Goal: Information Seeking & Learning: Learn about a topic

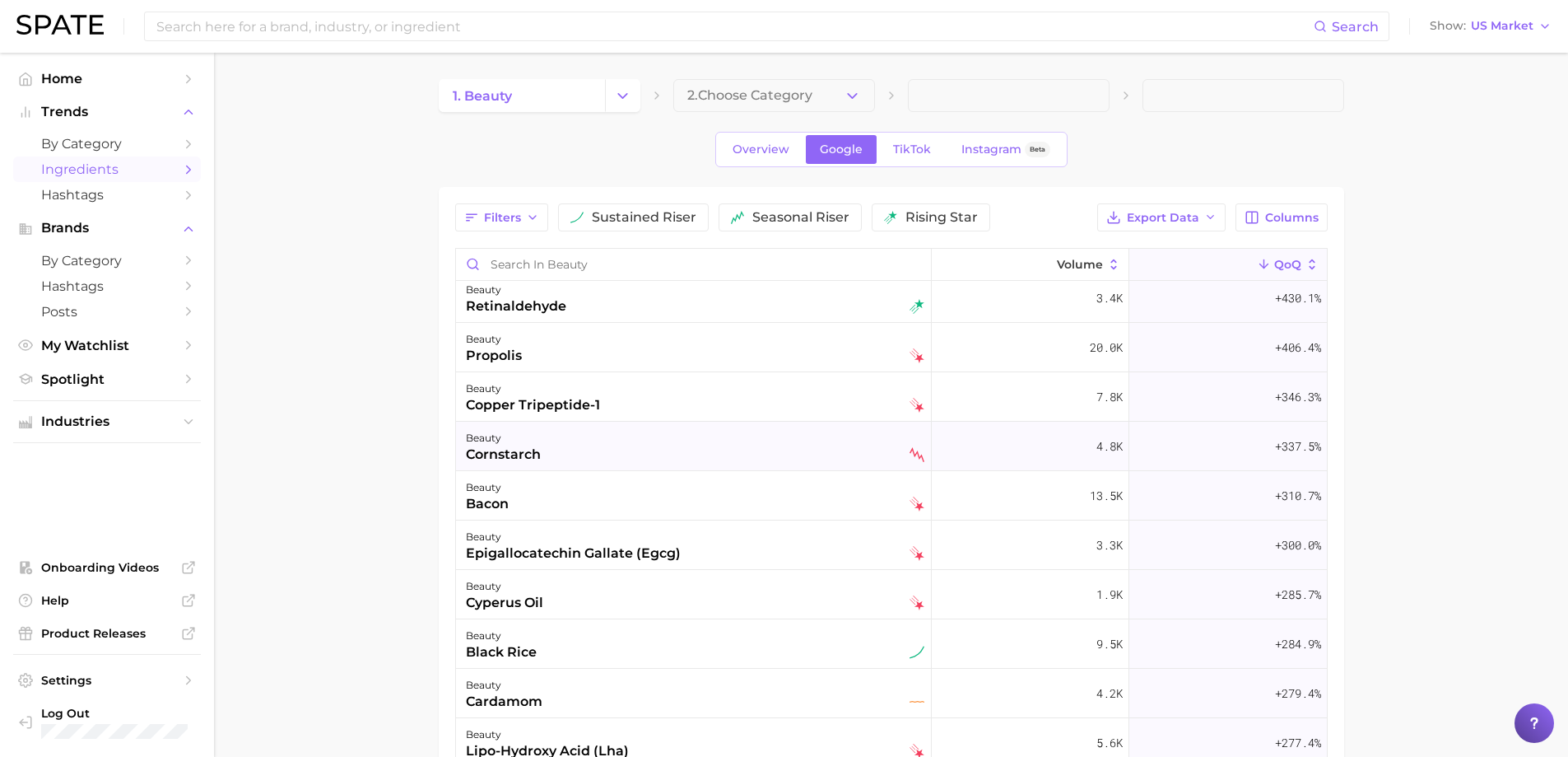
scroll to position [2554, 0]
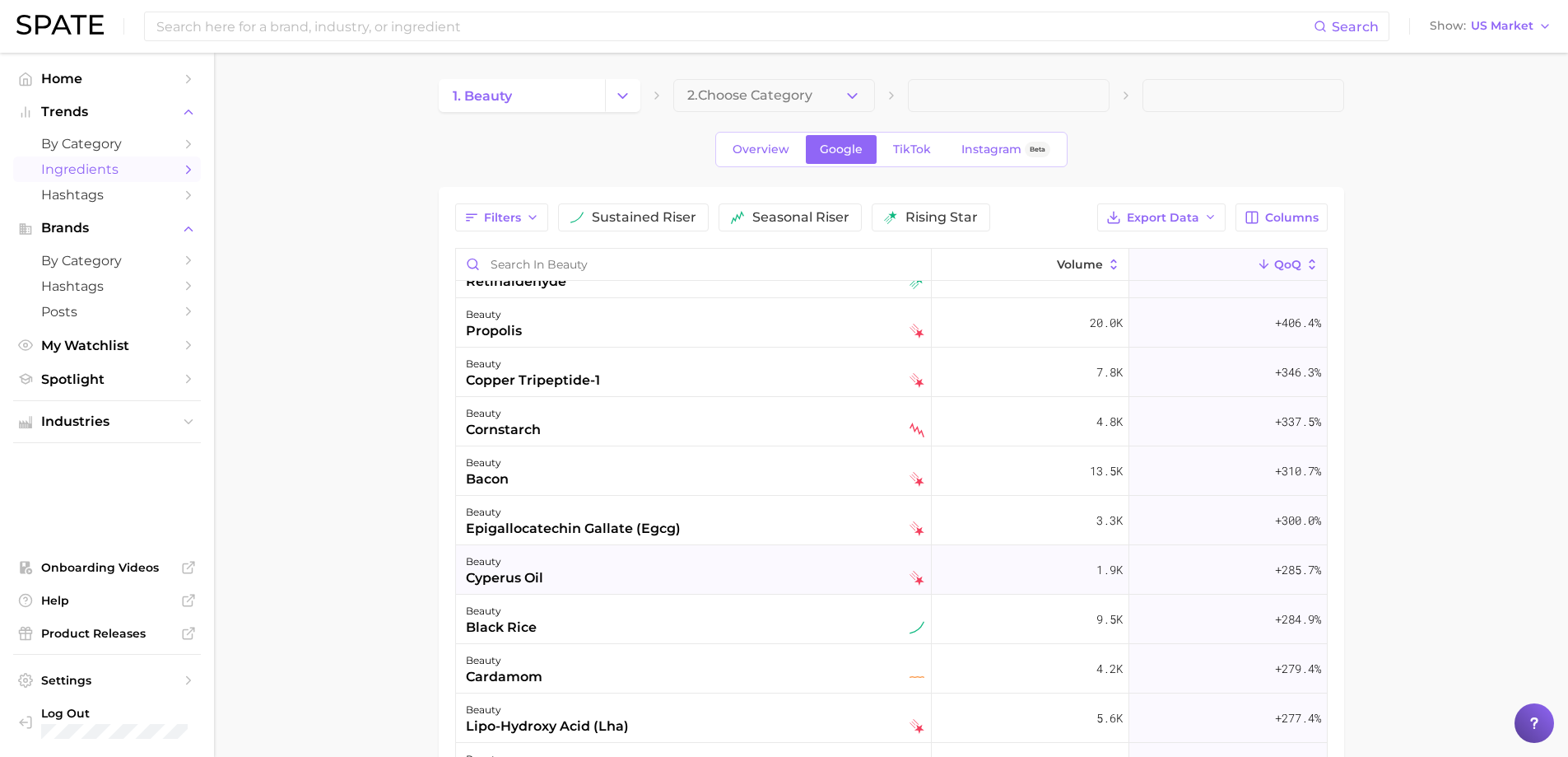
click at [630, 574] on div "beauty cyperus oil" at bounding box center [695, 569] width 458 height 36
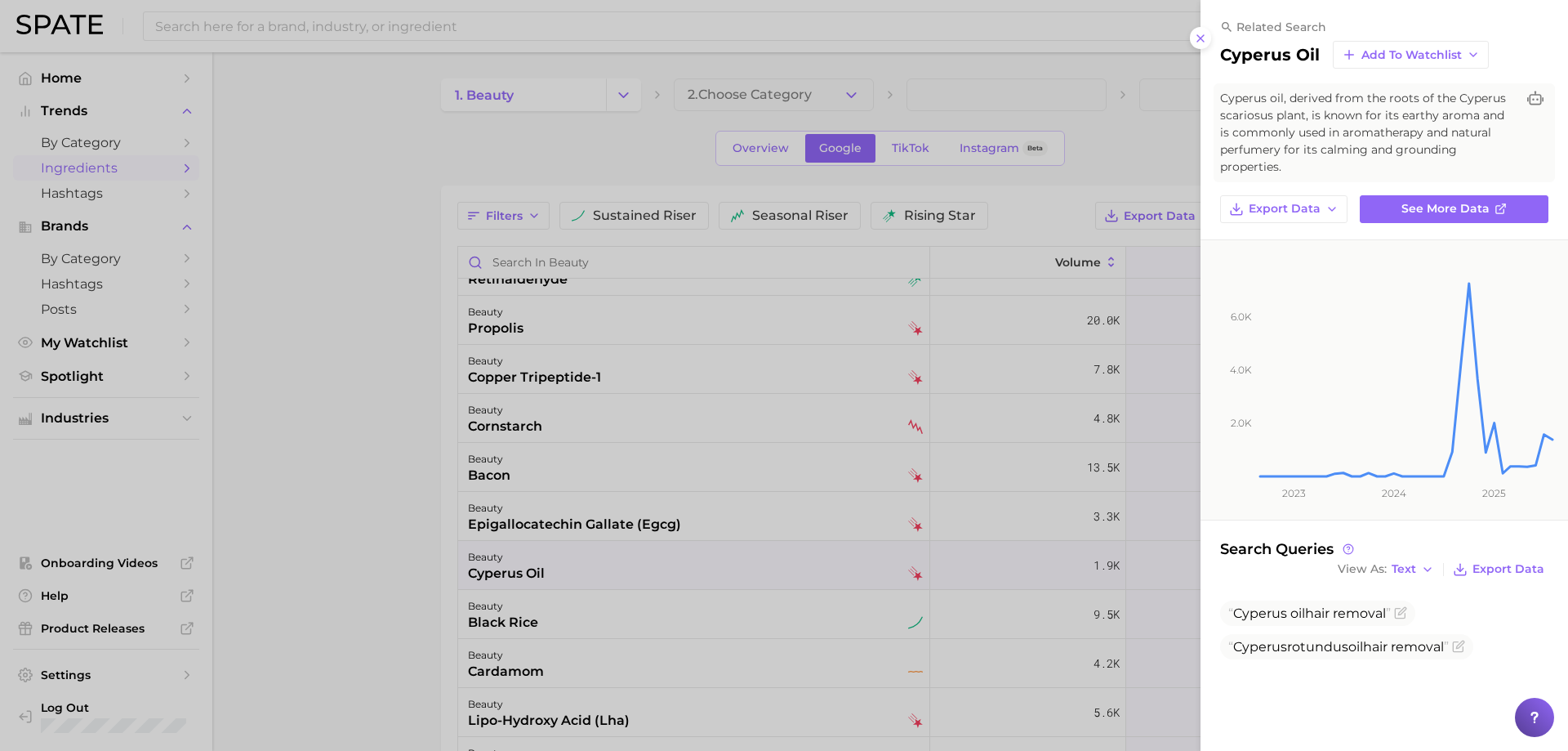
click at [625, 569] on div at bounding box center [784, 376] width 1568 height 751
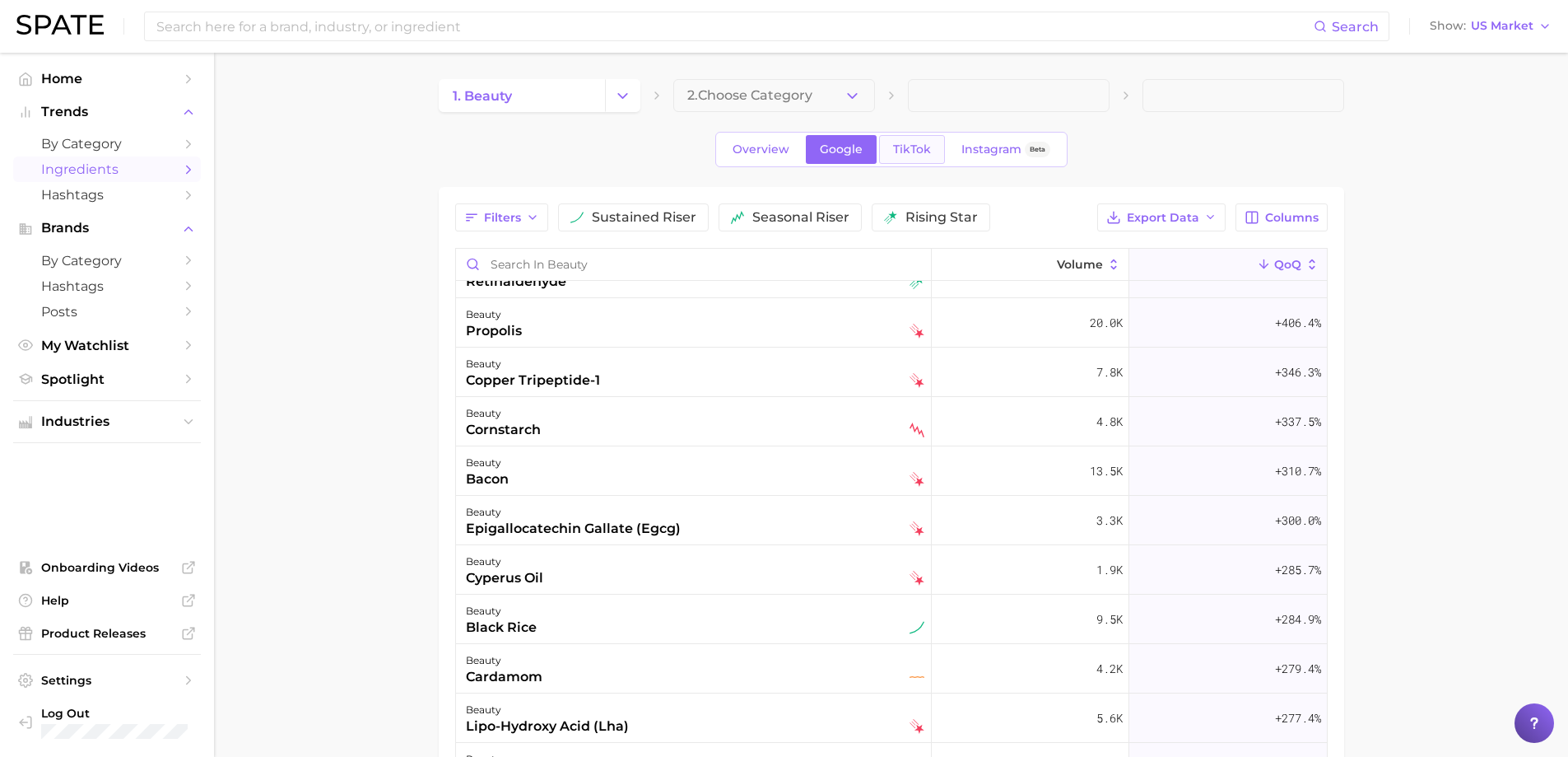
click at [921, 160] on link "TikTok" at bounding box center [911, 149] width 66 height 29
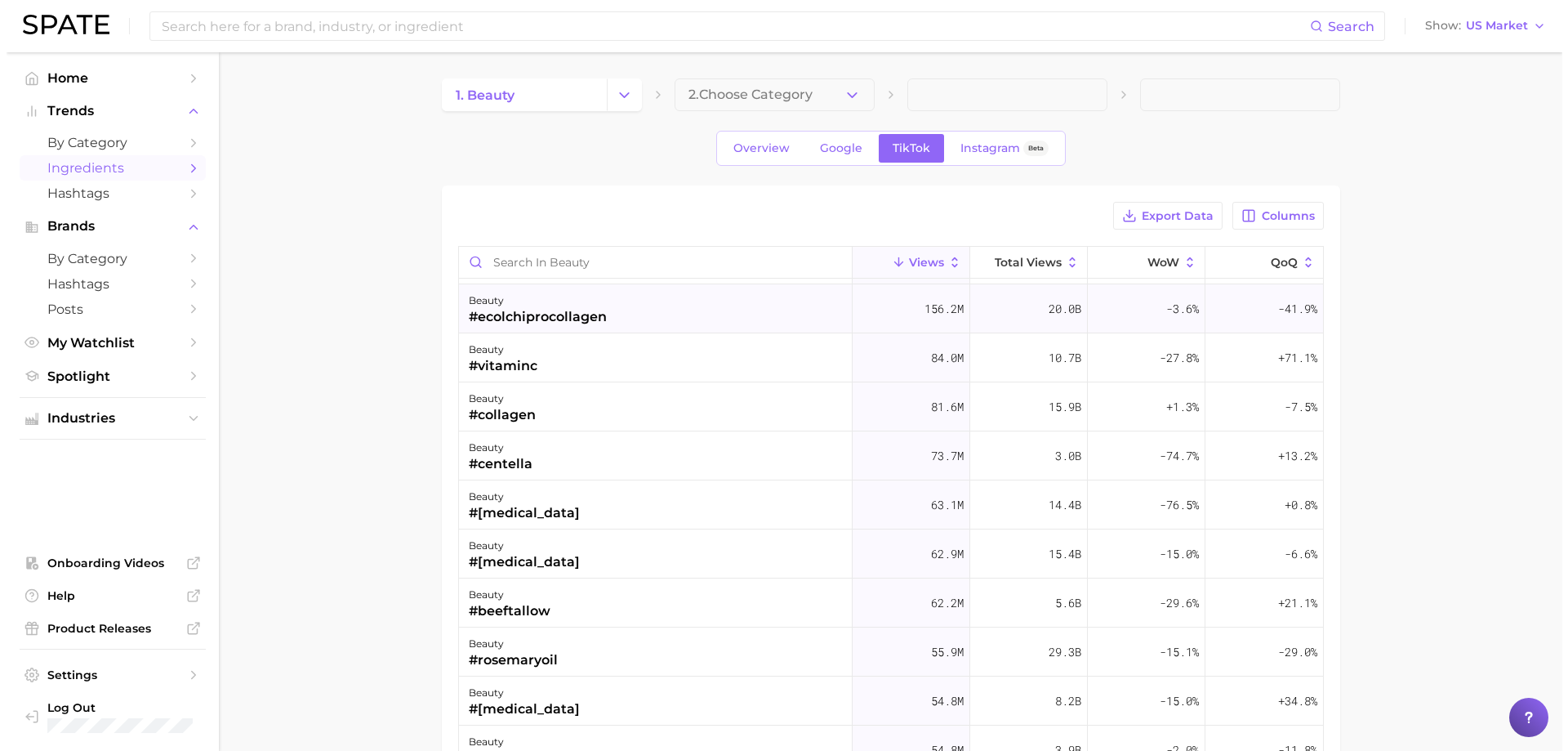
scroll to position [164, 0]
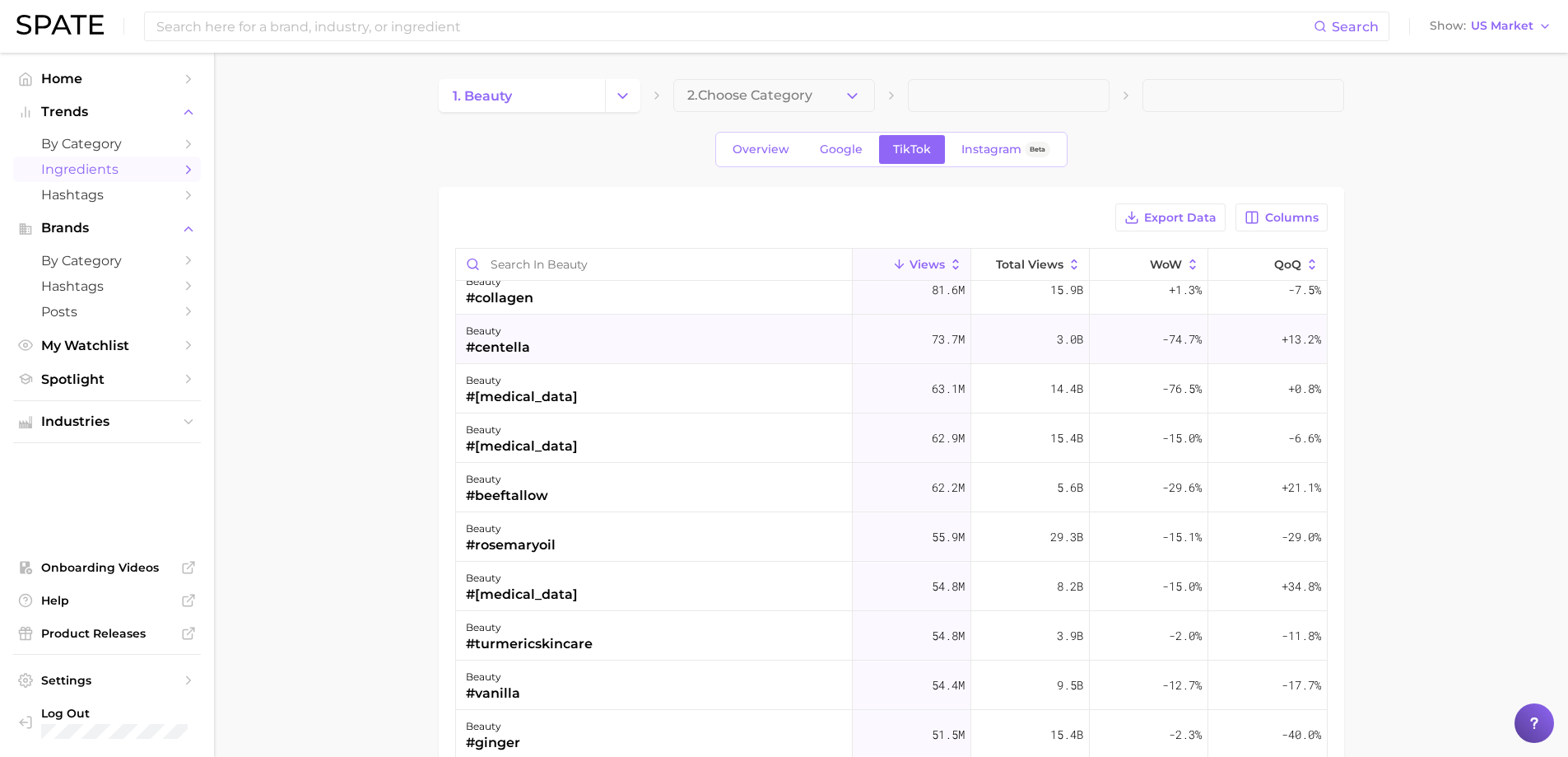
click at [573, 348] on div "beauty #centella" at bounding box center [654, 338] width 397 height 49
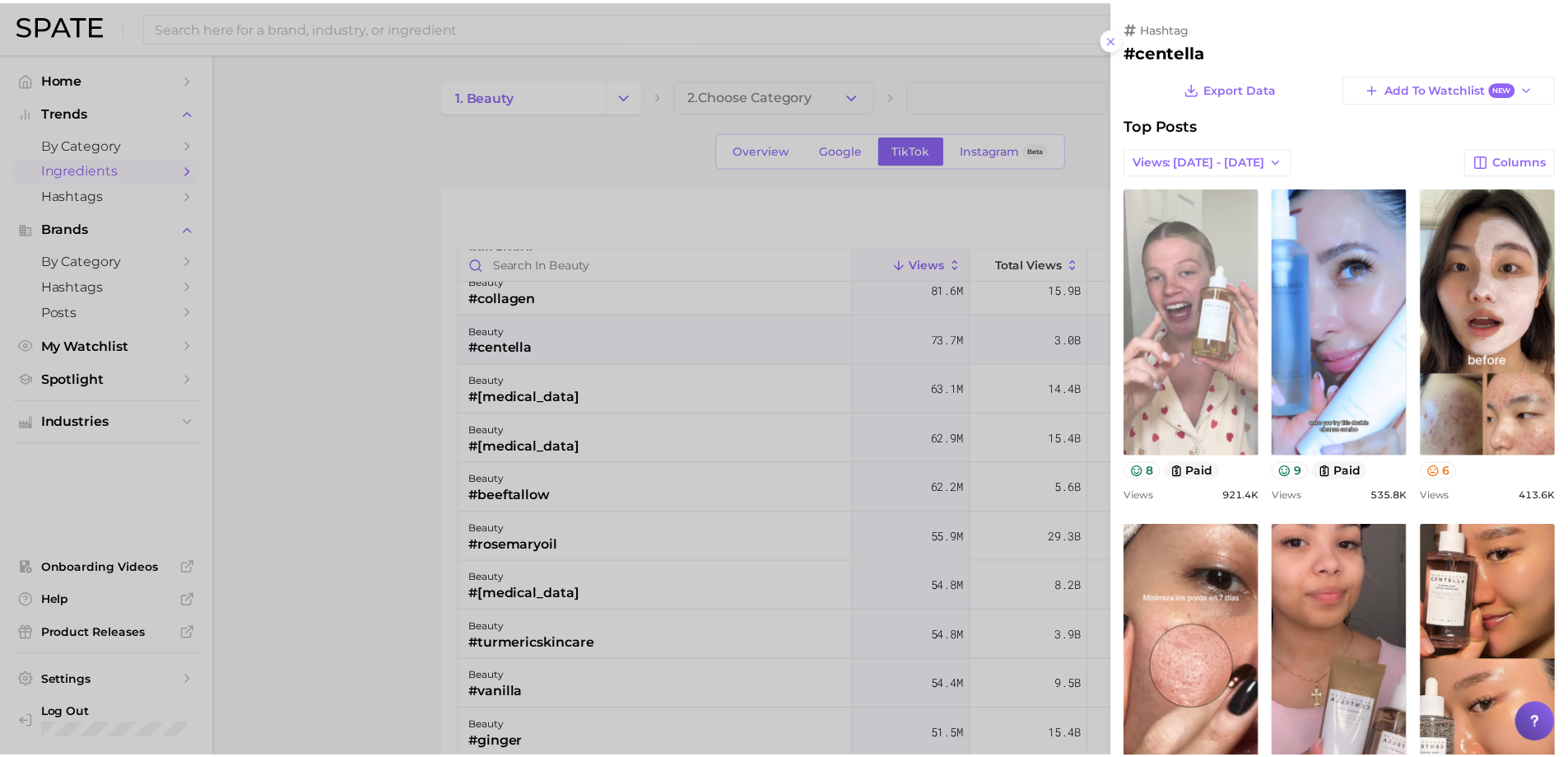
scroll to position [0, 0]
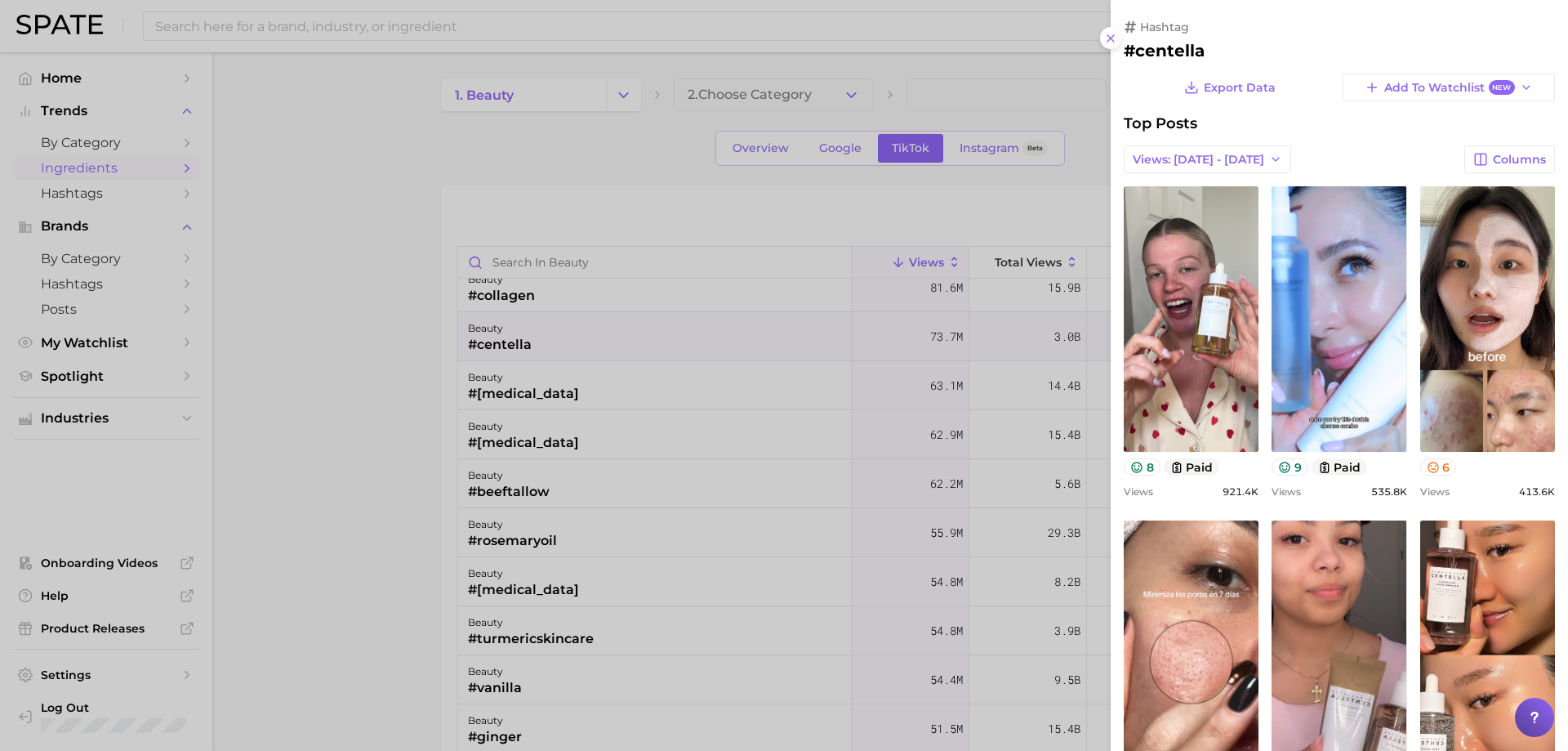
click at [815, 399] on div at bounding box center [784, 376] width 1568 height 751
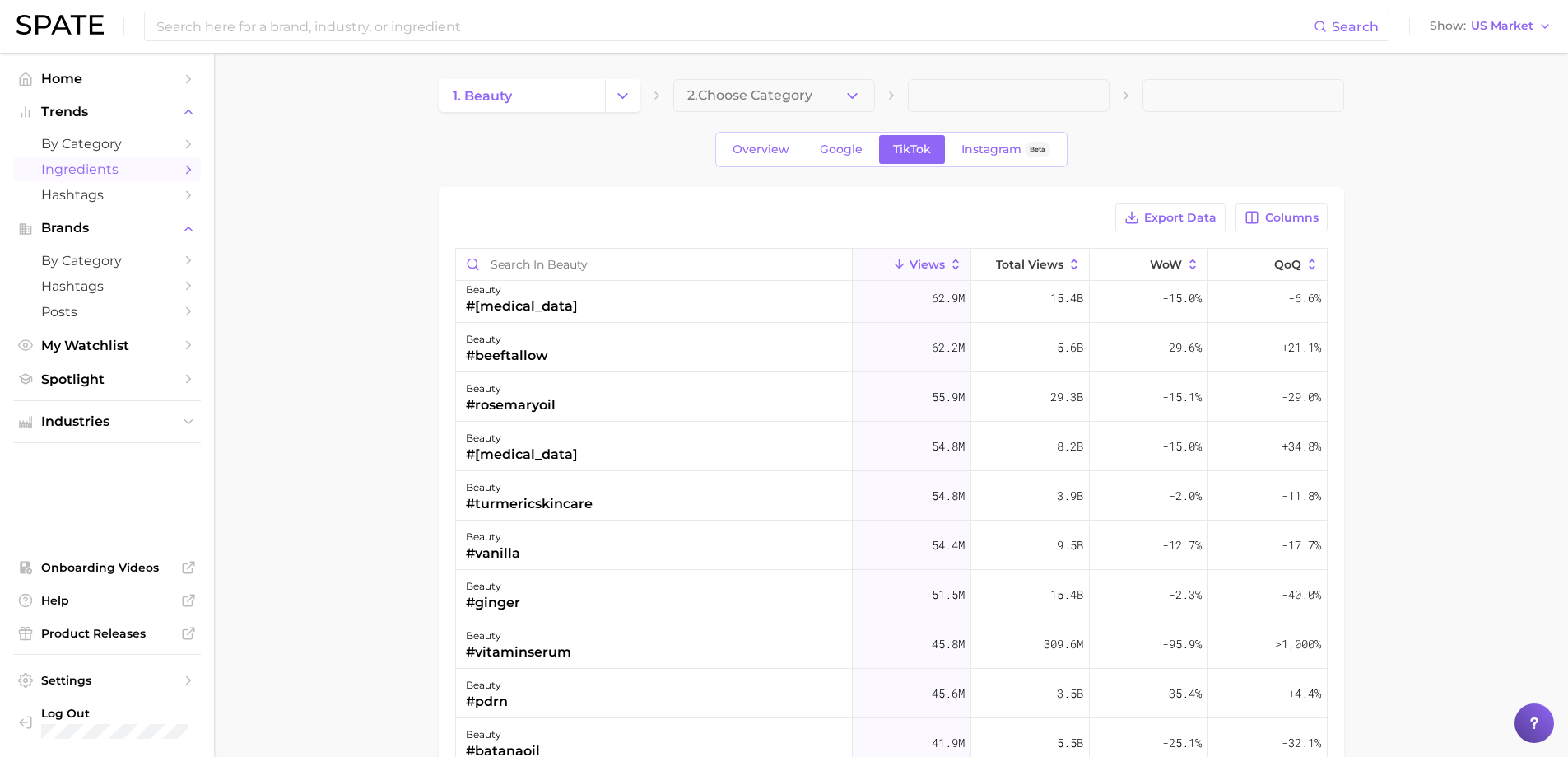
scroll to position [329, 0]
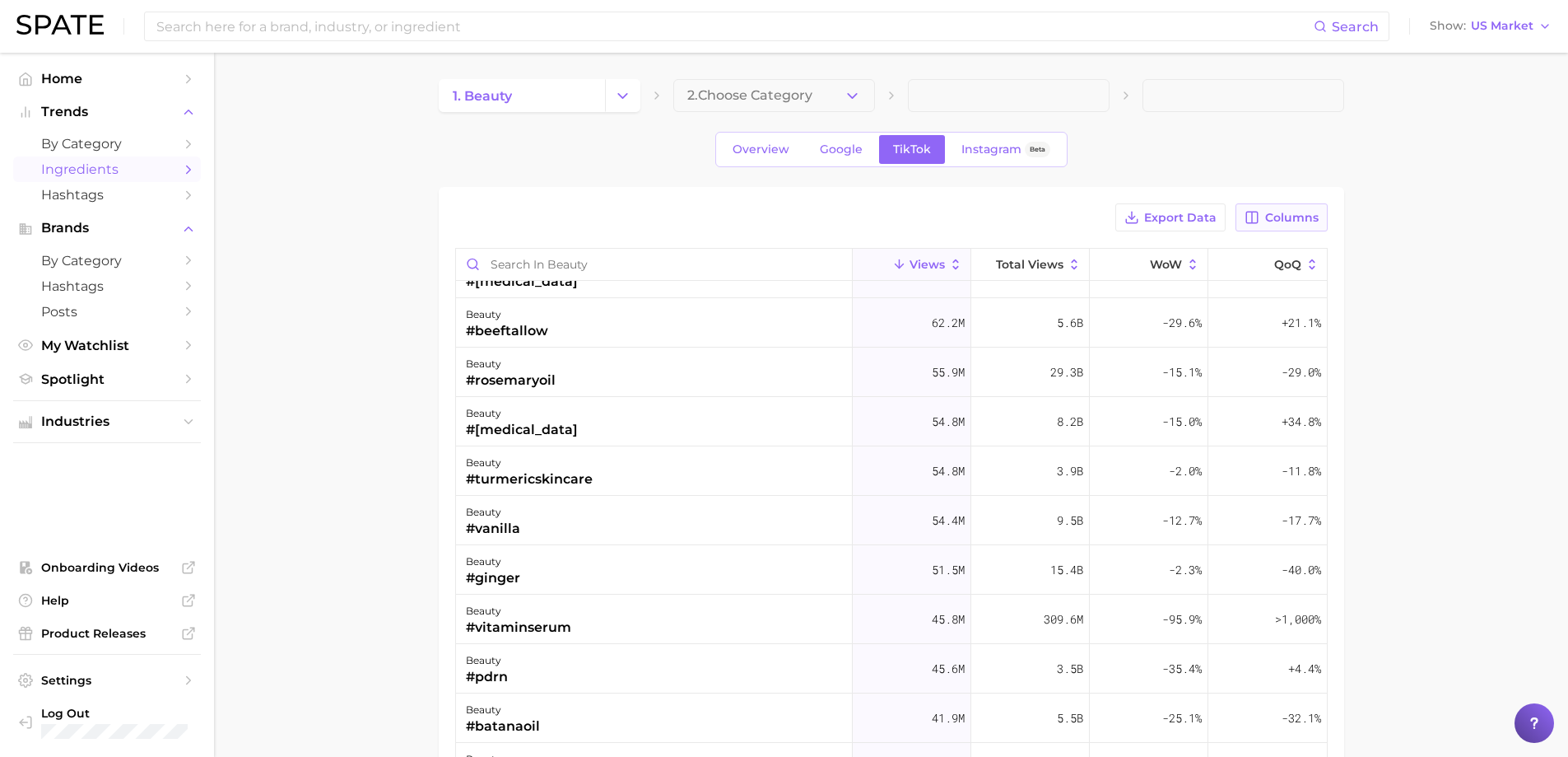
click at [1280, 206] on button "Columns" at bounding box center [1281, 218] width 92 height 28
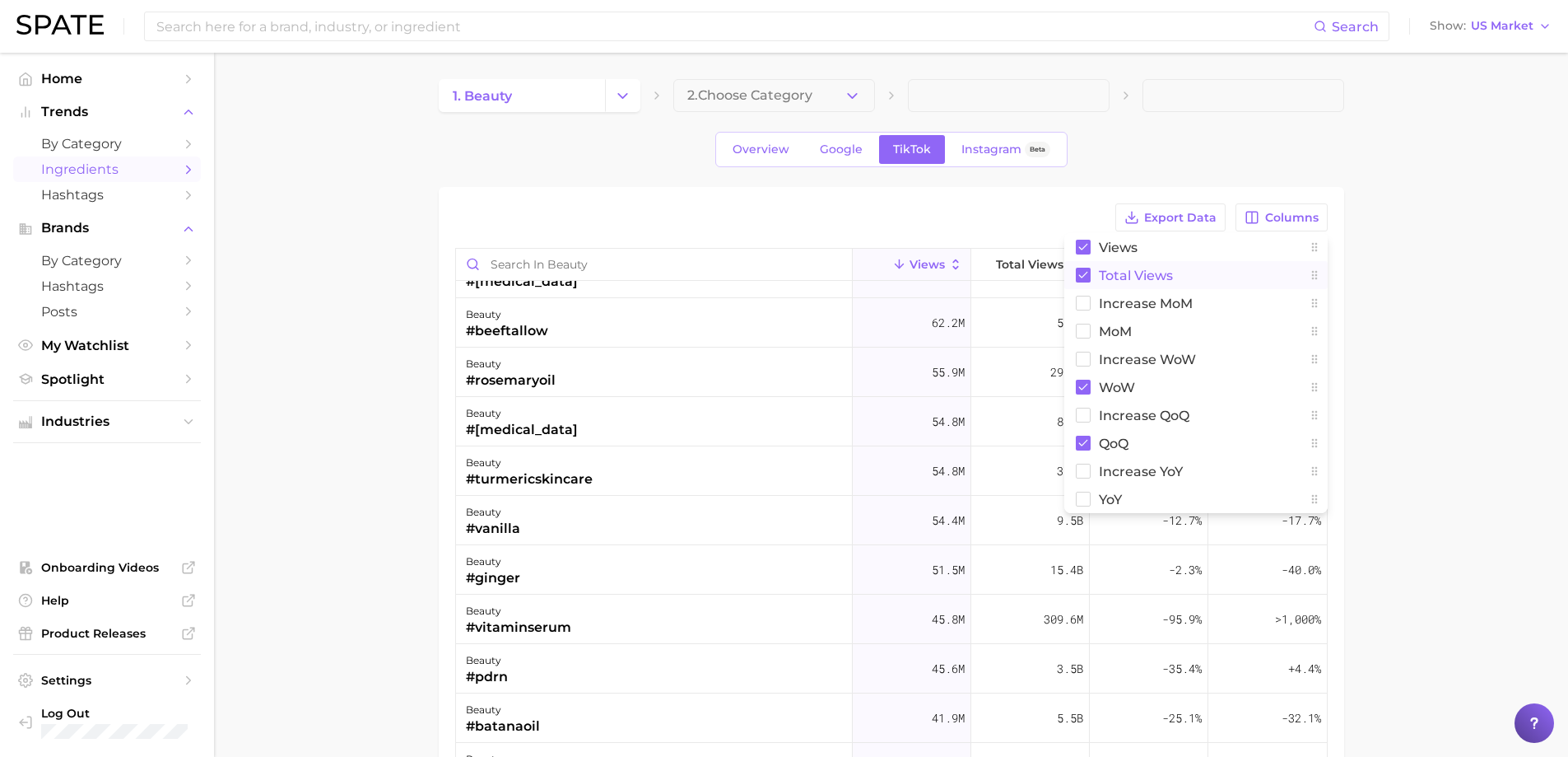
click at [1146, 278] on span "Total Views" at bounding box center [1136, 275] width 74 height 14
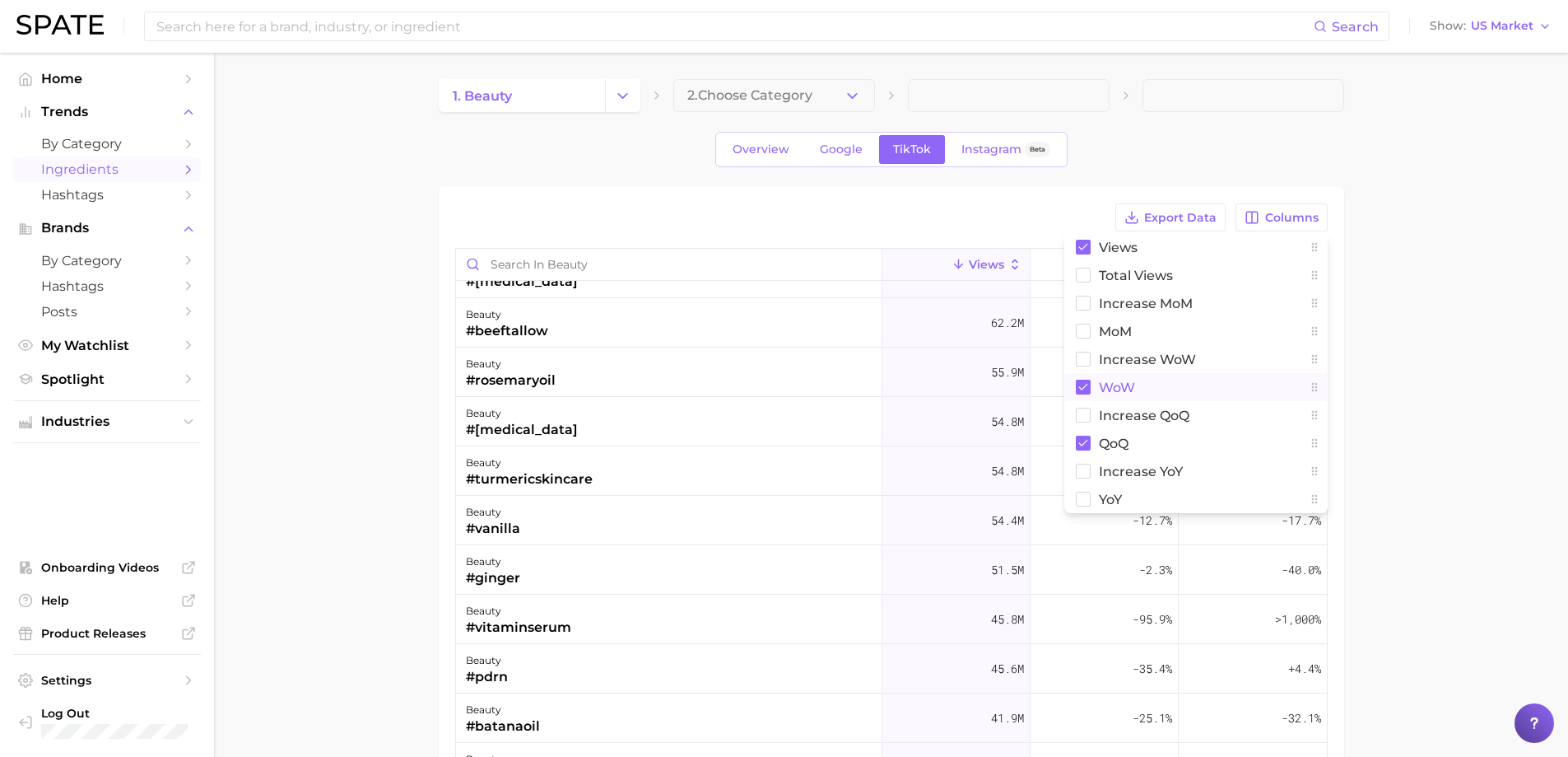
click at [1120, 399] on button "WoW" at bounding box center [1196, 388] width 263 height 28
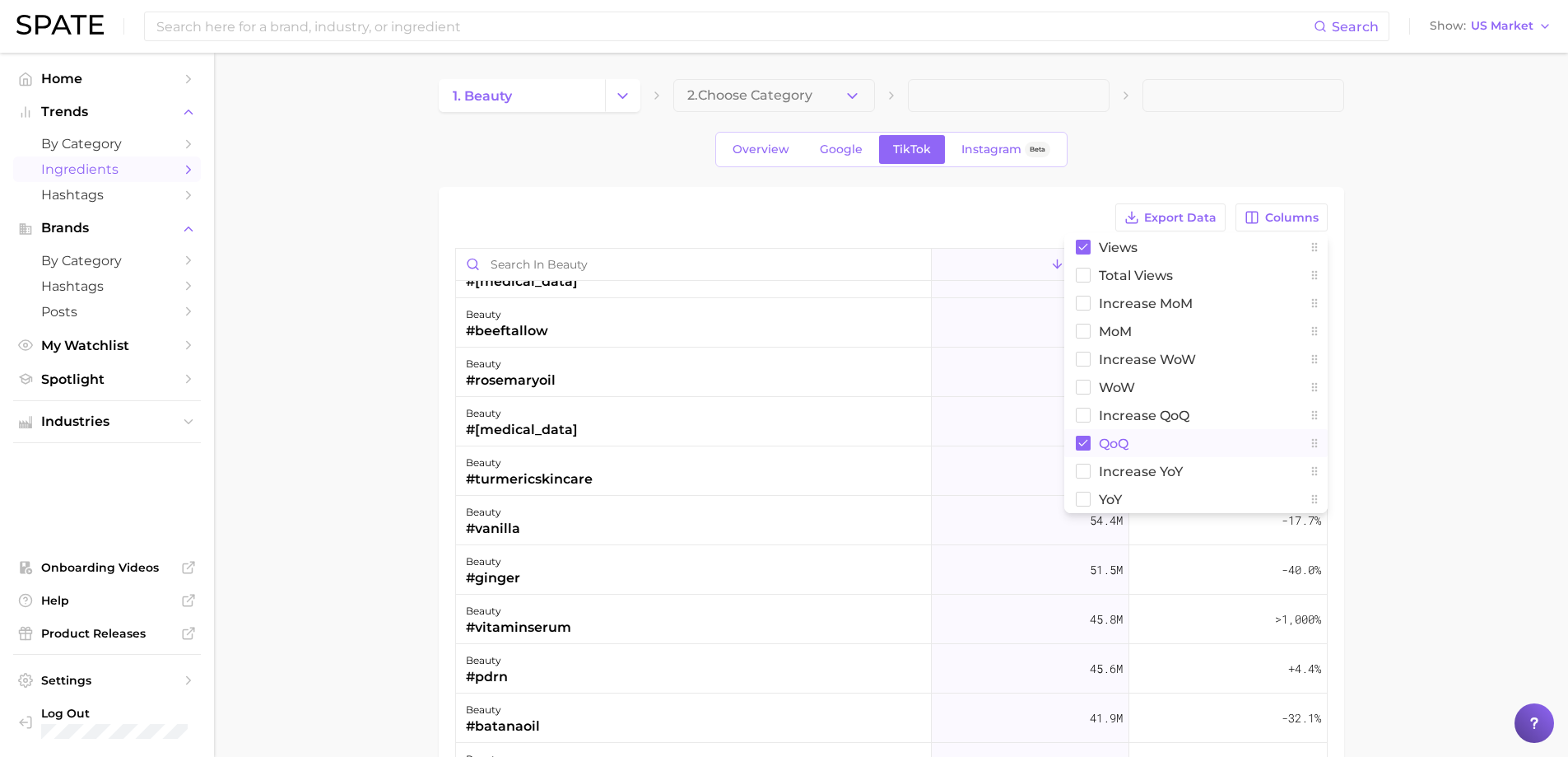
click at [1114, 447] on span "QoQ" at bounding box center [1114, 444] width 30 height 14
click at [1131, 494] on button "YoY" at bounding box center [1196, 499] width 263 height 28
click at [1384, 433] on main "1. beauty 2. Choose Category Overview Google TikTok Instagram Beta Export Data …" at bounding box center [891, 578] width 1355 height 1051
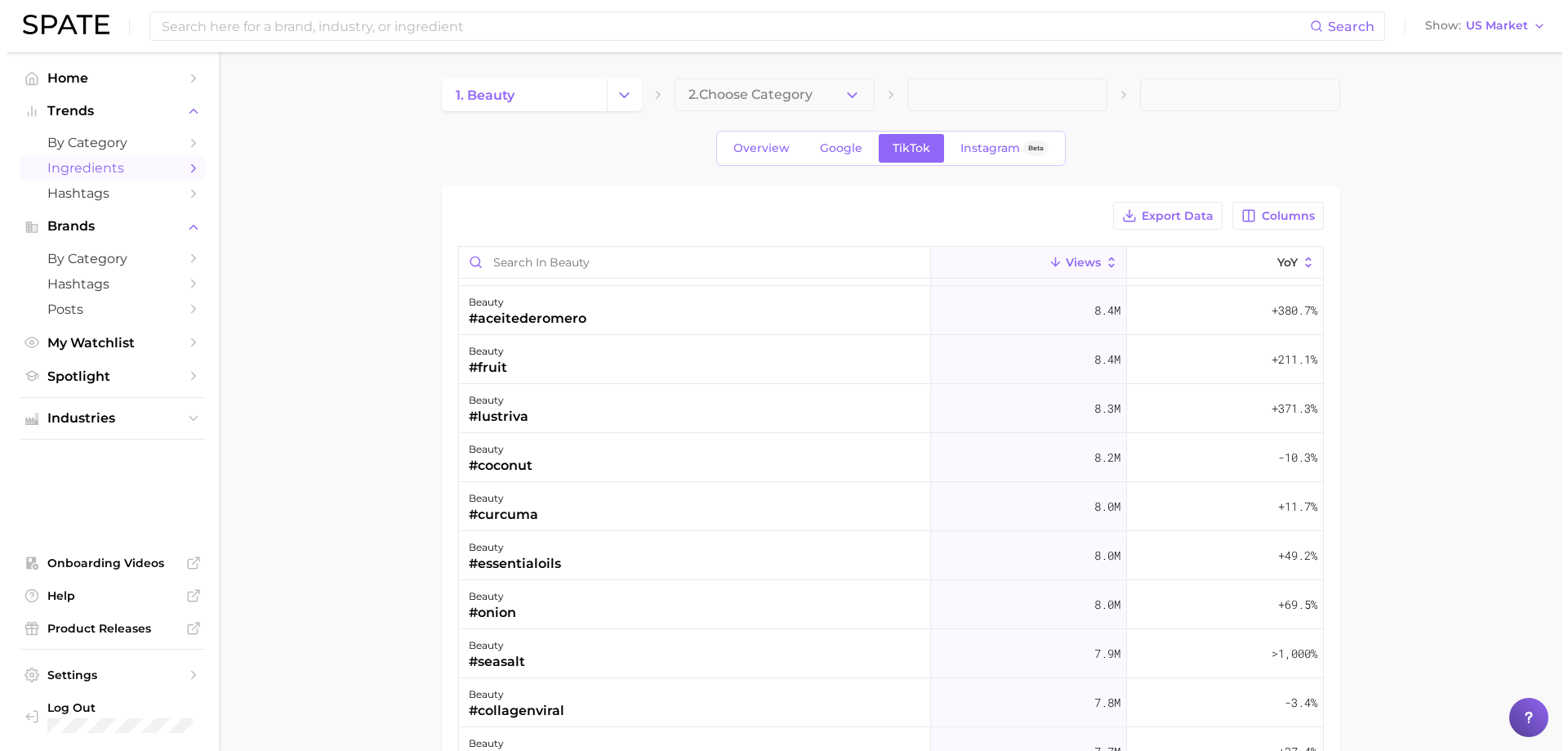
scroll to position [4005, 0]
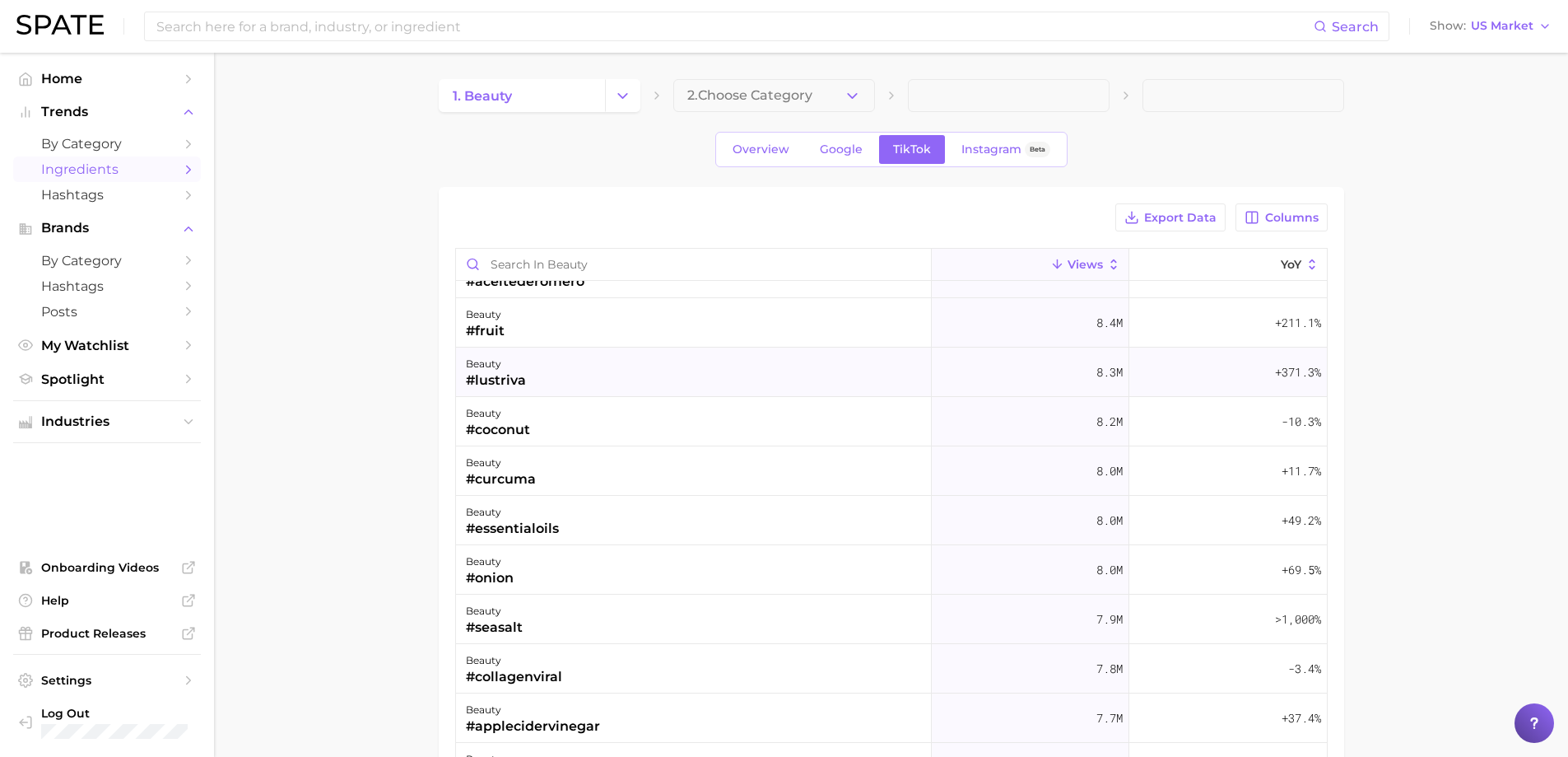
click at [556, 358] on div "beauty #lustriva" at bounding box center [693, 372] width 476 height 49
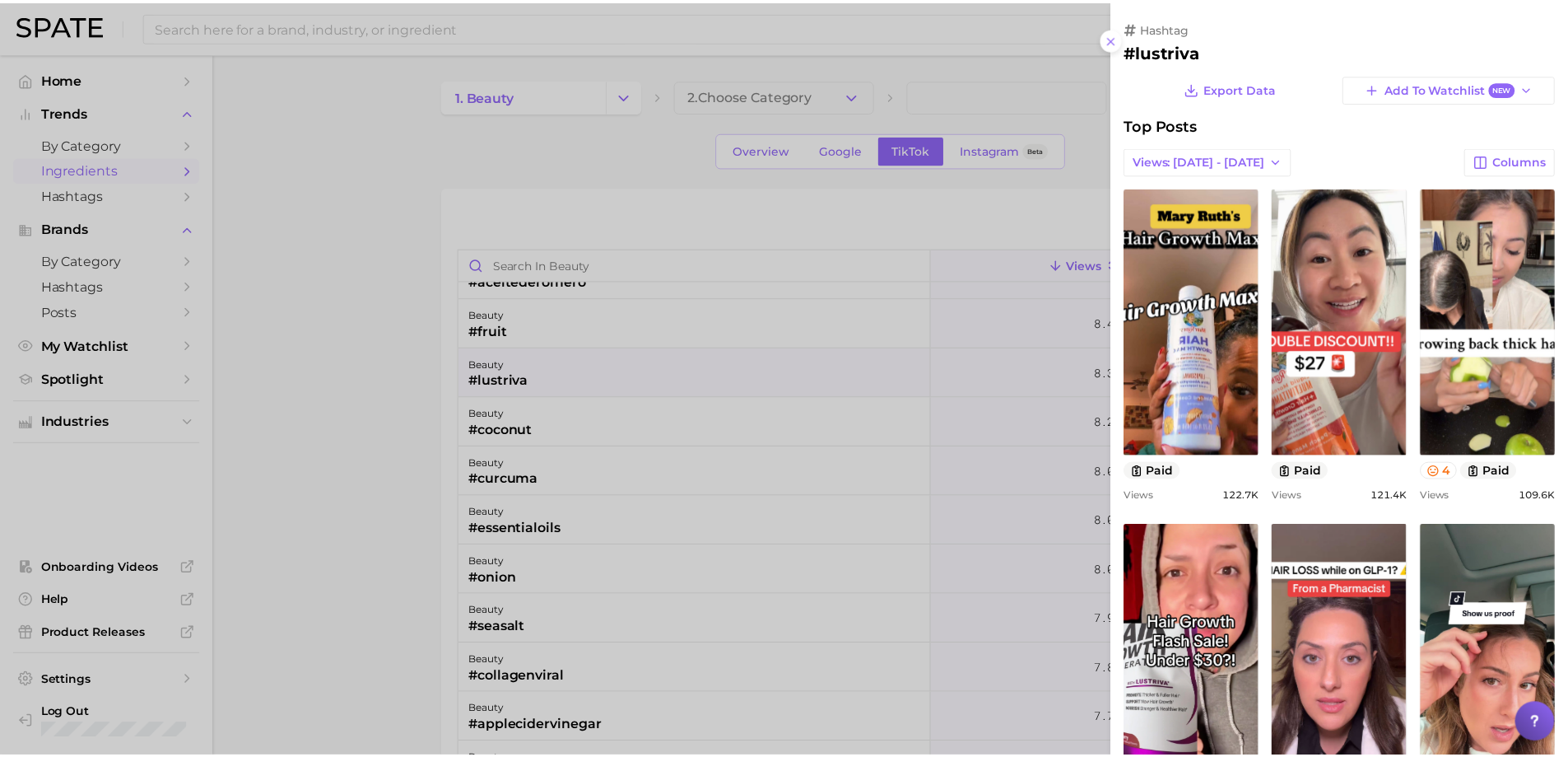
scroll to position [0, 0]
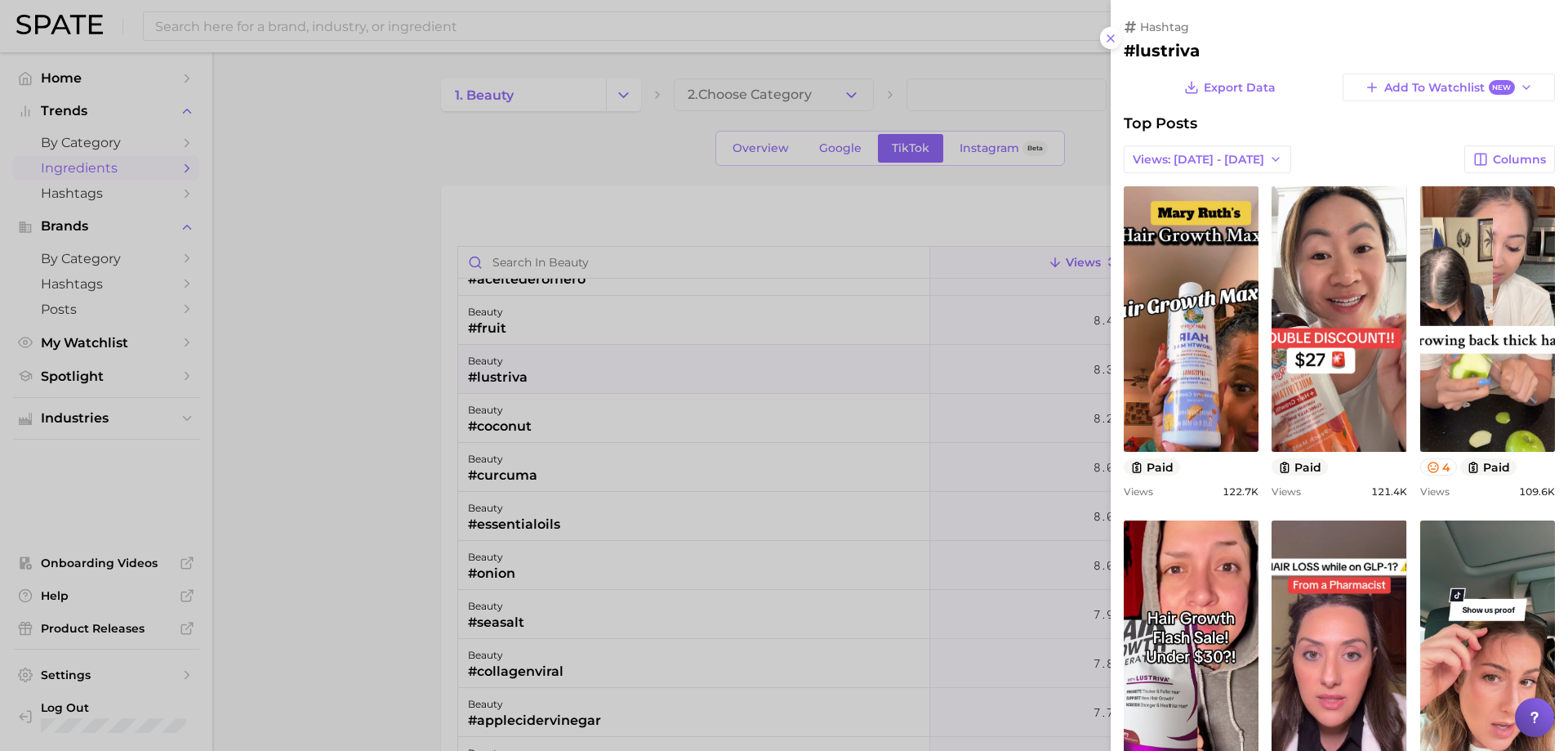
click at [551, 360] on div at bounding box center [784, 376] width 1568 height 751
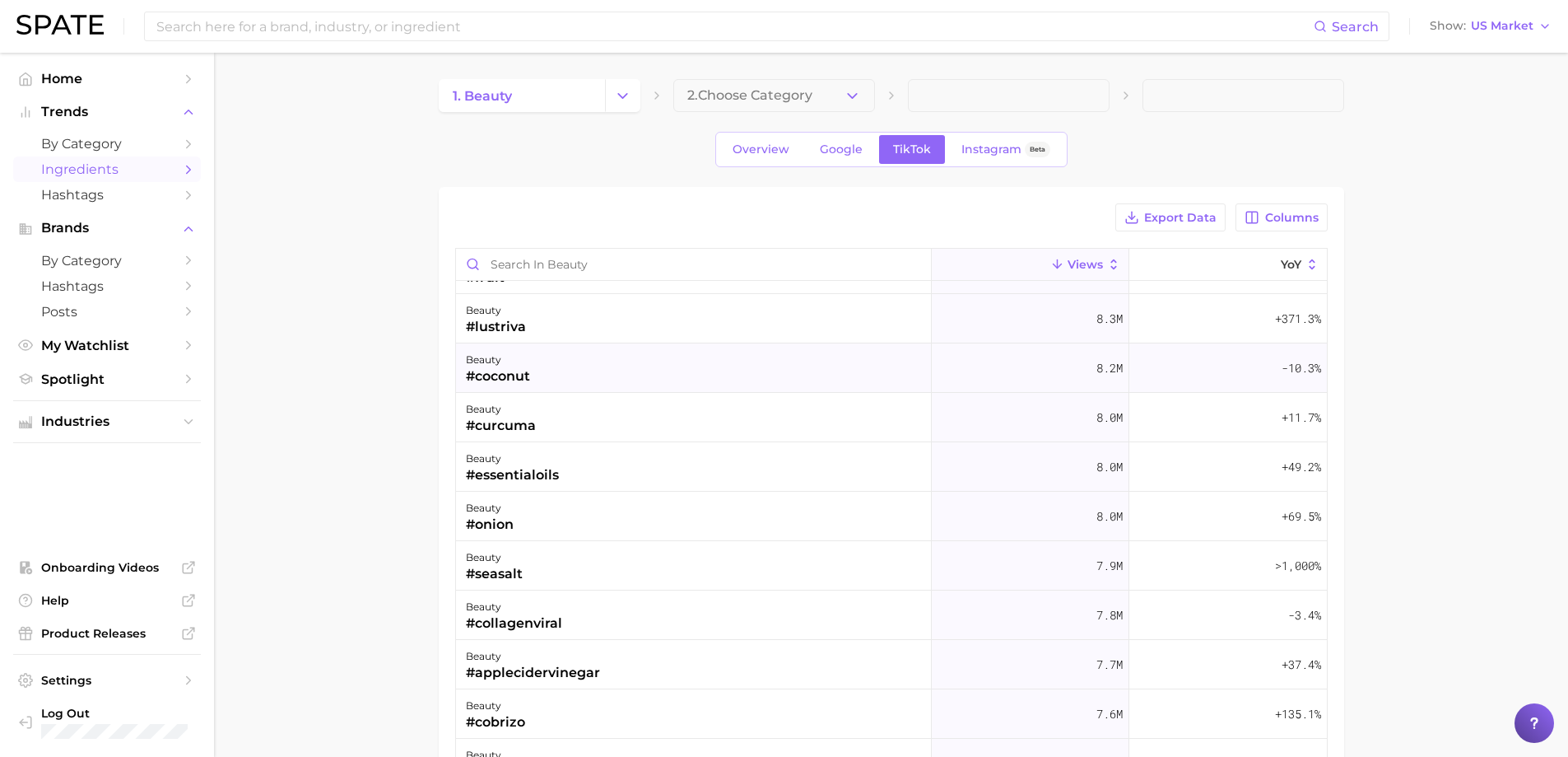
scroll to position [4119, 0]
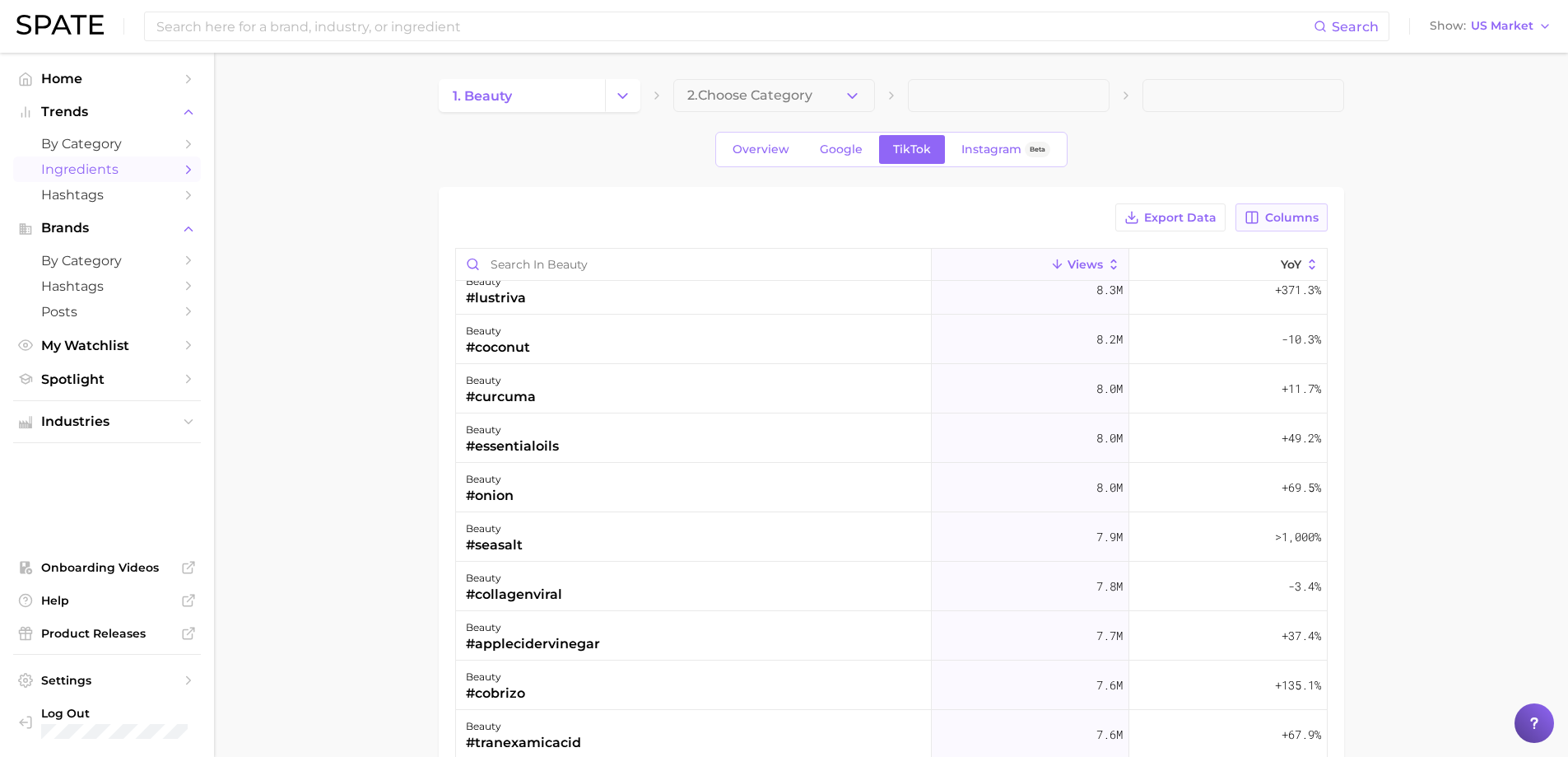
click at [1282, 215] on span "Columns" at bounding box center [1292, 218] width 53 height 14
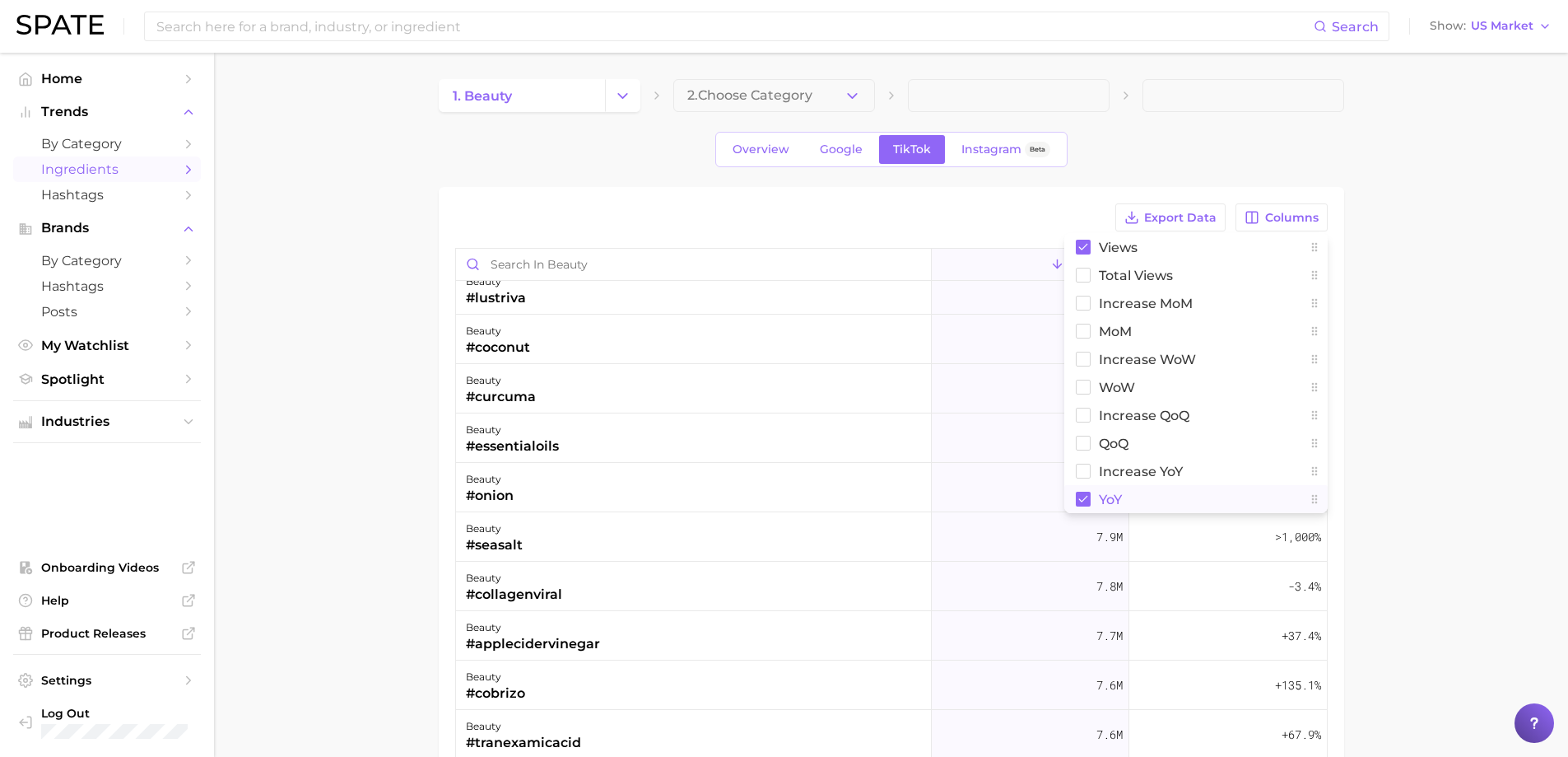
click at [1136, 499] on button "YoY" at bounding box center [1196, 499] width 263 height 28
click at [1132, 419] on span "increase QoQ" at bounding box center [1144, 415] width 91 height 14
click at [1122, 445] on span "QoQ" at bounding box center [1114, 444] width 30 height 14
click at [1406, 398] on main "1. beauty 2. Choose Category Overview Google TikTok Instagram Beta Export Data …" at bounding box center [891, 578] width 1355 height 1051
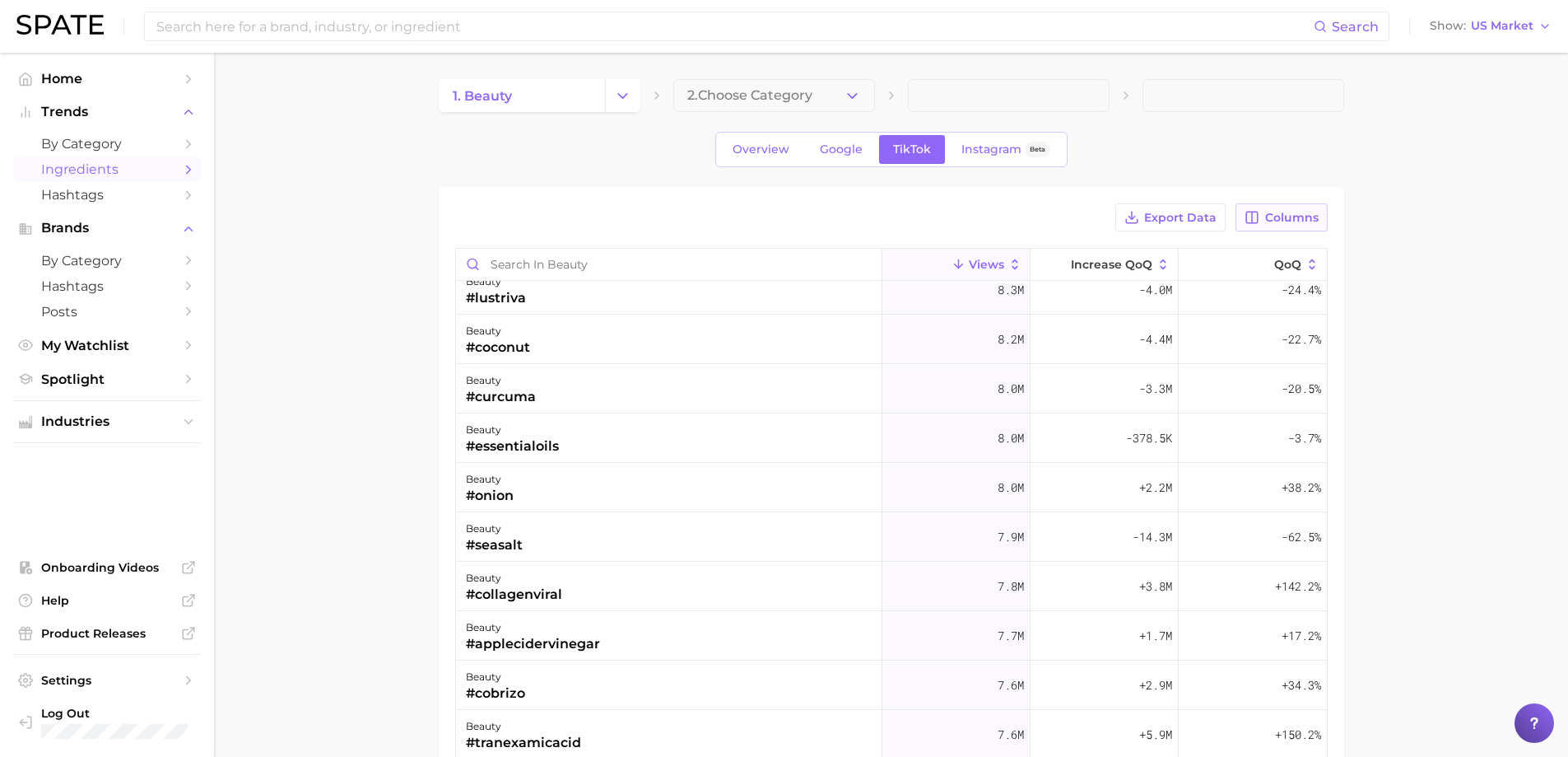
click at [1309, 213] on span "Columns" at bounding box center [1292, 218] width 53 height 14
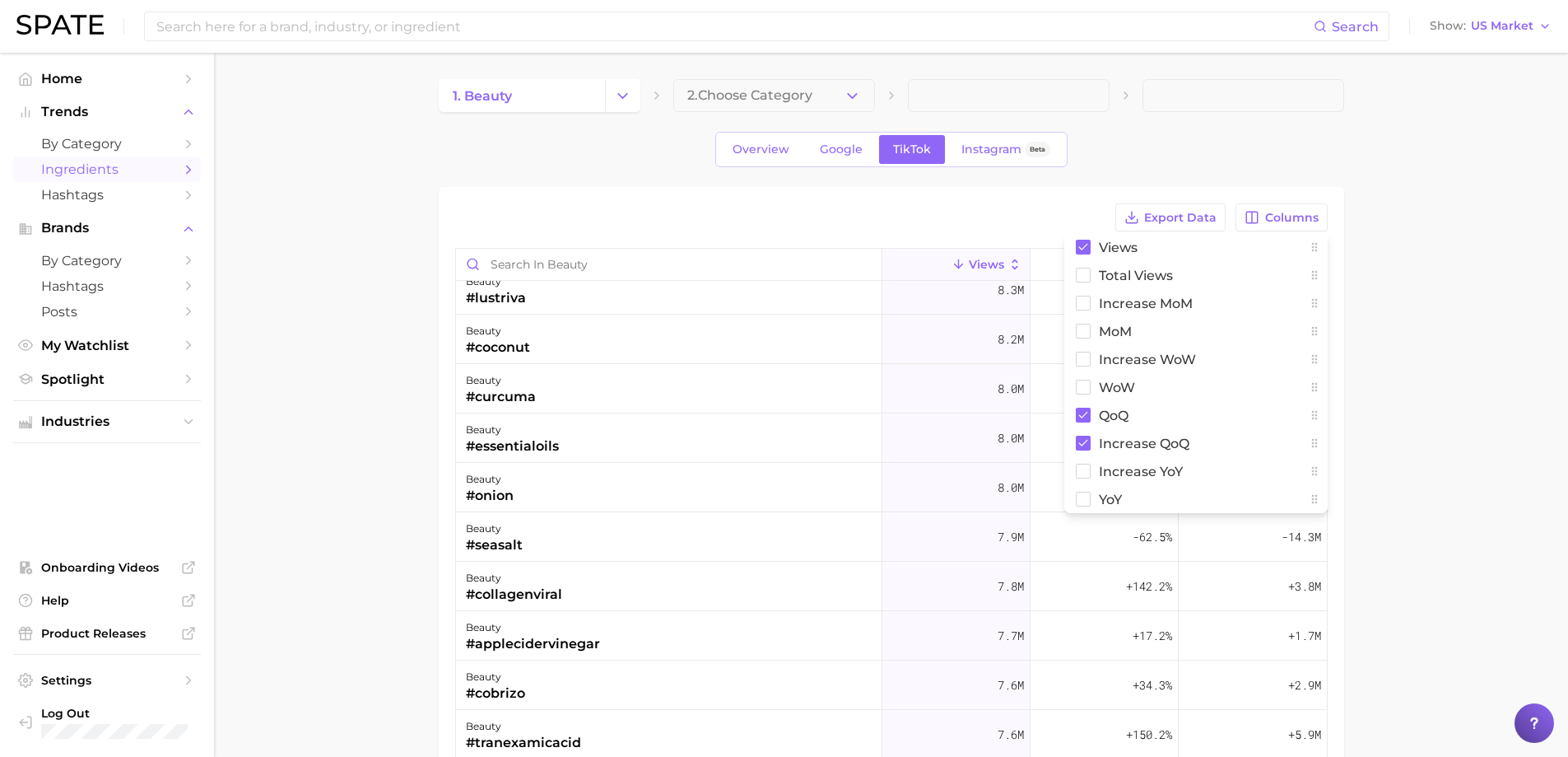
click at [1413, 404] on main "1. beauty 2. Choose Category Overview Google TikTok Instagram Beta Export Data …" at bounding box center [891, 578] width 1355 height 1051
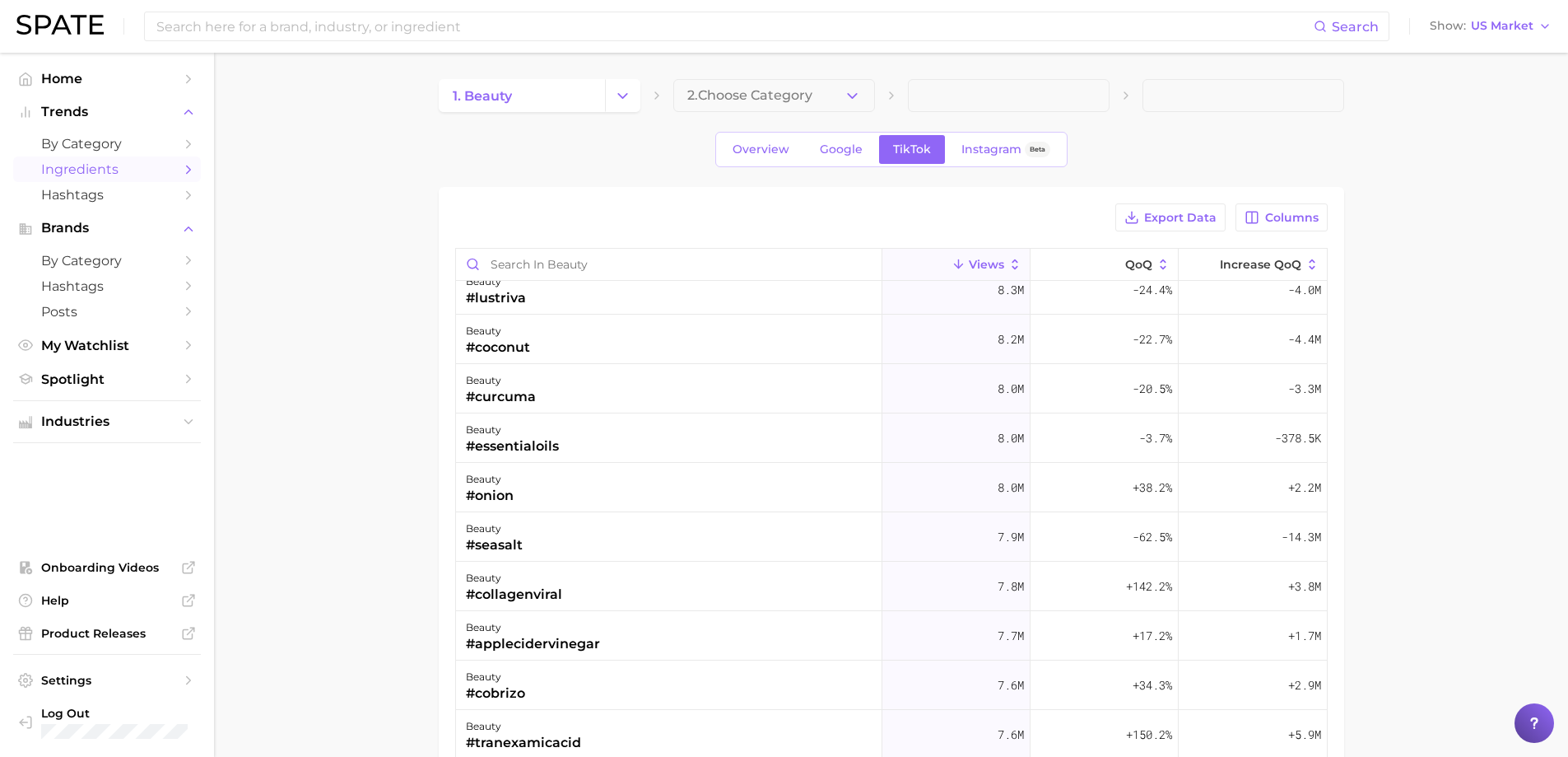
click at [1413, 404] on main "1. beauty 2. Choose Category Overview Google TikTok Instagram Beta Export Data …" at bounding box center [891, 578] width 1355 height 1051
click at [1079, 273] on button "QoQ" at bounding box center [1105, 264] width 148 height 33
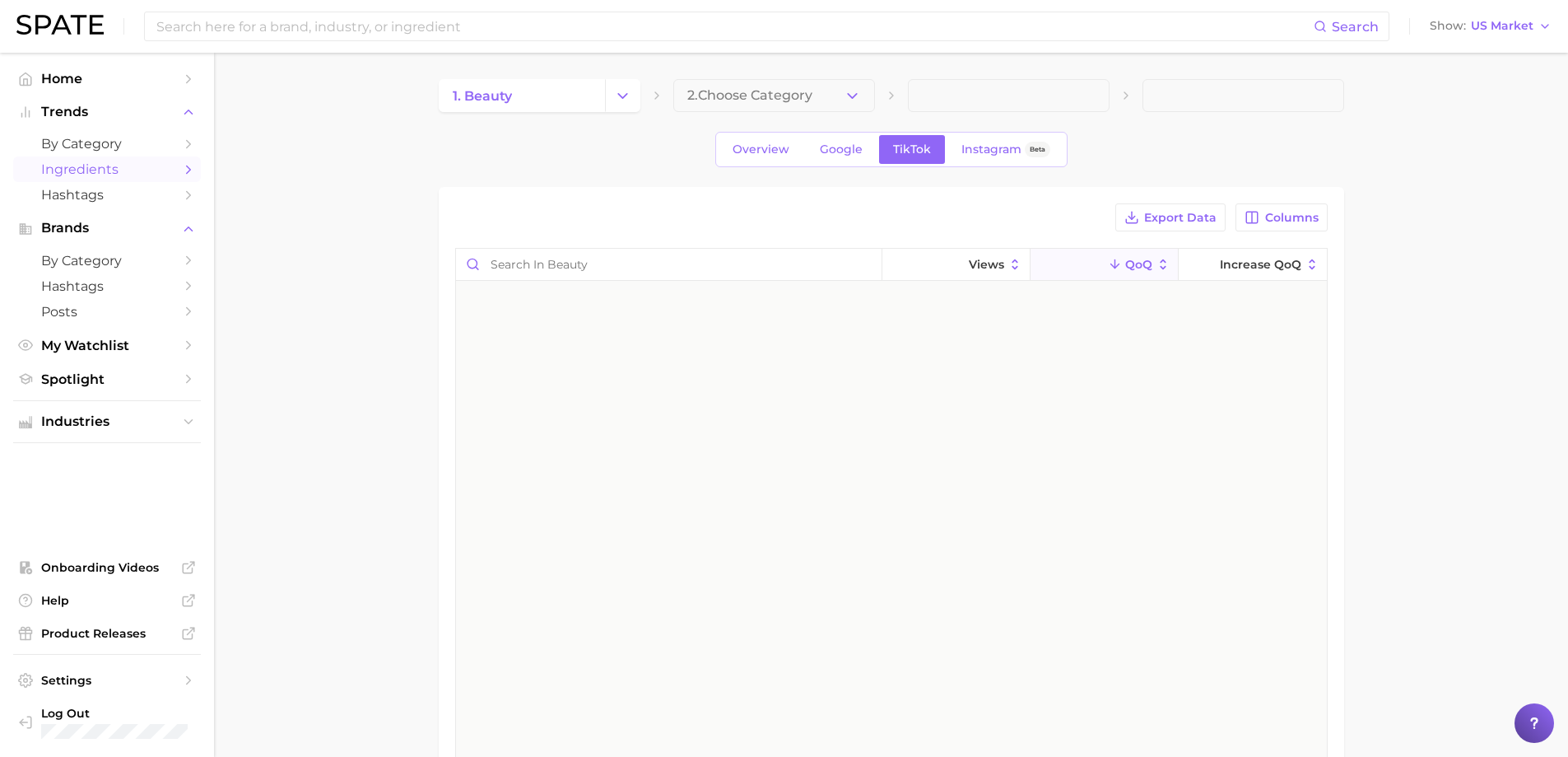
scroll to position [0, 0]
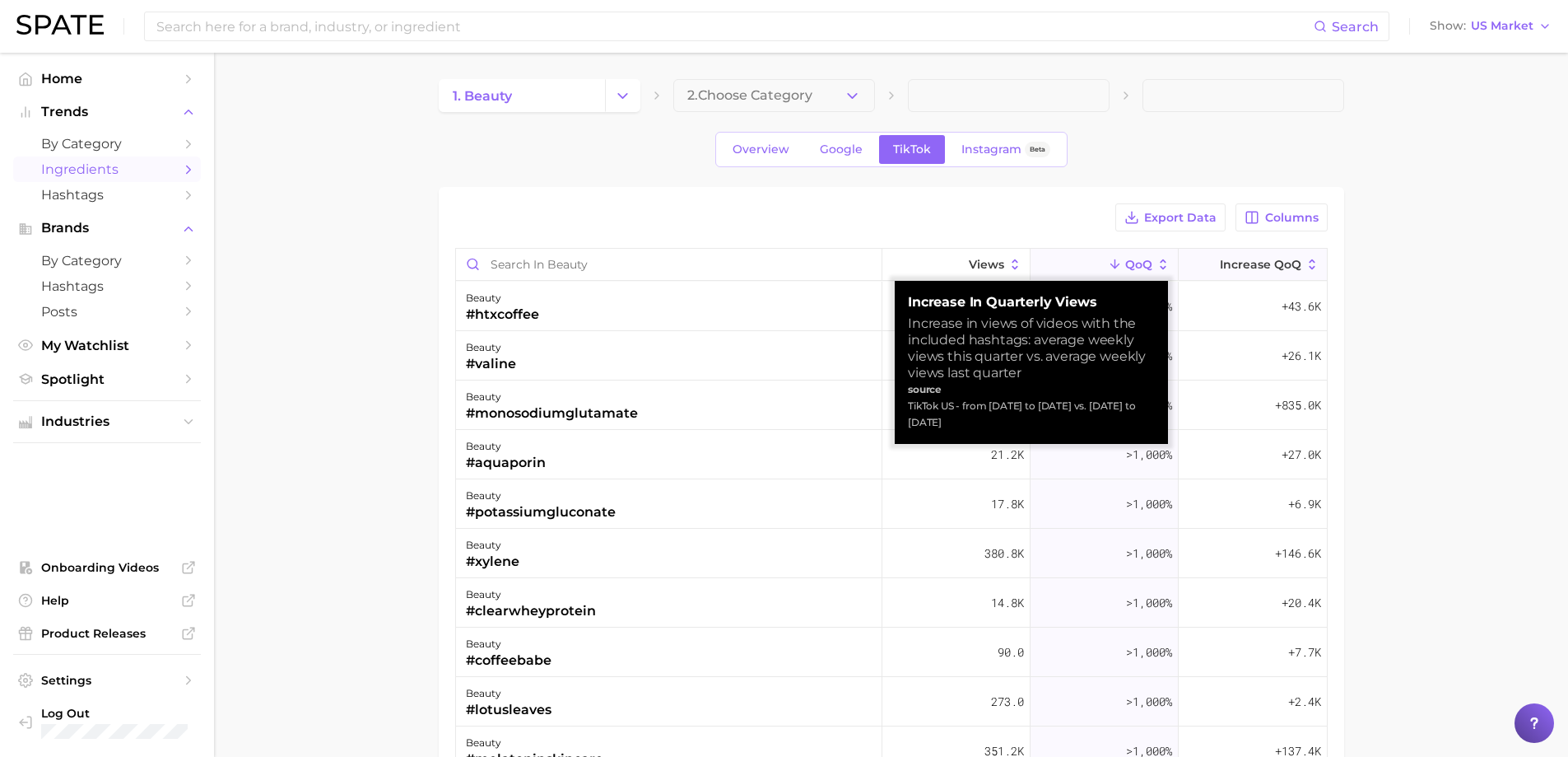
click at [1224, 255] on button "increase QoQ" at bounding box center [1253, 264] width 148 height 33
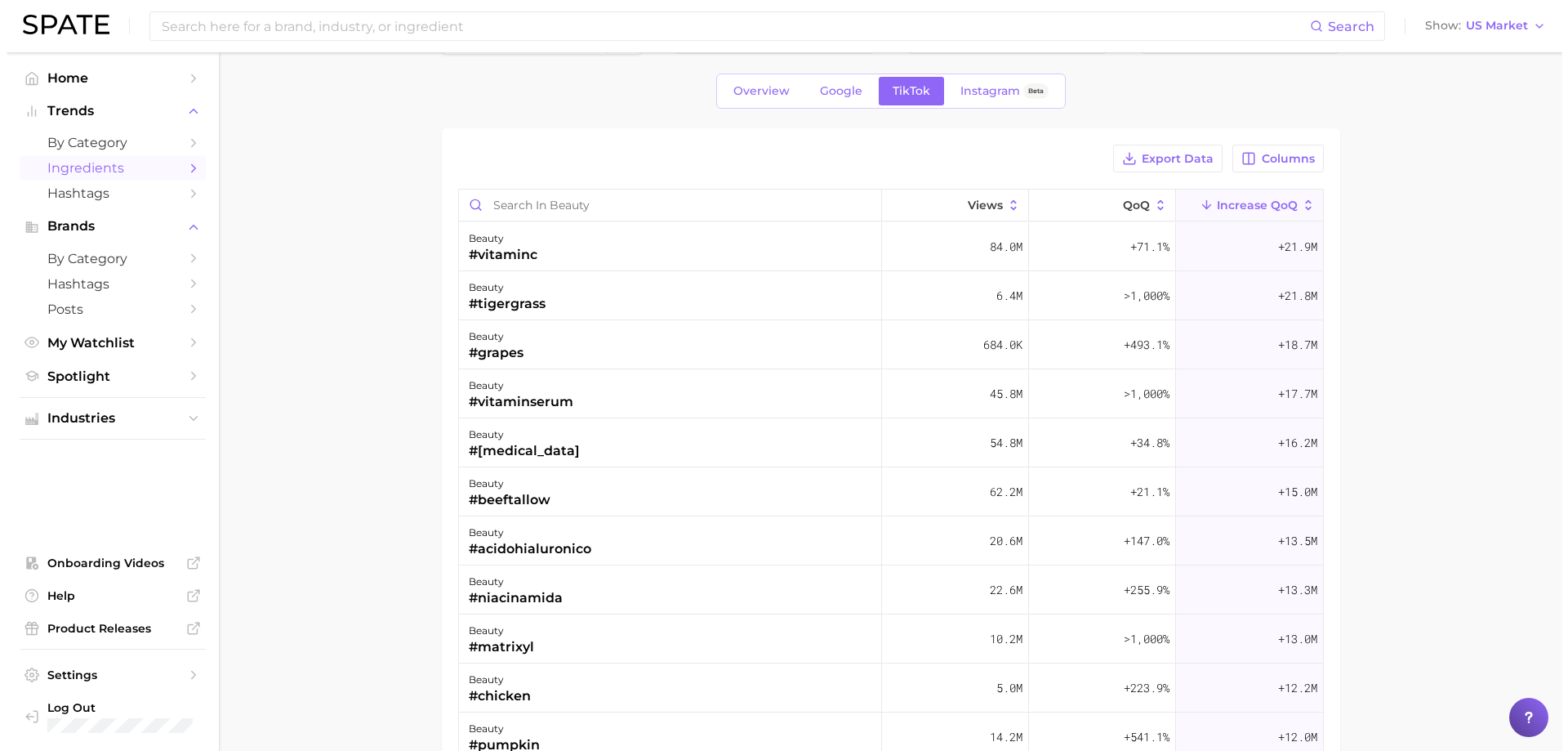
scroll to position [82, 0]
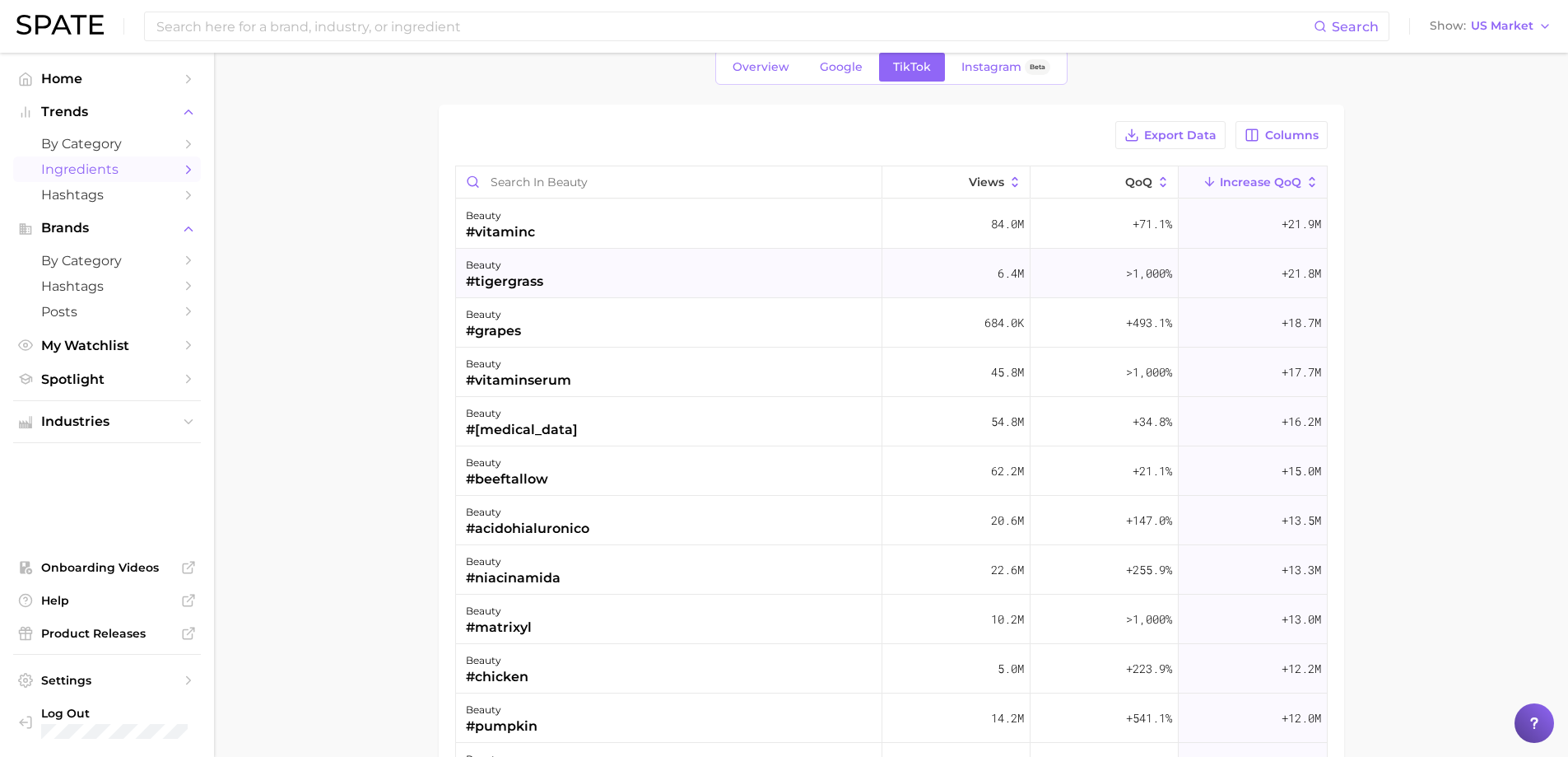
click at [548, 266] on div "beauty #tigergrass" at bounding box center [669, 273] width 427 height 49
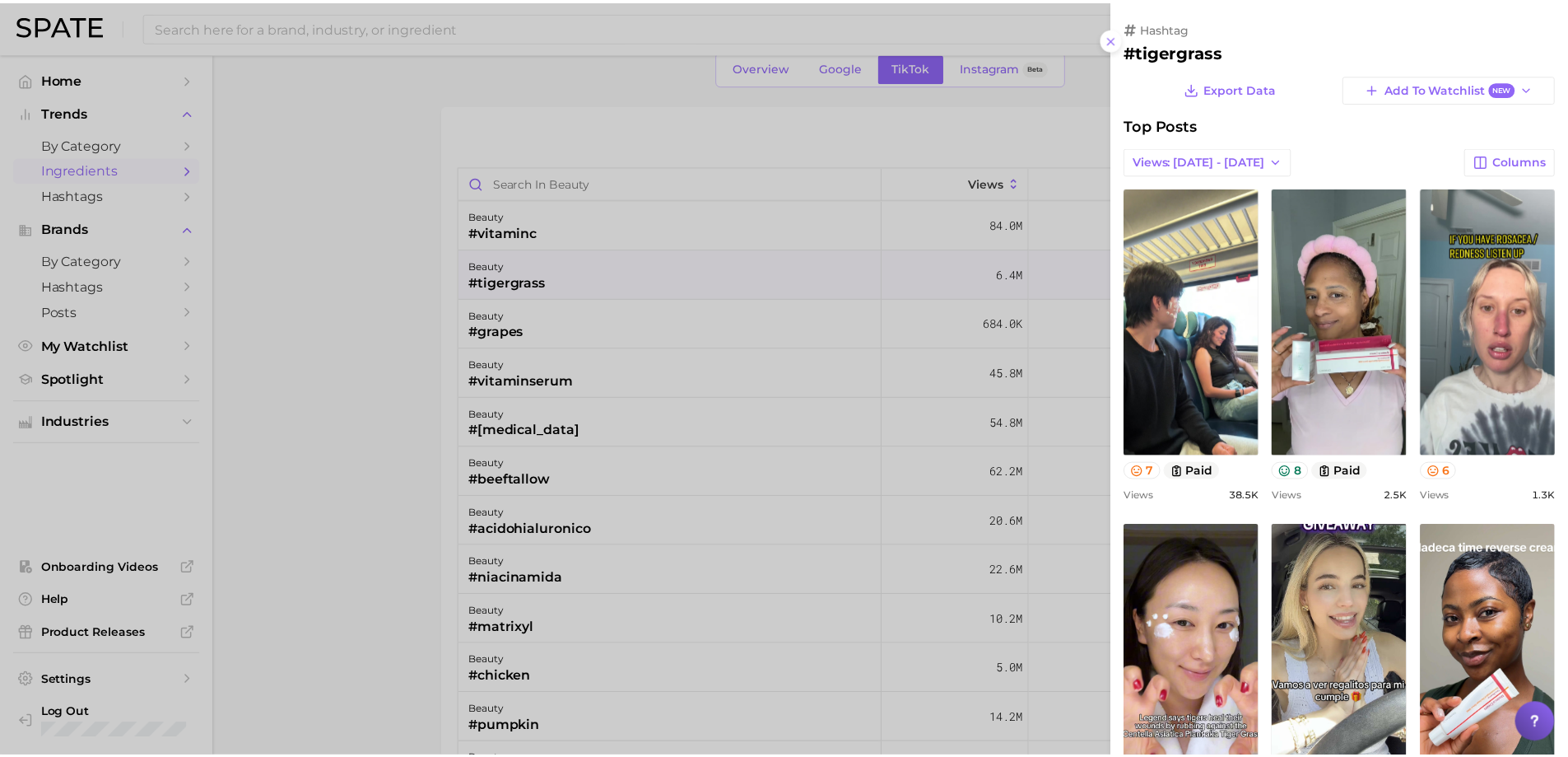
scroll to position [0, 0]
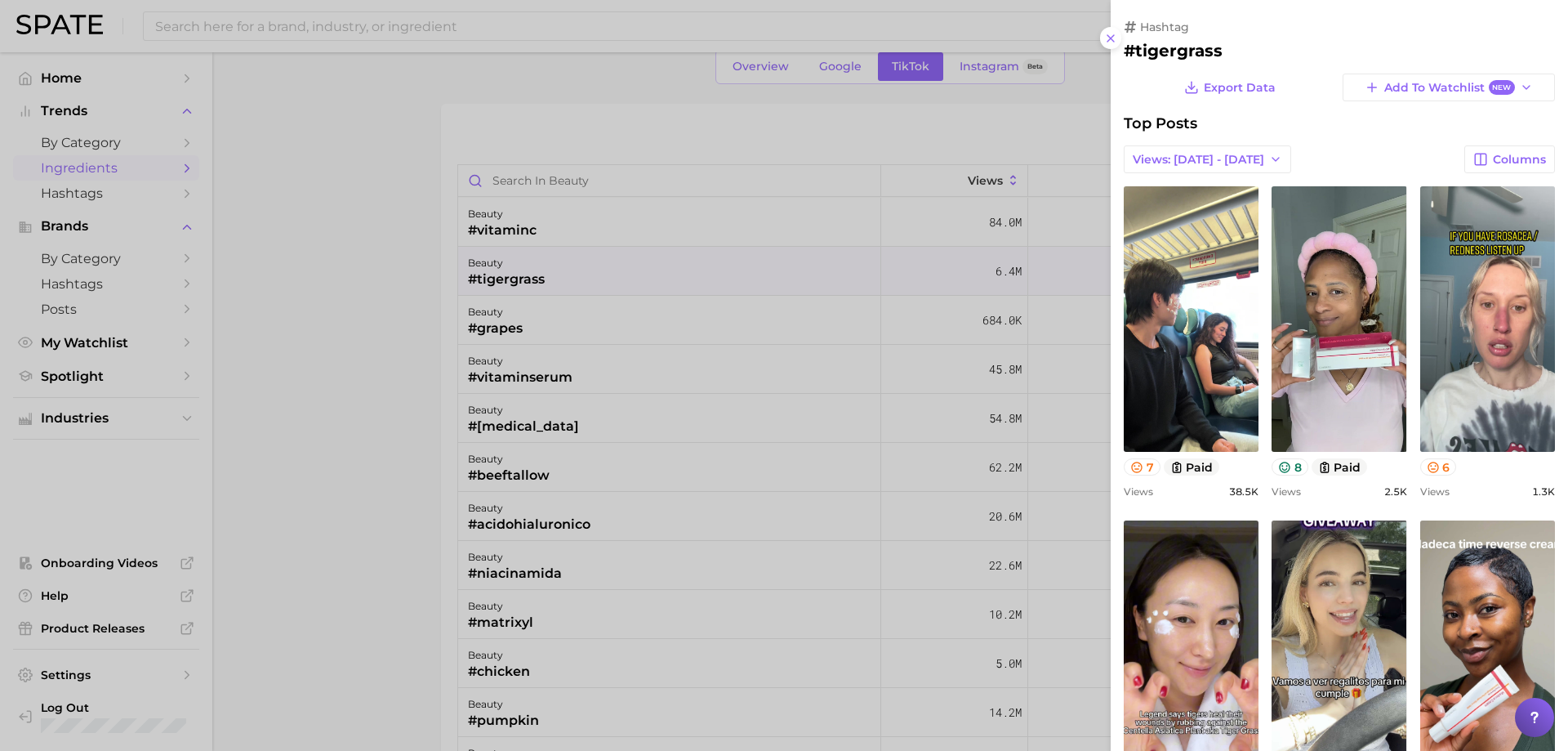
click at [542, 264] on div at bounding box center [784, 376] width 1568 height 751
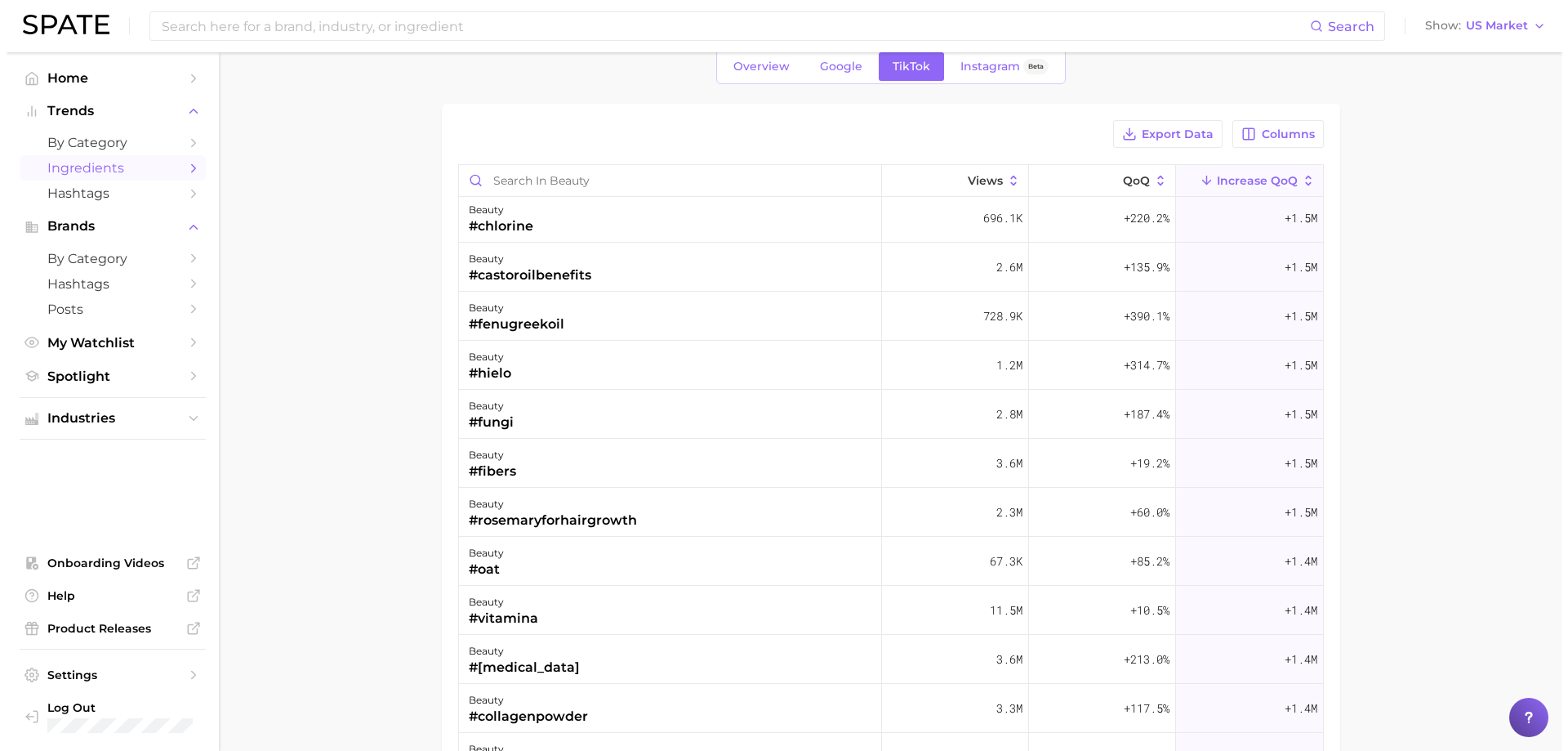
scroll to position [4495, 0]
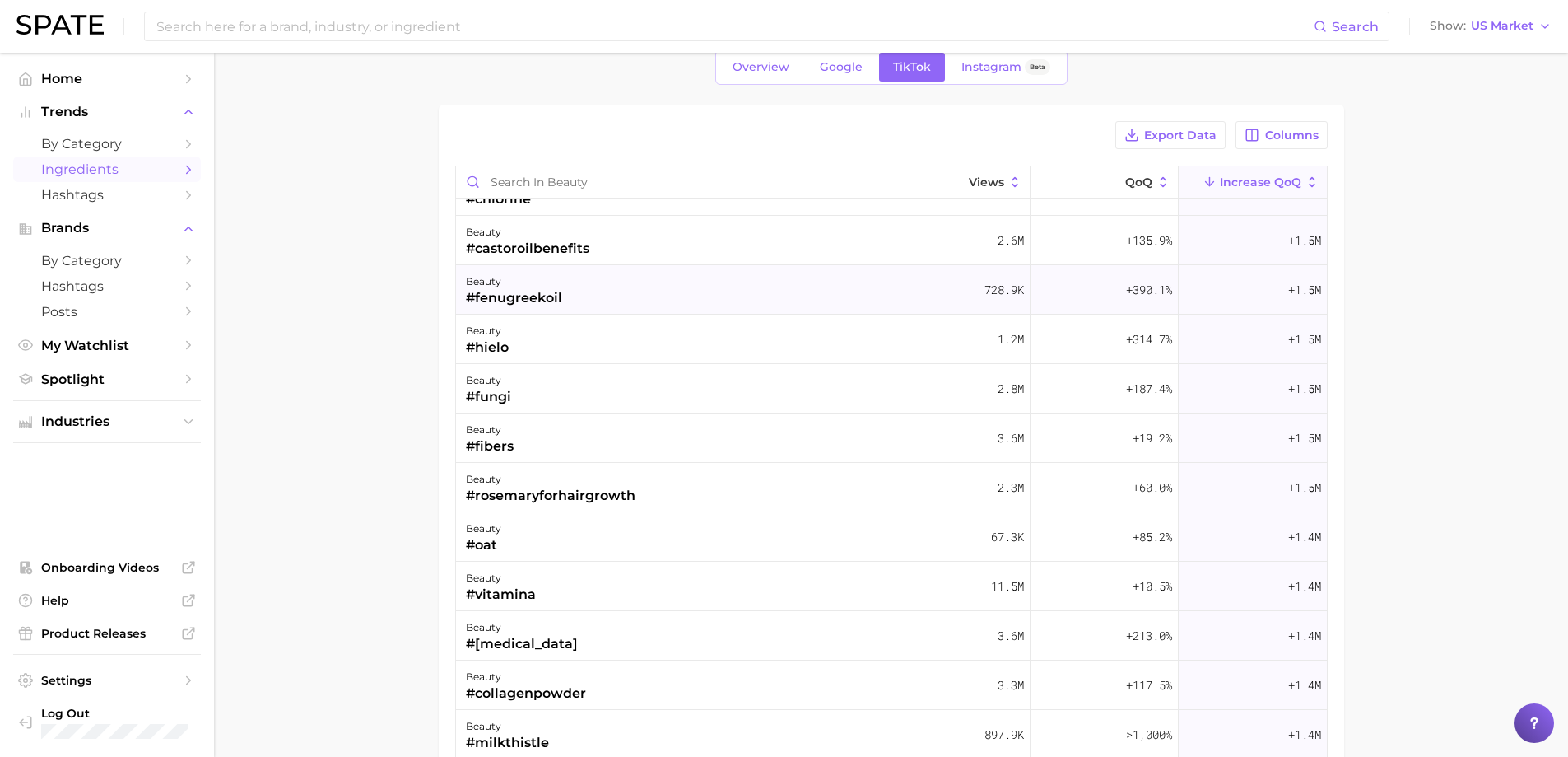
click at [673, 287] on div "beauty #fenugreekoil" at bounding box center [669, 289] width 427 height 49
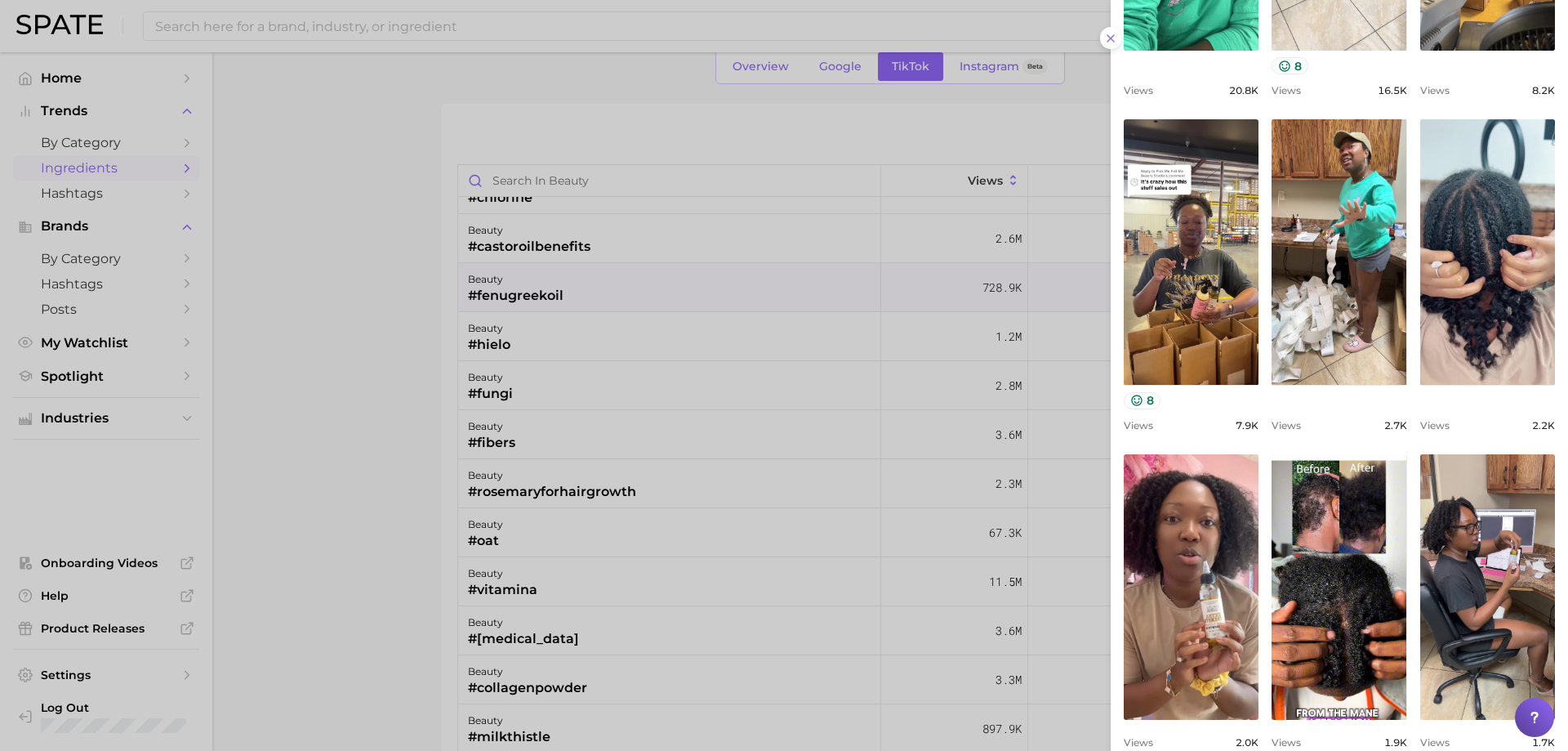
scroll to position [454, 0]
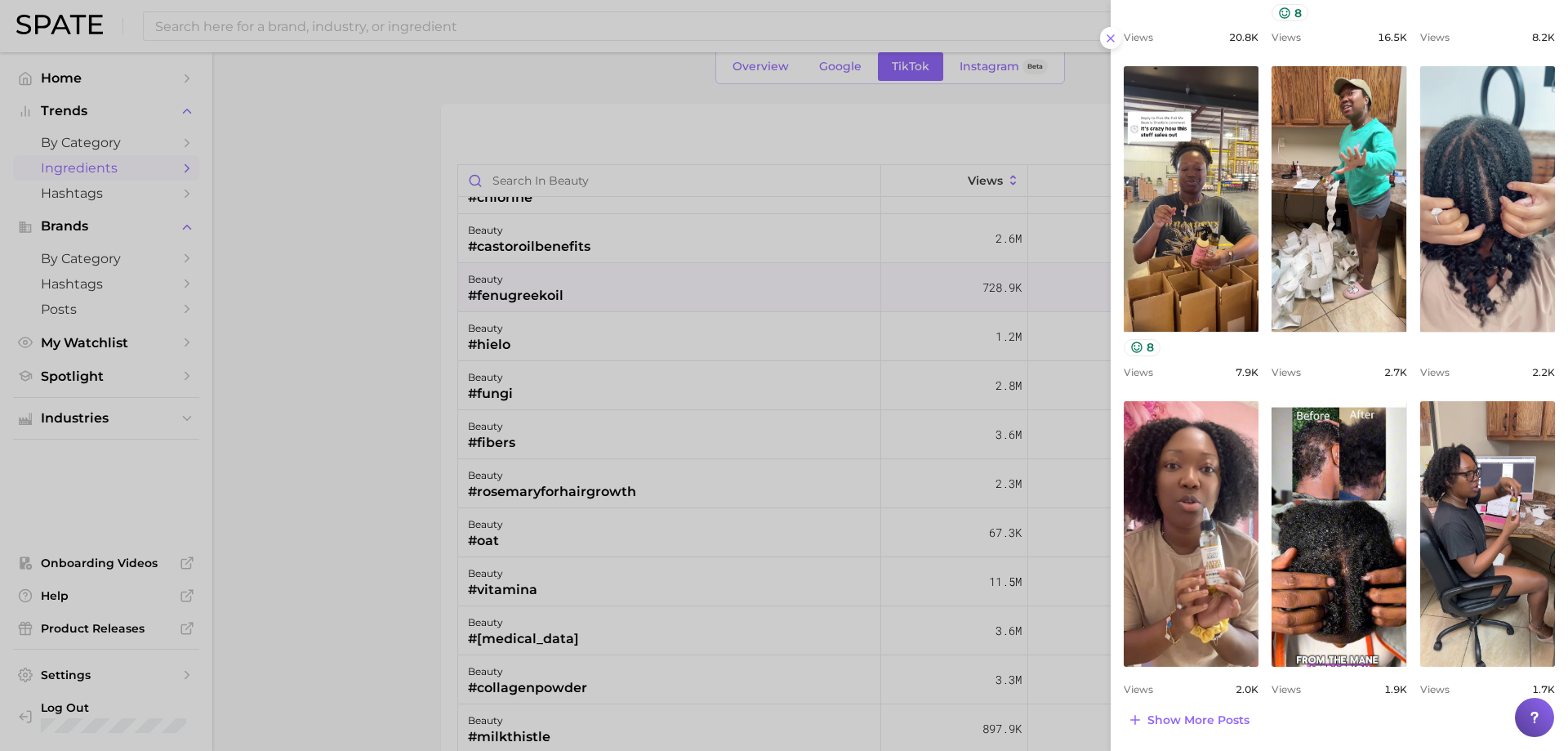
click at [536, 316] on div at bounding box center [784, 376] width 1568 height 751
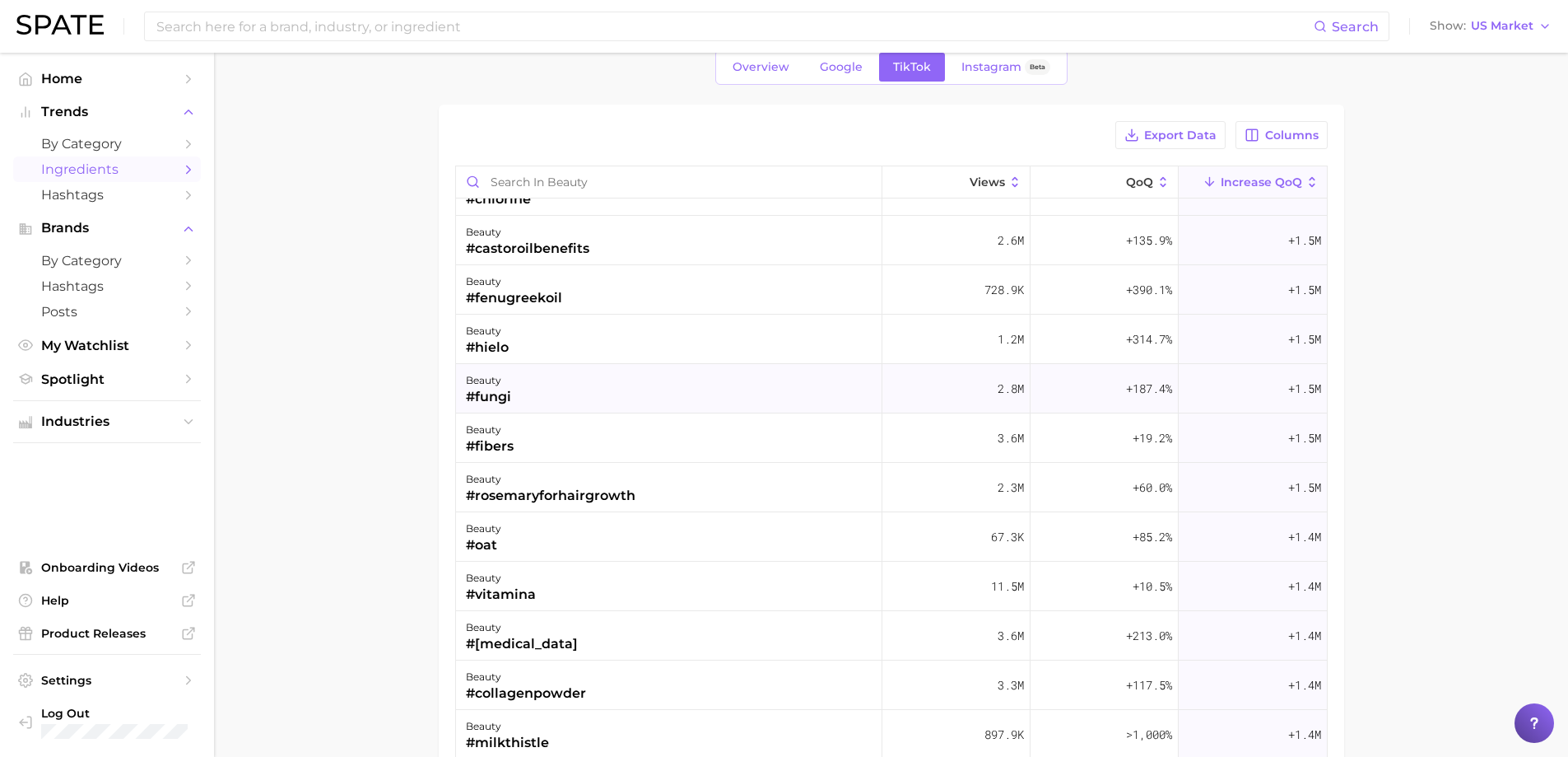
click at [554, 389] on div "beauty #fungi" at bounding box center [669, 389] width 427 height 49
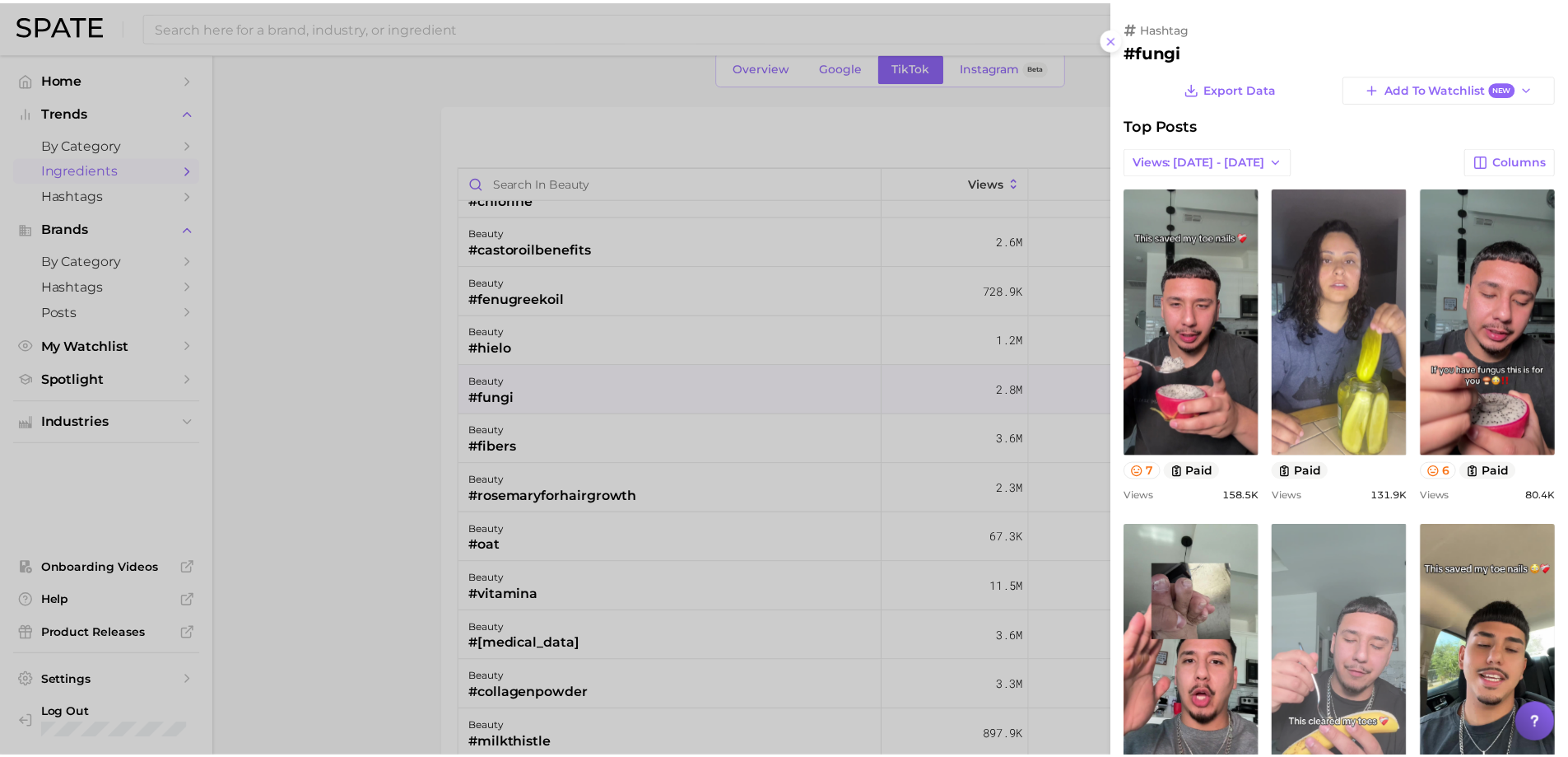
scroll to position [329, 0]
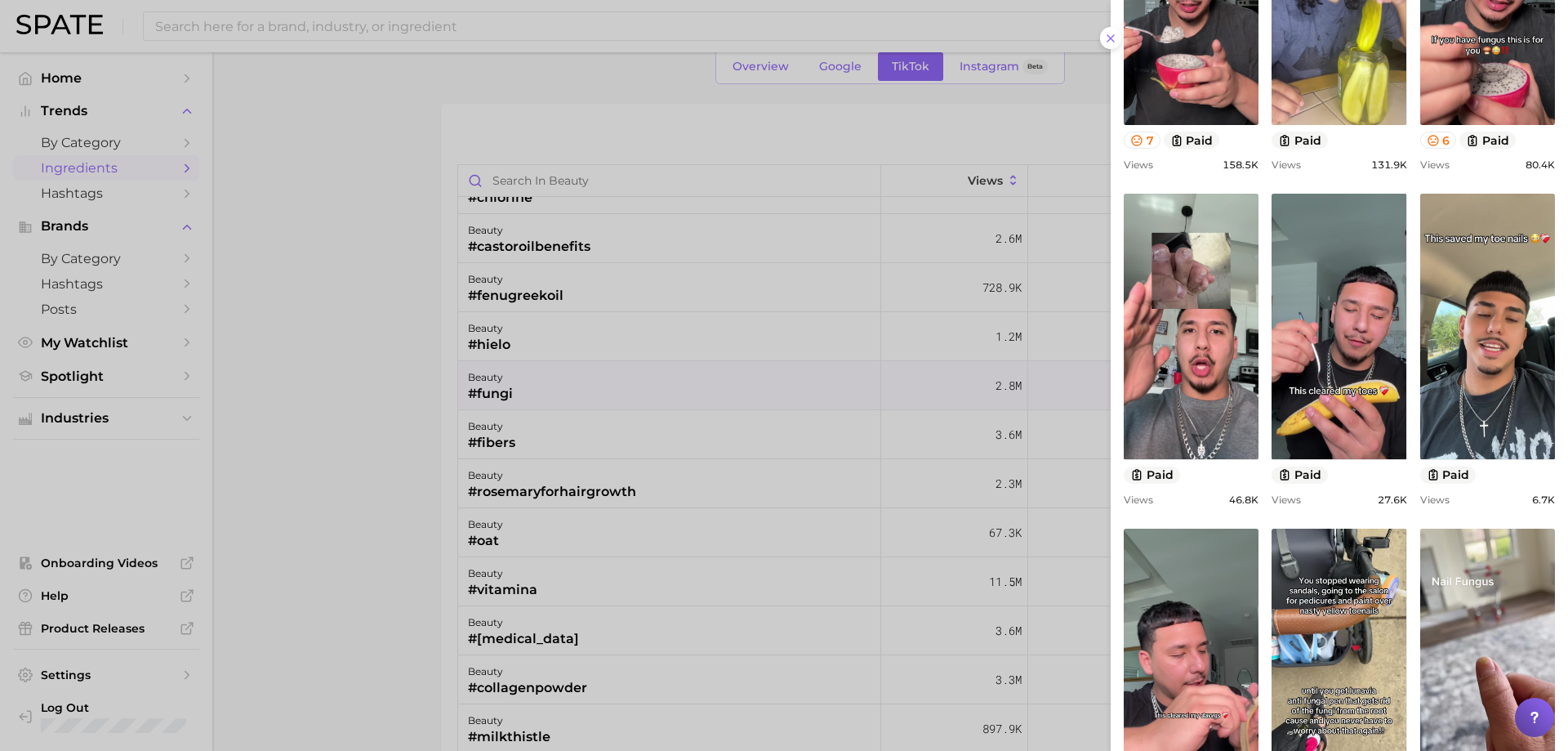
click at [558, 330] on div at bounding box center [784, 376] width 1568 height 751
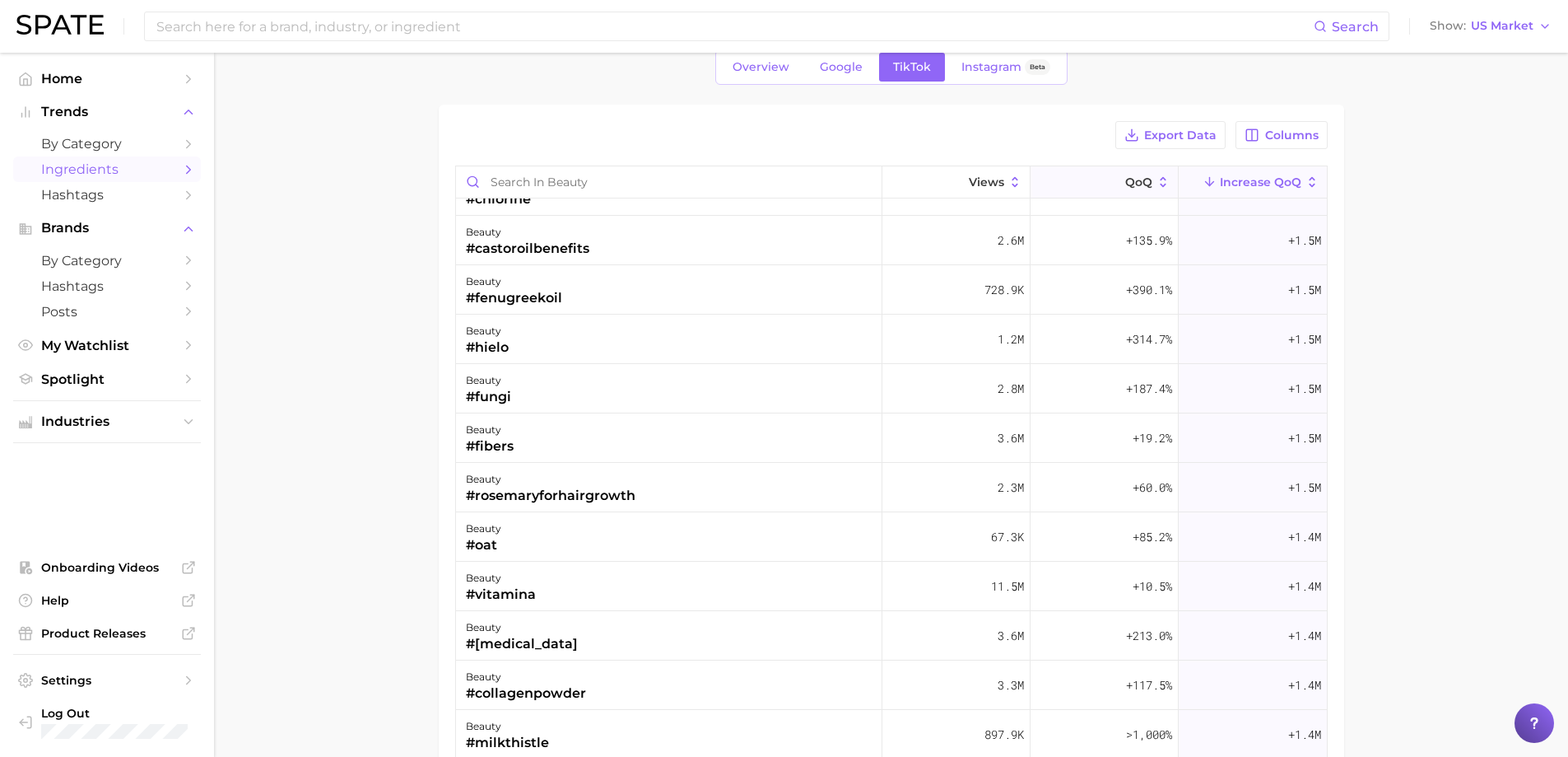
click at [1126, 175] on span "QoQ" at bounding box center [1139, 182] width 27 height 13
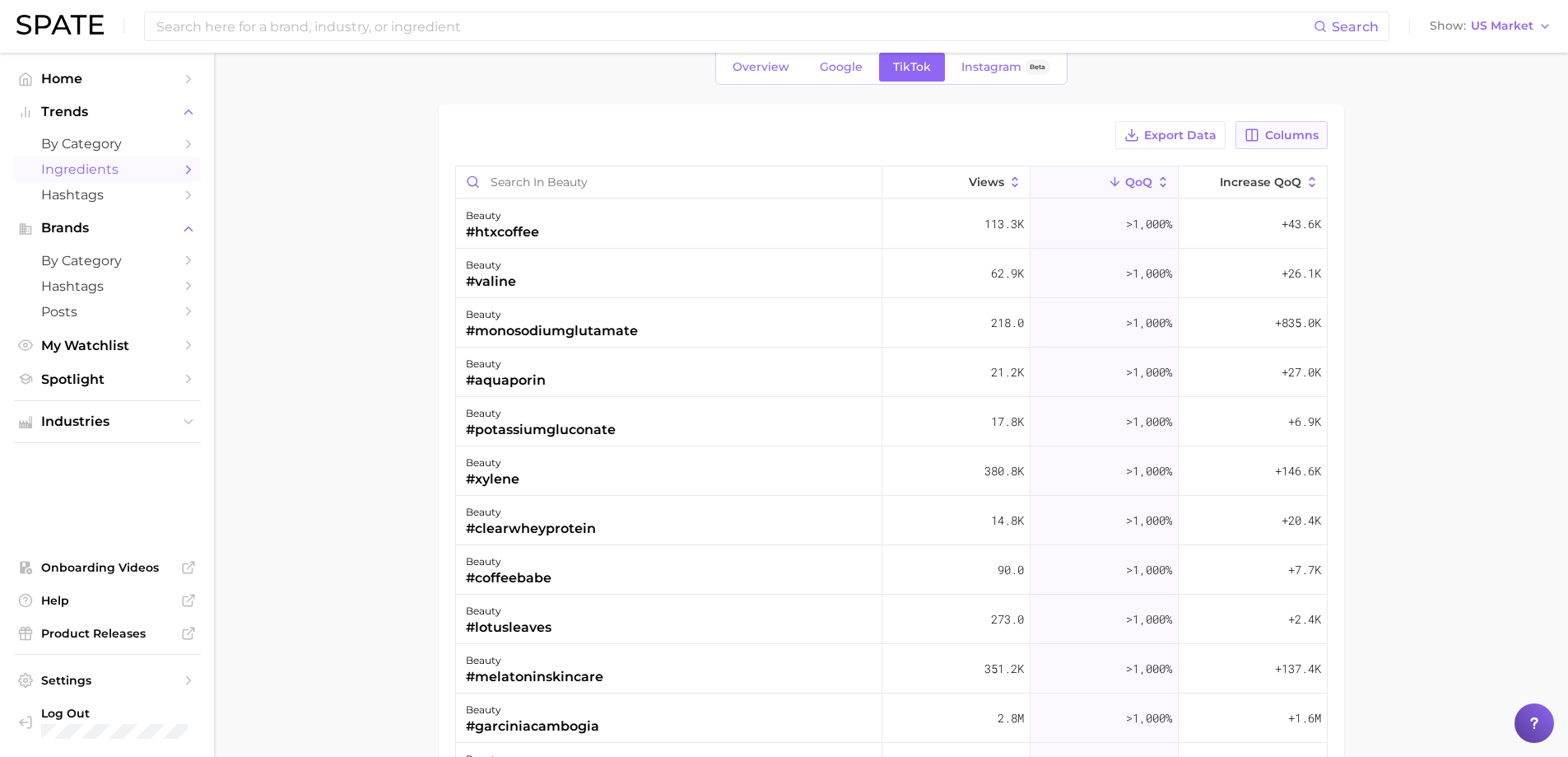
click at [1321, 130] on button "Columns" at bounding box center [1281, 135] width 92 height 28
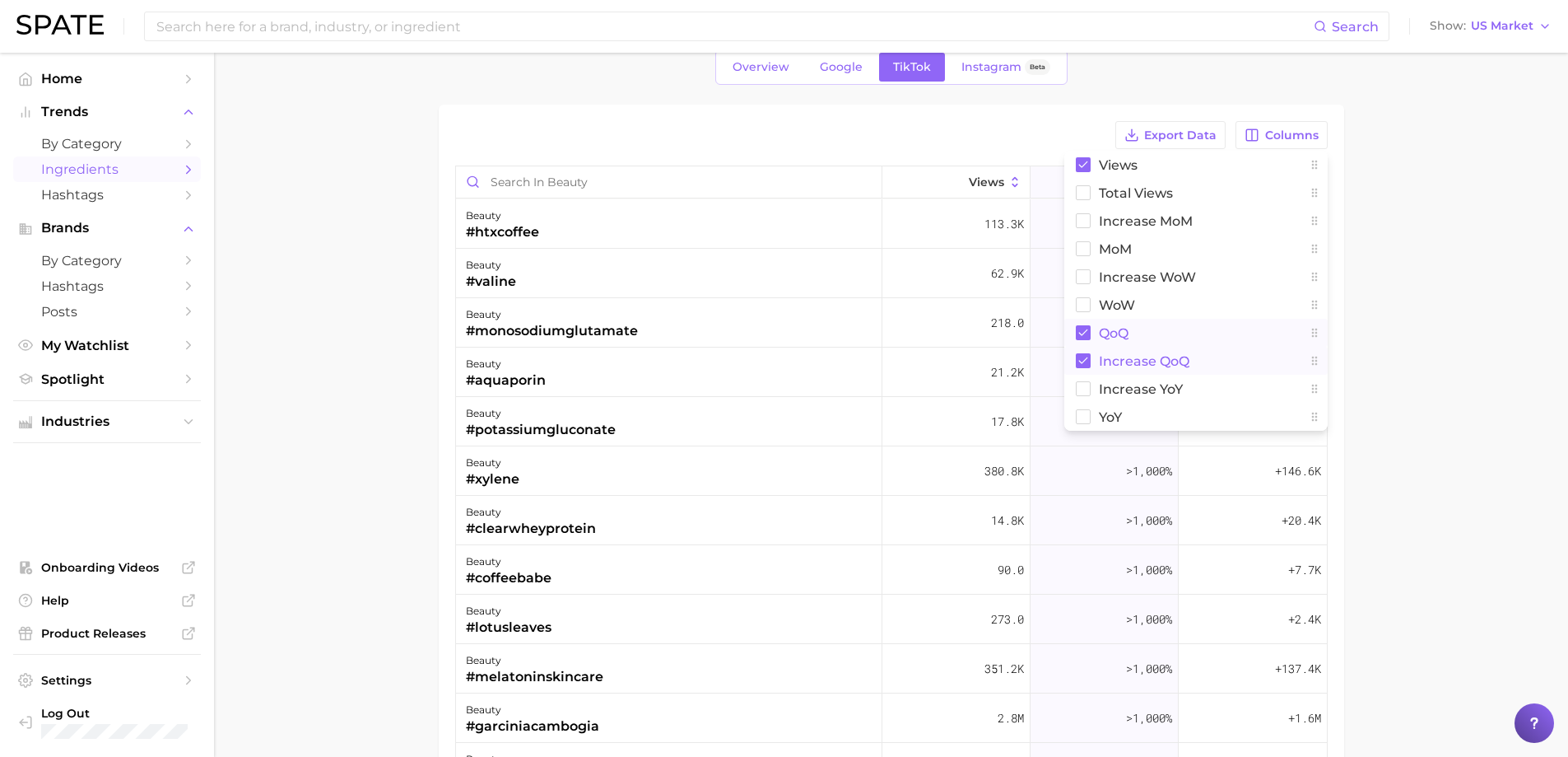
click at [1136, 347] on button "increase QoQ" at bounding box center [1196, 361] width 263 height 28
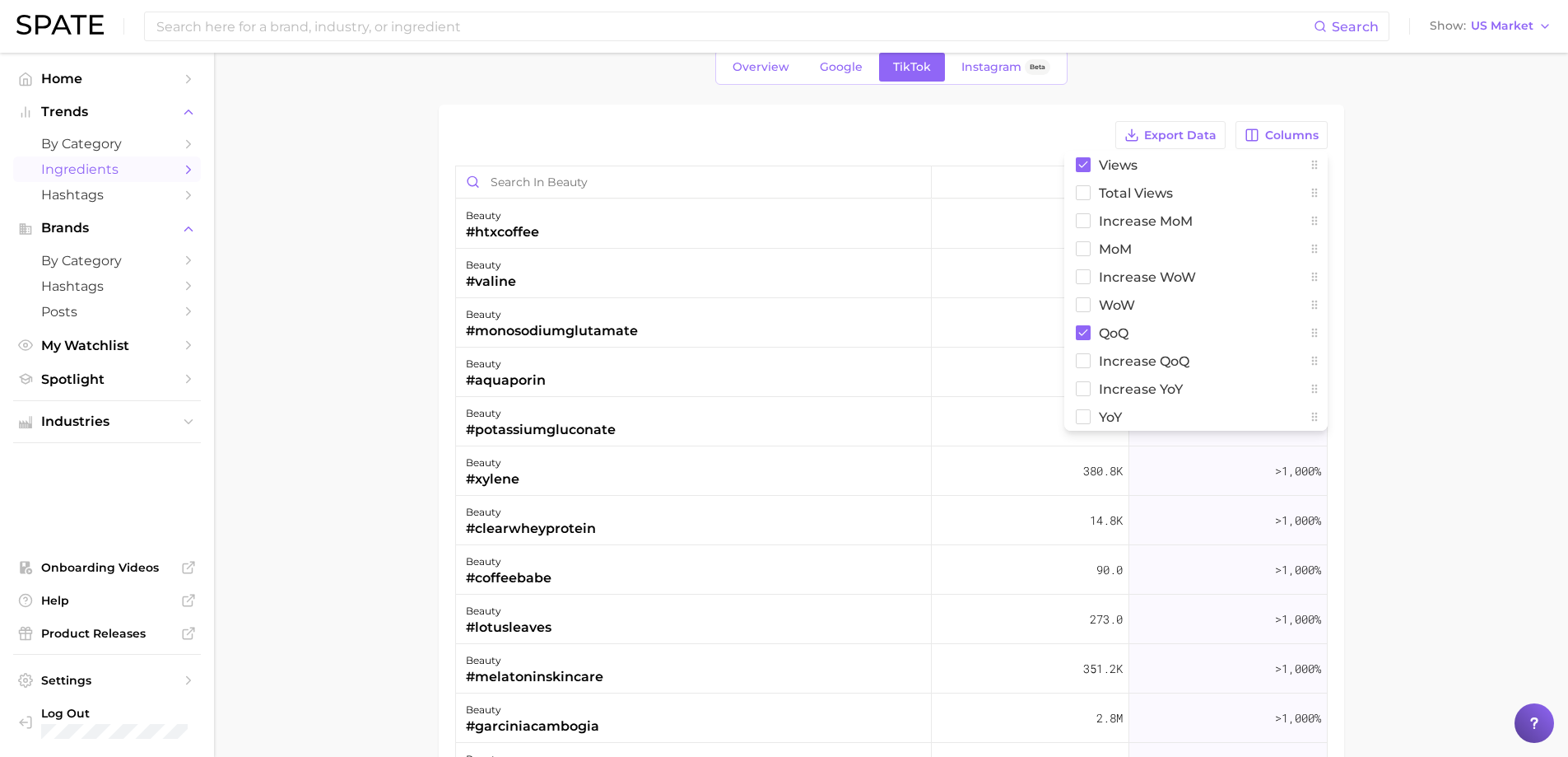
click at [1422, 383] on main "1. beauty 2. Choose Category Overview Google TikTok Instagram Beta Export Data …" at bounding box center [891, 495] width 1355 height 1051
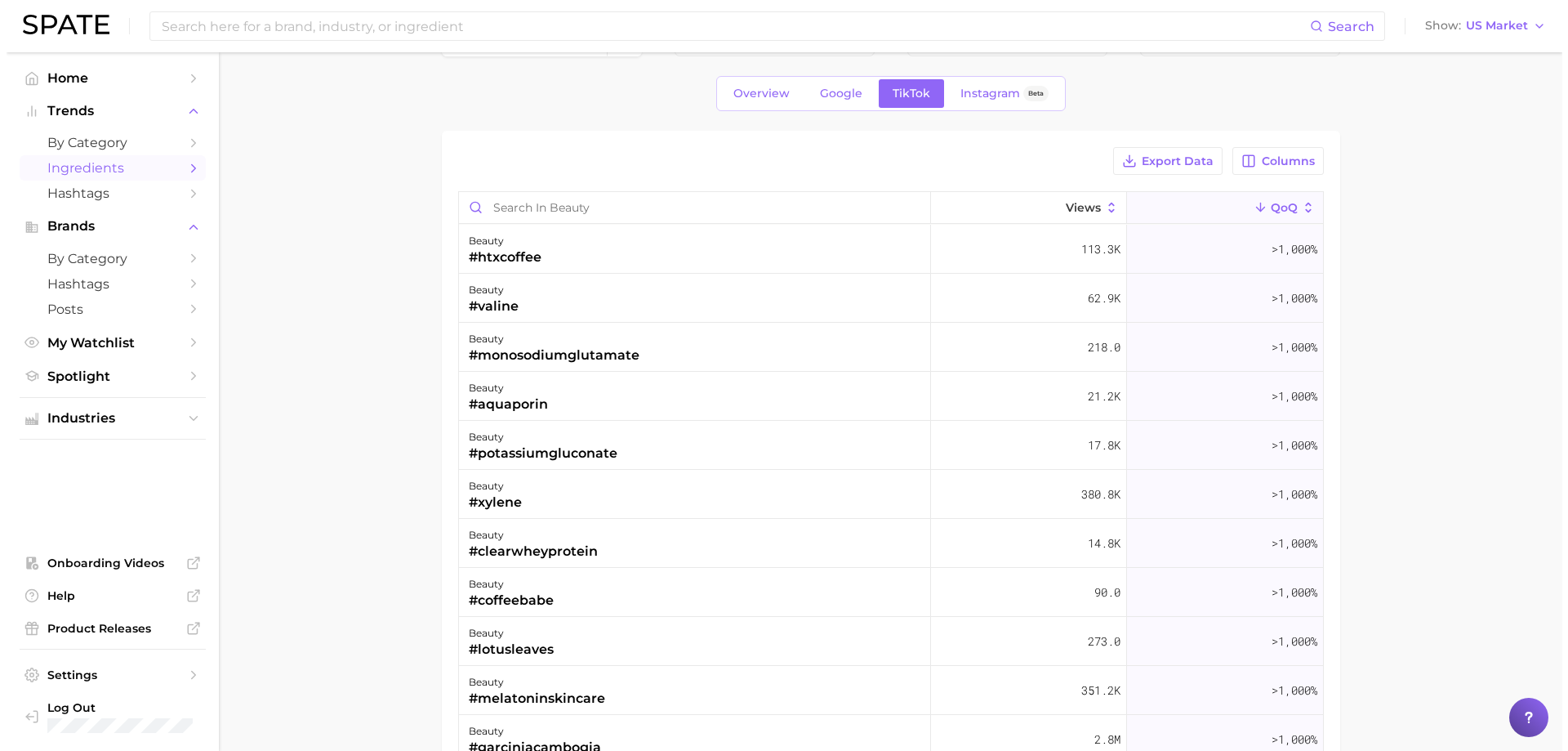
scroll to position [82, 0]
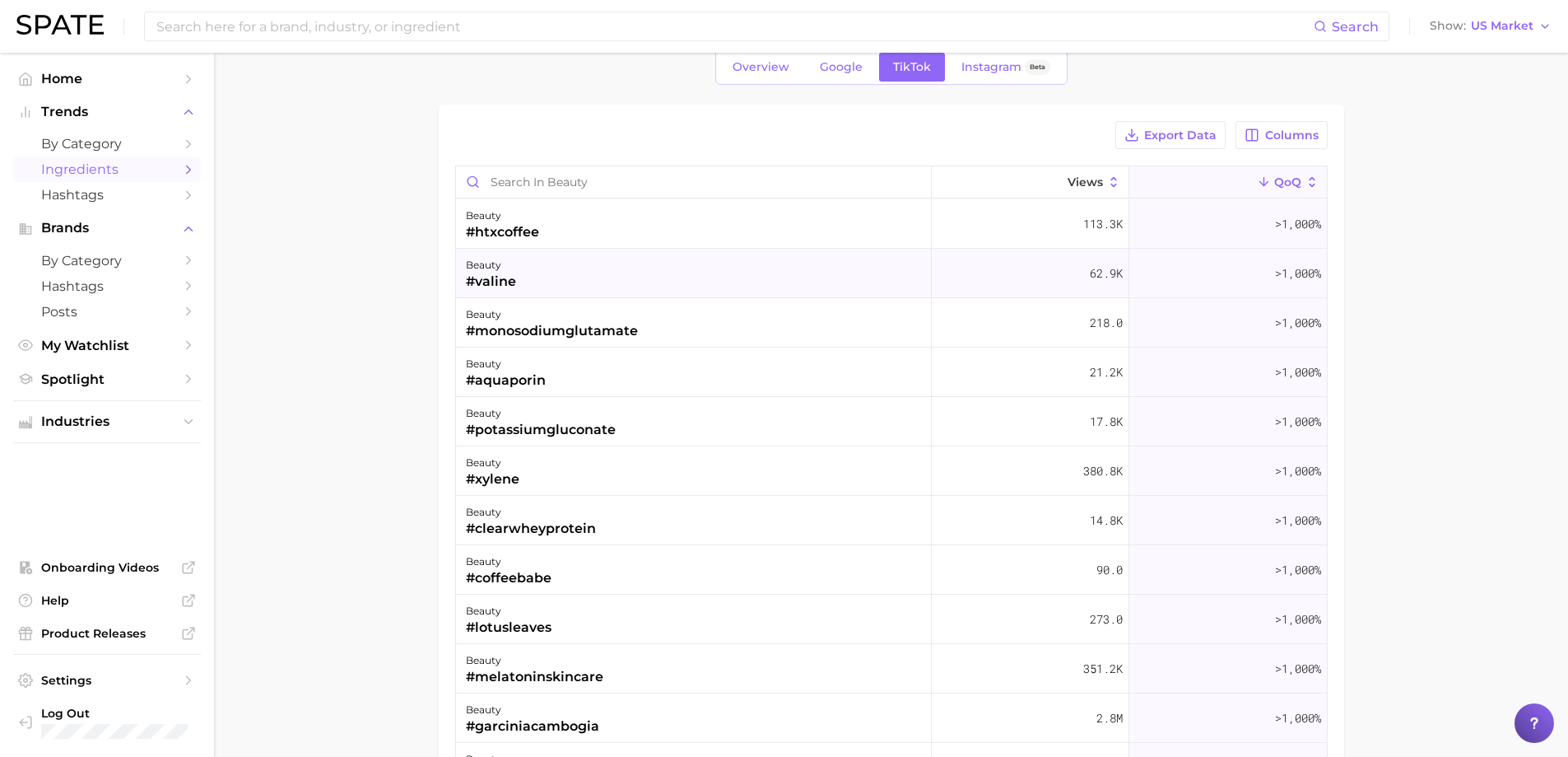
click at [518, 256] on div "beauty #valine" at bounding box center [693, 273] width 476 height 49
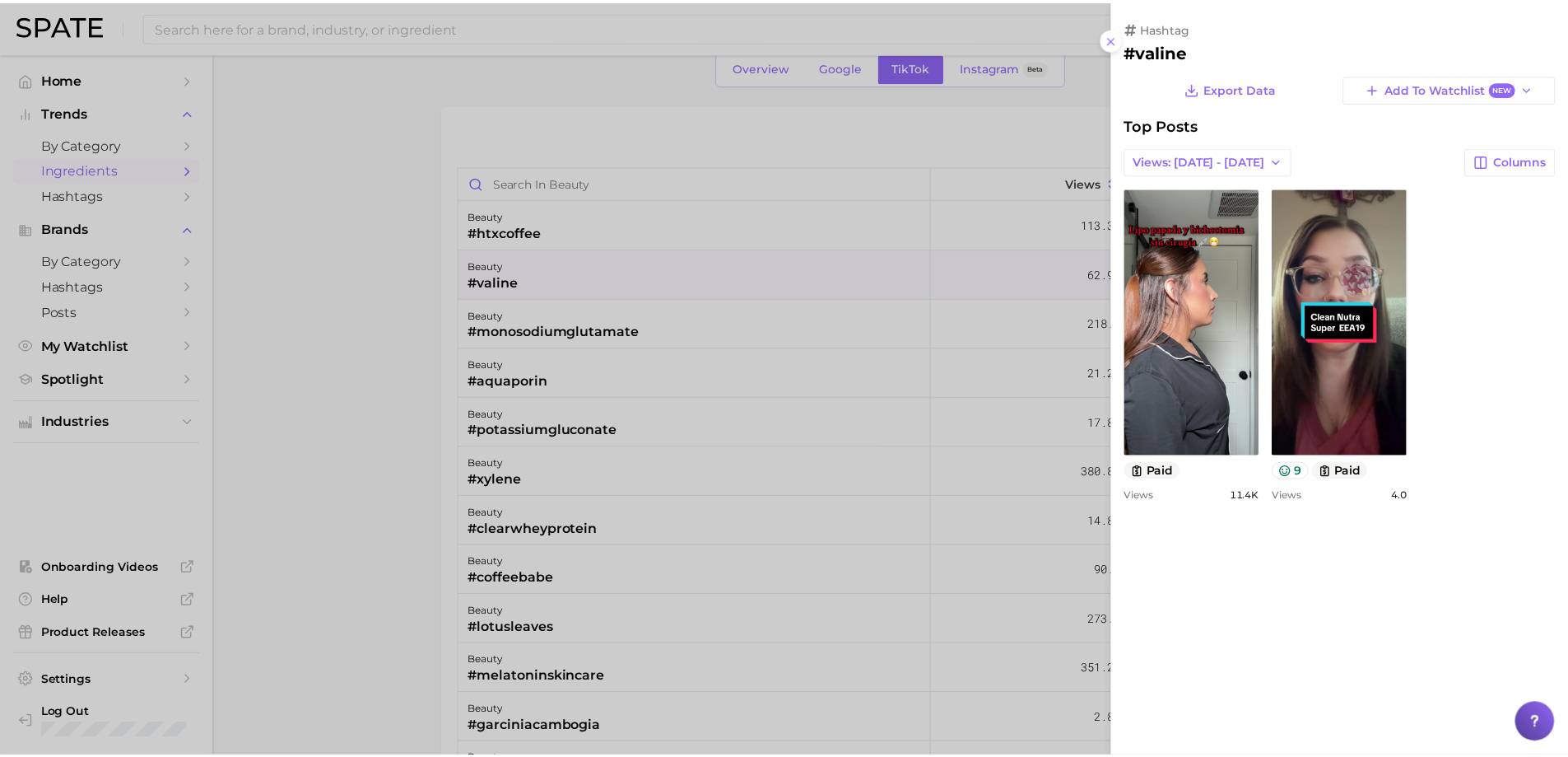
scroll to position [0, 0]
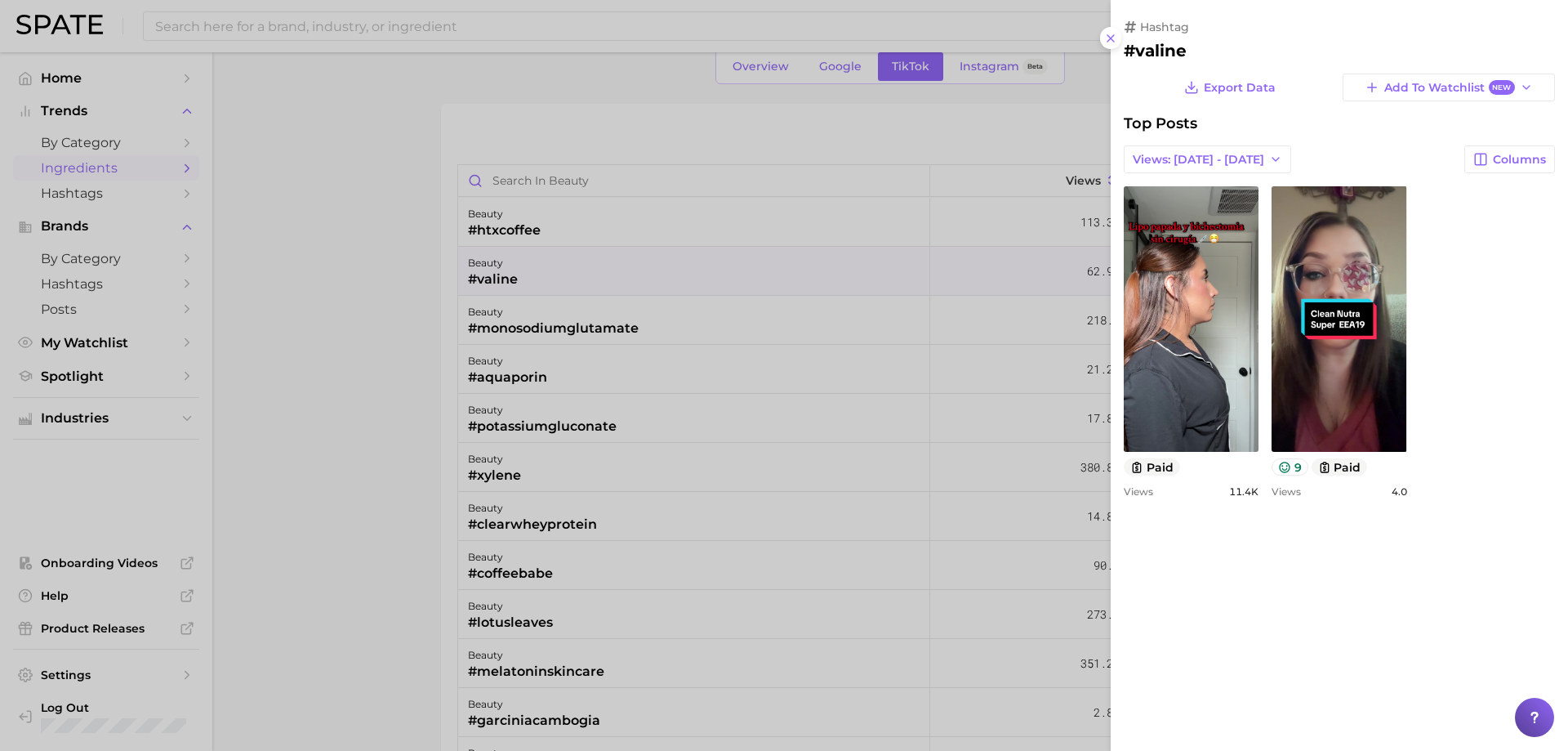
click at [514, 254] on div at bounding box center [784, 376] width 1568 height 751
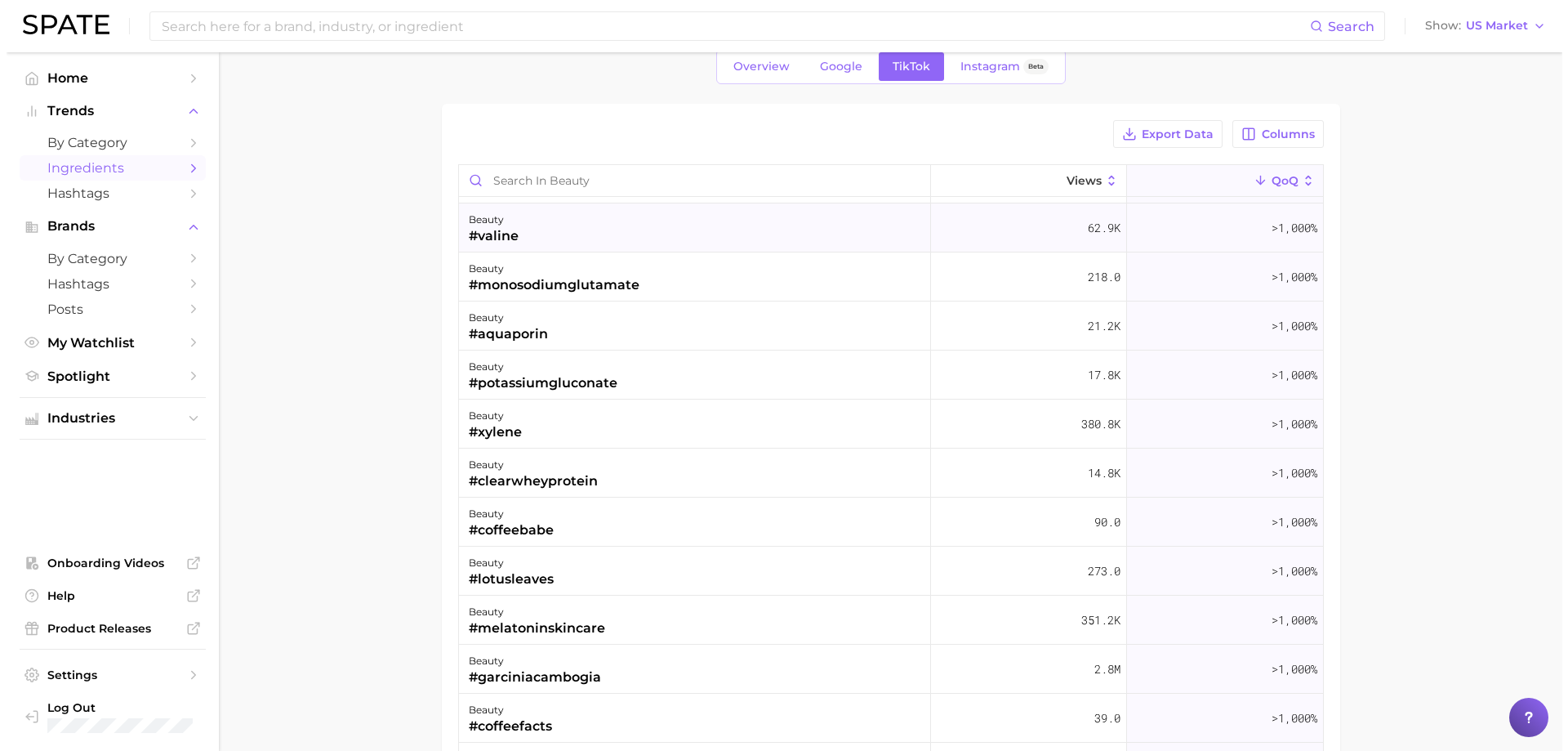
scroll to position [82, 0]
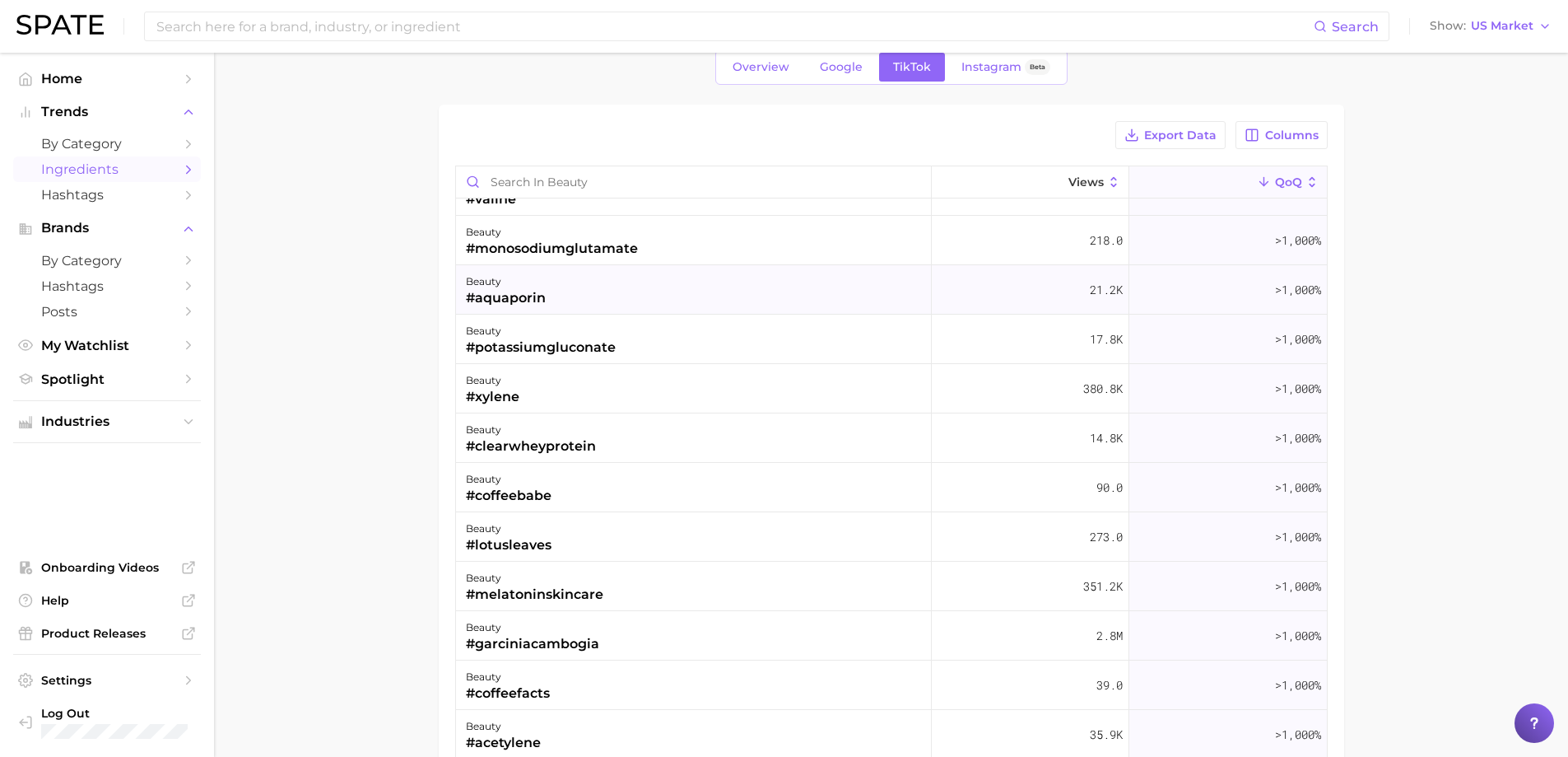
click at [600, 278] on div "beauty #aquaporin" at bounding box center [693, 289] width 476 height 49
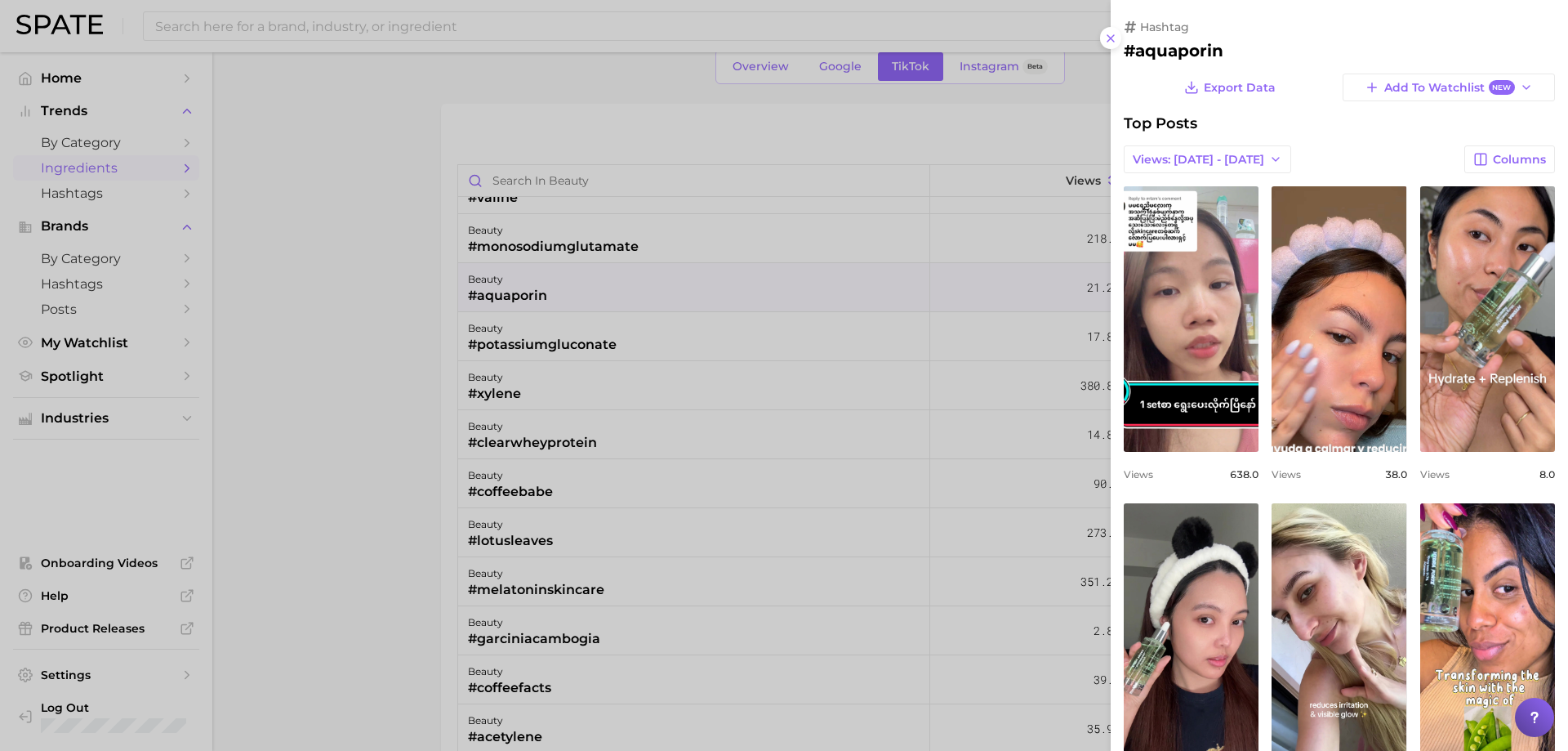
scroll to position [0, 0]
click at [594, 279] on div at bounding box center [784, 376] width 1568 height 751
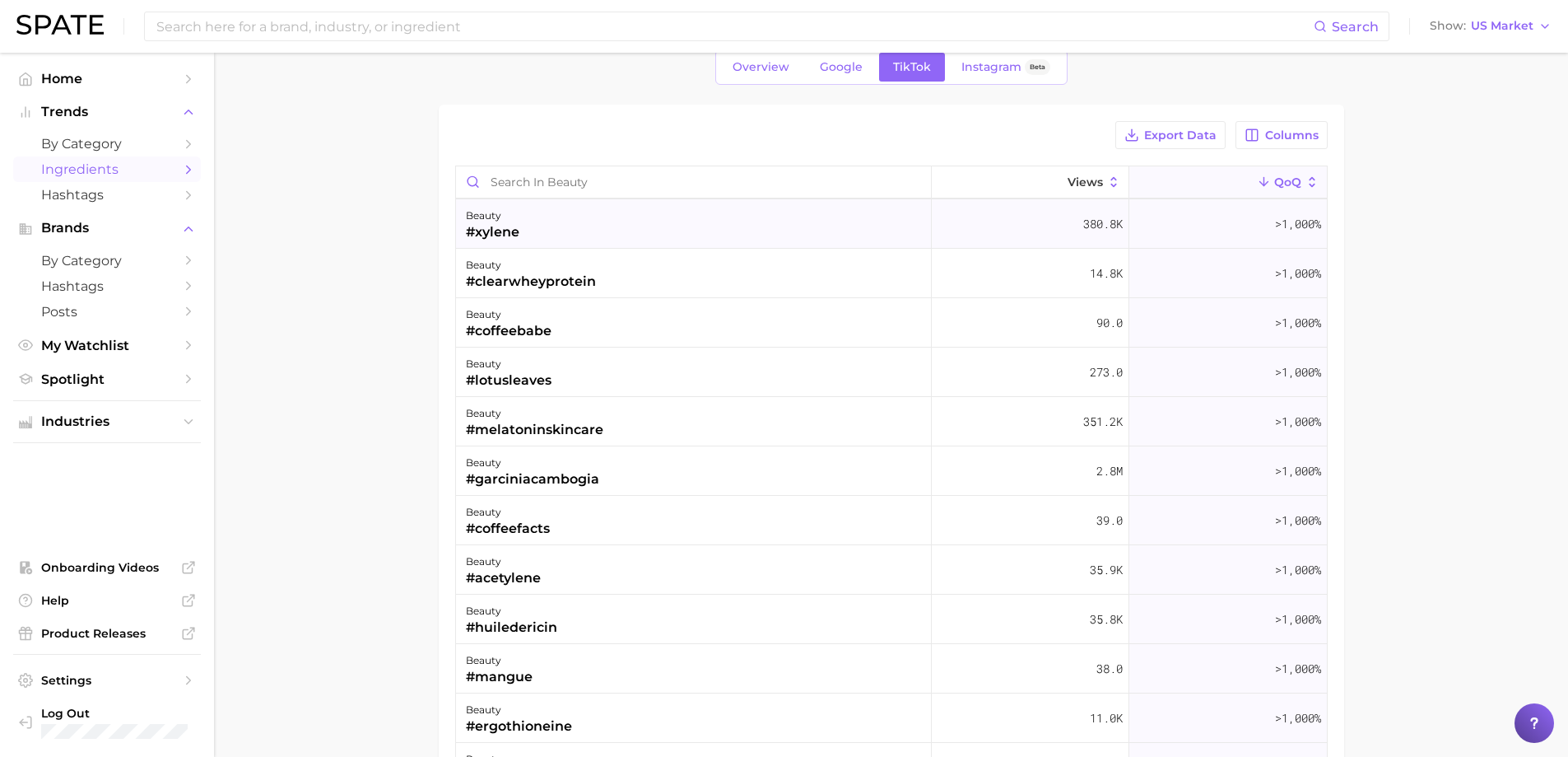
click at [564, 209] on div "beauty #xylene" at bounding box center [693, 223] width 476 height 49
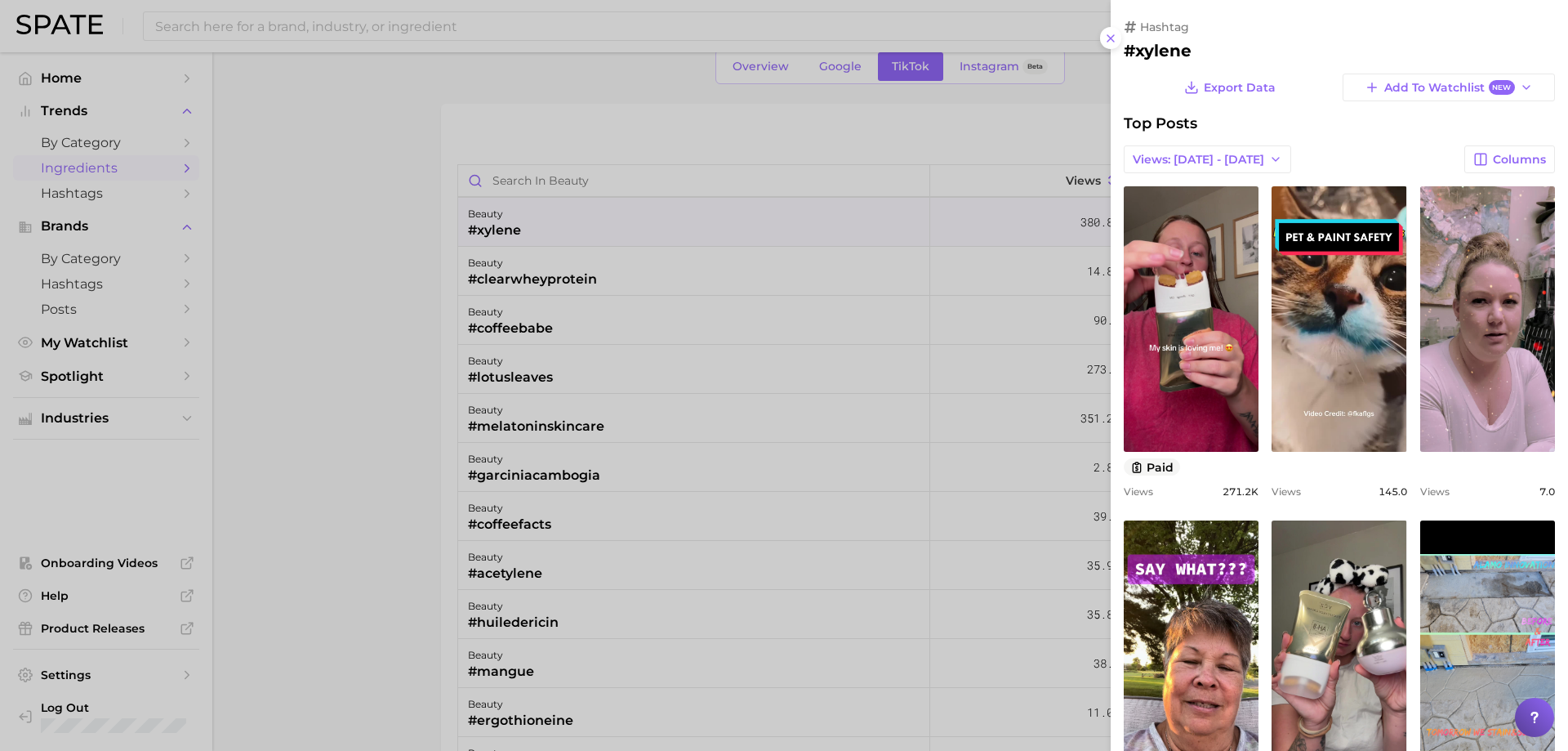
click at [560, 208] on div at bounding box center [784, 376] width 1568 height 751
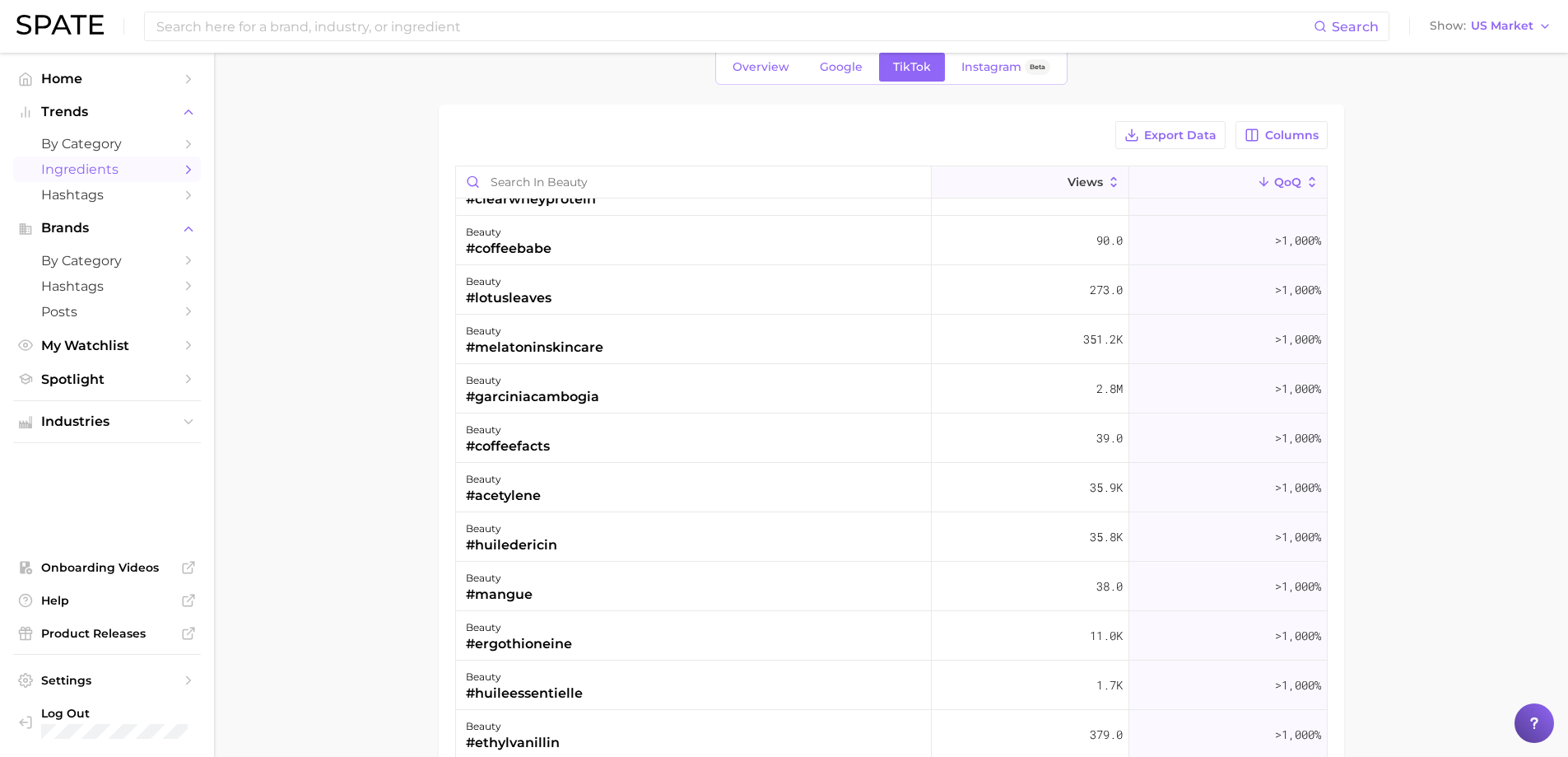
click at [1085, 194] on button "Views" at bounding box center [1031, 183] width 197 height 33
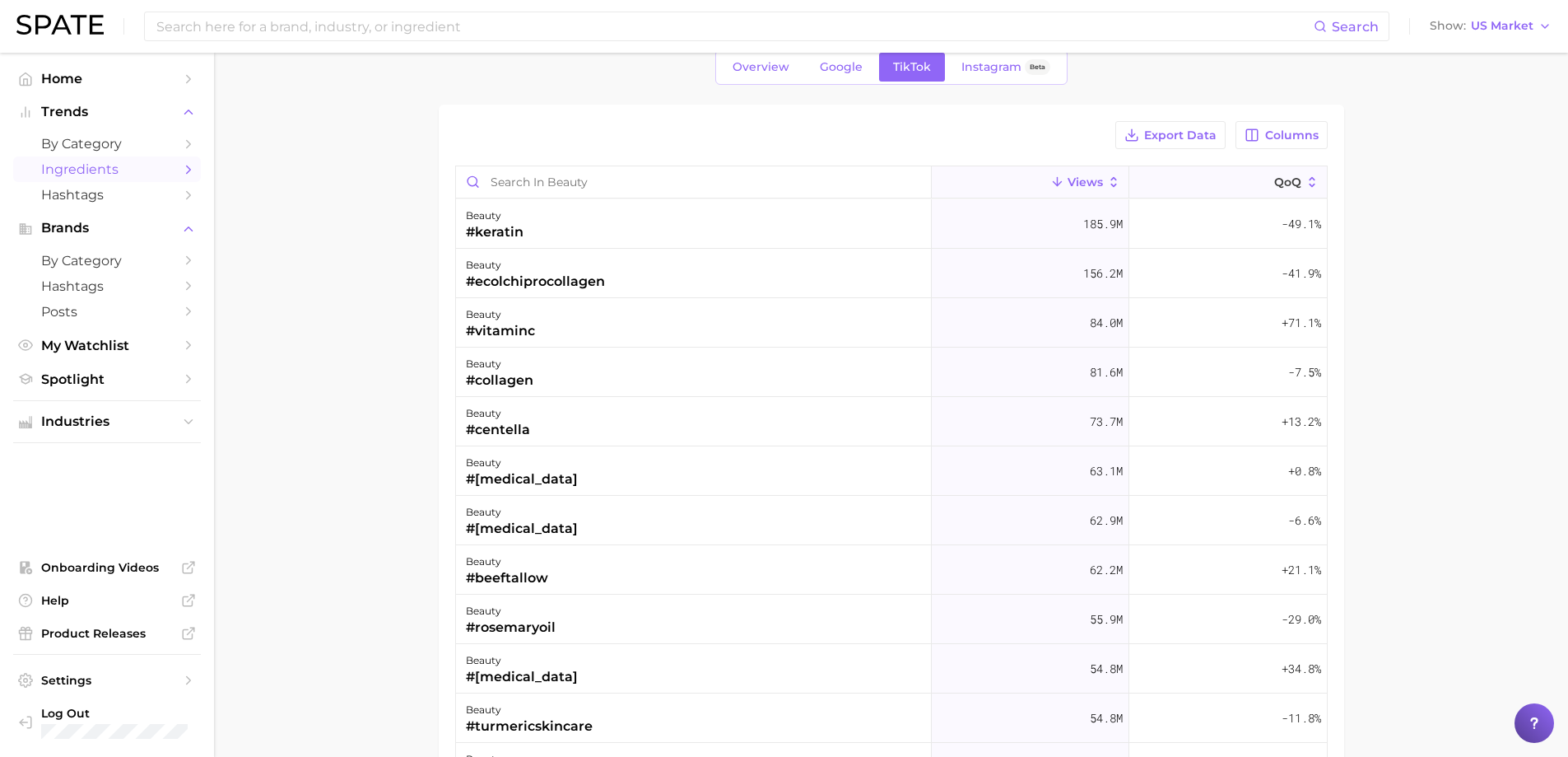
click at [1206, 184] on button "QoQ" at bounding box center [1228, 183] width 197 height 33
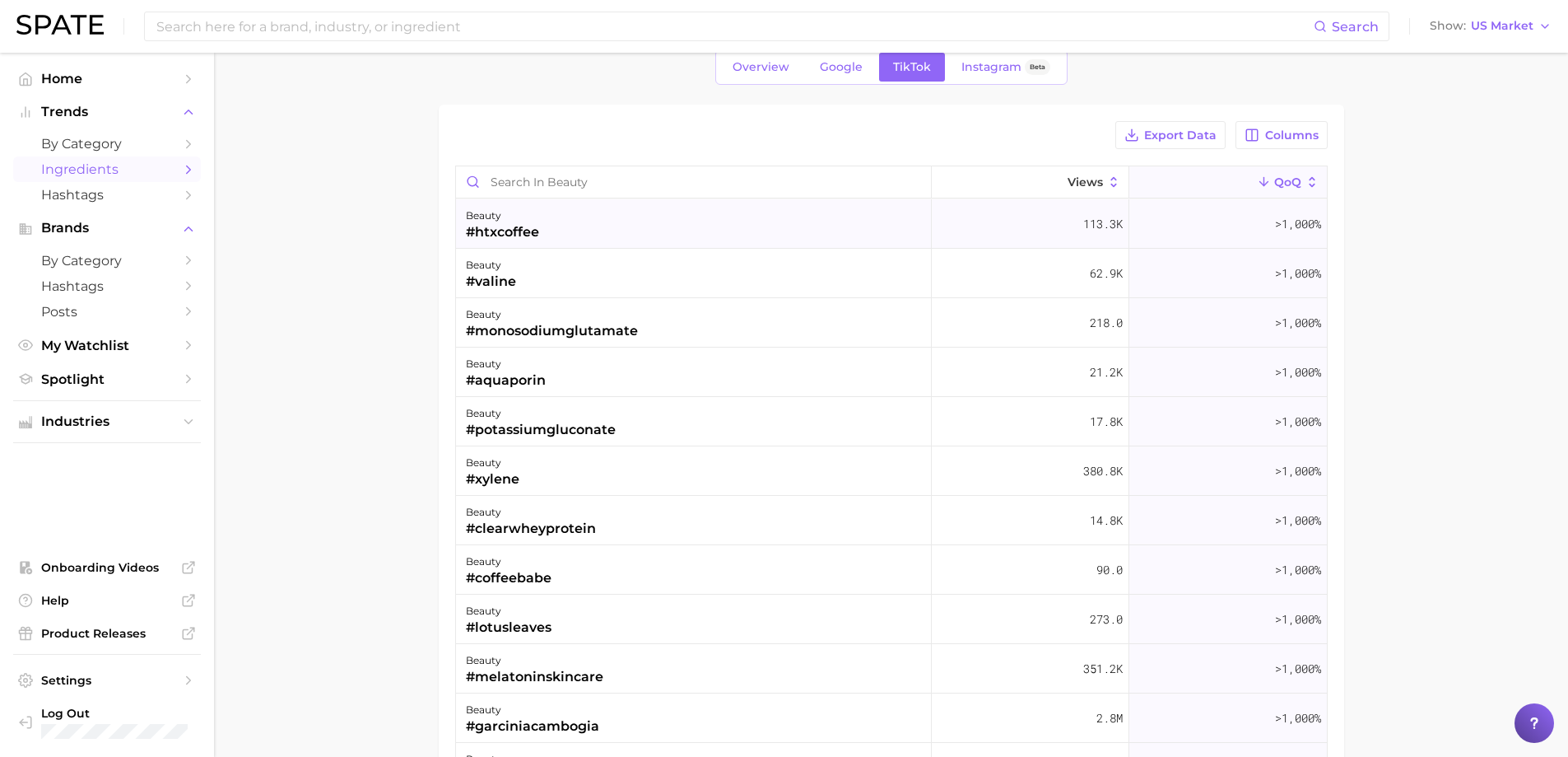
drag, startPoint x: 1066, startPoint y: 223, endPoint x: 1121, endPoint y: 227, distance: 55.1
click at [1121, 227] on button "beauty #htxcoffee 113.3k >1,000%" at bounding box center [891, 223] width 871 height 49
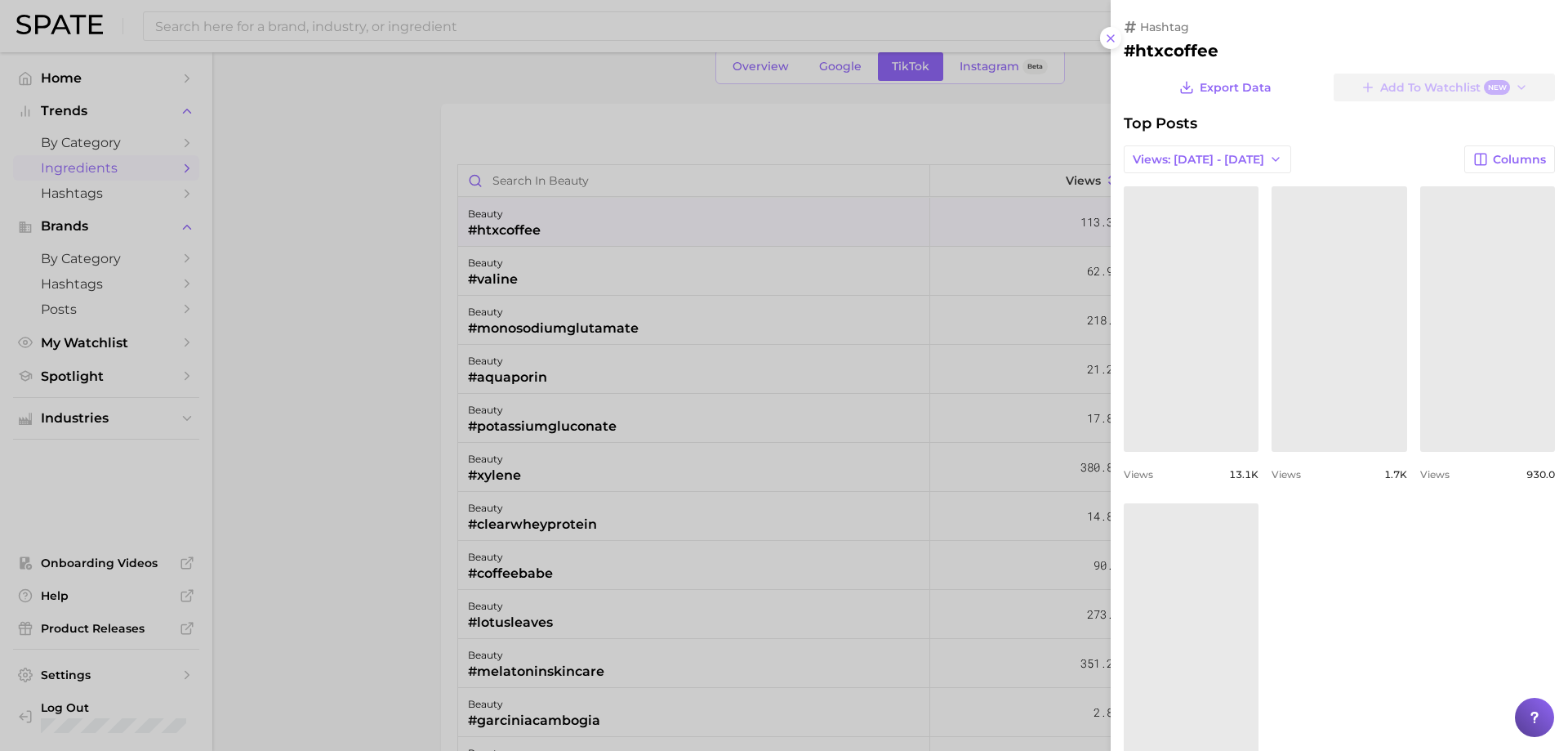
click at [1017, 193] on div at bounding box center [784, 376] width 1568 height 751
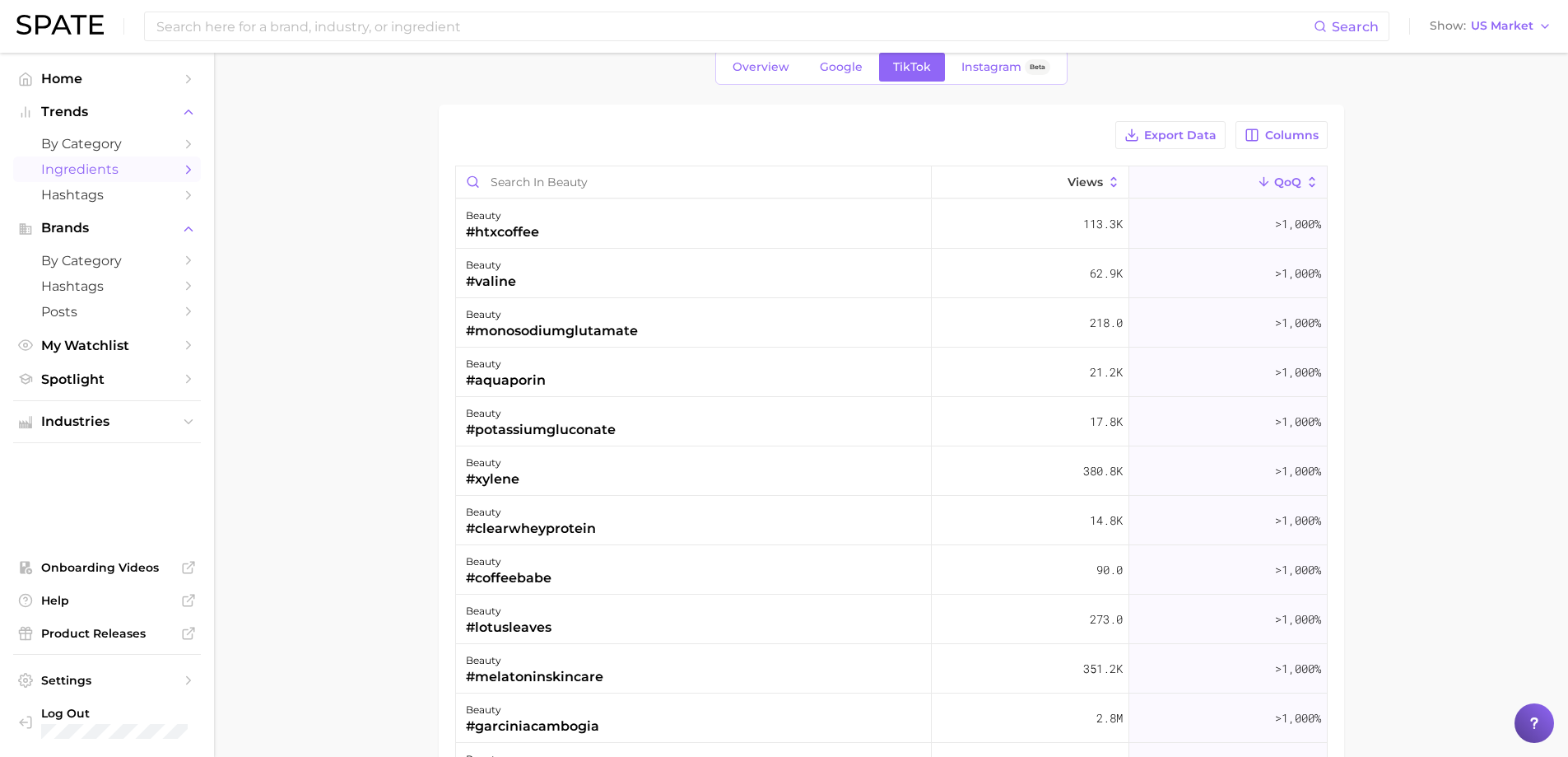
click at [1496, 434] on main "1. beauty 2. Choose Category Overview Google TikTok Instagram Beta Export Data …" at bounding box center [891, 495] width 1355 height 1051
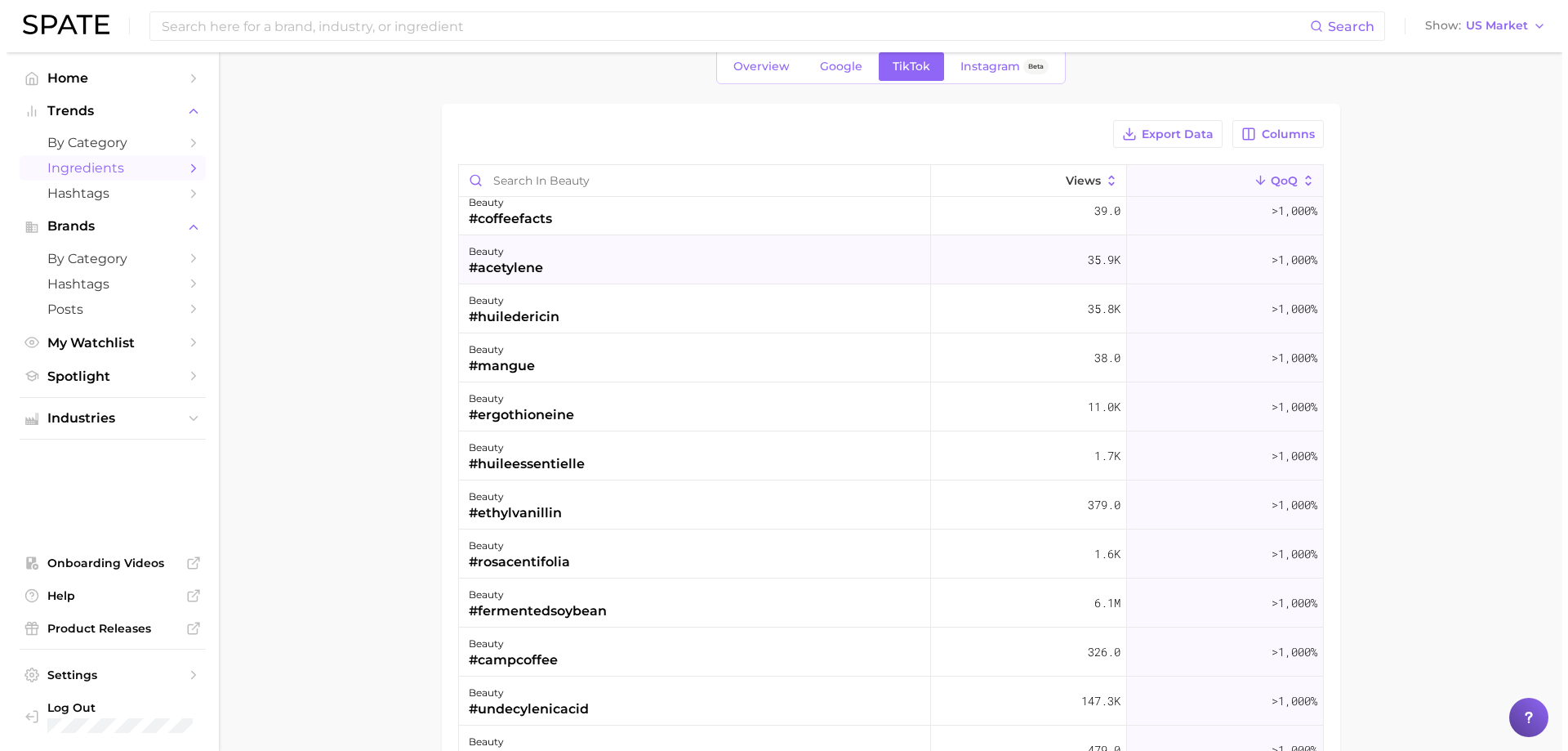
scroll to position [572, 0]
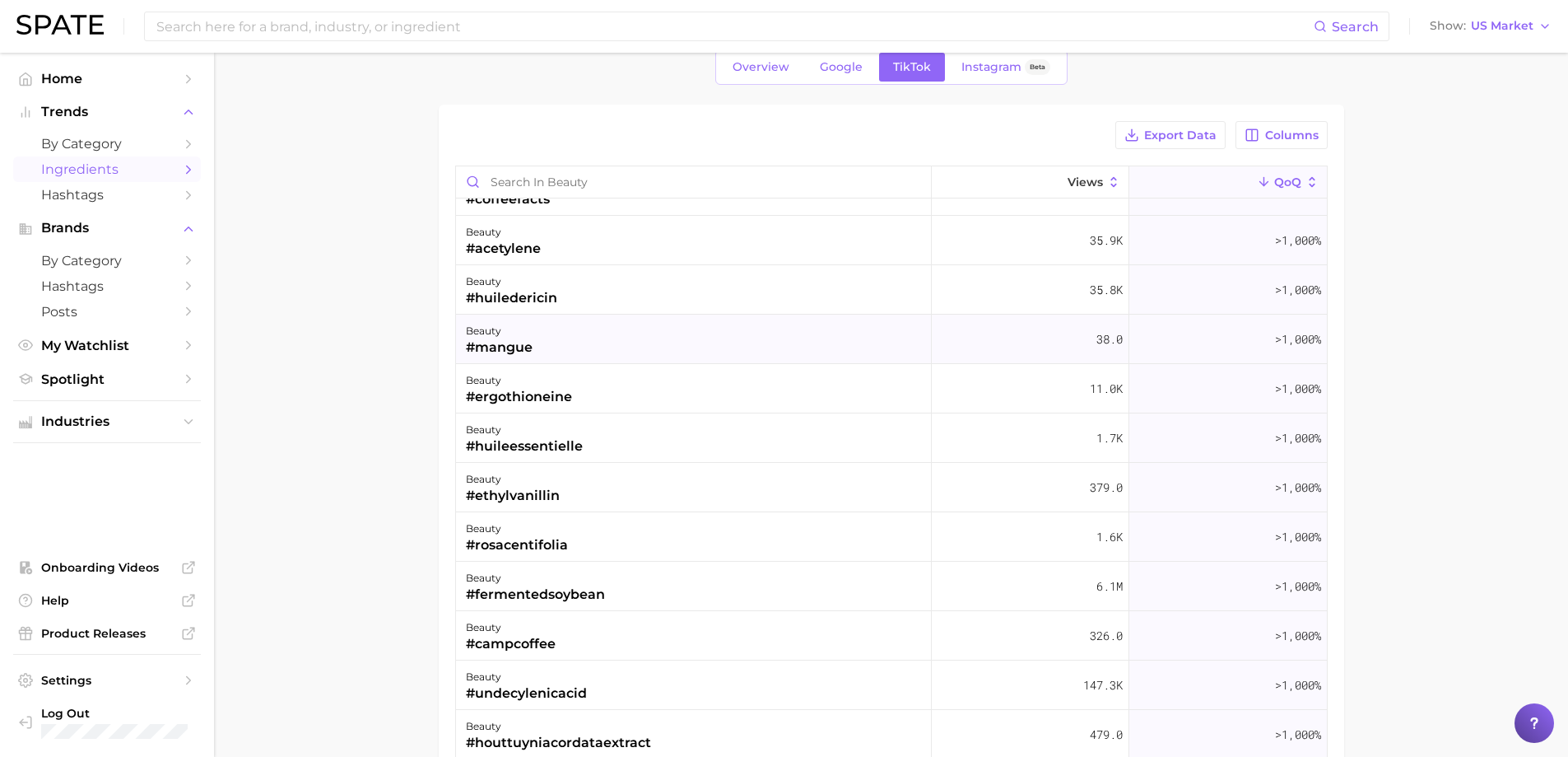
click at [805, 335] on div "beauty #mangue" at bounding box center [693, 338] width 476 height 49
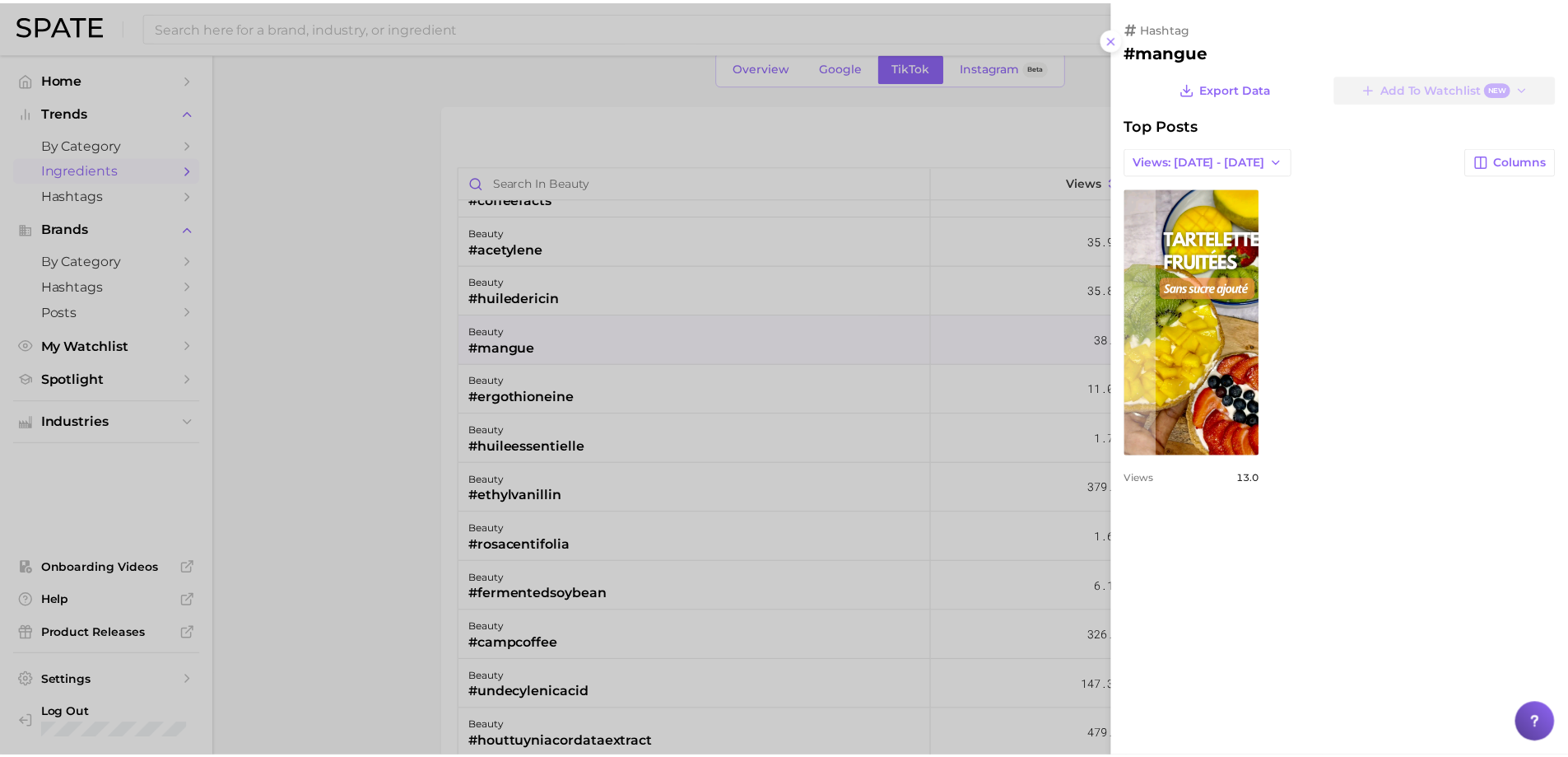
scroll to position [0, 0]
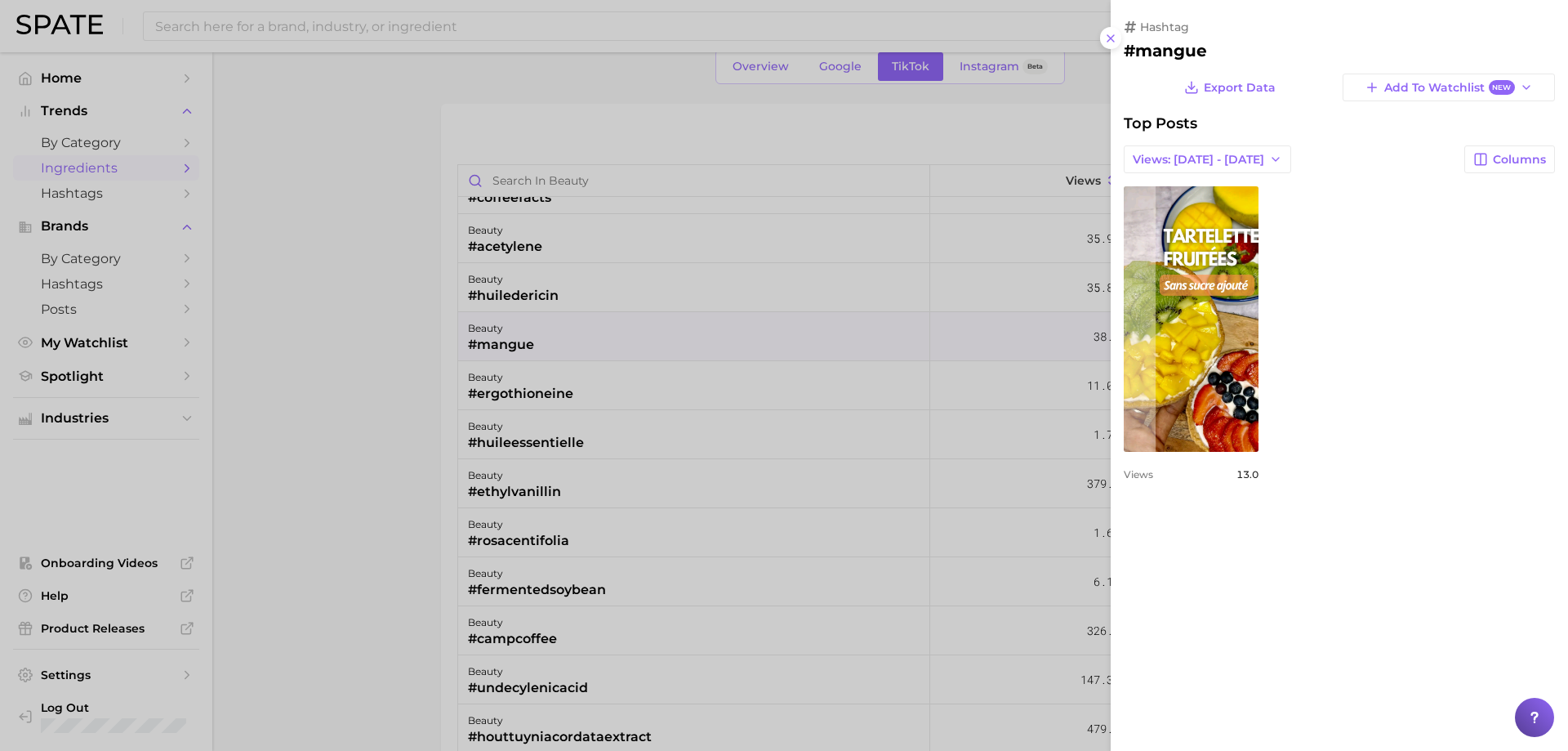
click at [747, 337] on div at bounding box center [784, 376] width 1568 height 751
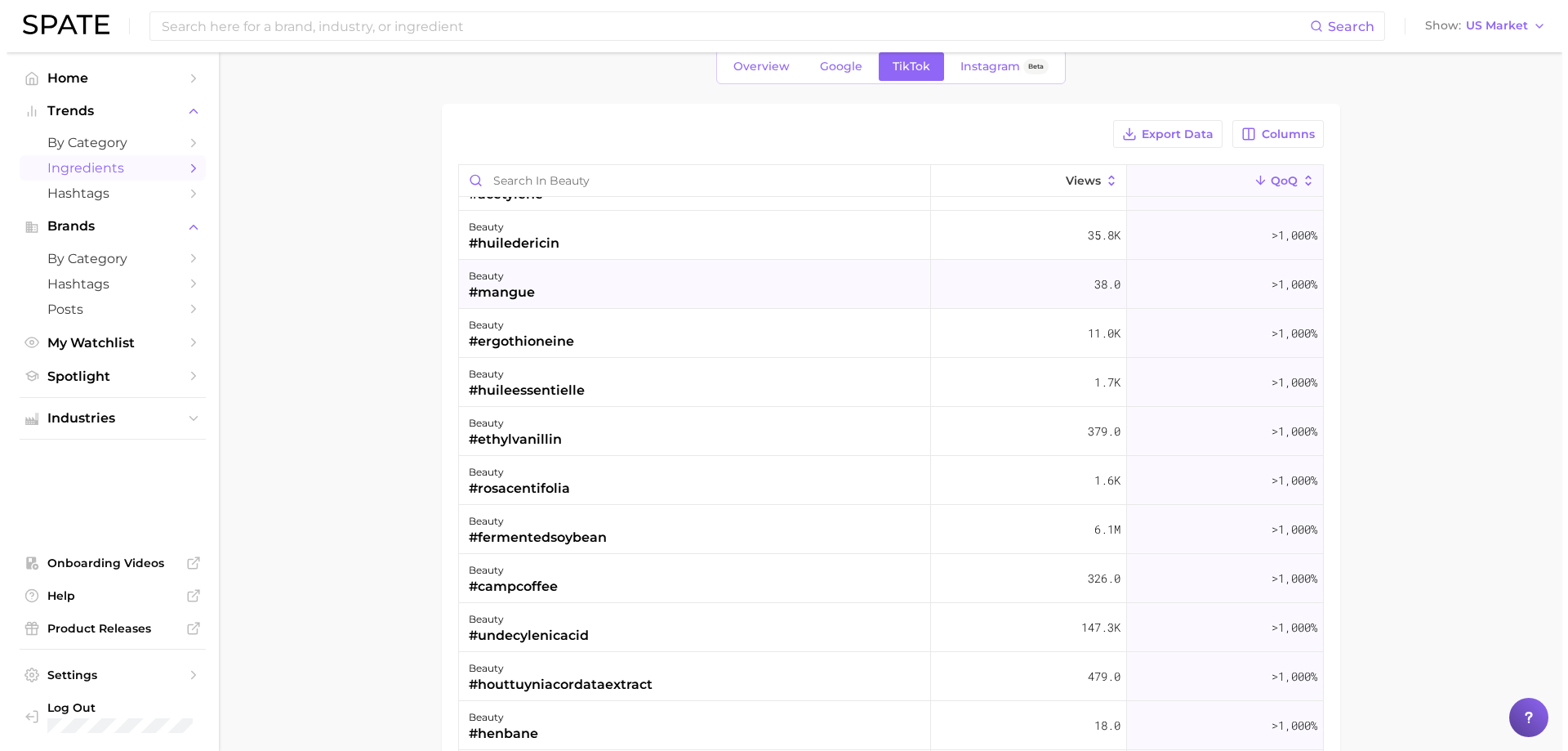
scroll to position [654, 0]
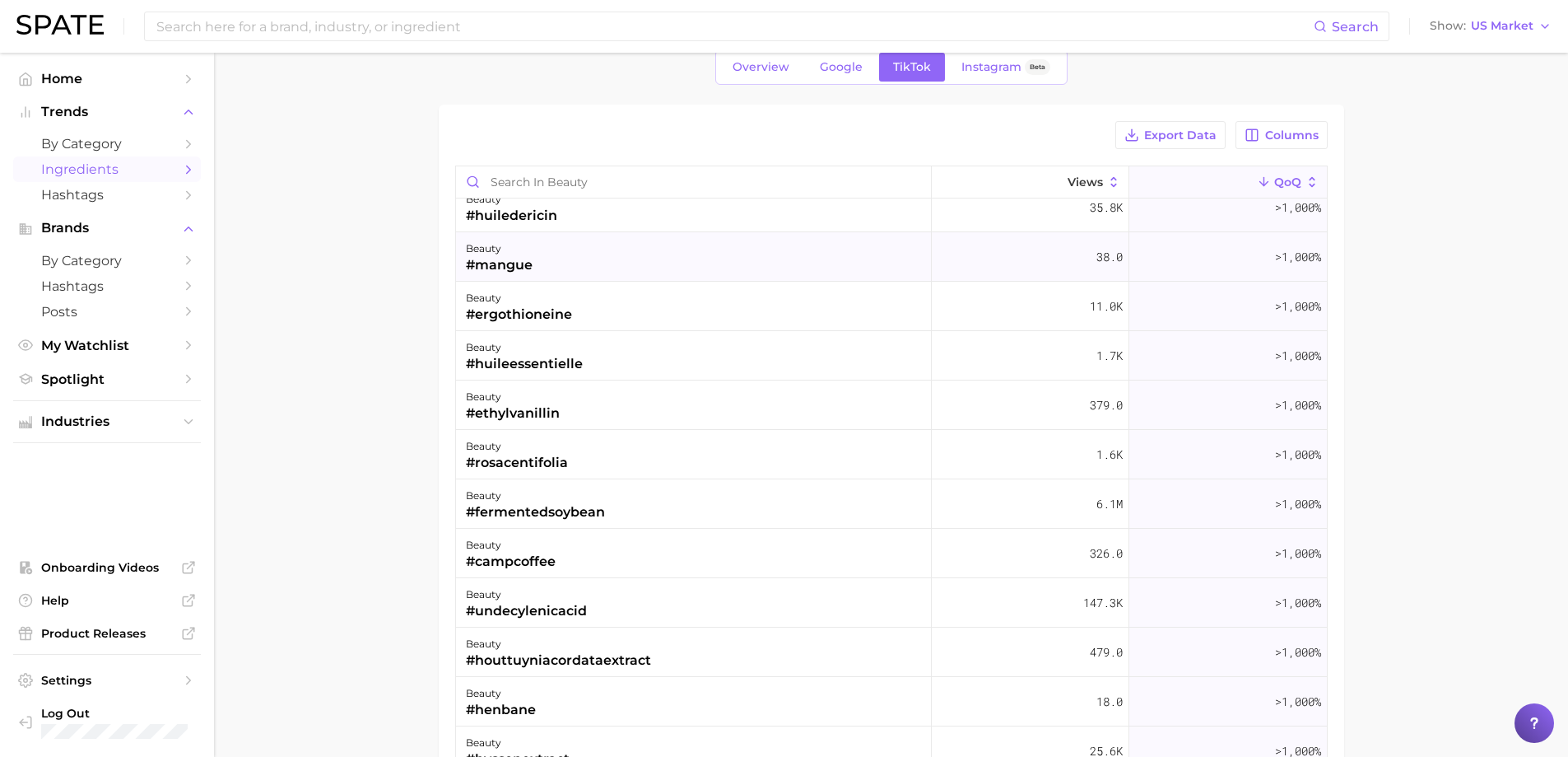
click at [702, 267] on div "beauty #mangue" at bounding box center [693, 257] width 476 height 49
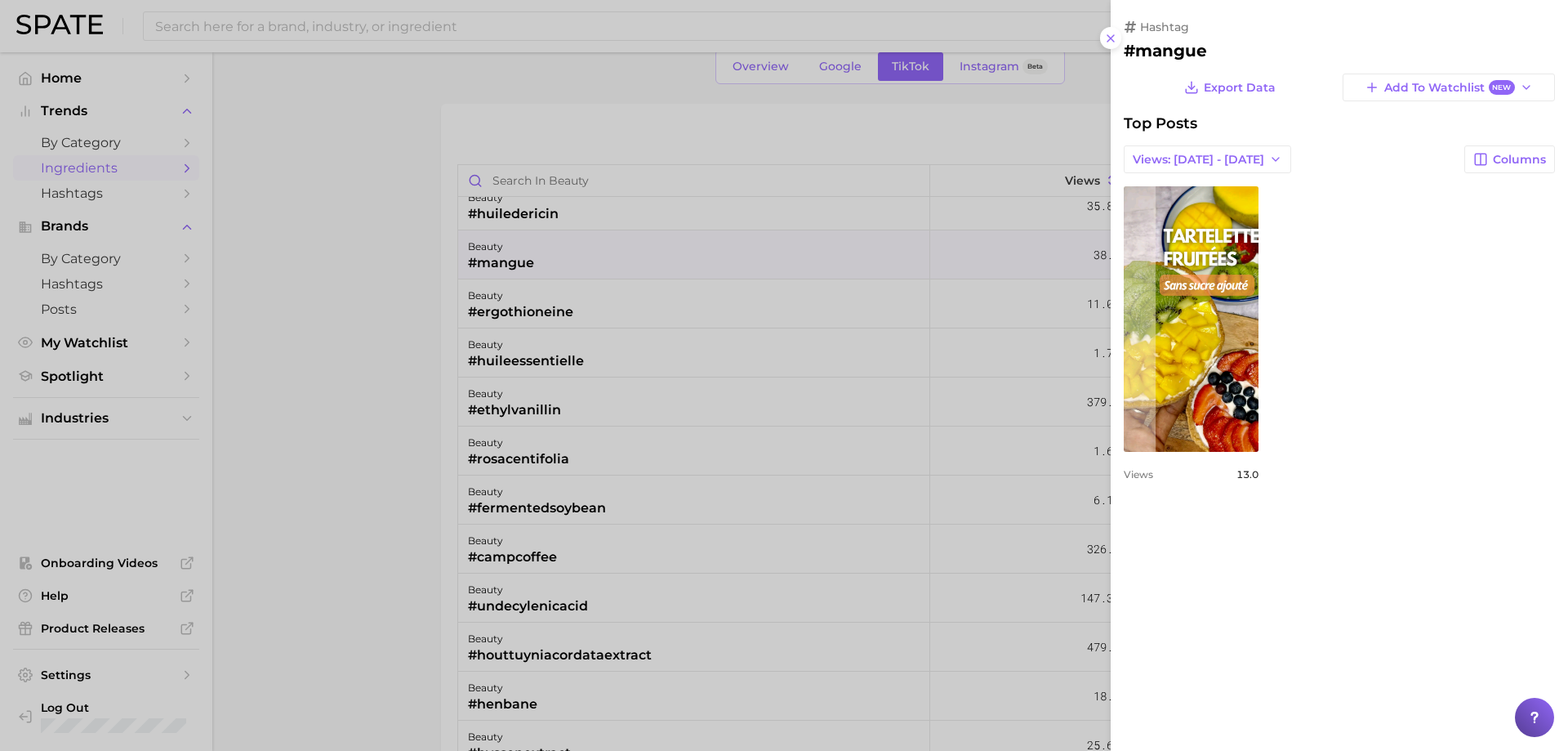
scroll to position [0, 0]
click at [1148, 167] on button "Views: [DATE] - [DATE]" at bounding box center [1208, 160] width 168 height 28
click at [1175, 213] on span "Total Views" at bounding box center [1165, 219] width 67 height 14
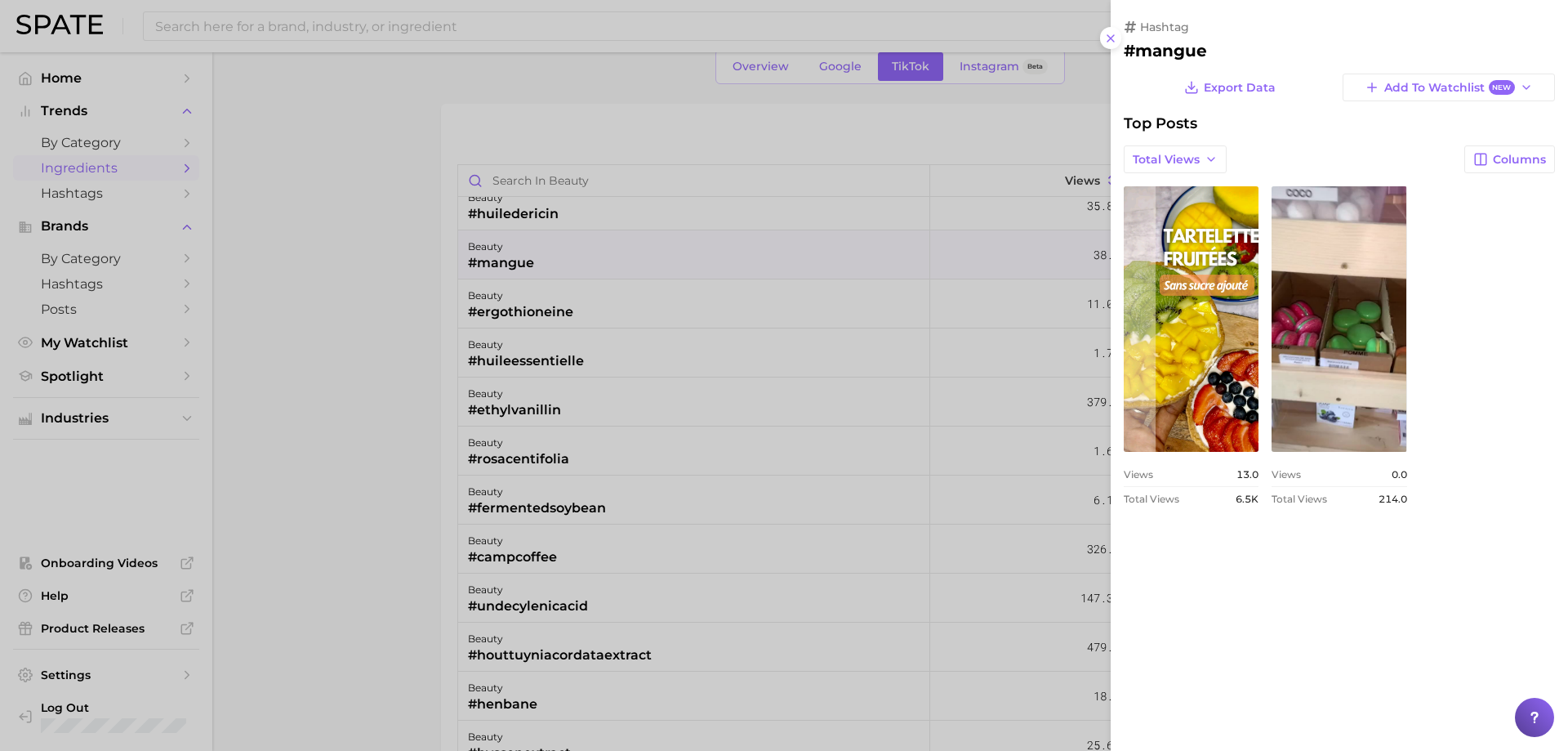
click at [766, 245] on div at bounding box center [784, 376] width 1568 height 751
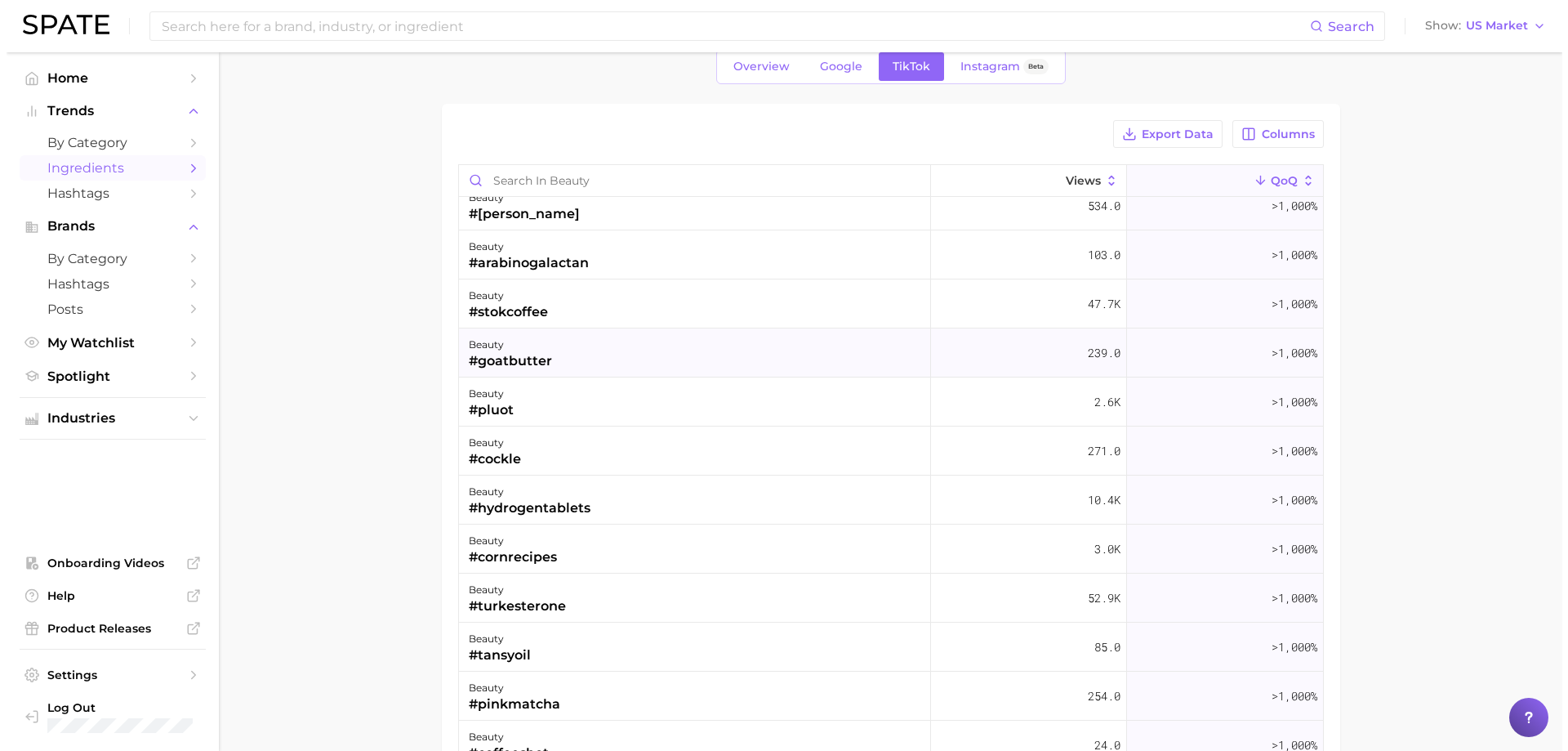
scroll to position [1962, 0]
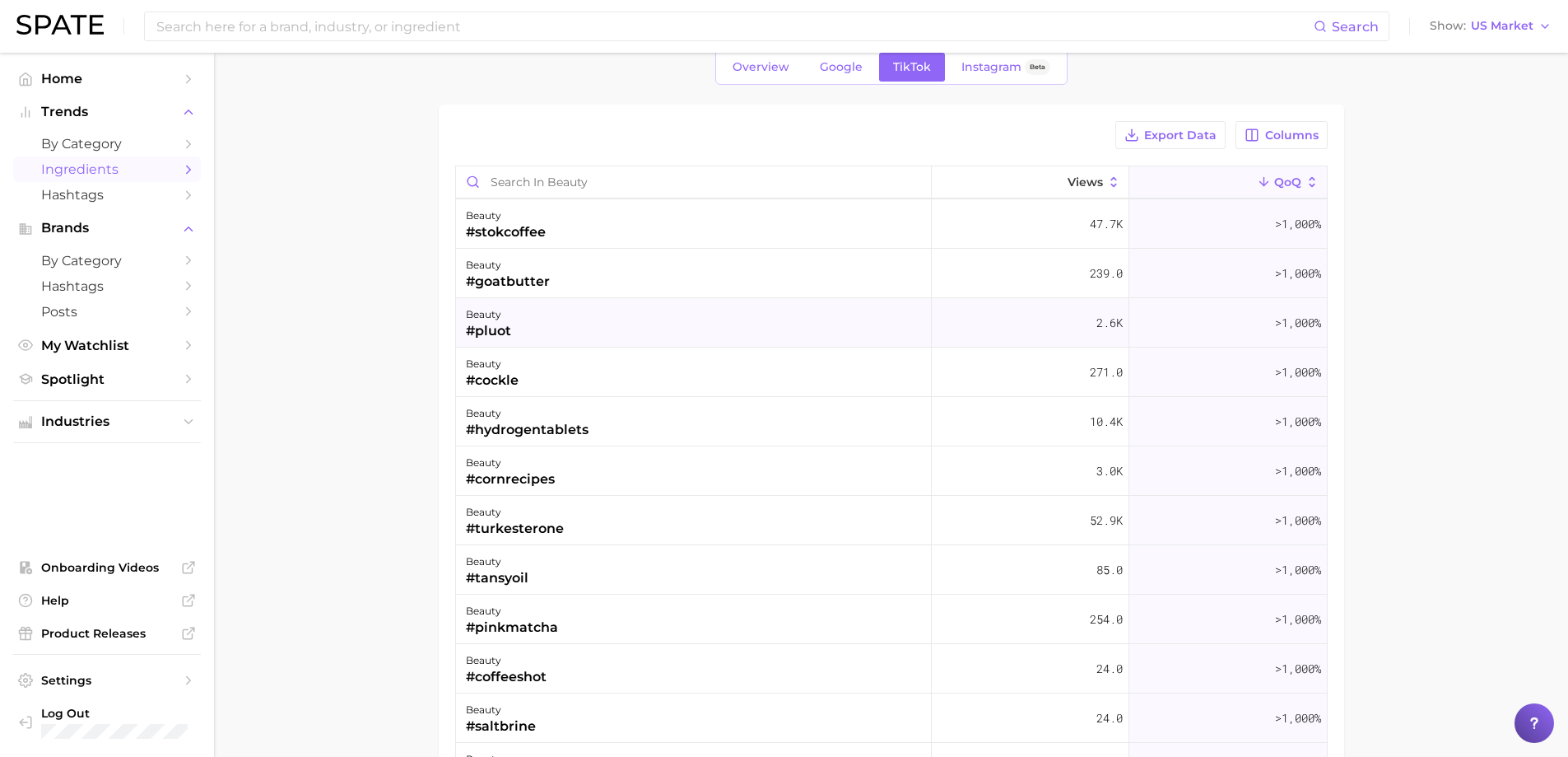
click at [599, 314] on div "beauty #pluot" at bounding box center [693, 323] width 476 height 49
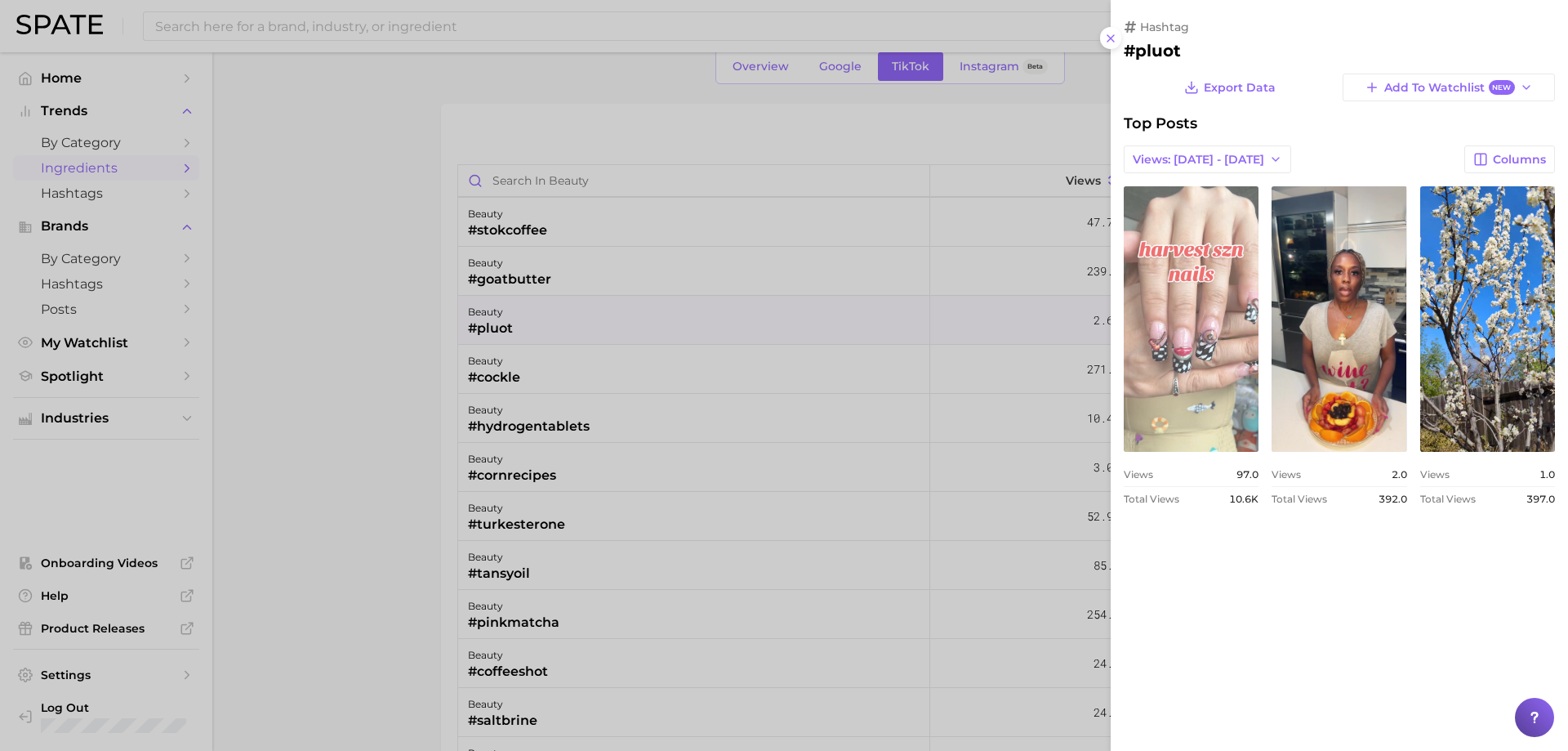
scroll to position [0, 0]
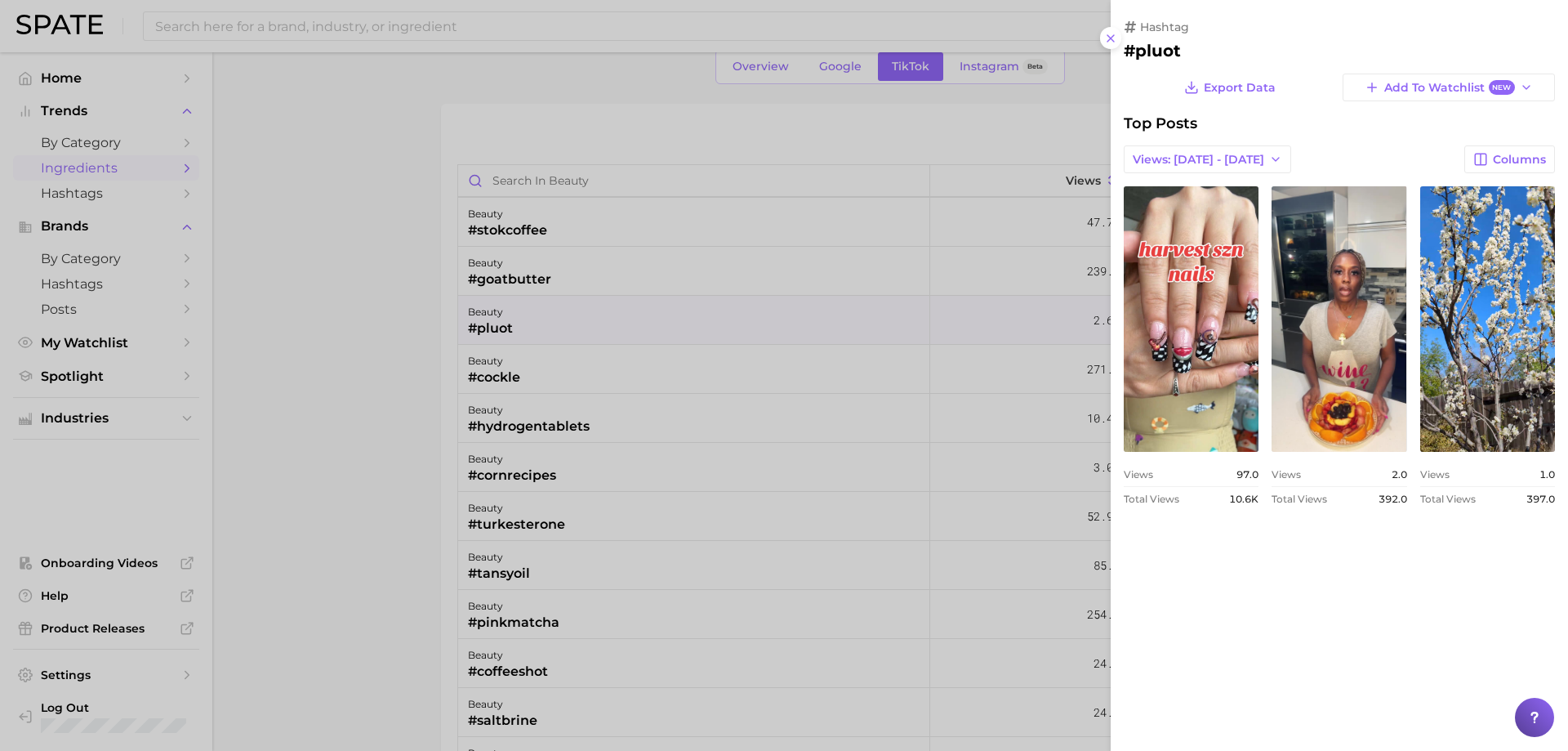
click at [871, 390] on div at bounding box center [784, 376] width 1568 height 751
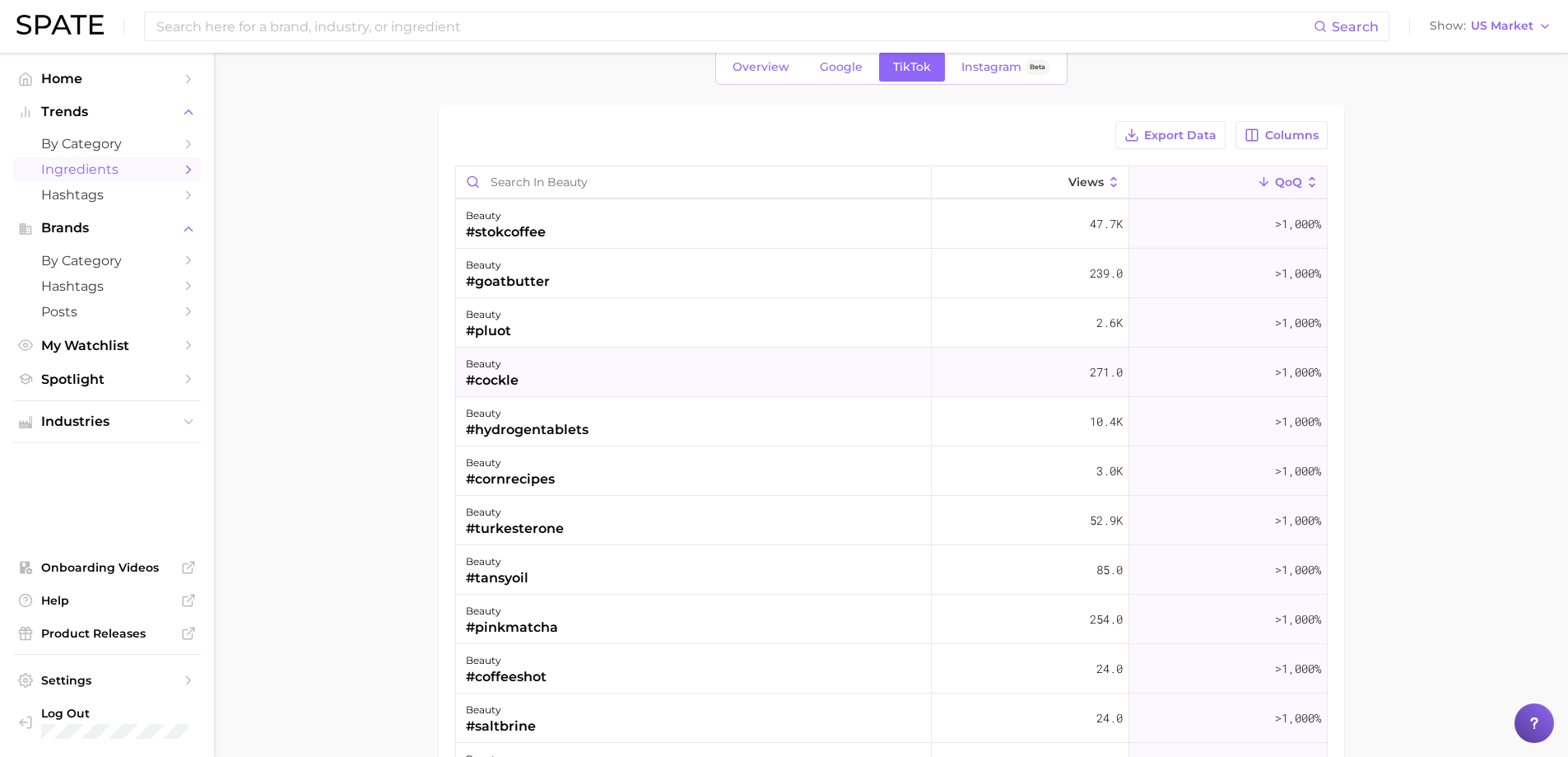
click at [828, 375] on div "beauty #cockle" at bounding box center [693, 372] width 476 height 49
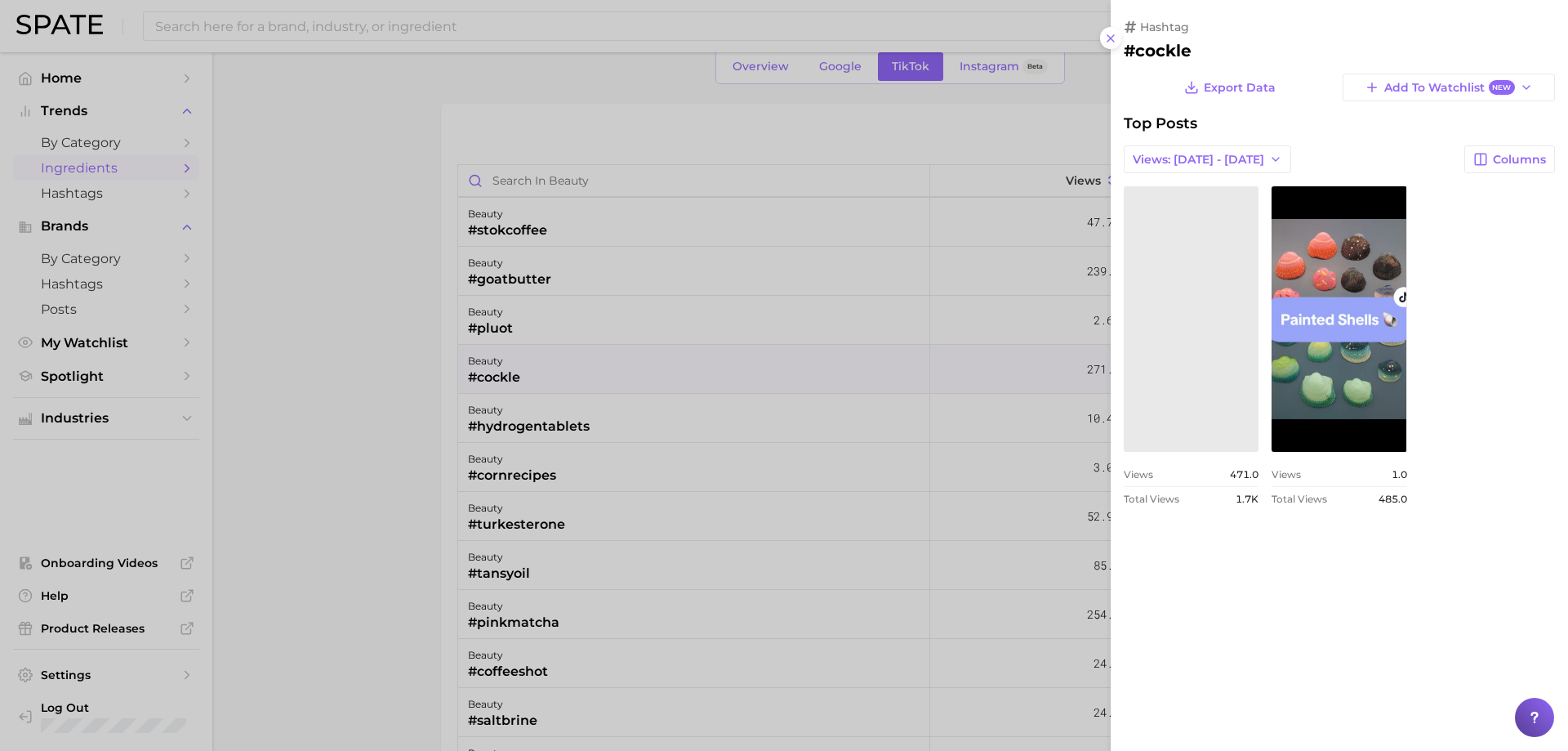
click at [822, 372] on div at bounding box center [784, 376] width 1568 height 751
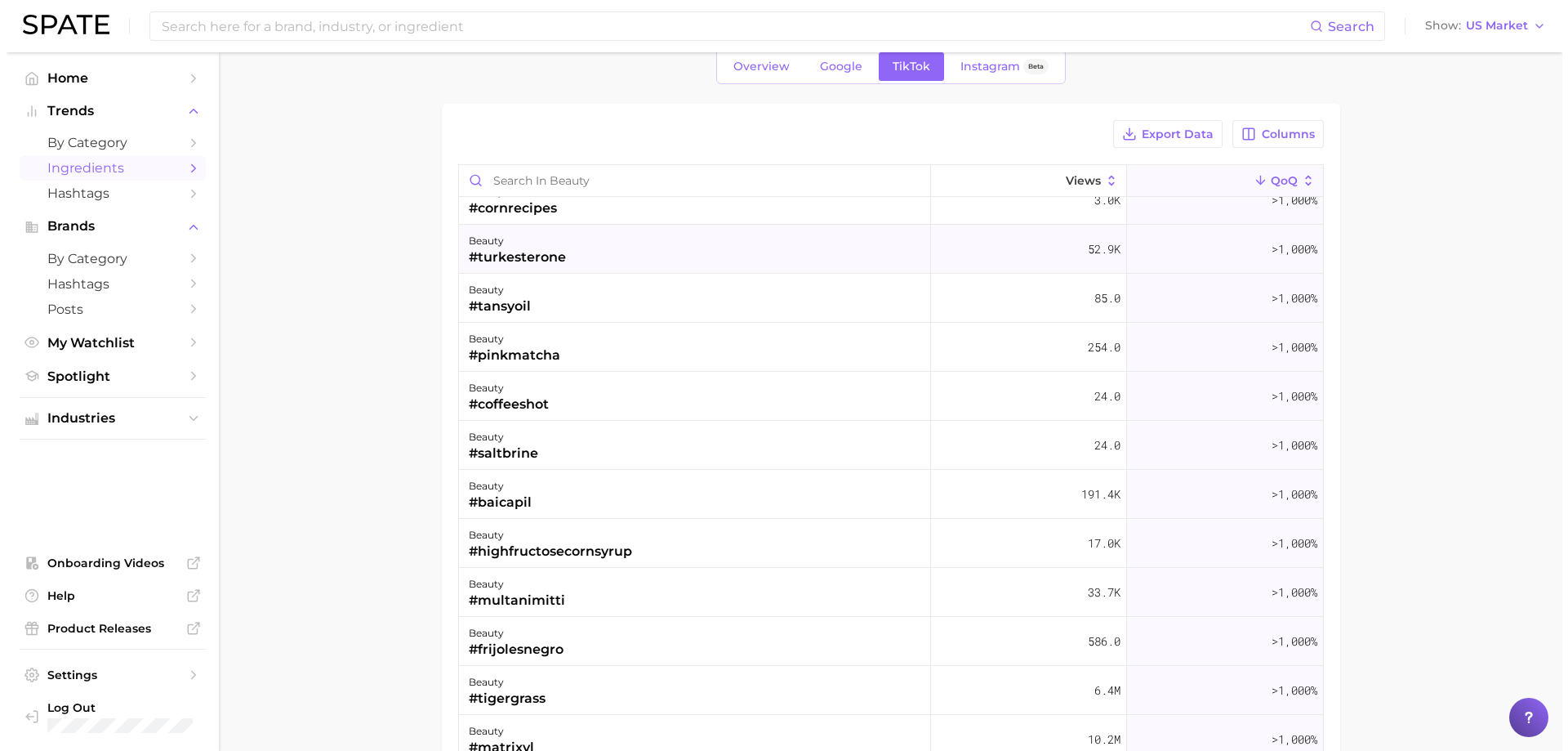
scroll to position [2289, 0]
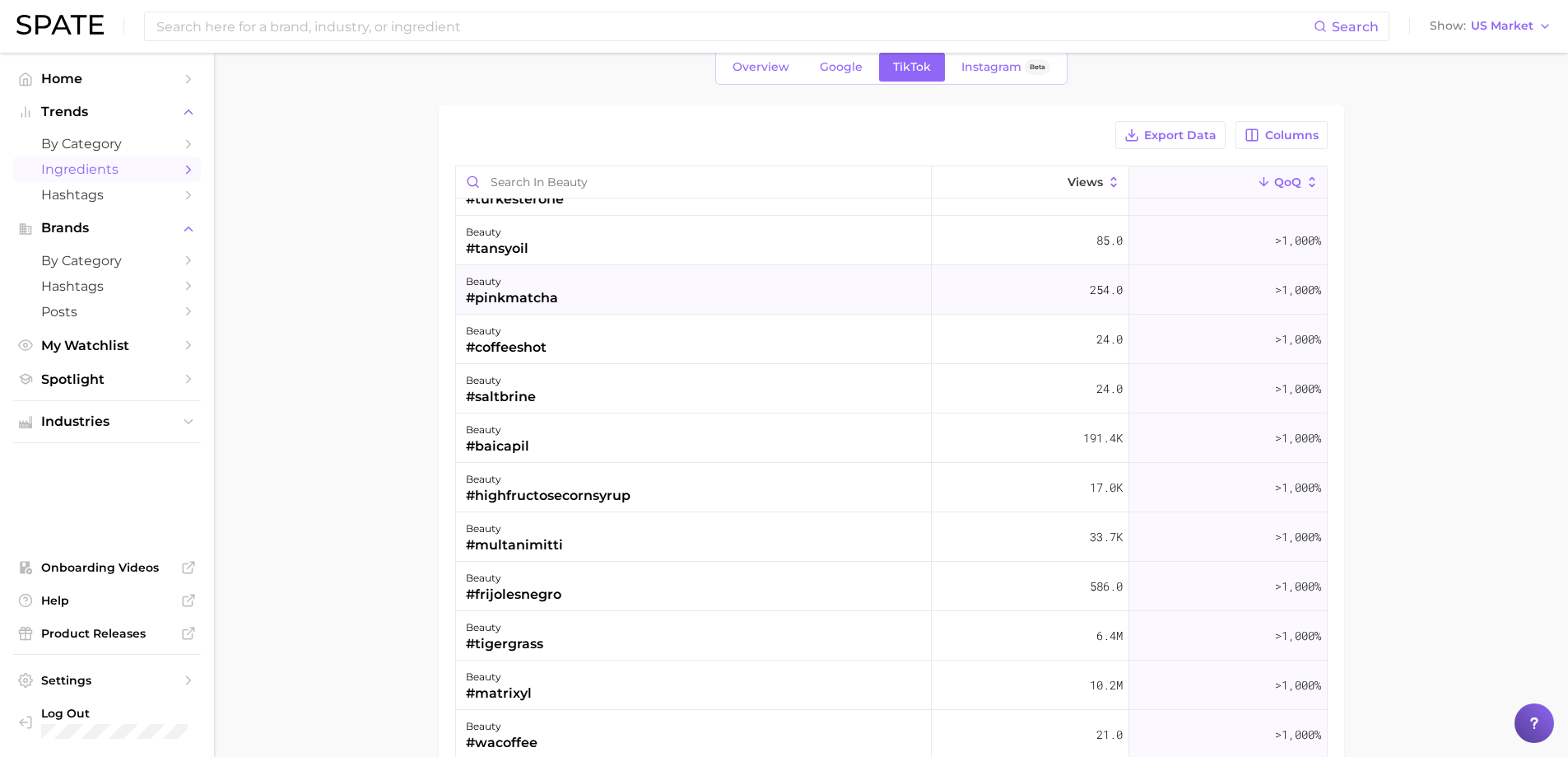
click at [732, 310] on div "beauty #pinkmatcha" at bounding box center [693, 289] width 476 height 49
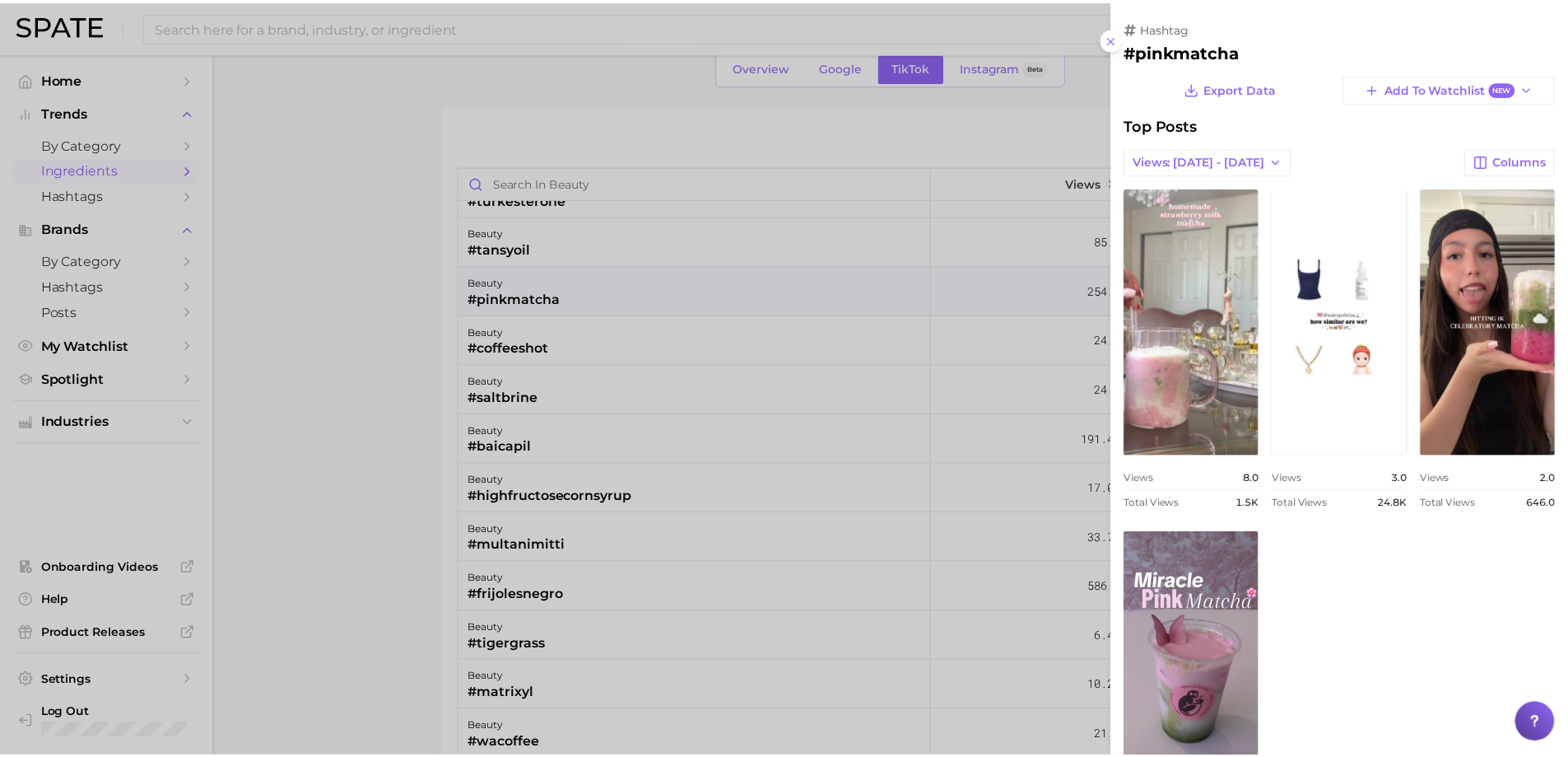
scroll to position [0, 0]
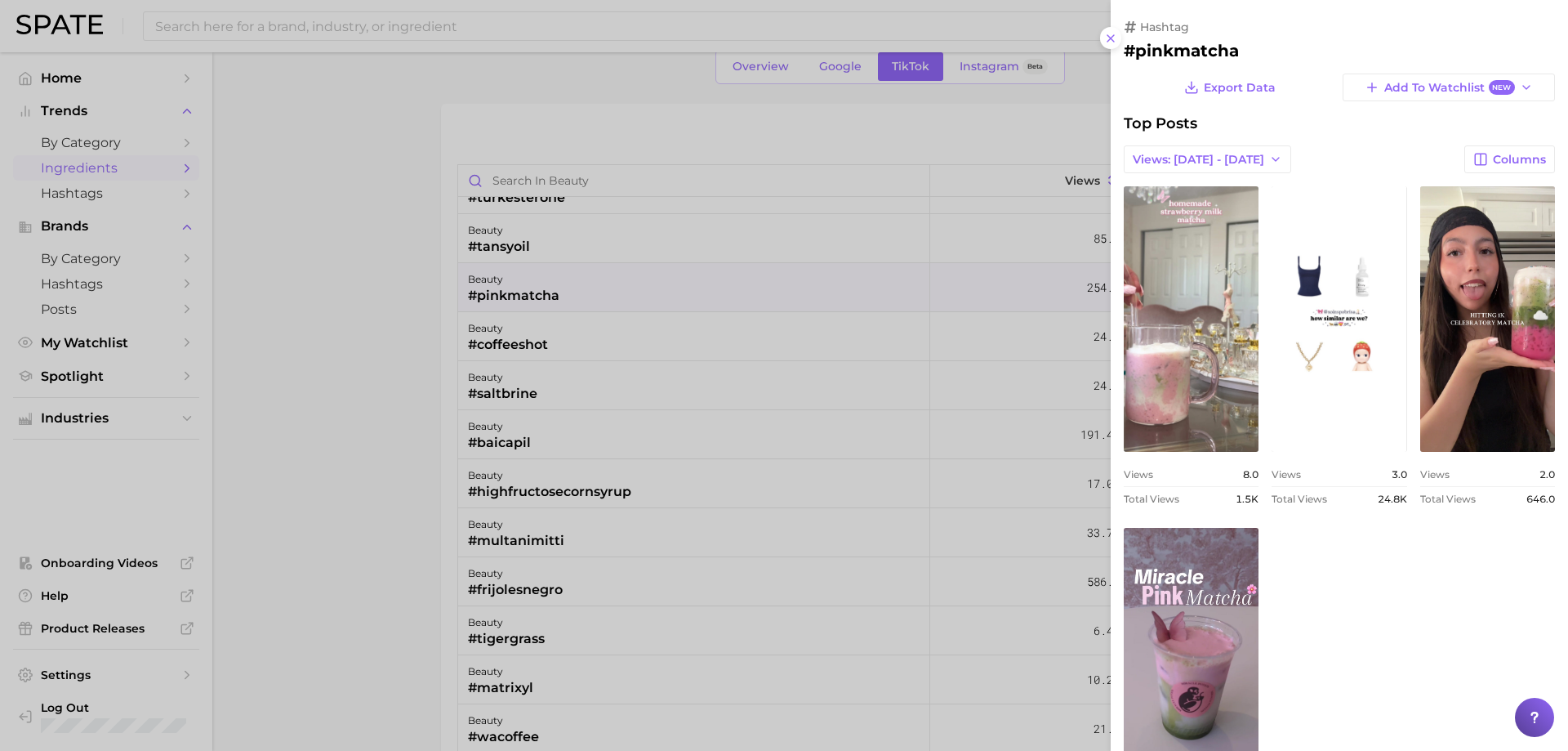
click at [726, 308] on div at bounding box center [784, 376] width 1568 height 751
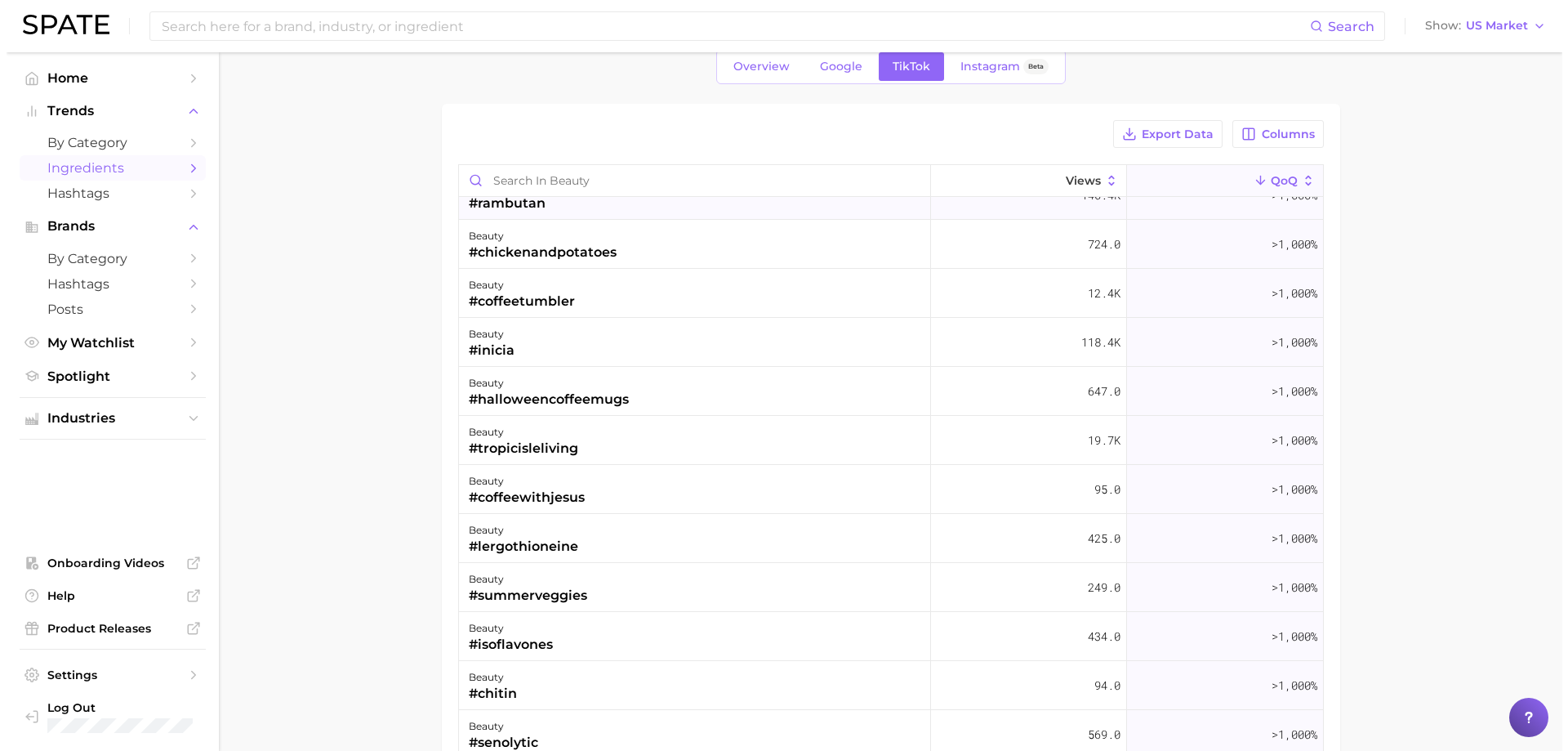
scroll to position [3188, 0]
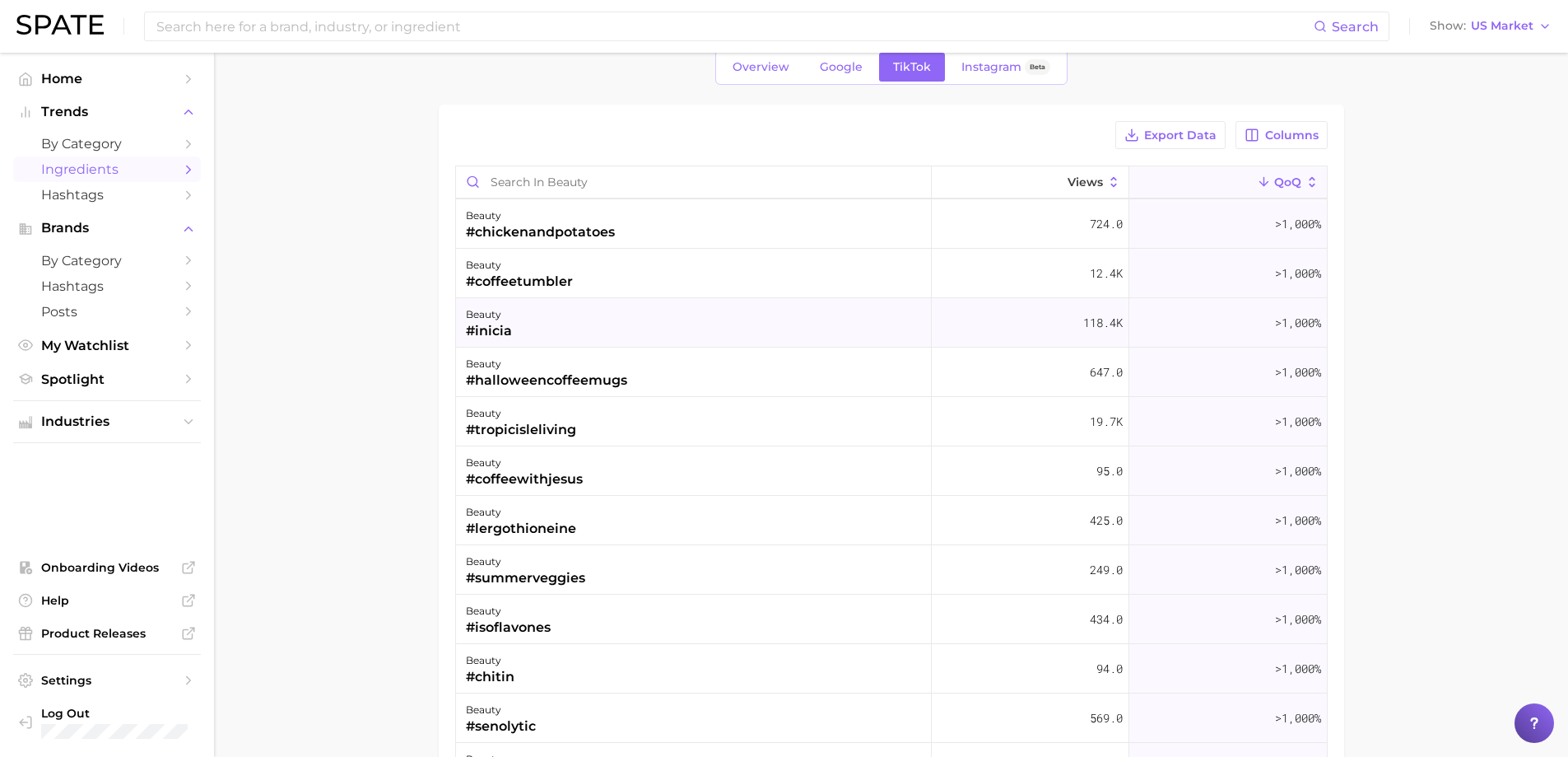
click at [602, 324] on div "beauty #inicia" at bounding box center [693, 323] width 476 height 49
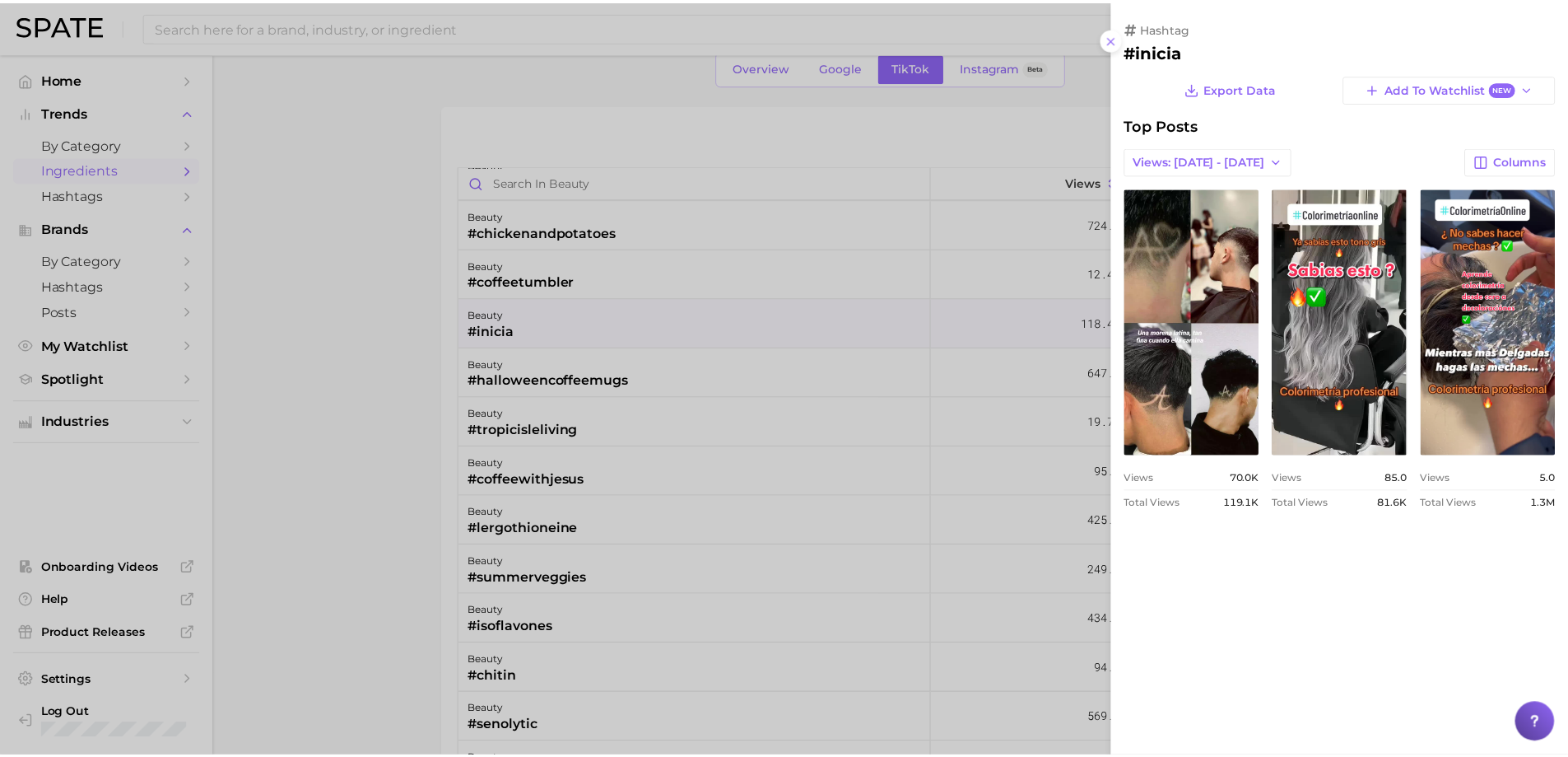
scroll to position [0, 0]
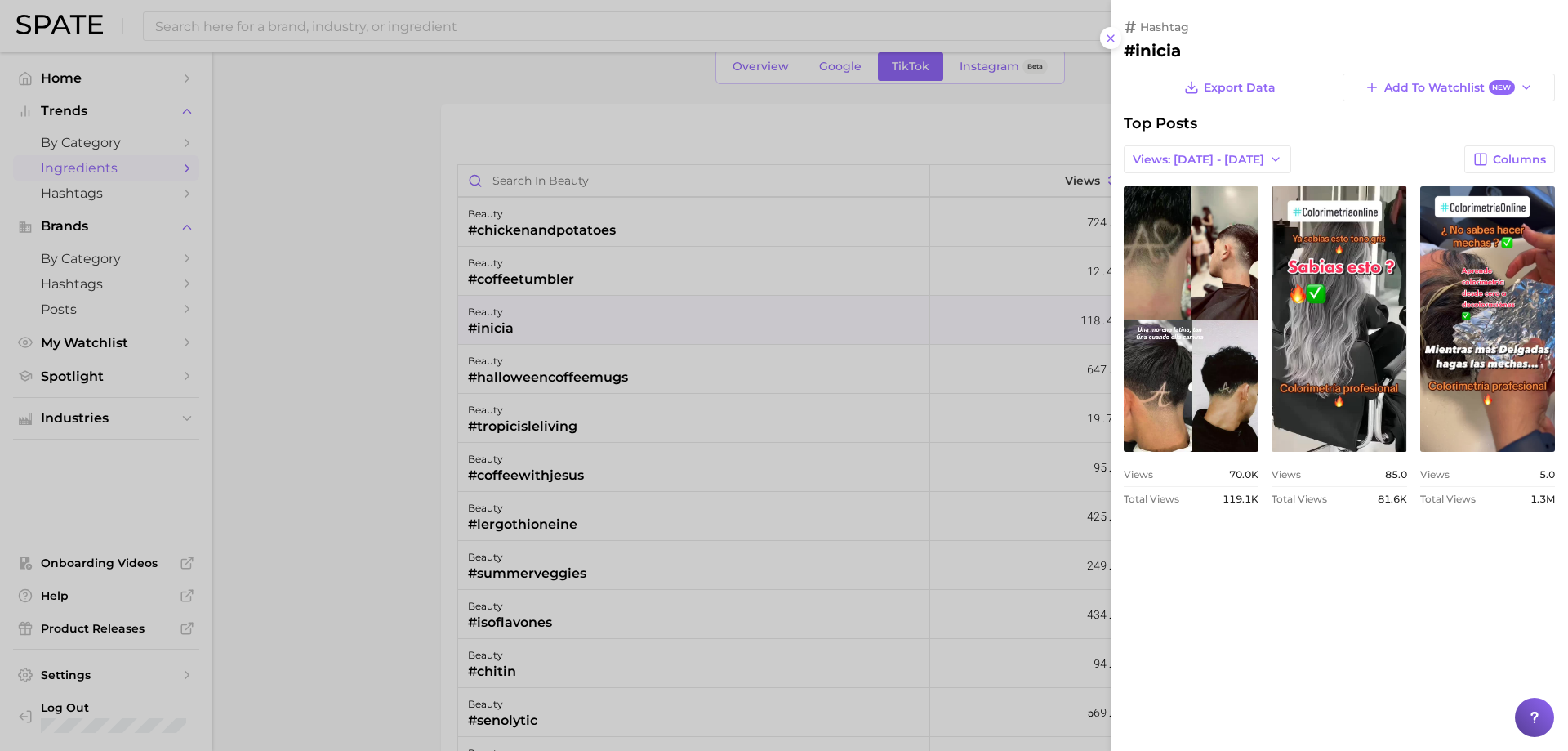
click at [598, 323] on div at bounding box center [784, 376] width 1568 height 751
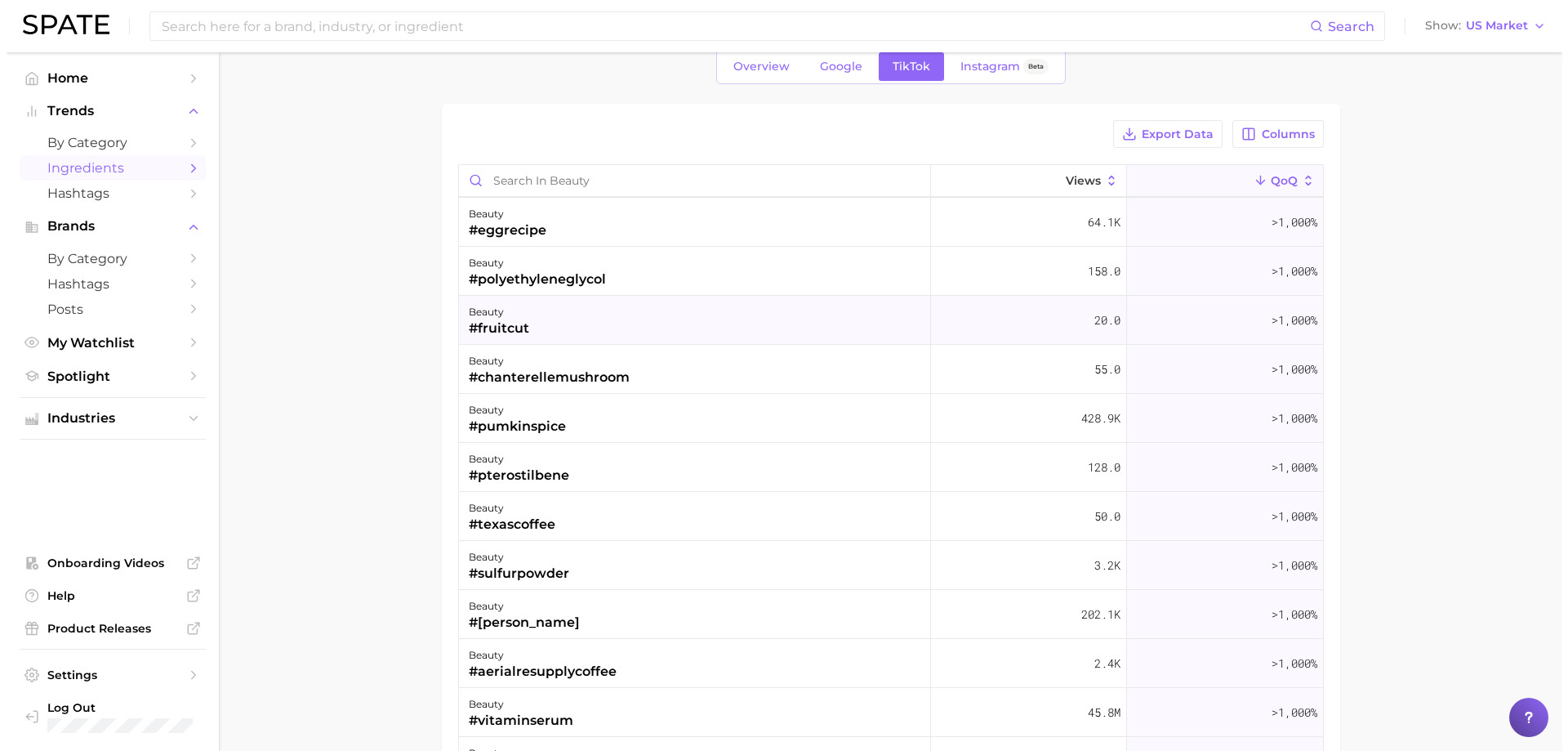
scroll to position [4005, 0]
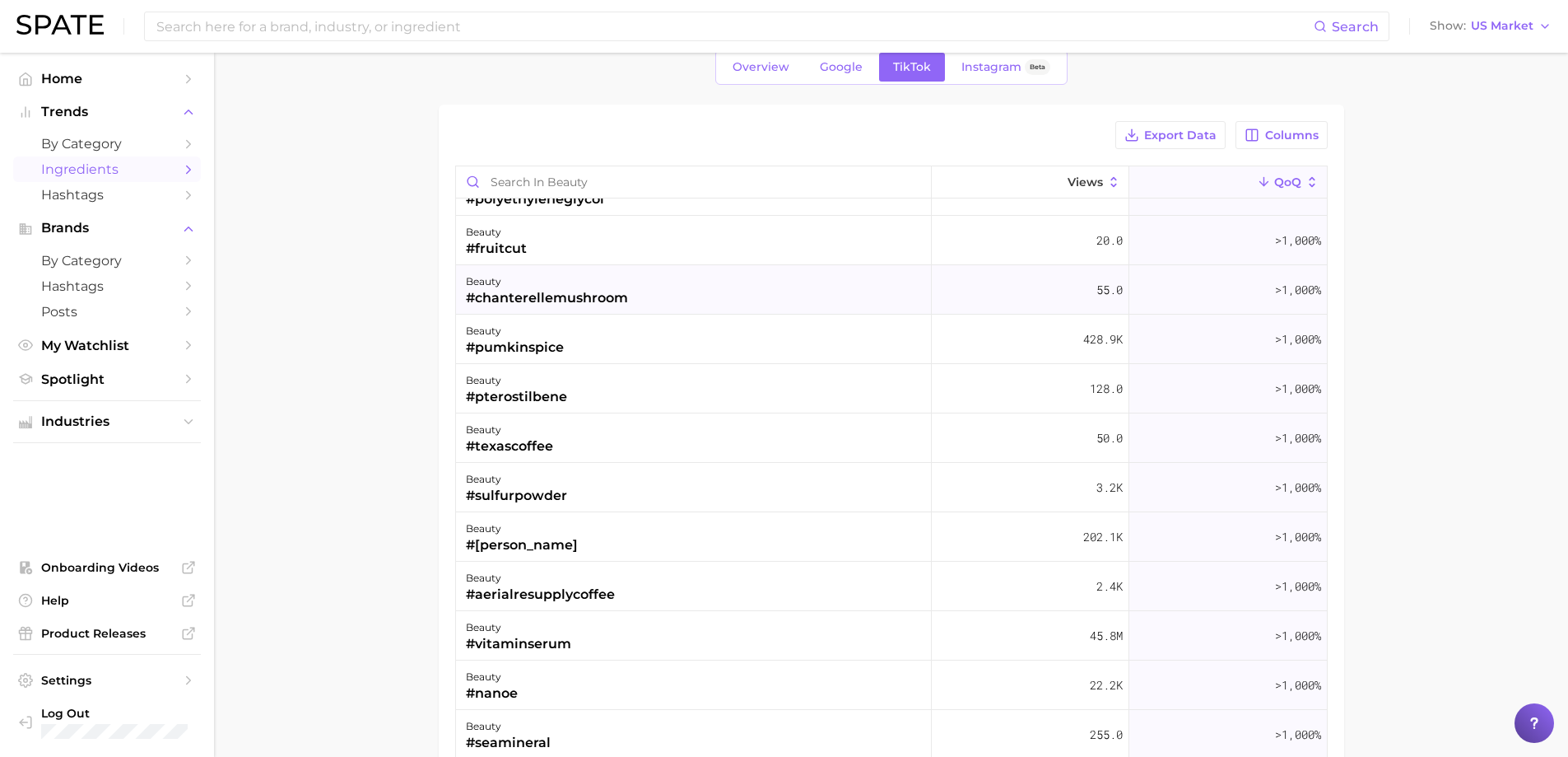
click at [608, 303] on div "#chanterellemushroom" at bounding box center [547, 298] width 162 height 20
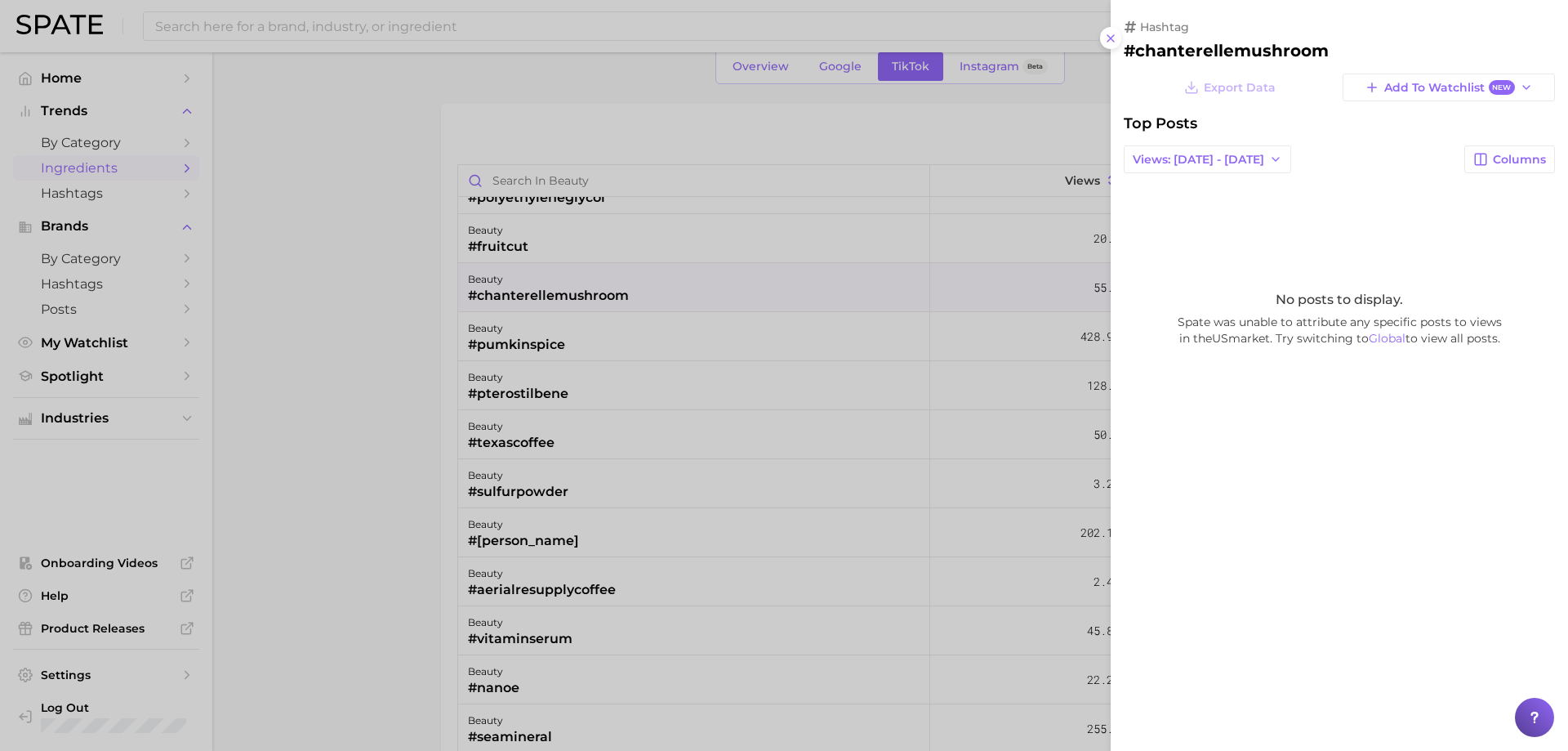
click at [603, 300] on div at bounding box center [784, 376] width 1568 height 751
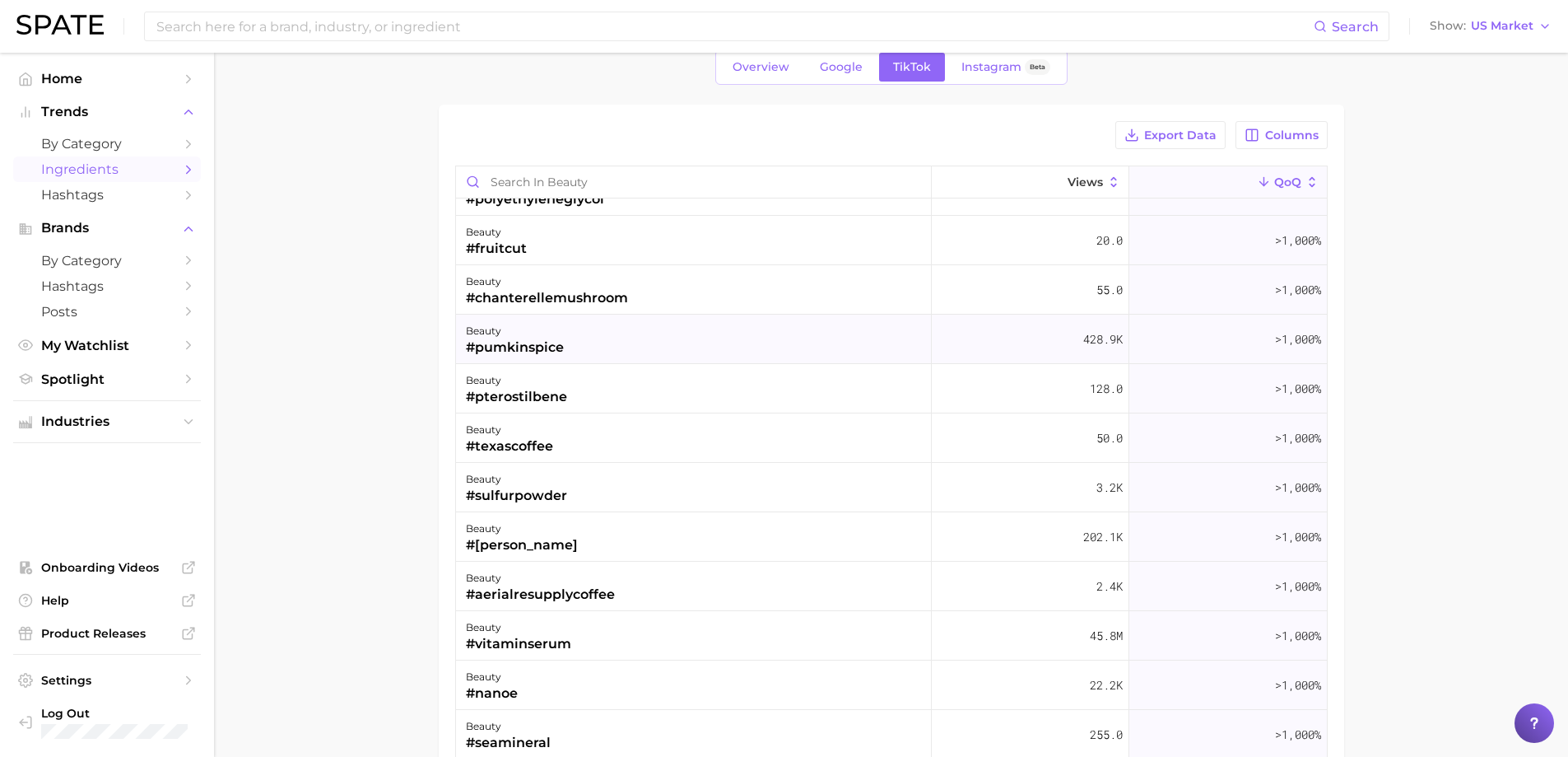
click at [609, 330] on div "beauty #pumkinspice" at bounding box center [693, 338] width 476 height 49
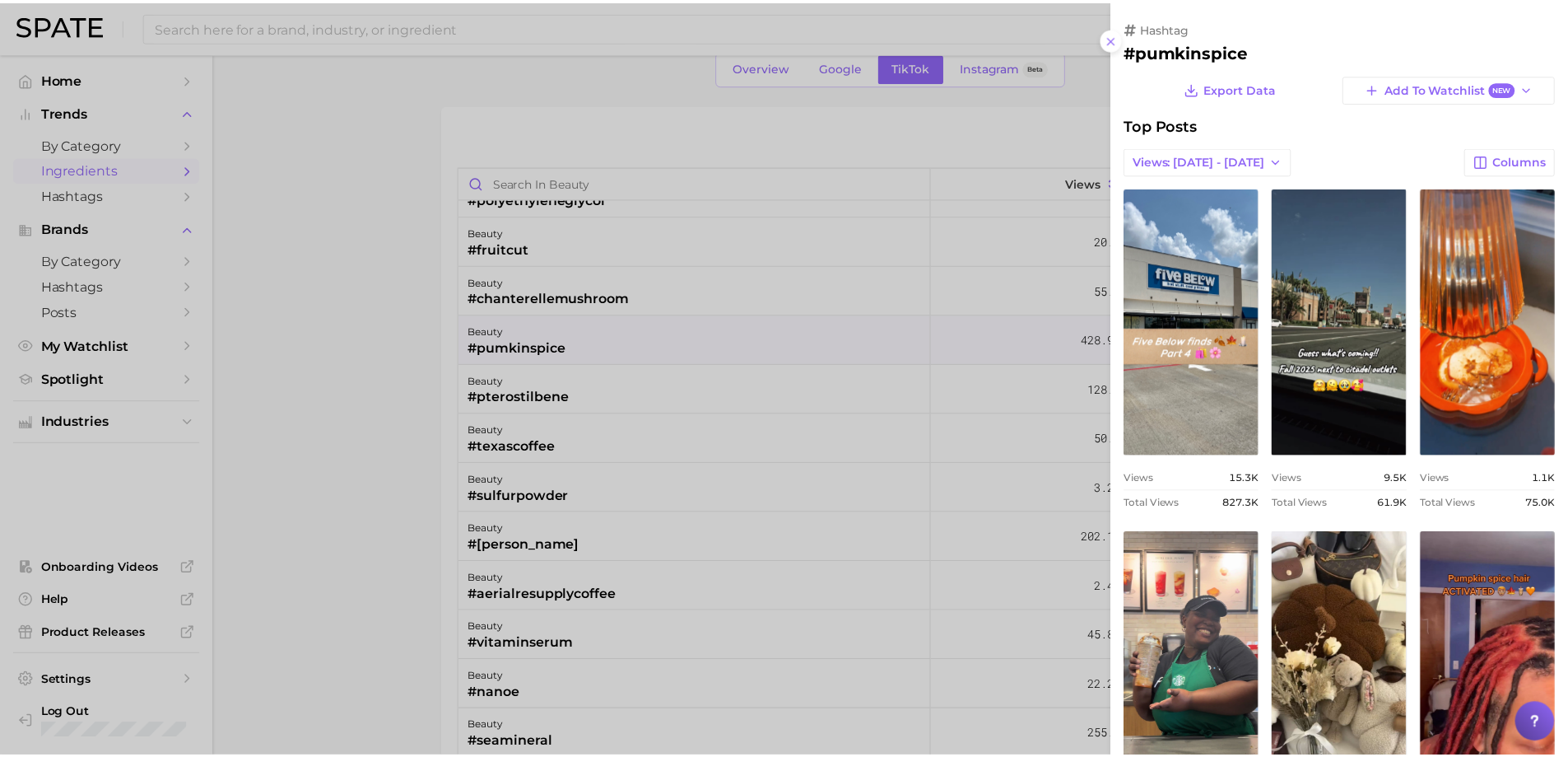
scroll to position [0, 0]
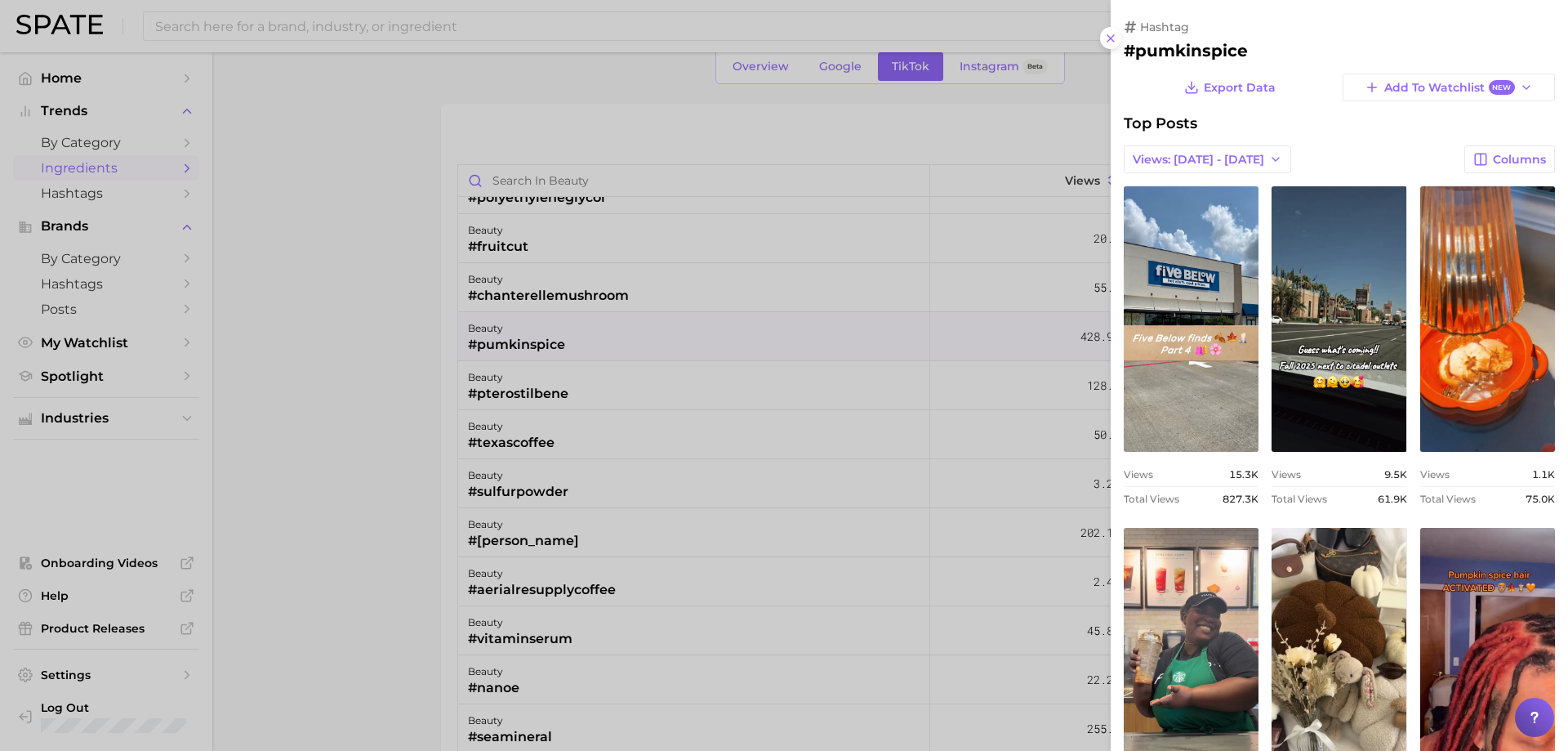
click at [604, 328] on div at bounding box center [784, 376] width 1568 height 751
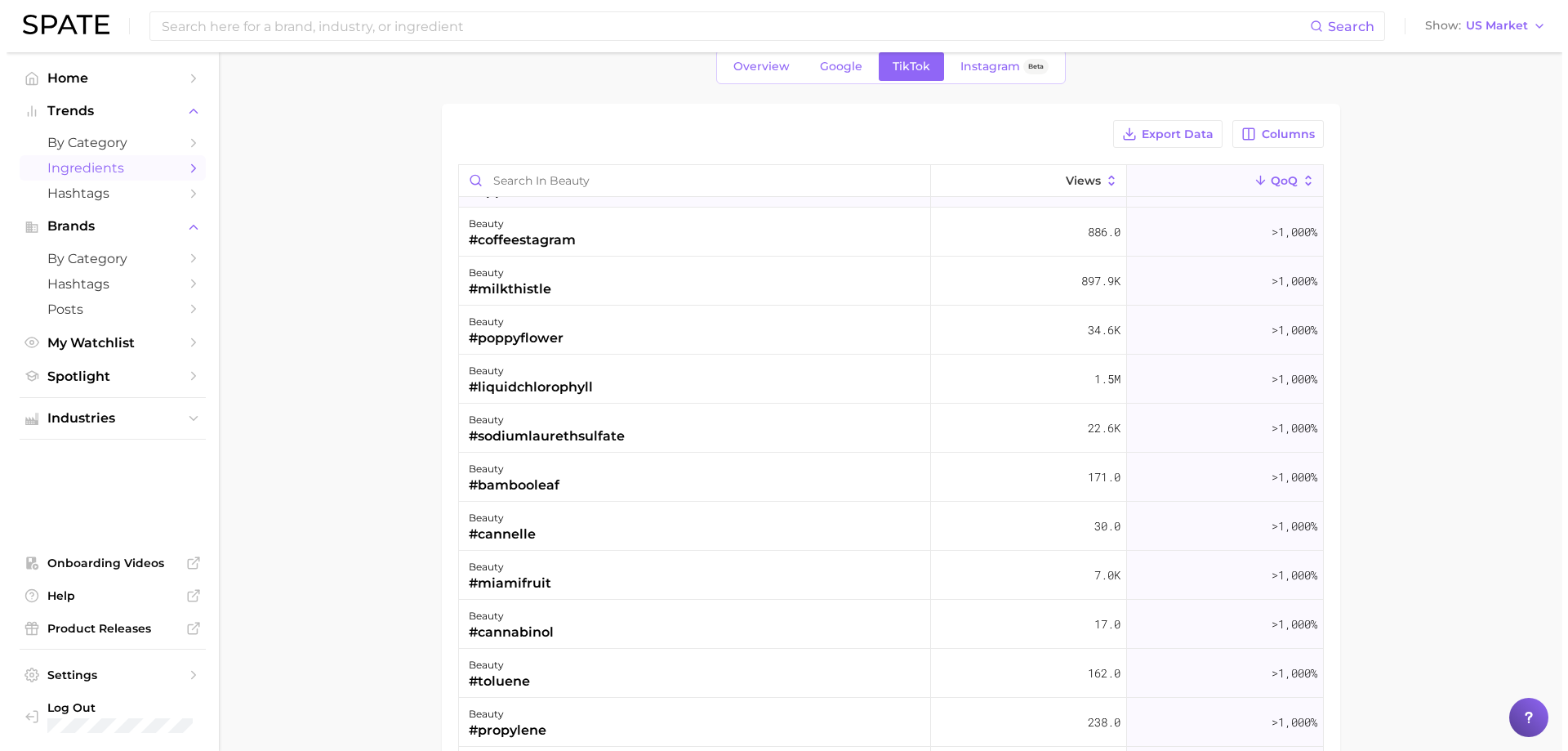
scroll to position [5557, 0]
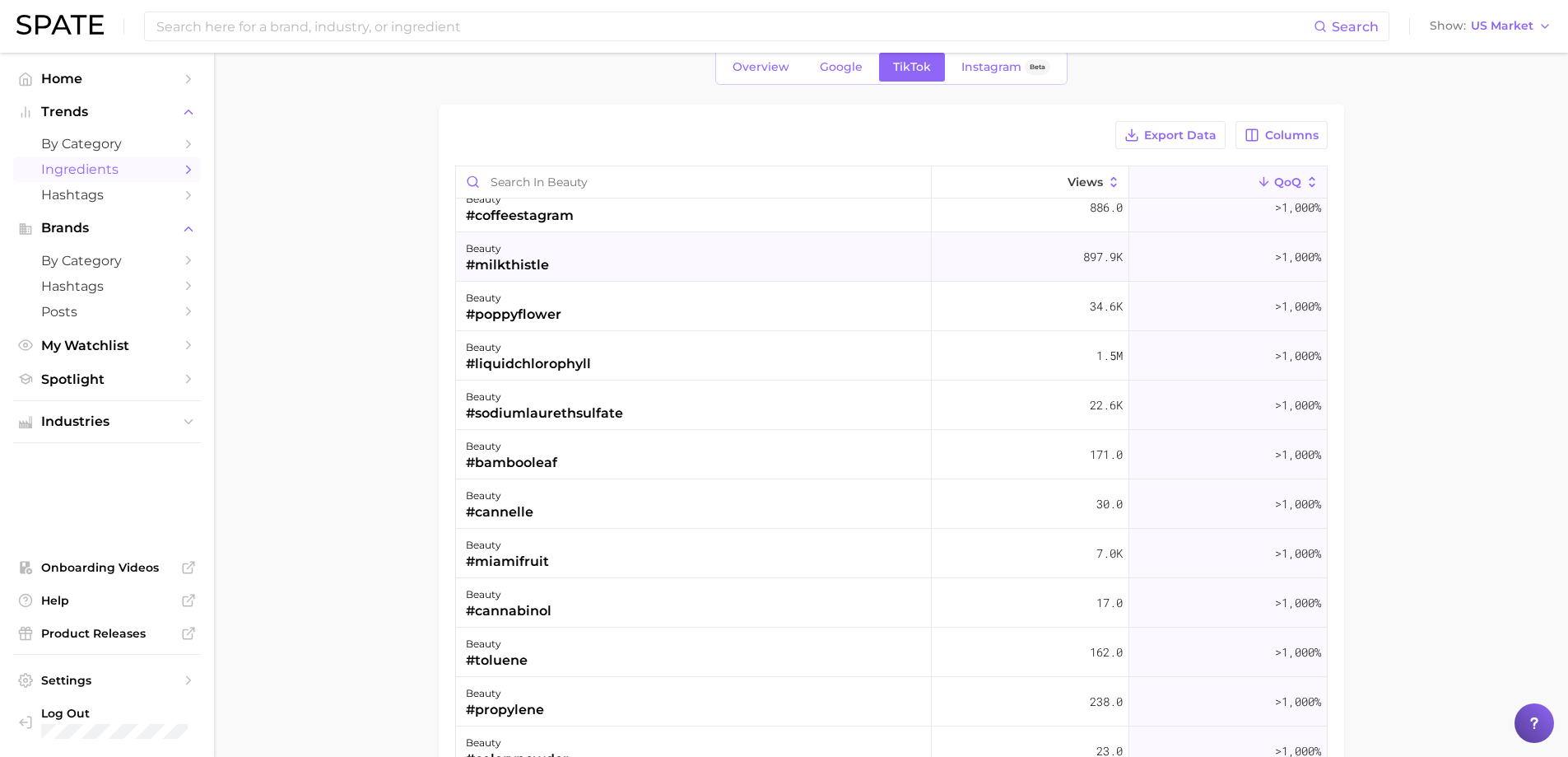
click at [549, 258] on div "beauty #milkthistle" at bounding box center [693, 257] width 476 height 49
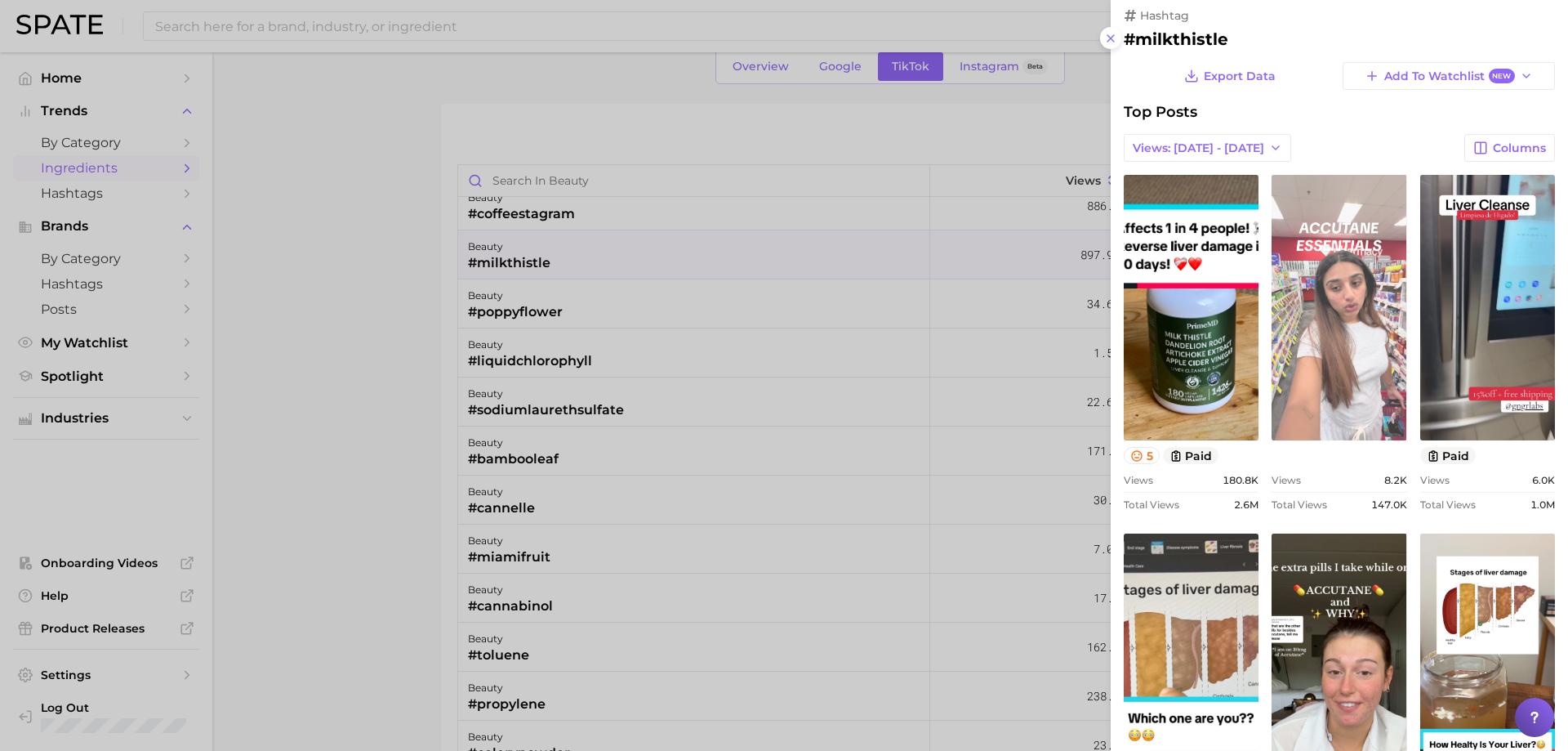
scroll to position [0, 0]
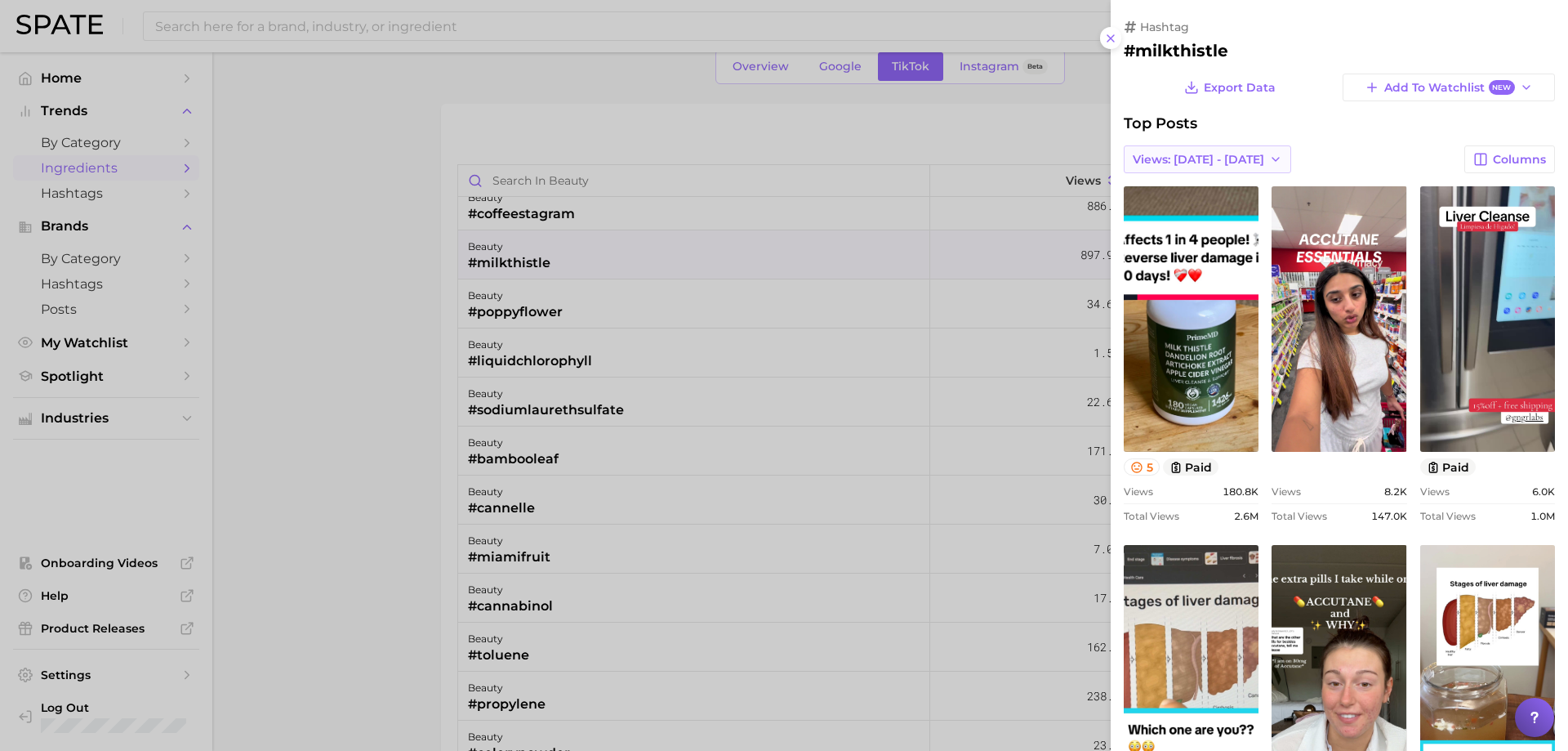
click at [1252, 155] on button "Views: [DATE] - [DATE]" at bounding box center [1208, 160] width 168 height 28
click at [1219, 208] on button "Total Views" at bounding box center [1213, 219] width 179 height 30
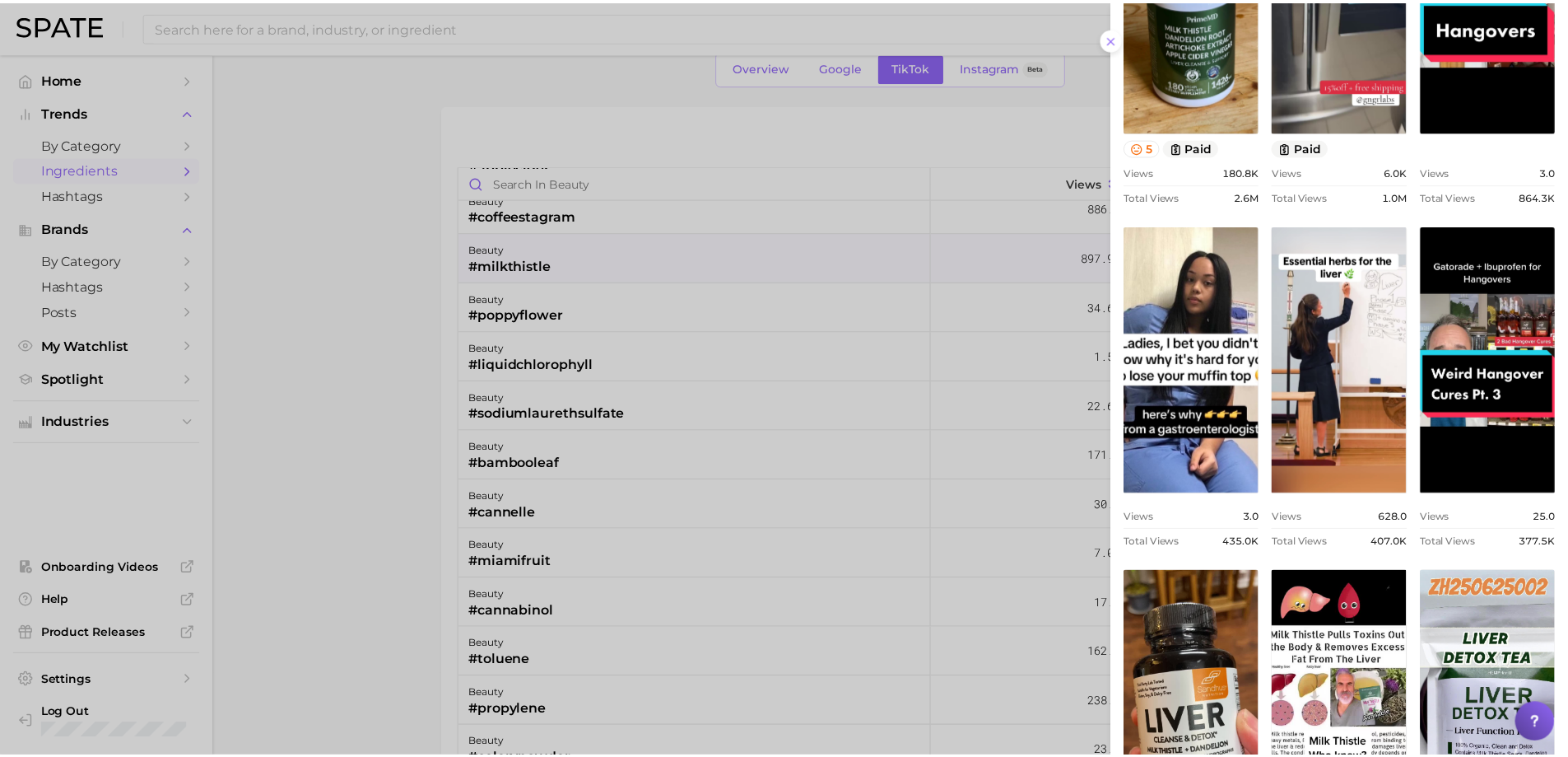
scroll to position [532, 0]
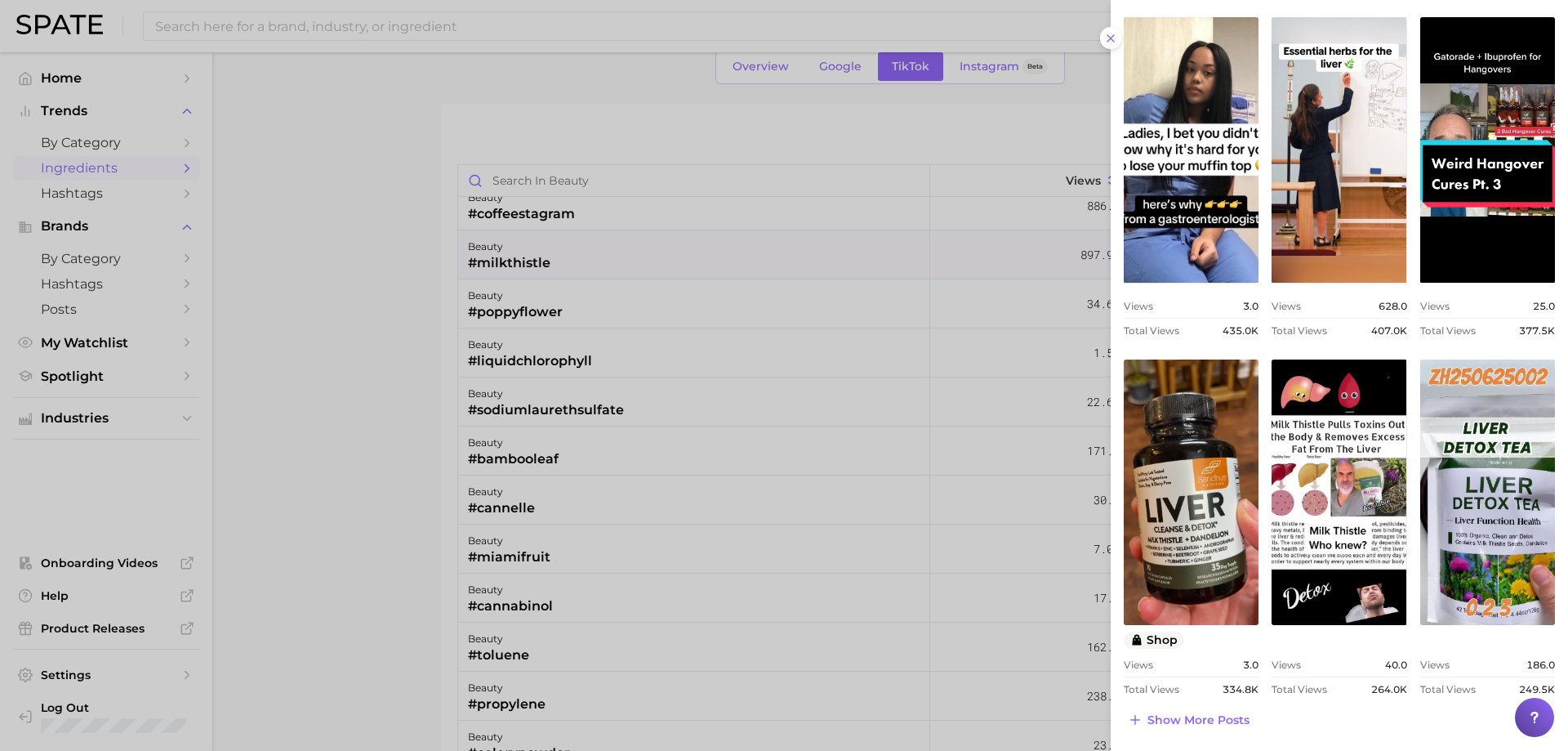
click at [873, 318] on div at bounding box center [784, 376] width 1568 height 751
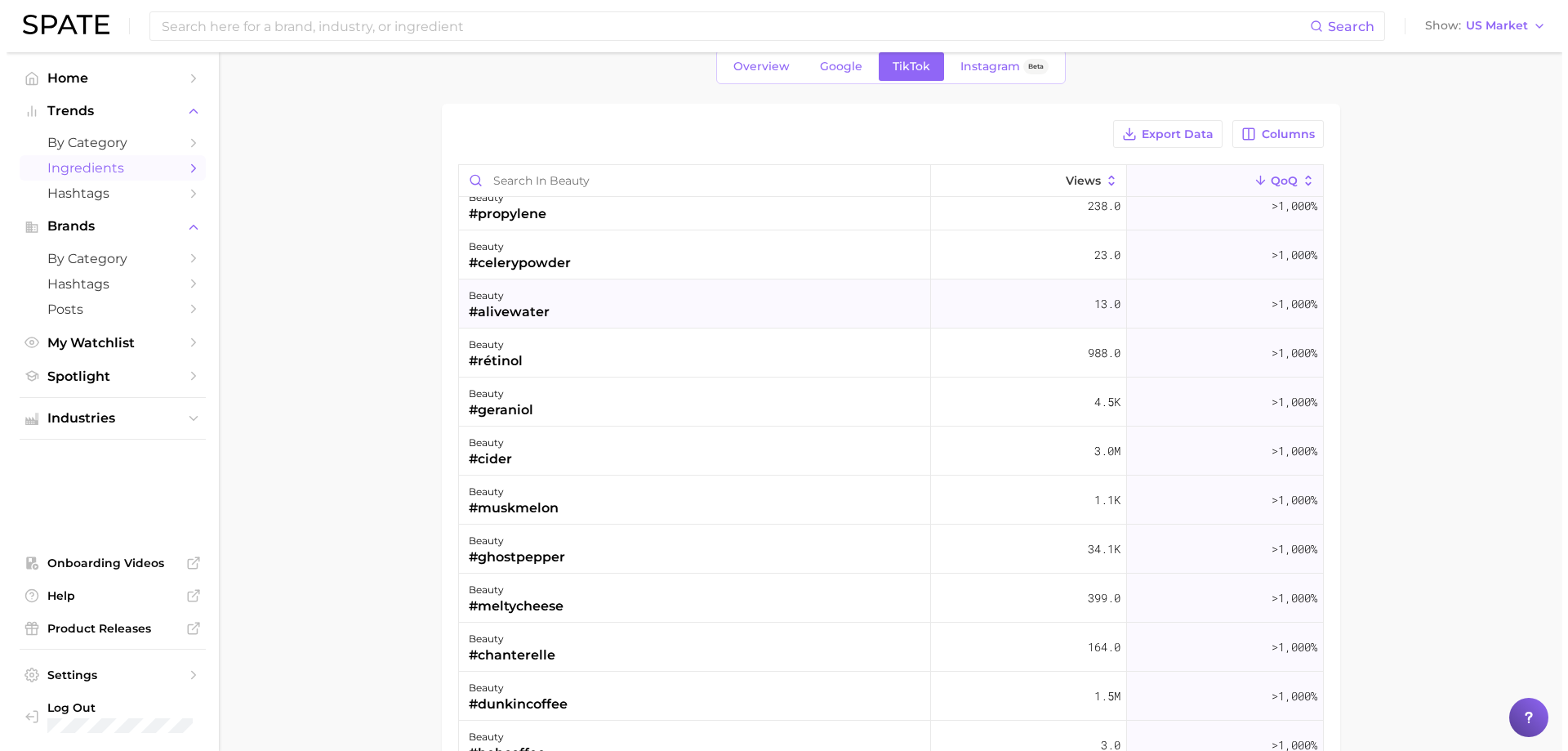
scroll to position [6130, 0]
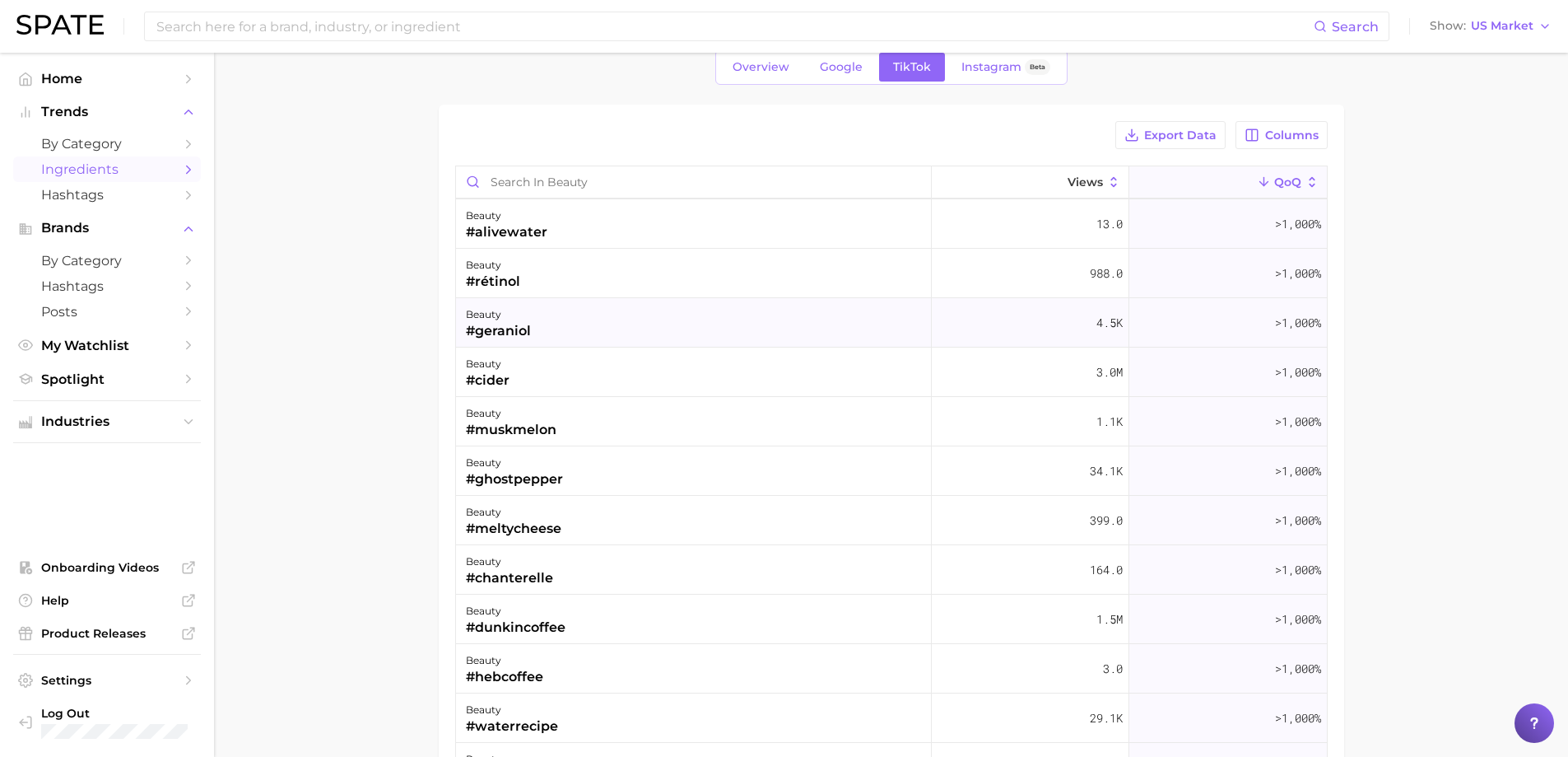
click at [613, 310] on div "beauty #geraniol" at bounding box center [693, 323] width 476 height 49
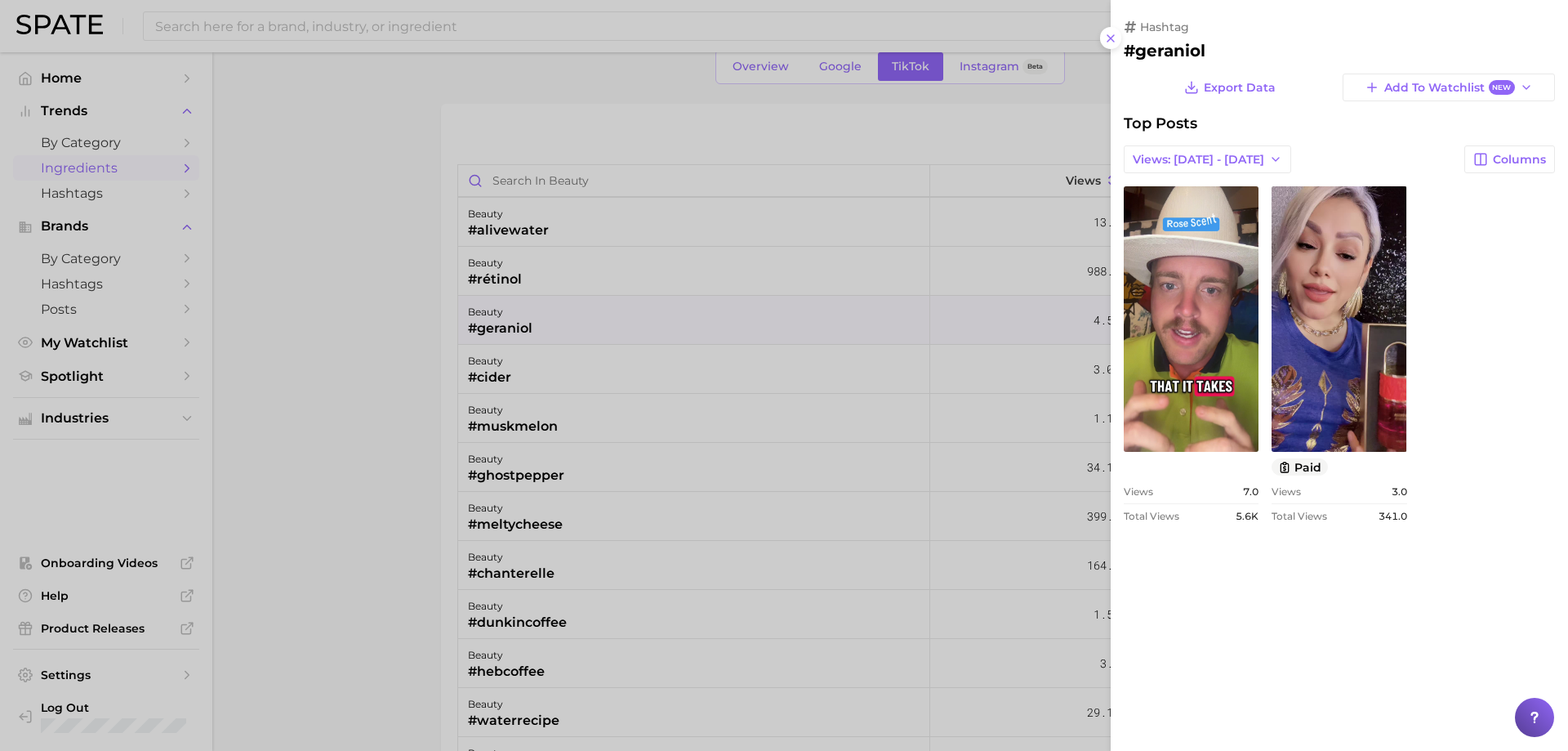
scroll to position [0, 0]
click at [634, 310] on div at bounding box center [784, 376] width 1568 height 751
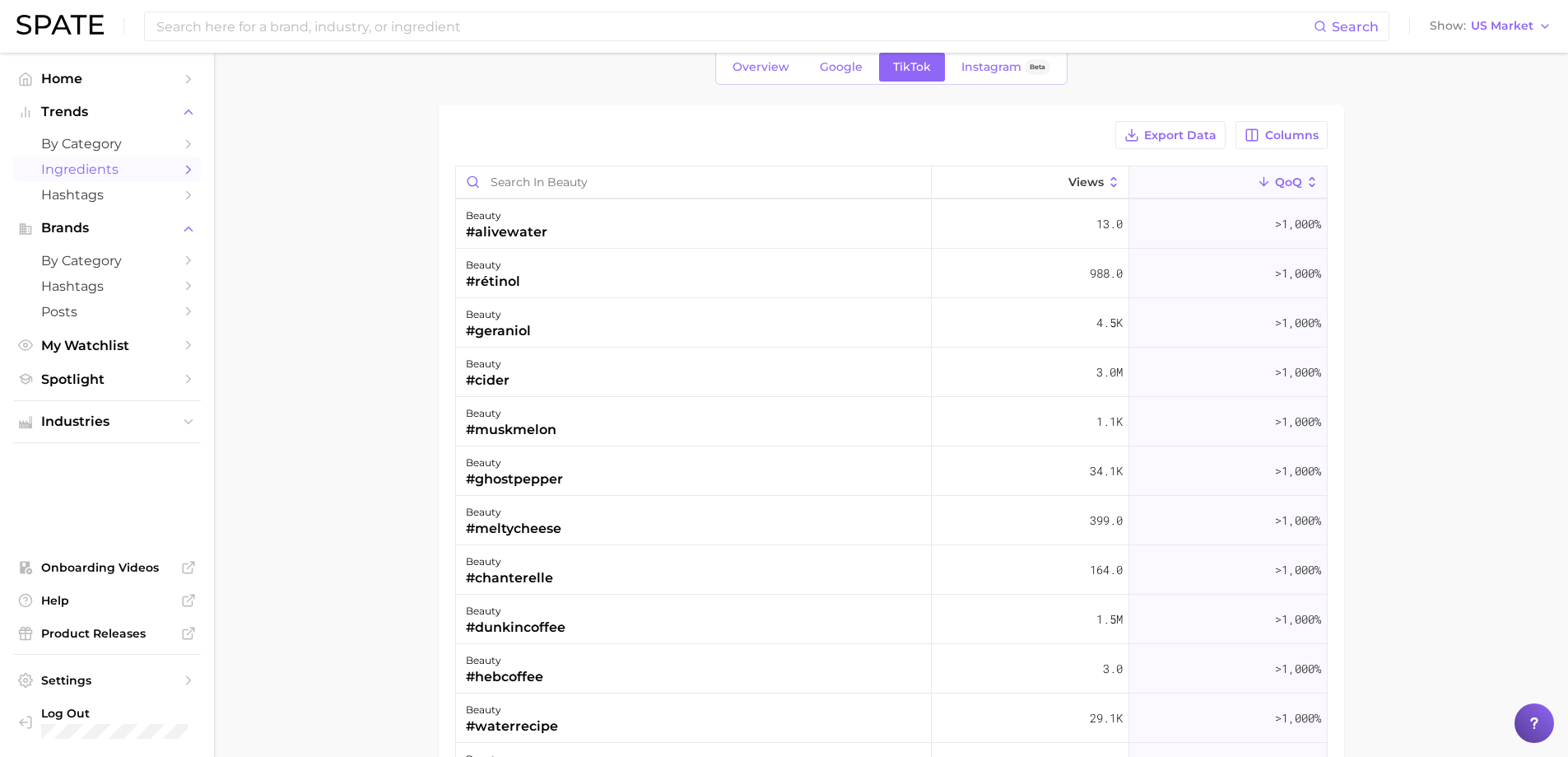
click at [639, 313] on div "beauty #geraniol" at bounding box center [693, 323] width 476 height 49
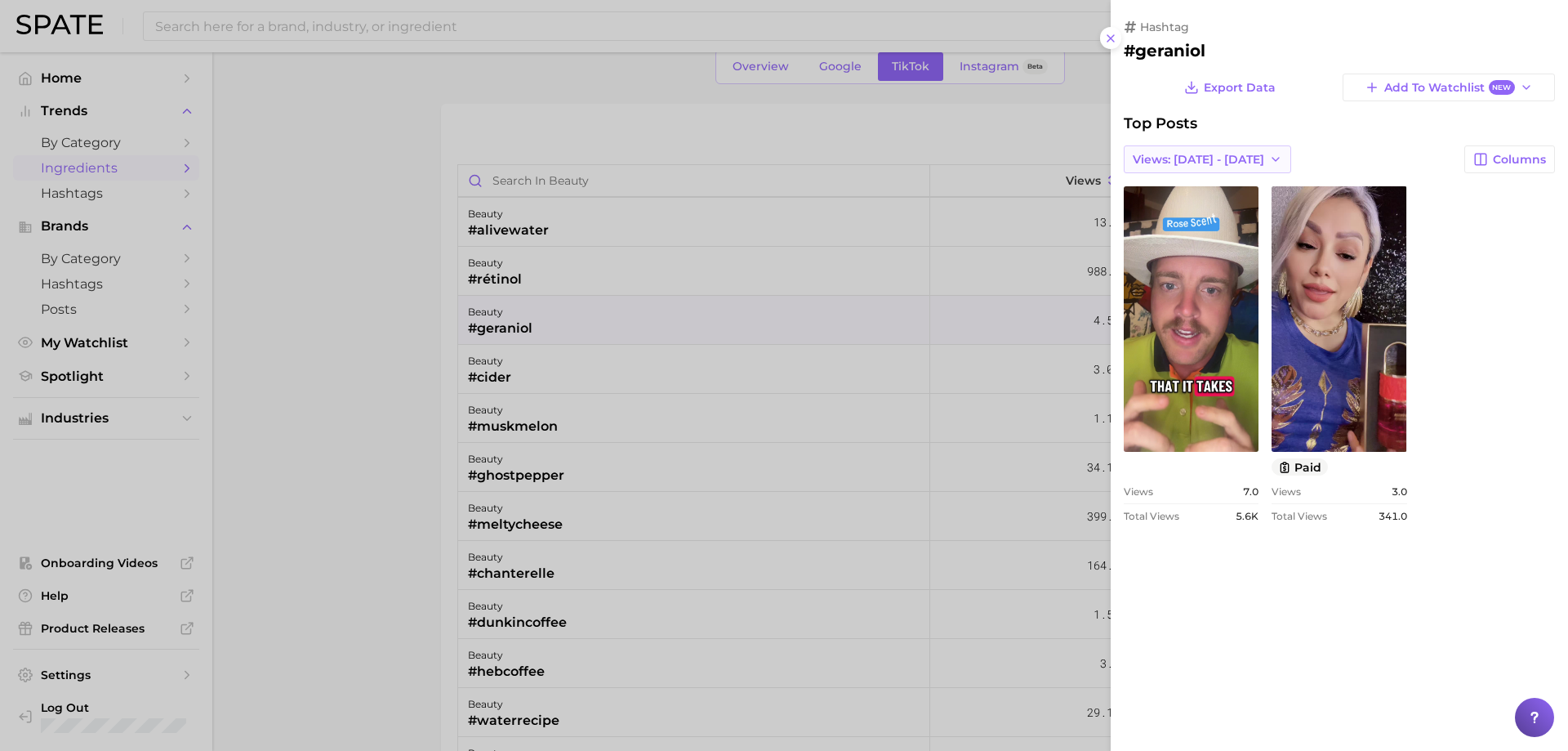
click at [1190, 169] on button "Views: [DATE] - [DATE]" at bounding box center [1208, 160] width 168 height 28
click at [1188, 208] on button "Total Views" at bounding box center [1213, 219] width 179 height 30
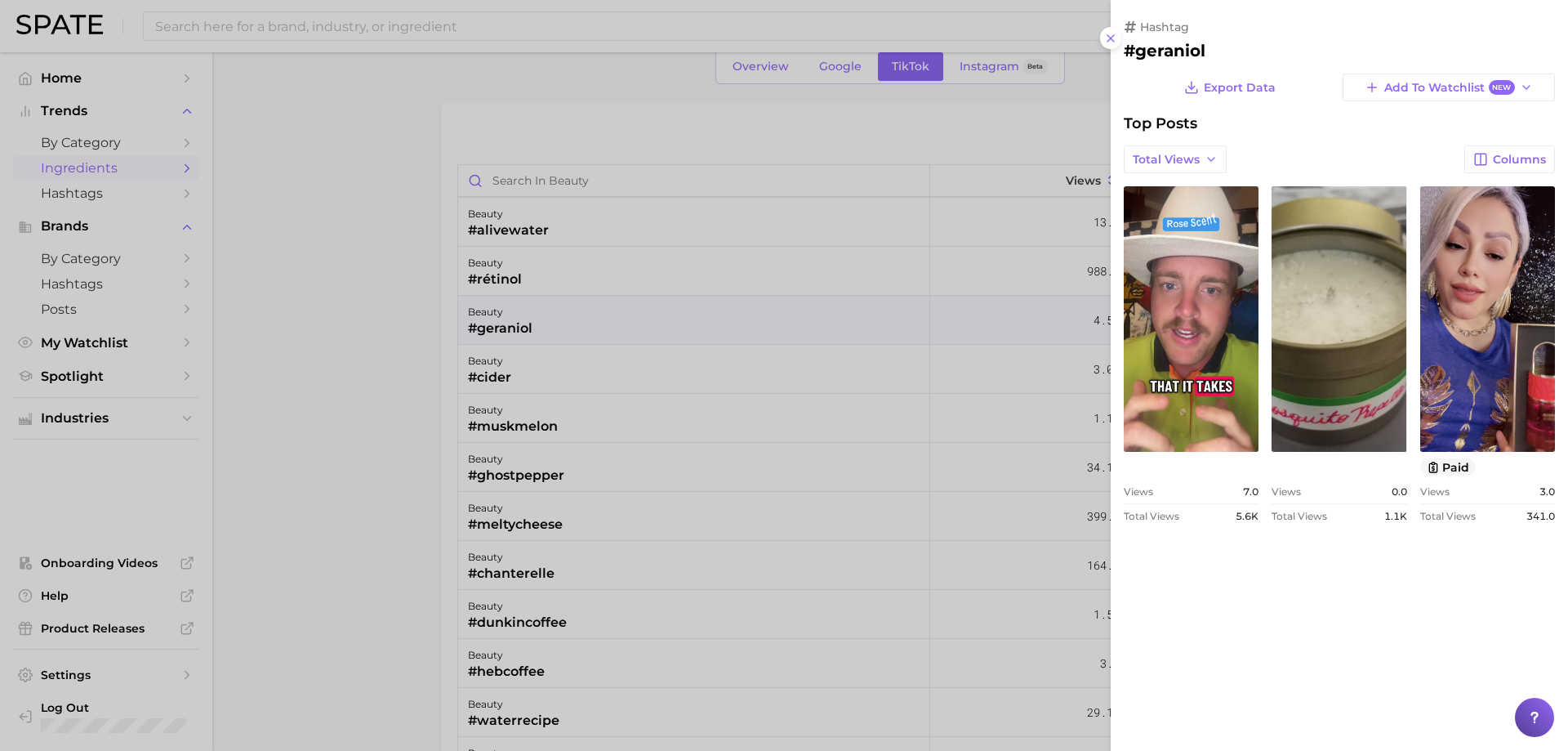
click at [793, 308] on div at bounding box center [784, 376] width 1568 height 751
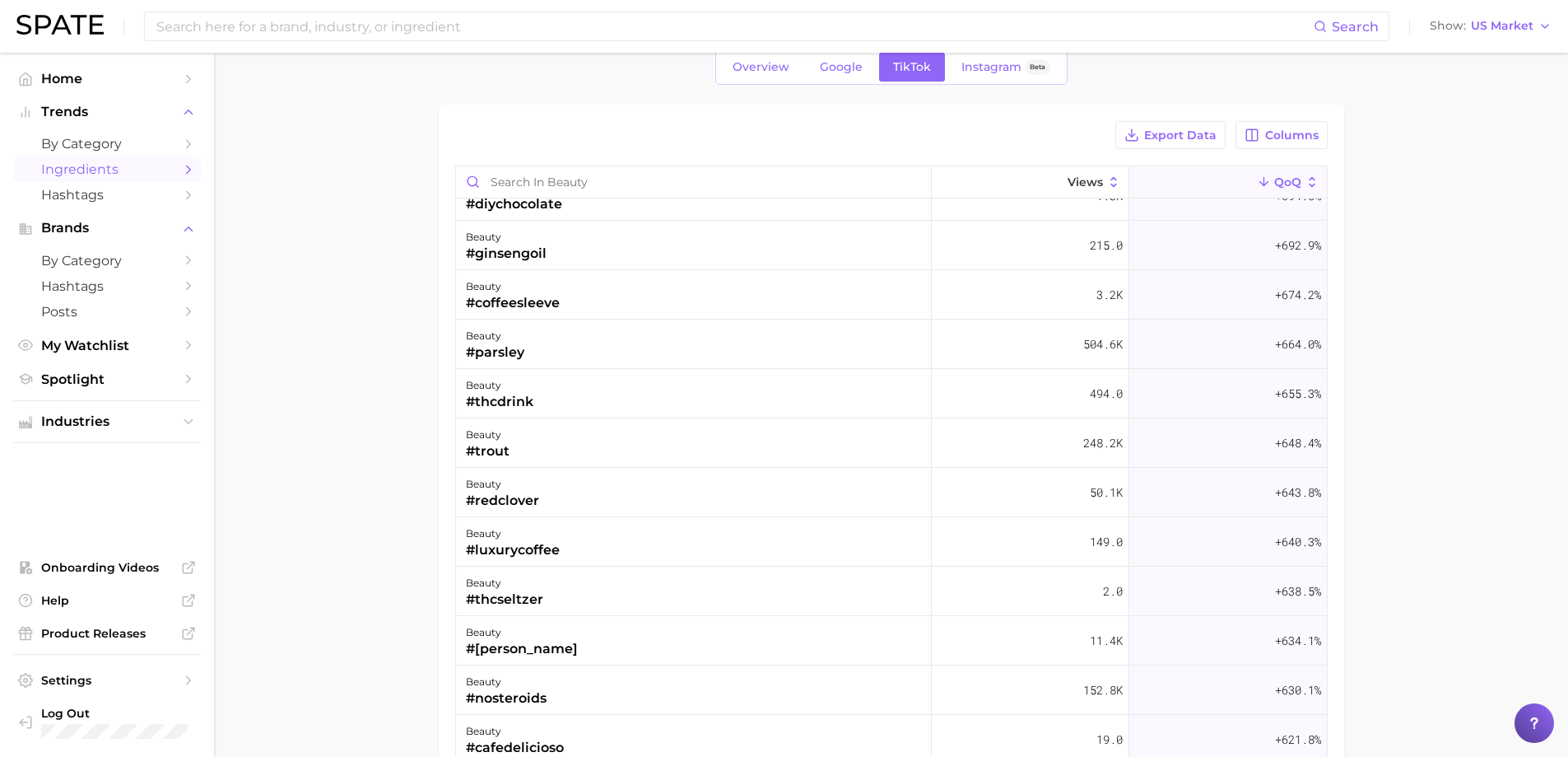
scroll to position [10792, 0]
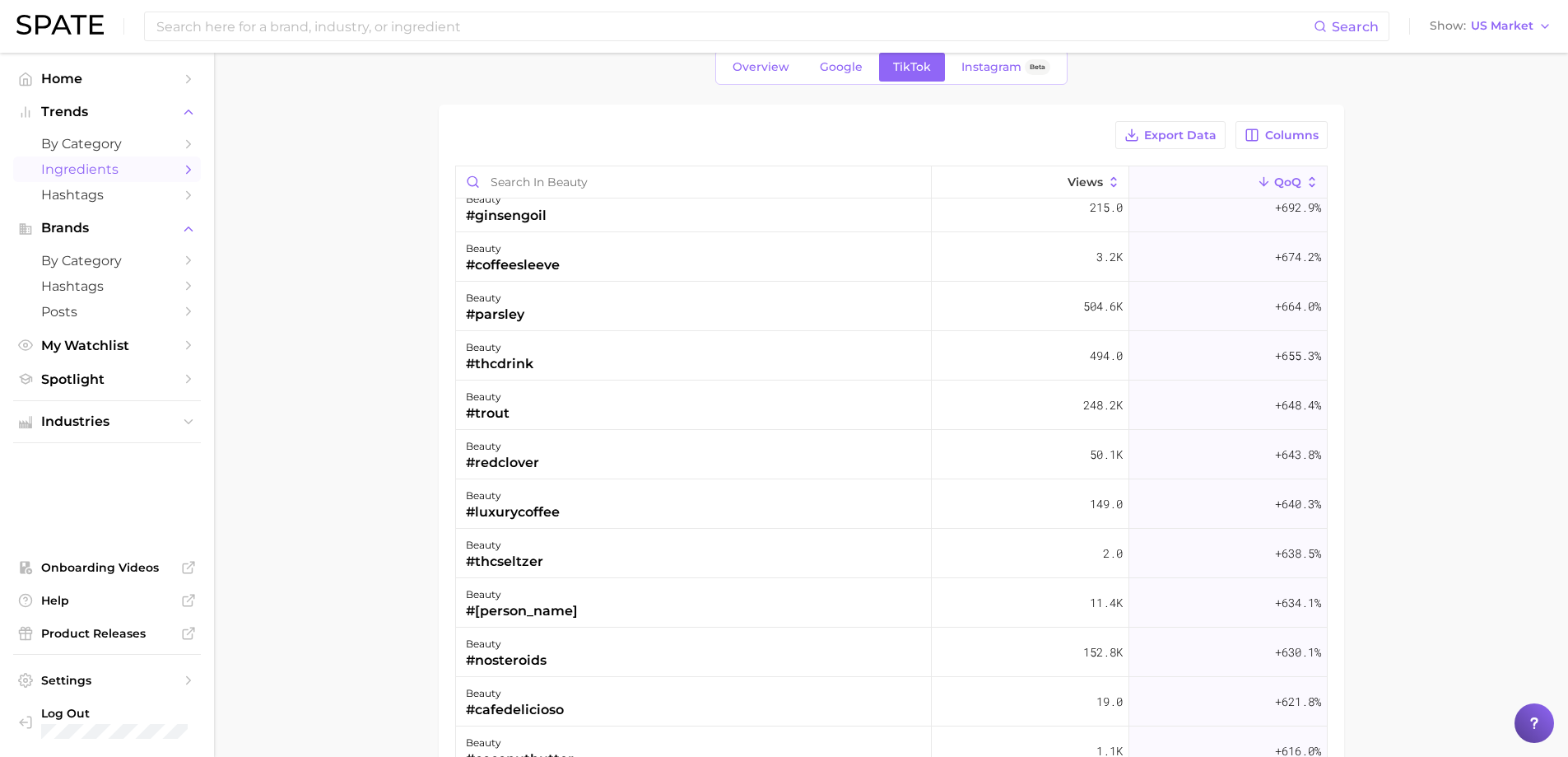
click at [10, 509] on nav "Home Trends by Category Ingredients Hashtags Brands by Category Hashtags Posts …" at bounding box center [107, 404] width 214 height 704
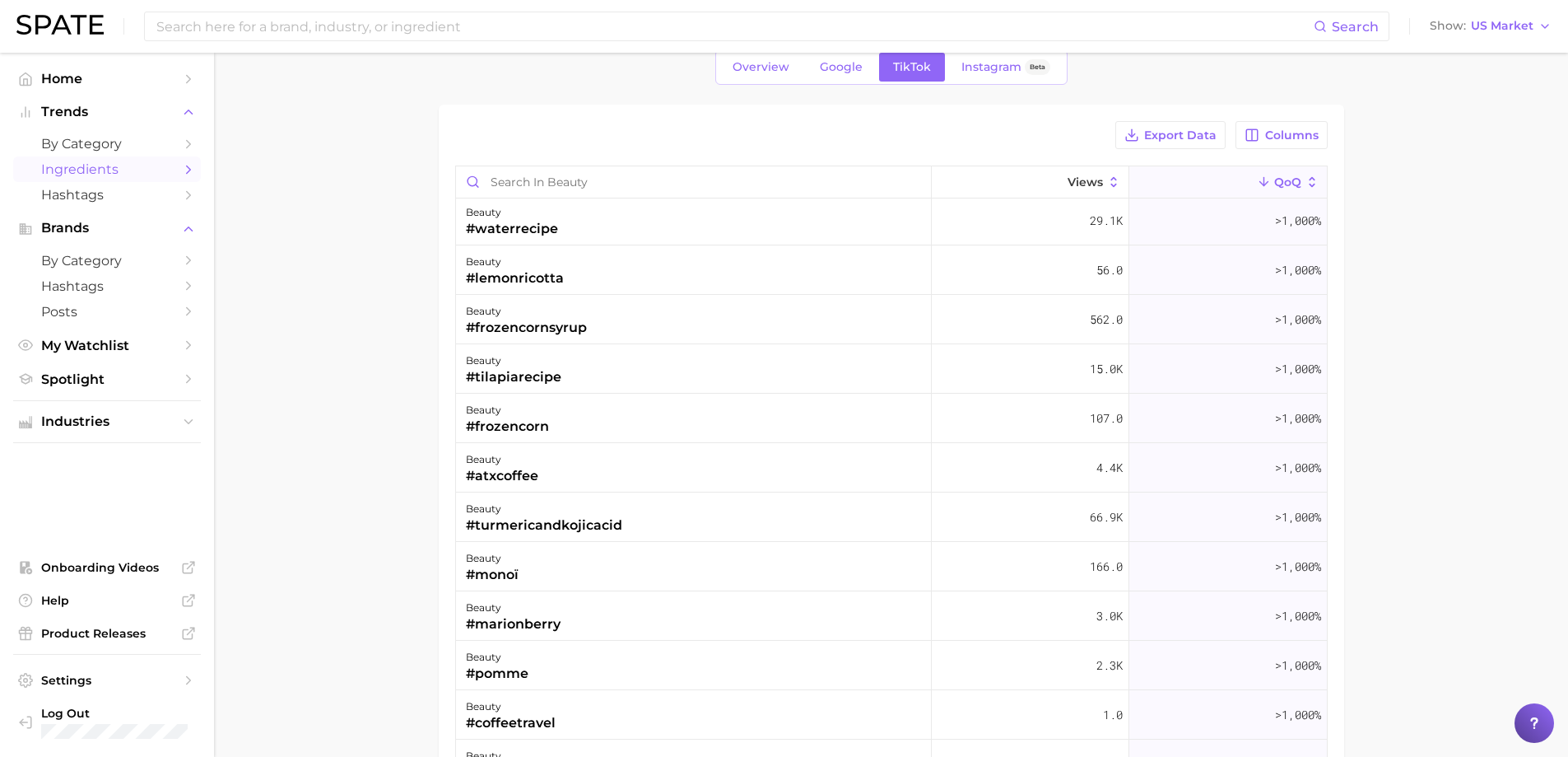
scroll to position [6590, 0]
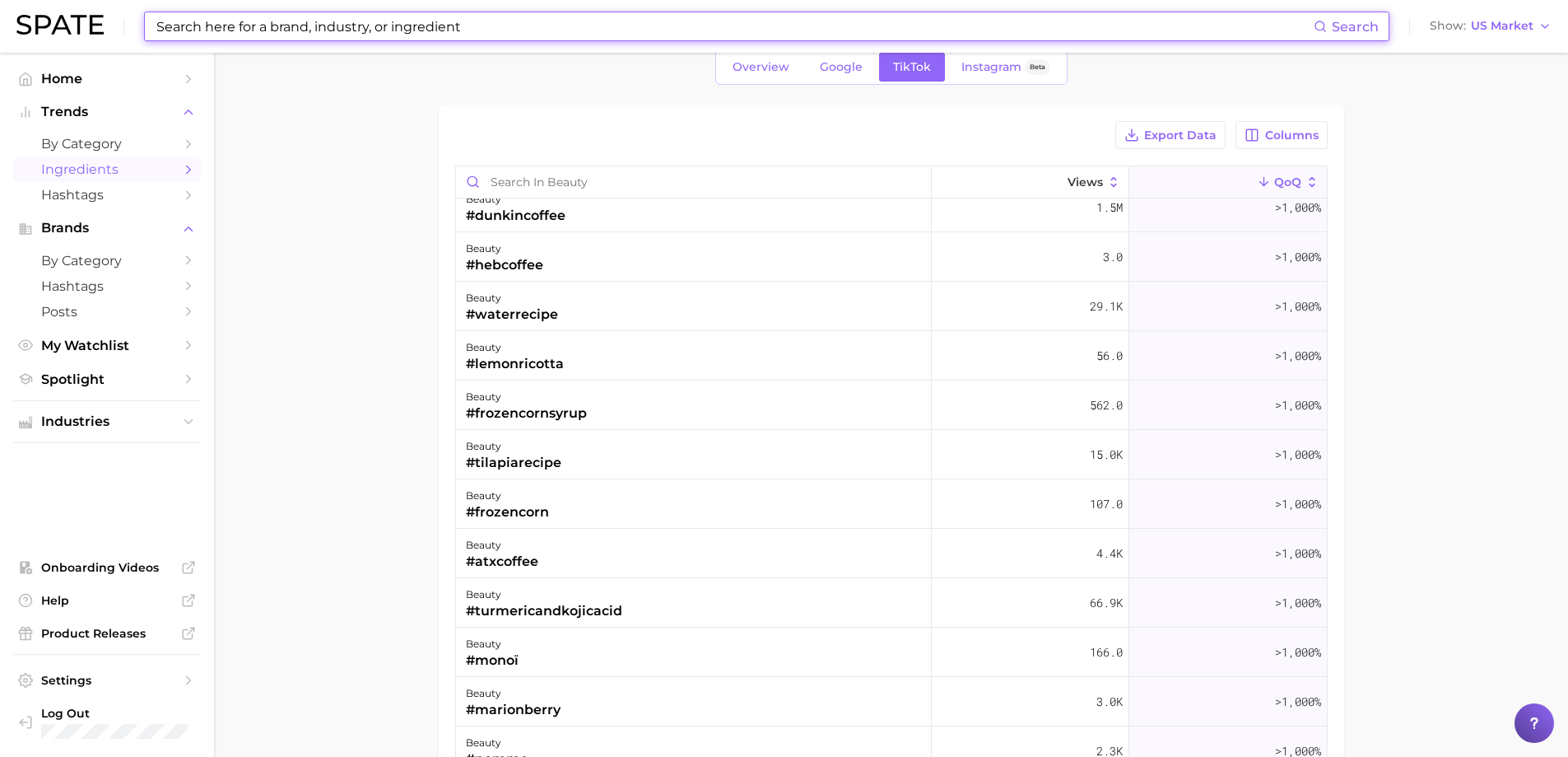
click at [353, 34] on input at bounding box center [734, 27] width 1159 height 28
click at [431, 149] on main "1. beauty 2. Choose Category Overview Google TikTok Instagram Beta Export Data …" at bounding box center [891, 495] width 1355 height 1051
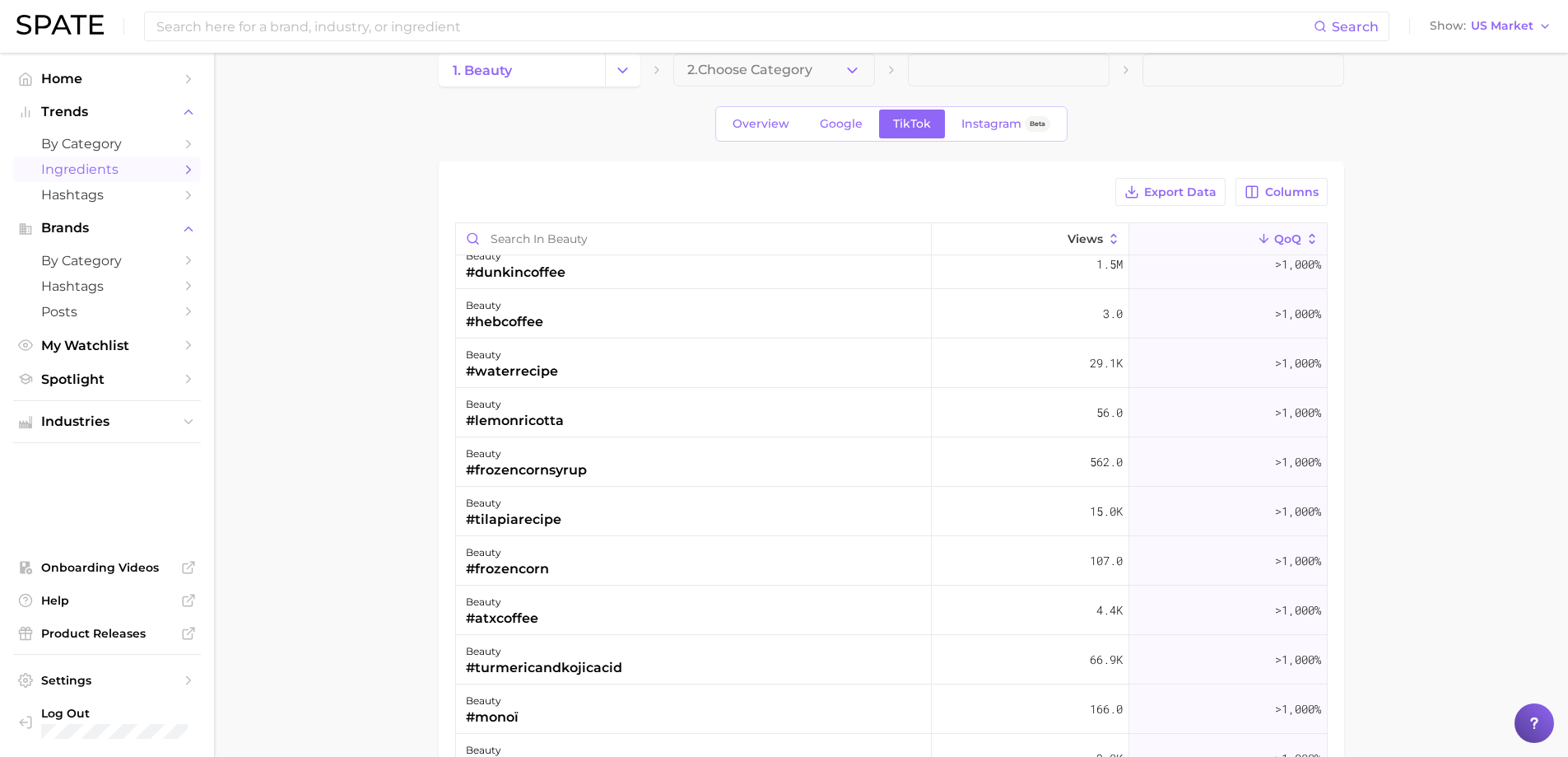
scroll to position [0, 0]
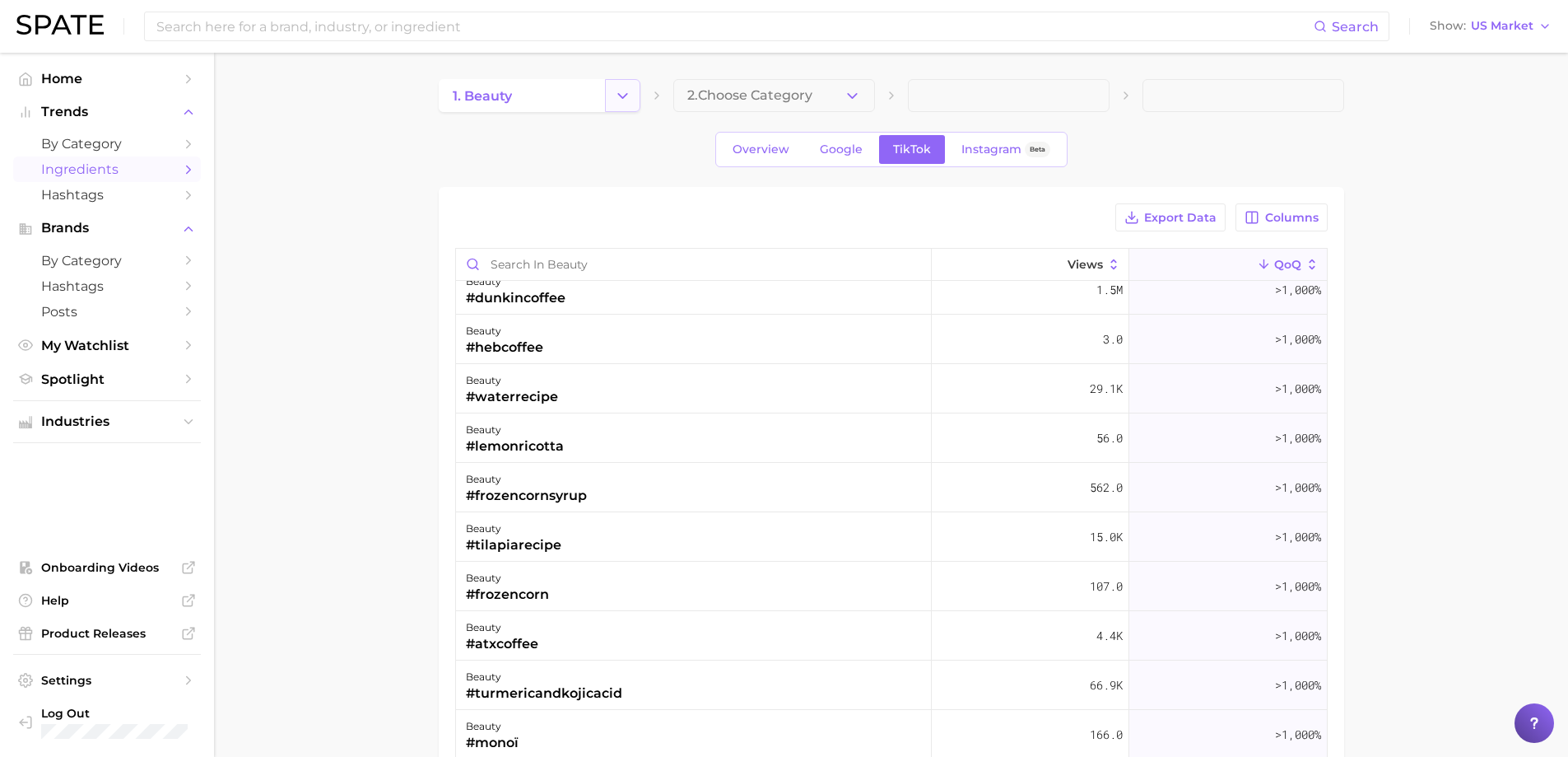
click at [617, 103] on icon "Change Category" at bounding box center [622, 96] width 17 height 18
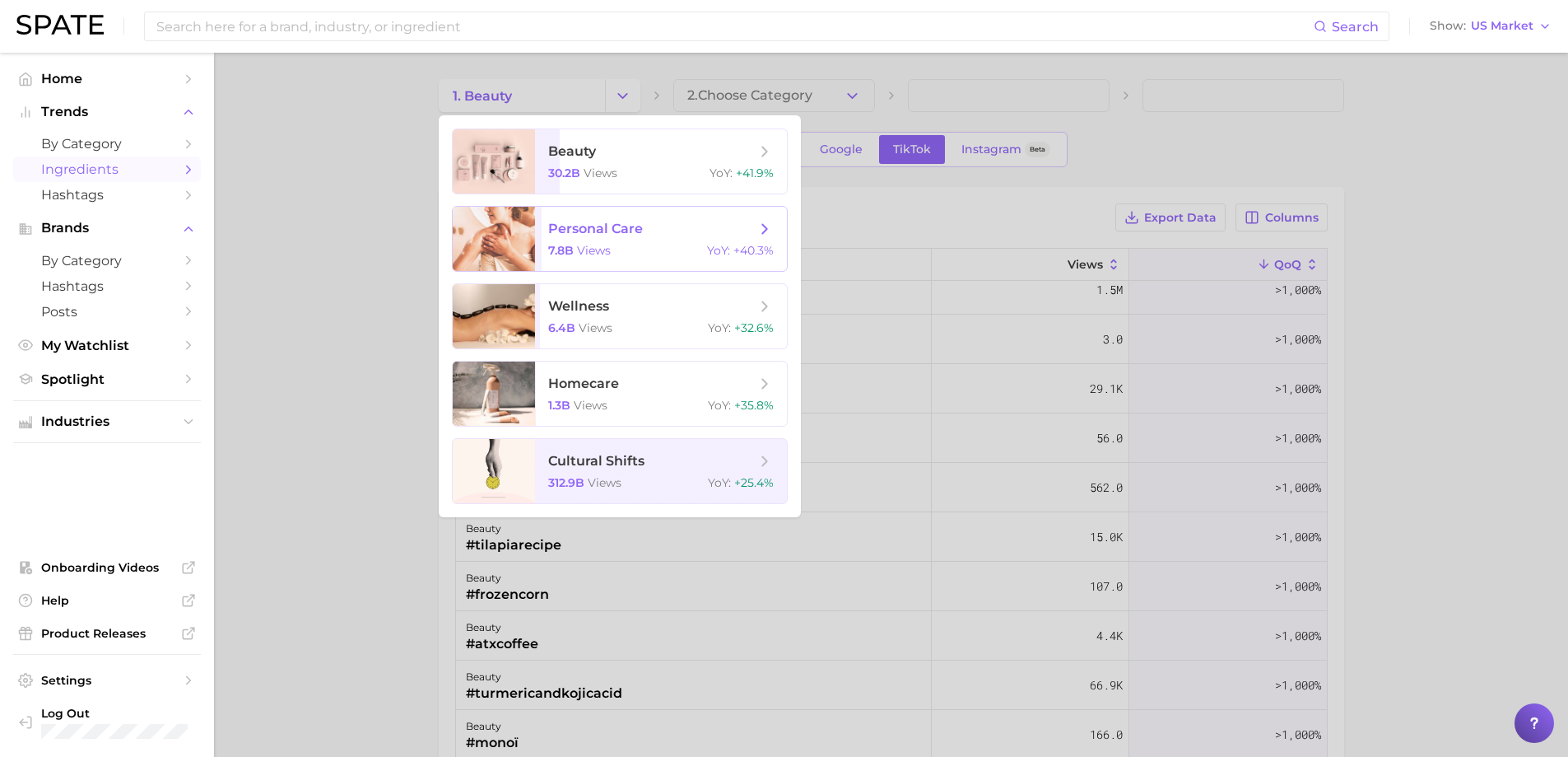
click at [608, 243] on span "views" at bounding box center [594, 251] width 34 height 15
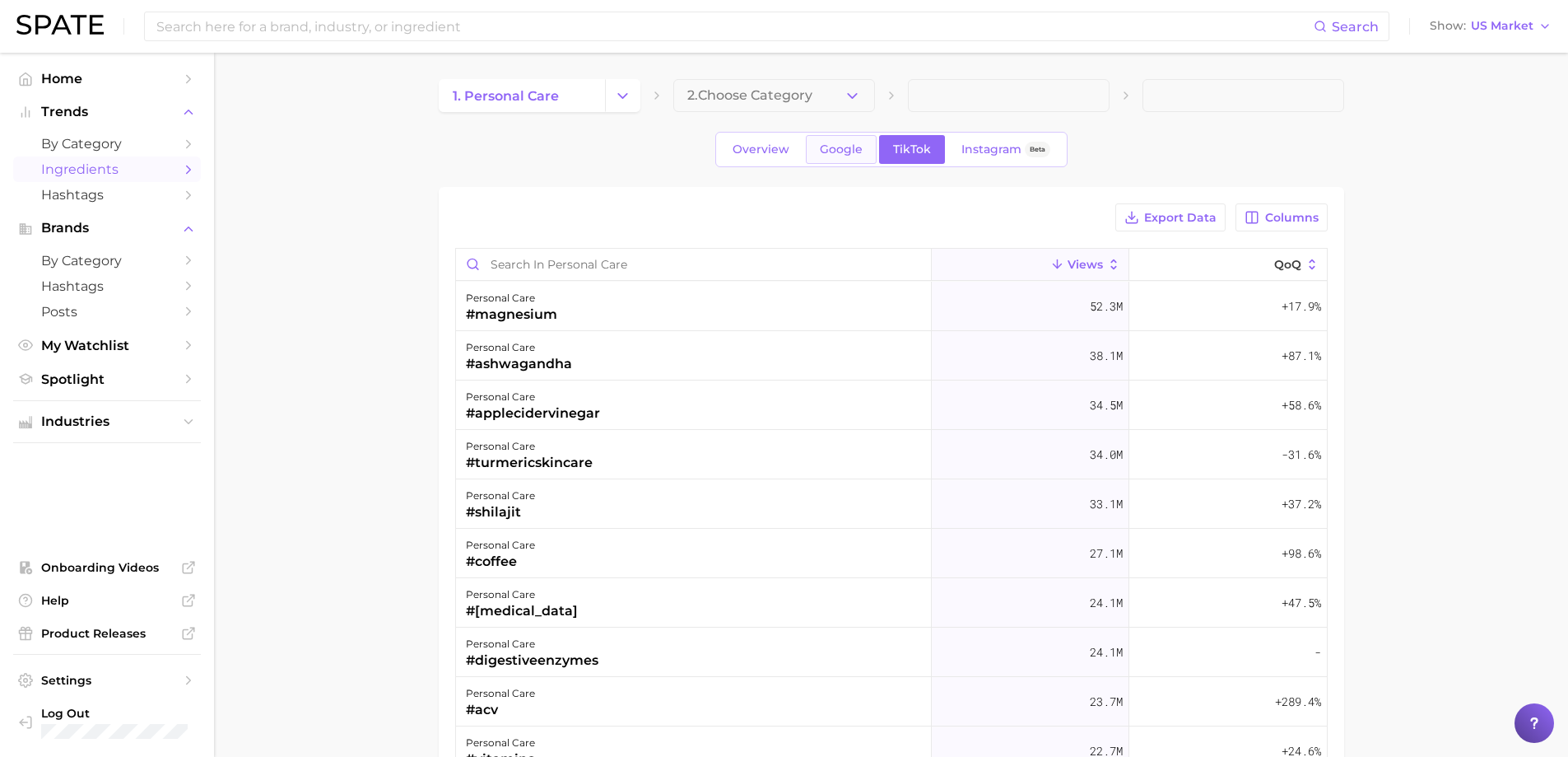
click at [828, 149] on span "Google" at bounding box center [841, 149] width 42 height 14
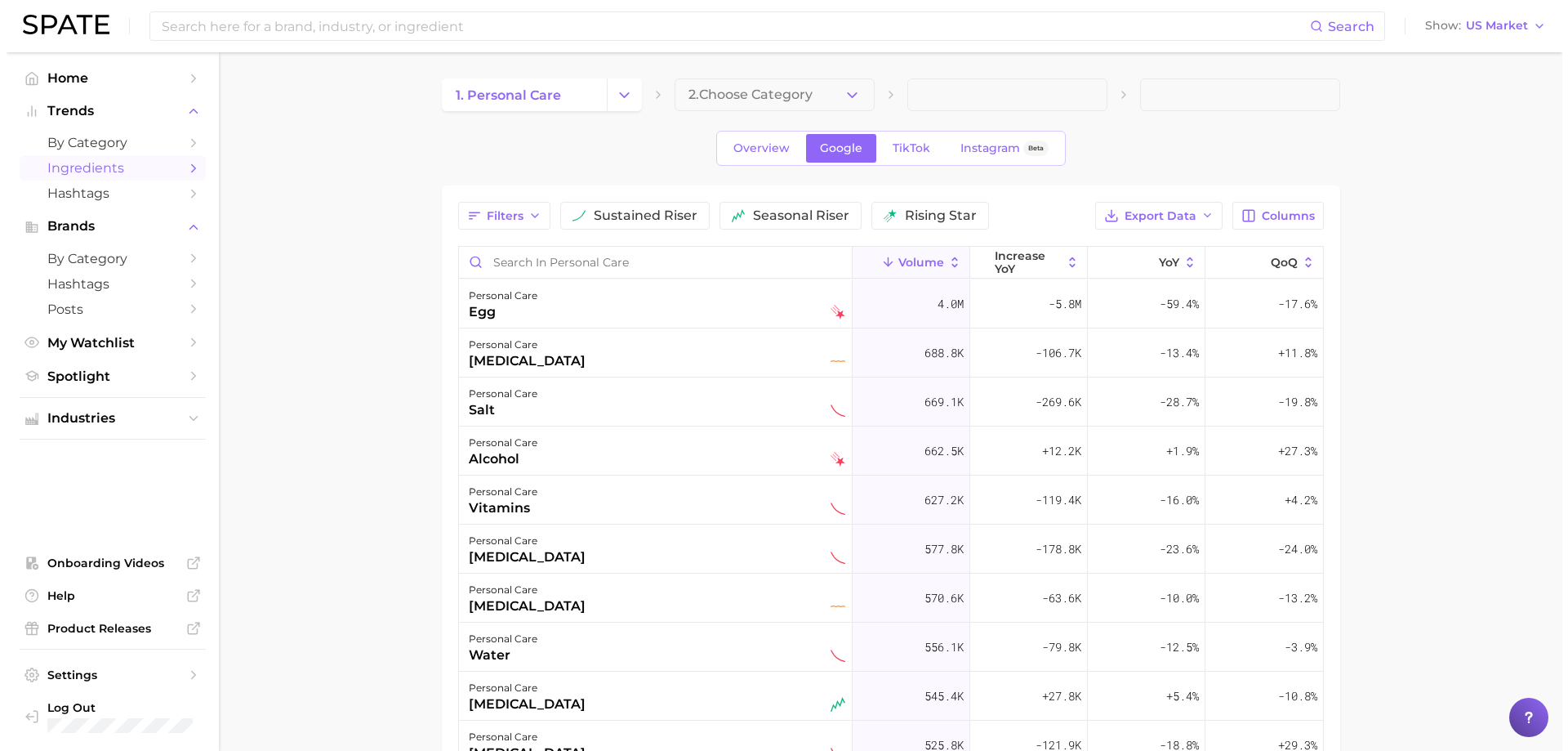
scroll to position [82, 0]
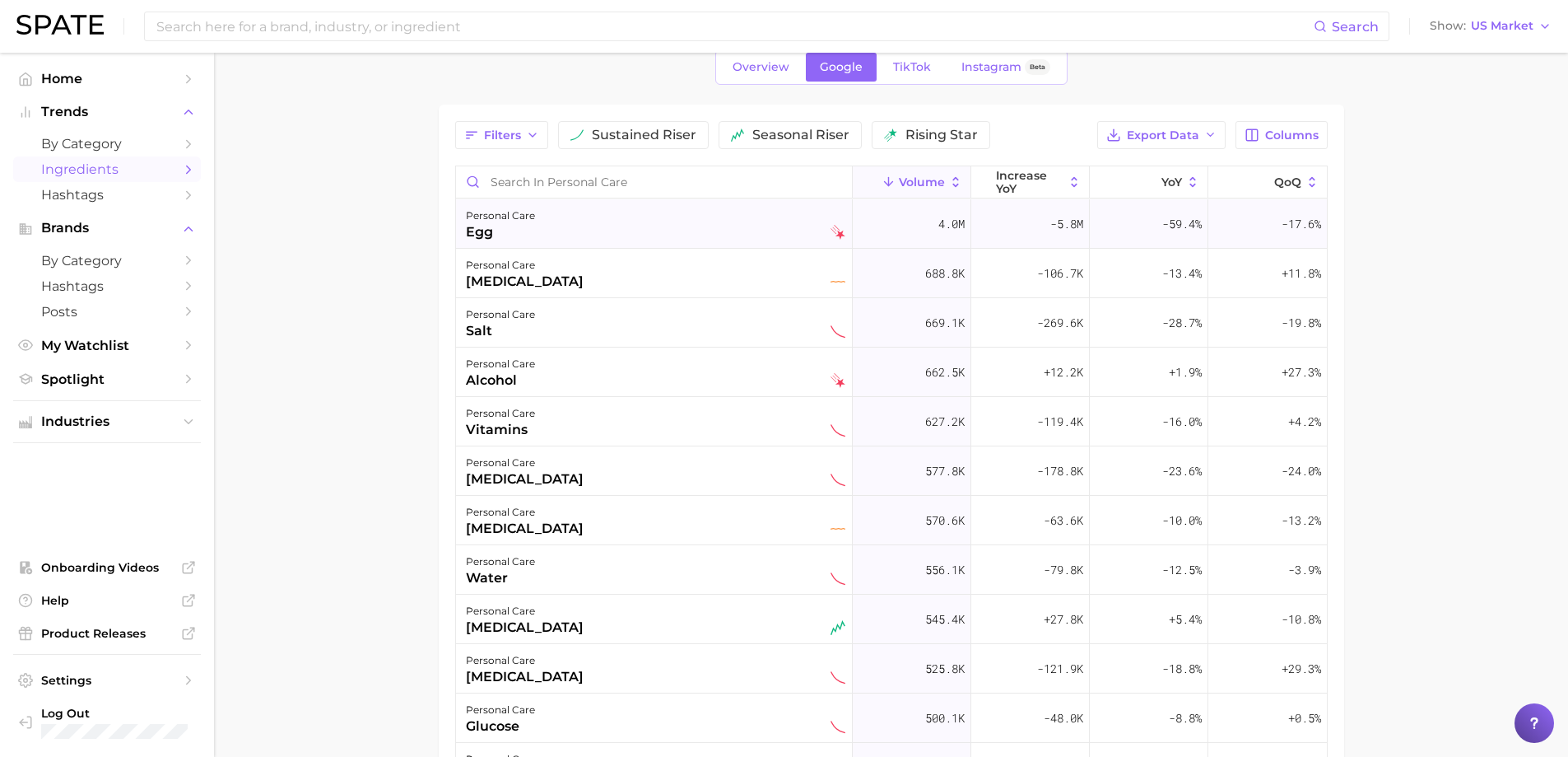
click at [547, 229] on div "personal care egg" at bounding box center [656, 223] width 380 height 36
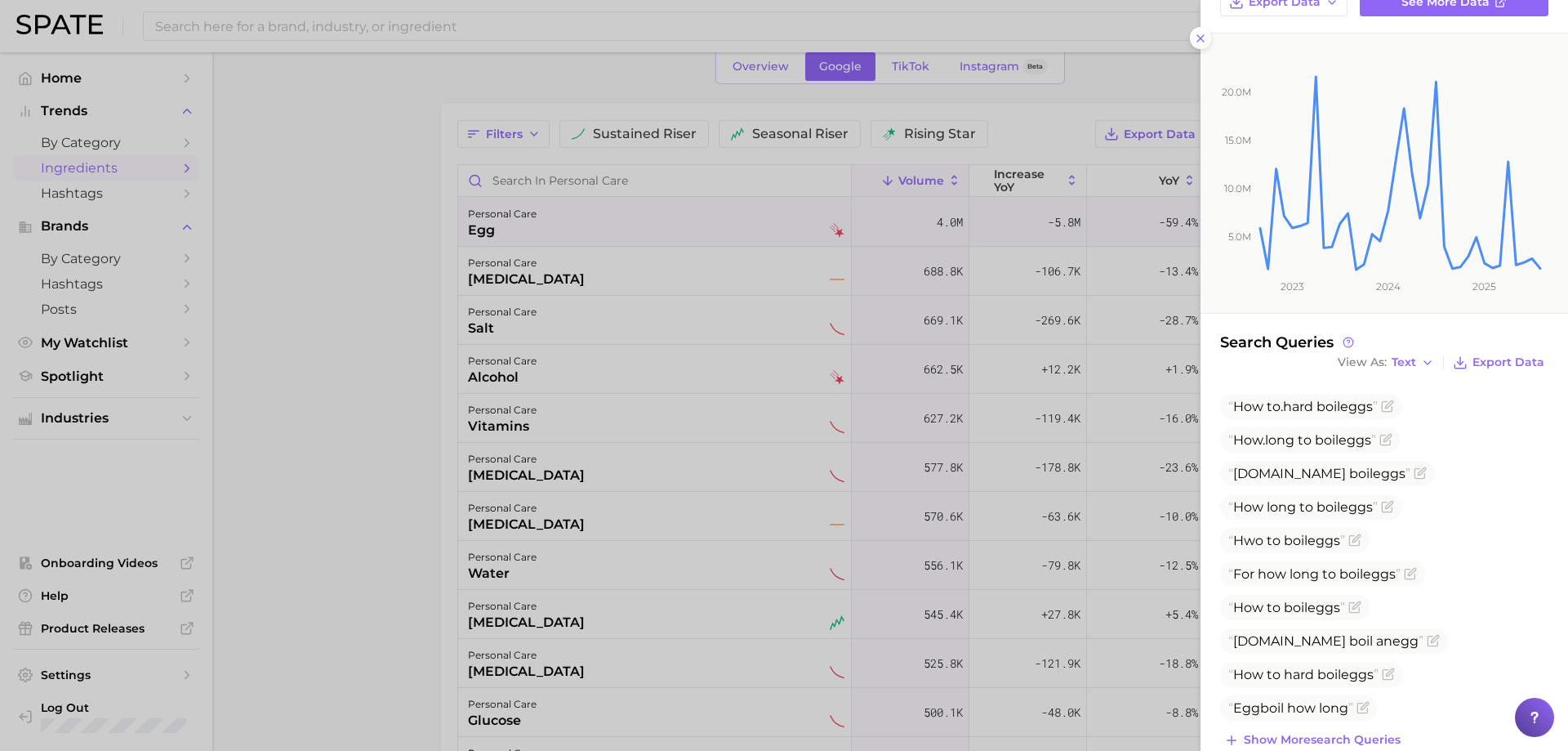
scroll to position [220, 0]
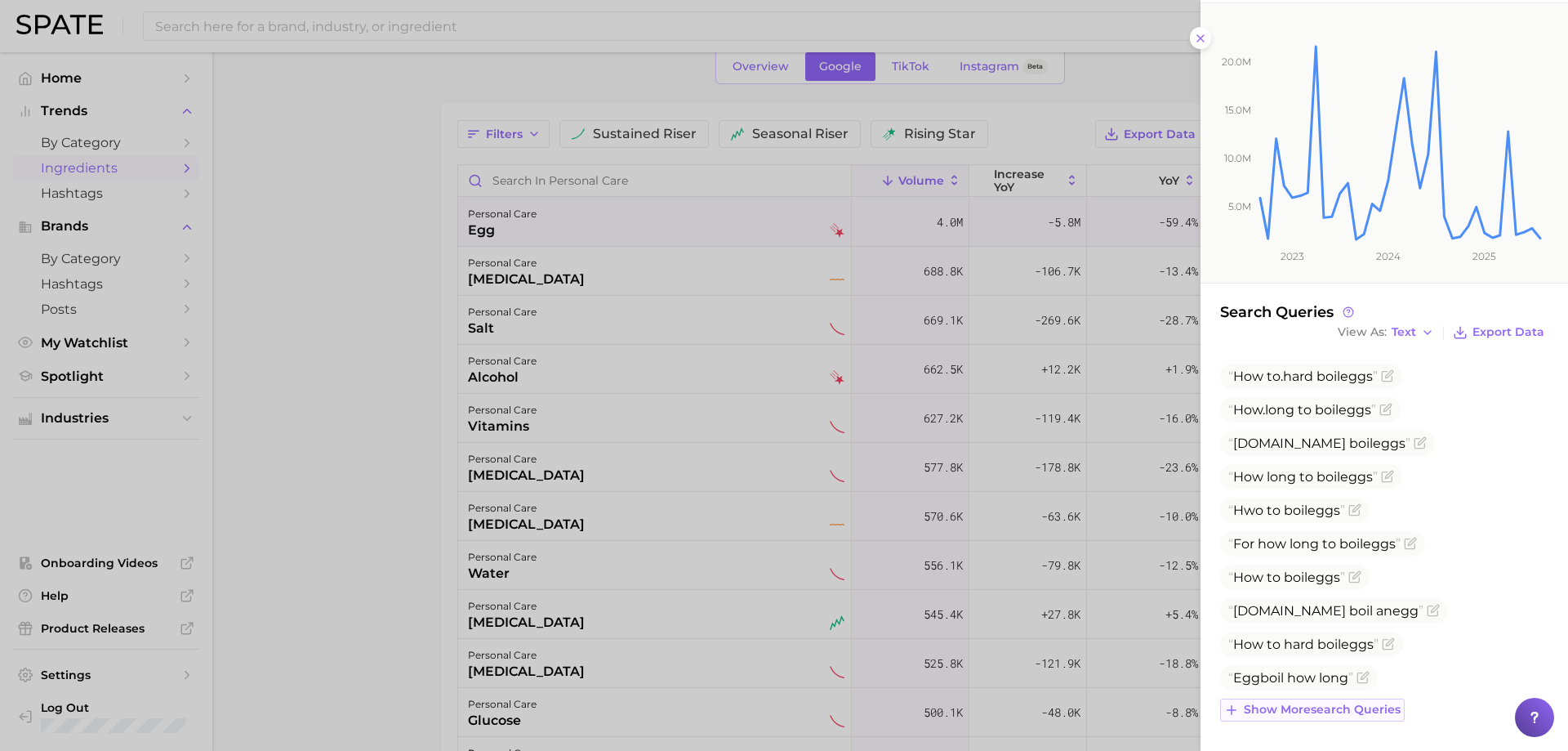
click at [1358, 703] on span "Show more search queries" at bounding box center [1323, 710] width 157 height 14
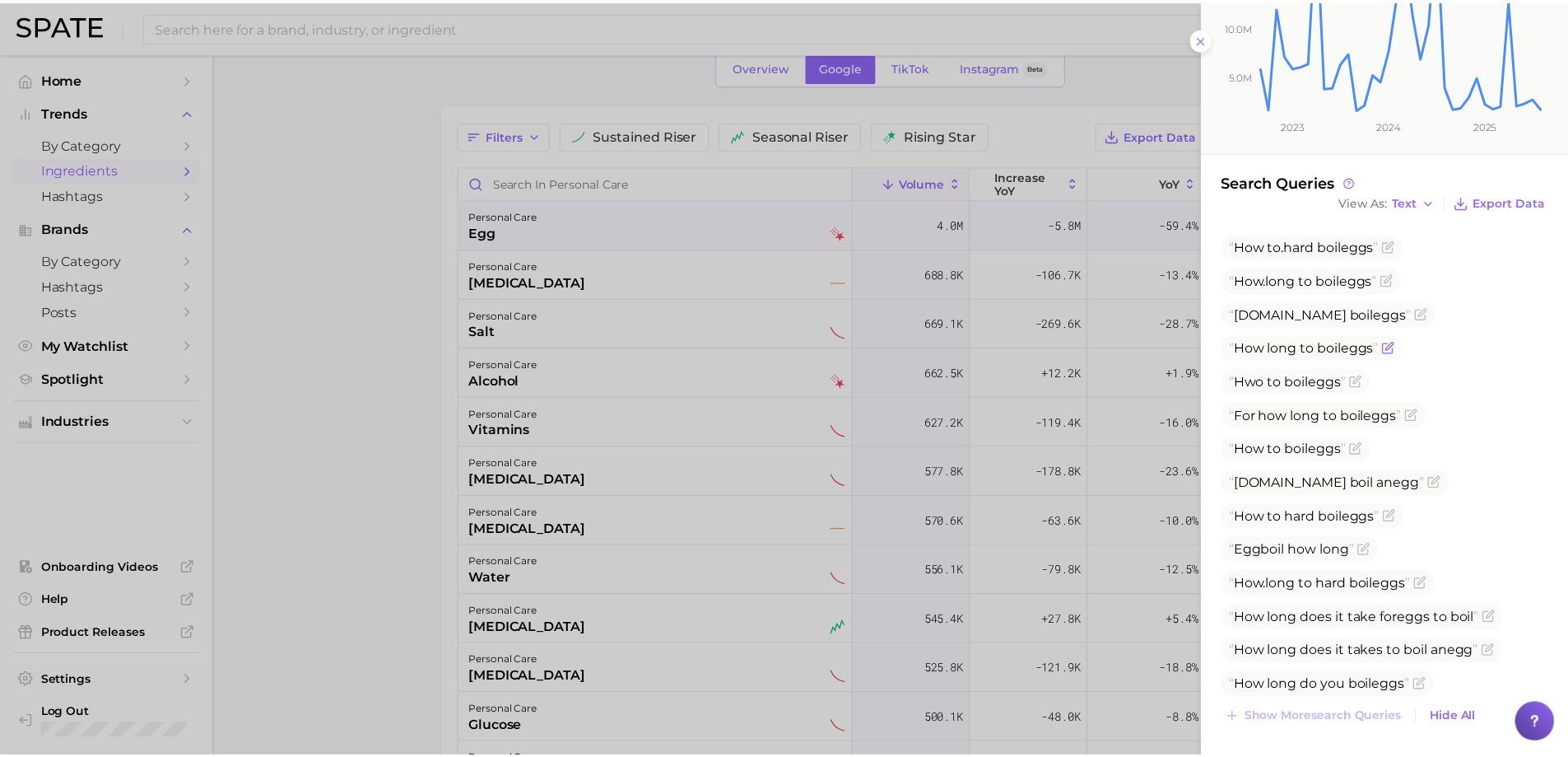
scroll to position [357, 0]
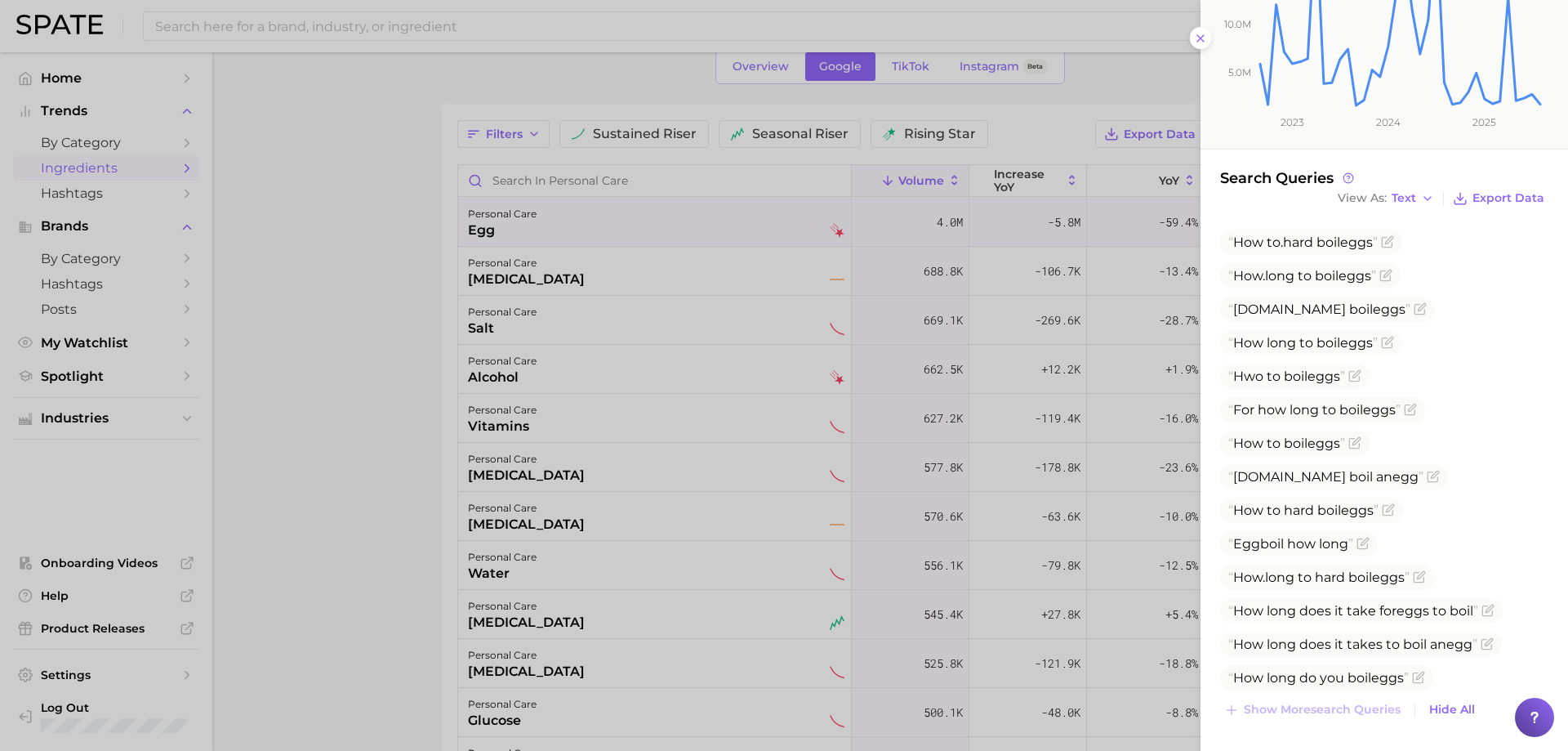
click at [341, 390] on div at bounding box center [784, 376] width 1568 height 751
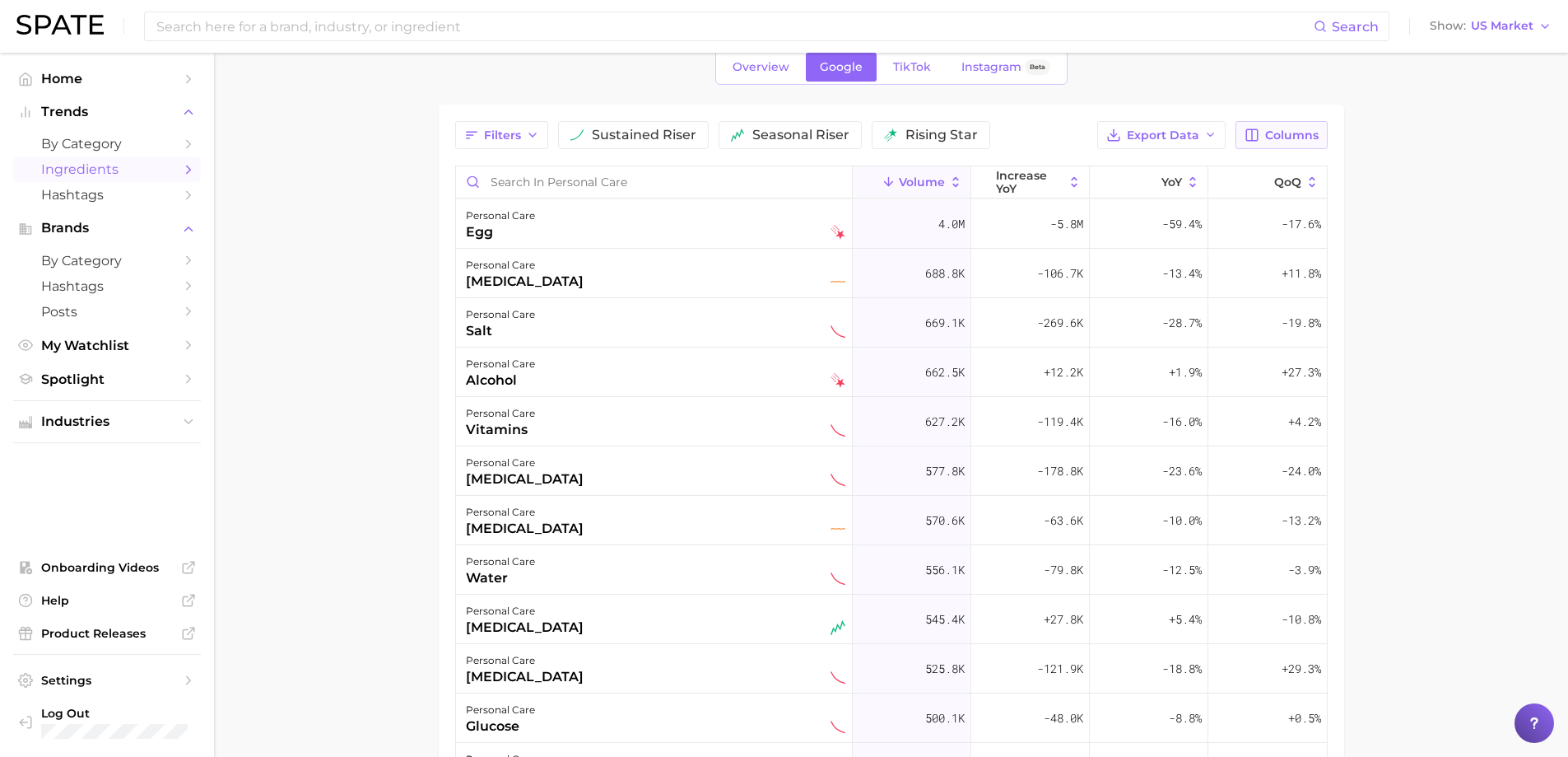
click at [1289, 128] on span "Columns" at bounding box center [1292, 135] width 53 height 14
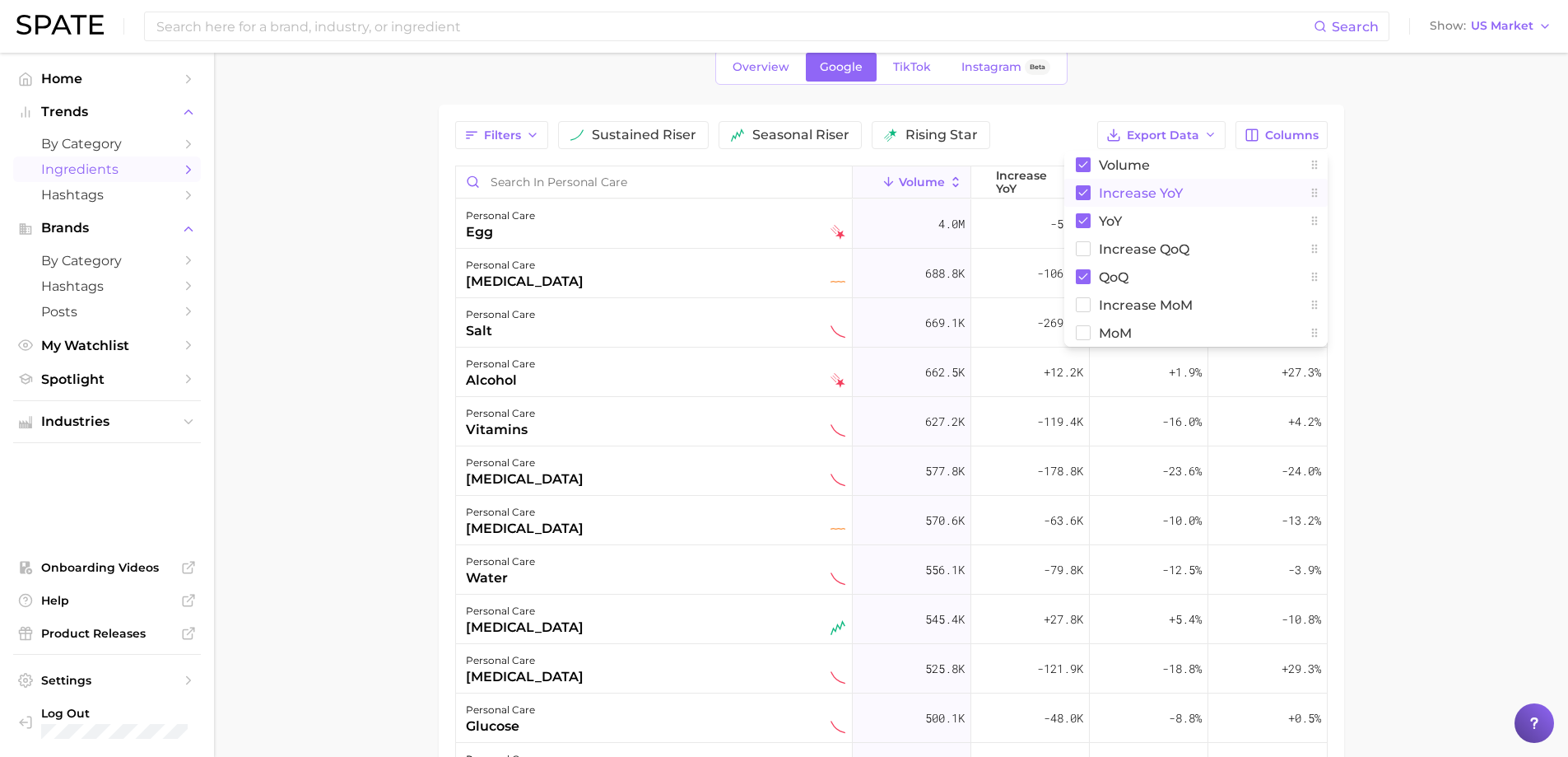
click at [1138, 188] on span "increase YoY" at bounding box center [1141, 193] width 84 height 14
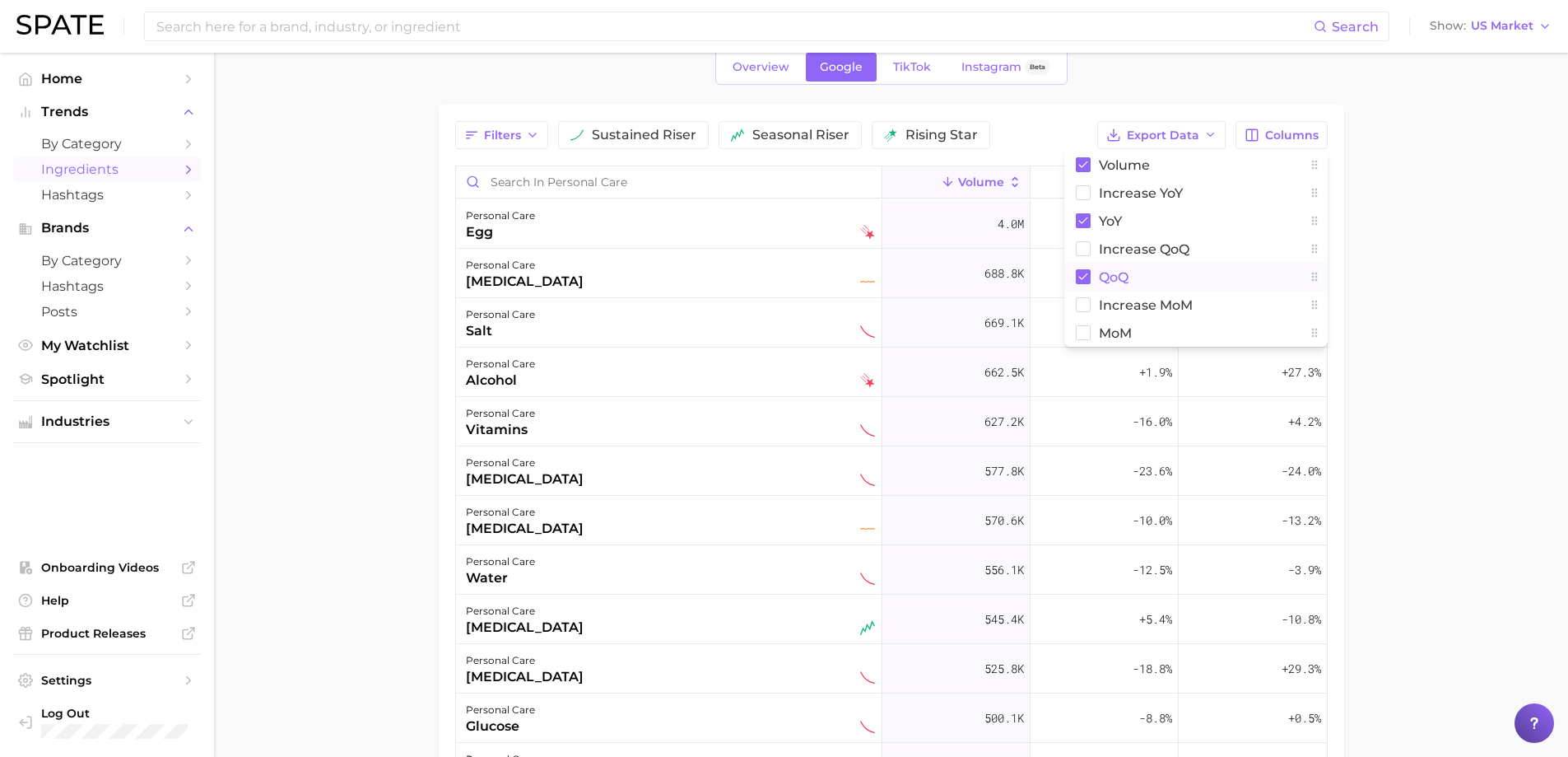
click at [1118, 277] on span "QoQ" at bounding box center [1114, 277] width 30 height 14
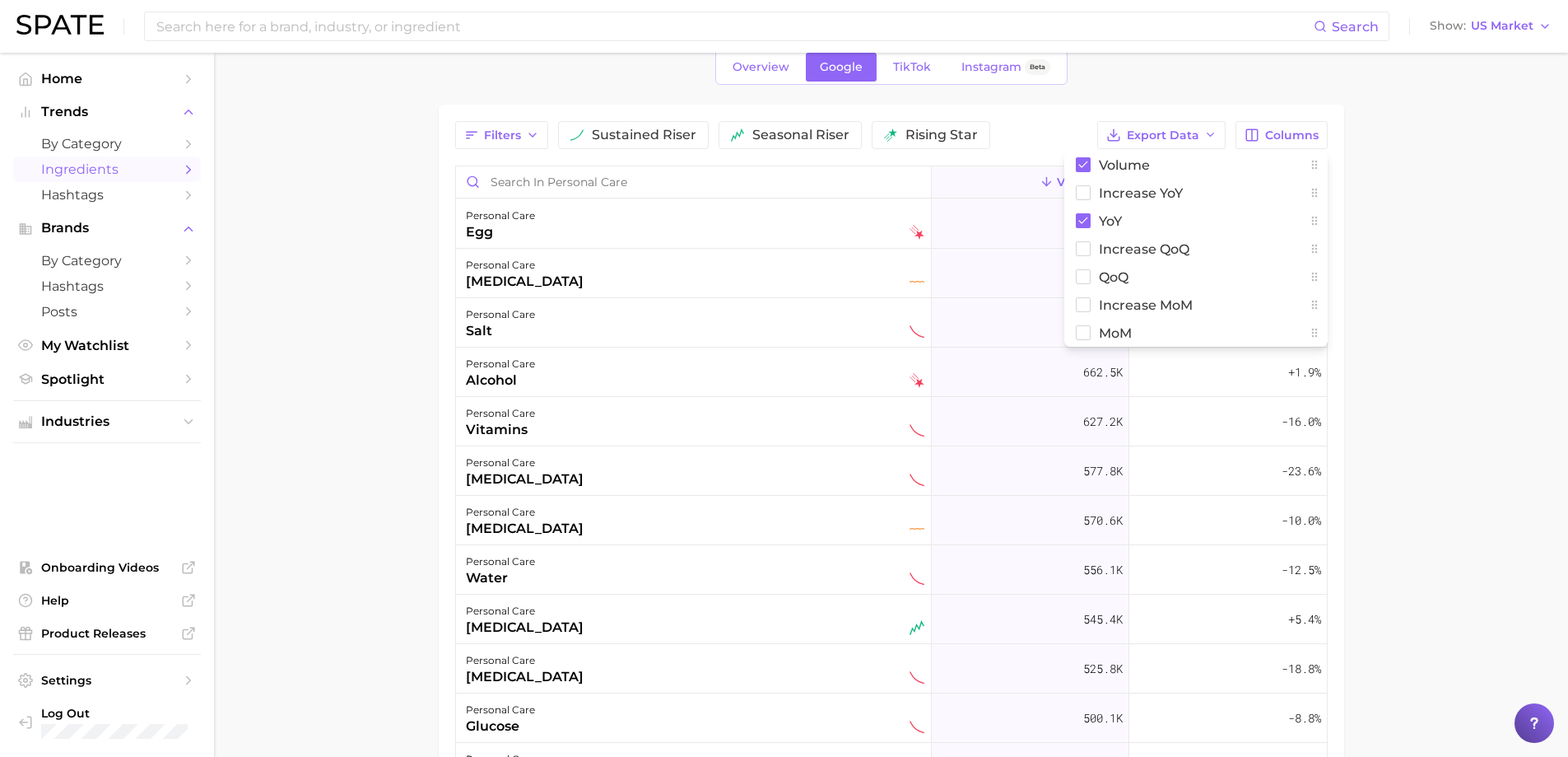
click at [344, 248] on main "1. personal care 2. Choose Category Overview Google TikTok Instagram Beta Filte…" at bounding box center [891, 495] width 1355 height 1051
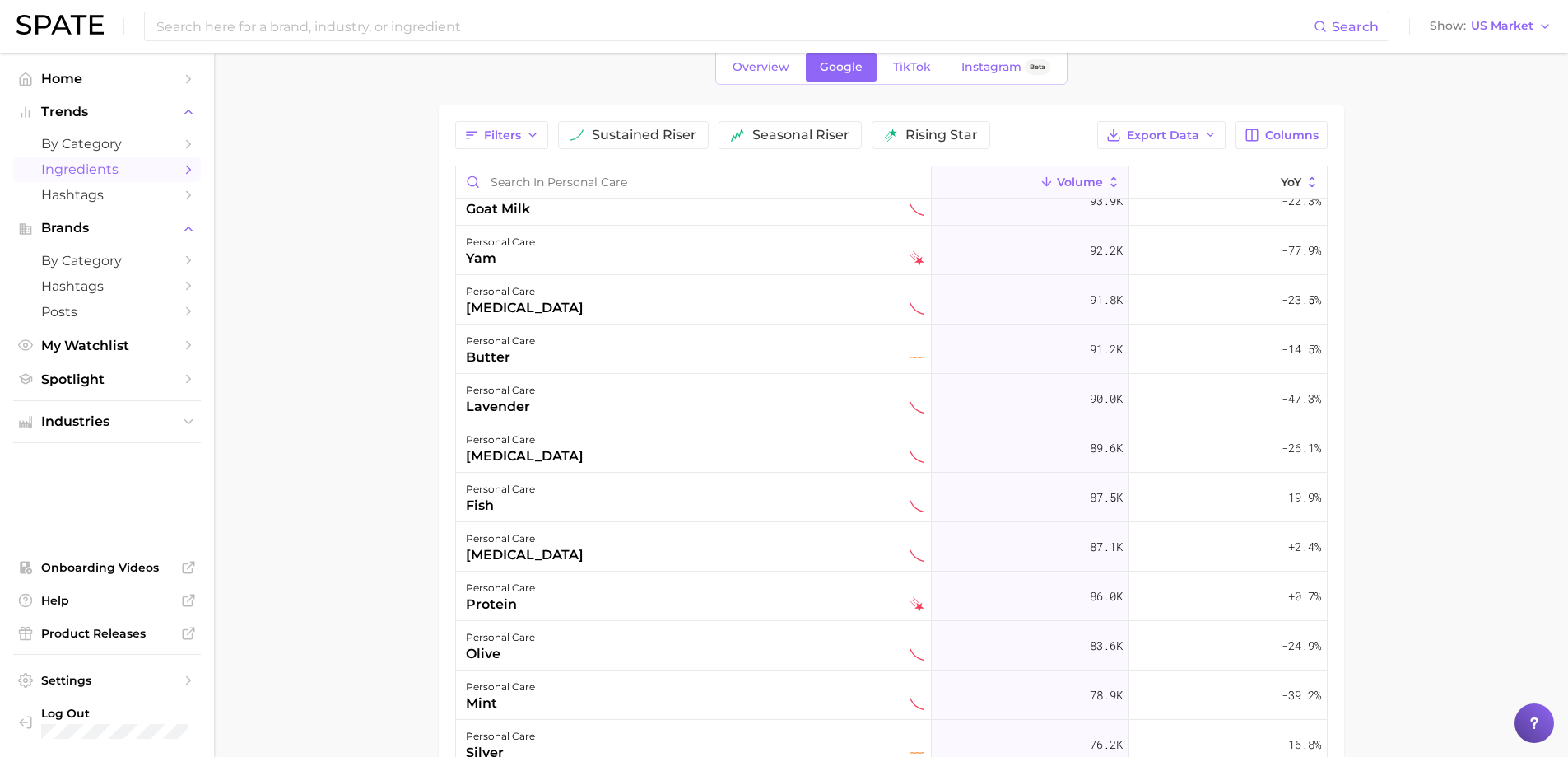
scroll to position [3460, 0]
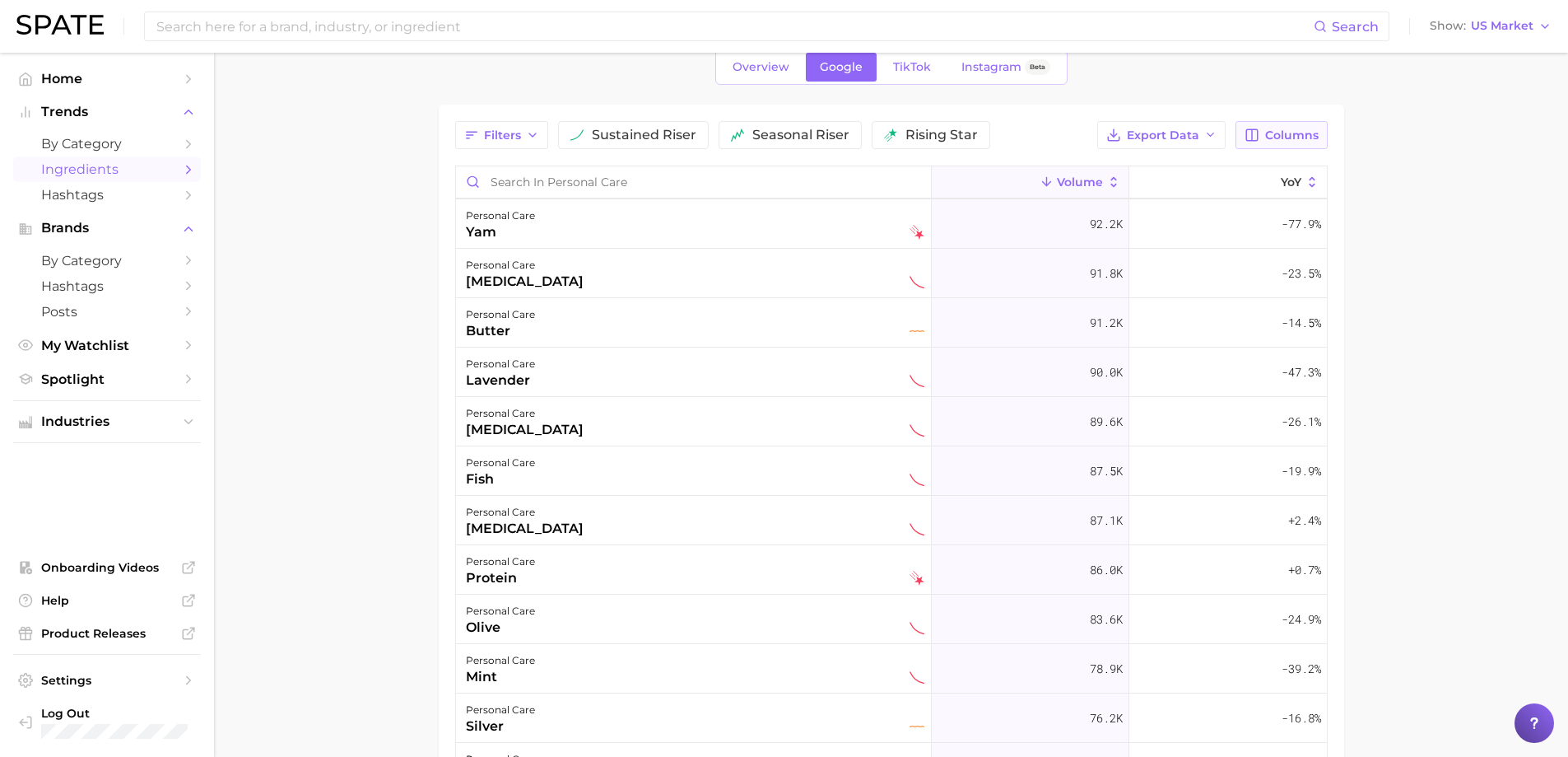
click at [1252, 123] on button "Columns" at bounding box center [1281, 135] width 92 height 28
click at [1141, 217] on button "YoY" at bounding box center [1196, 221] width 263 height 28
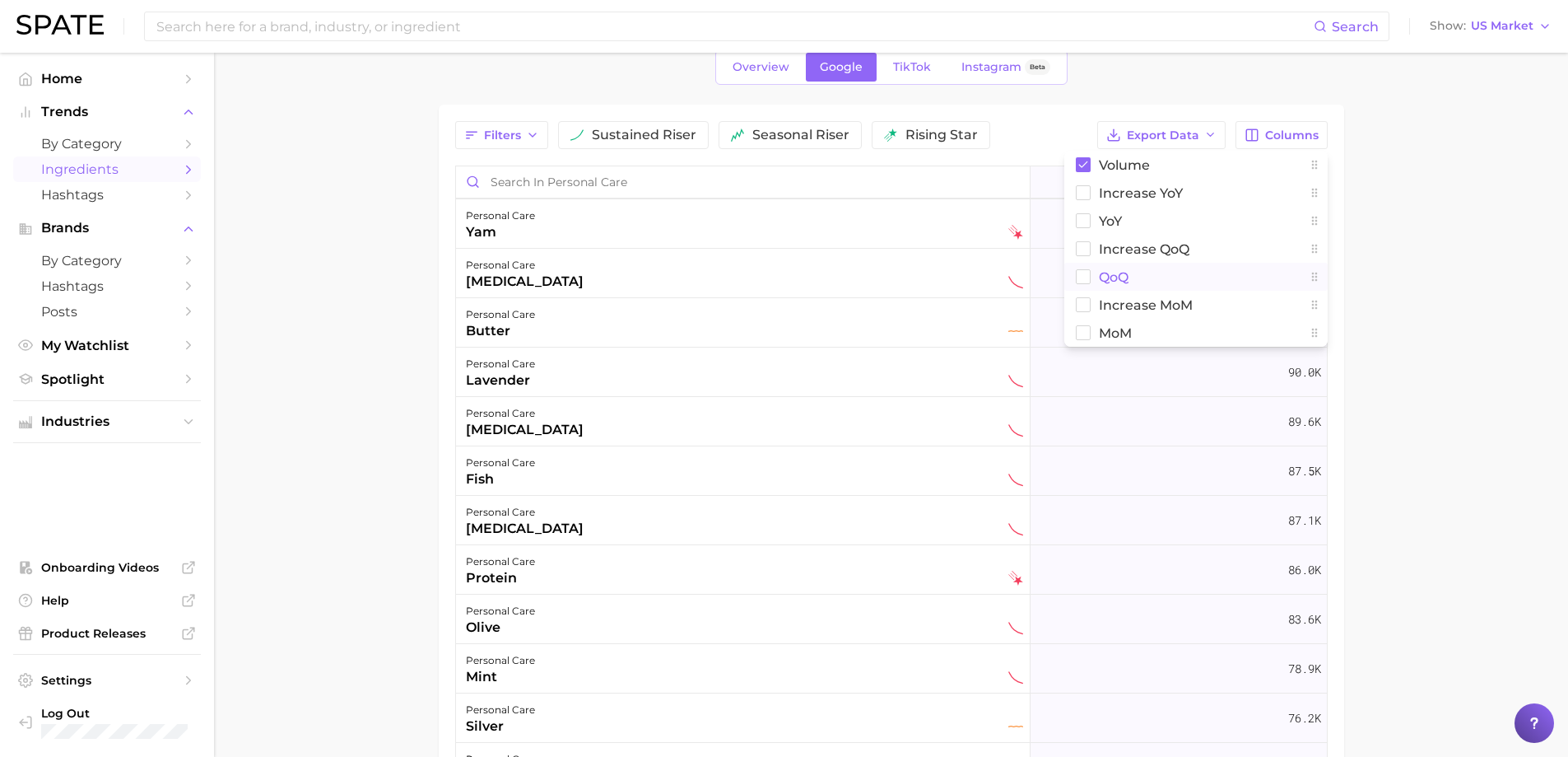
click at [1123, 264] on button "QoQ" at bounding box center [1196, 277] width 263 height 28
click at [1120, 244] on span "increase QoQ" at bounding box center [1144, 249] width 91 height 14
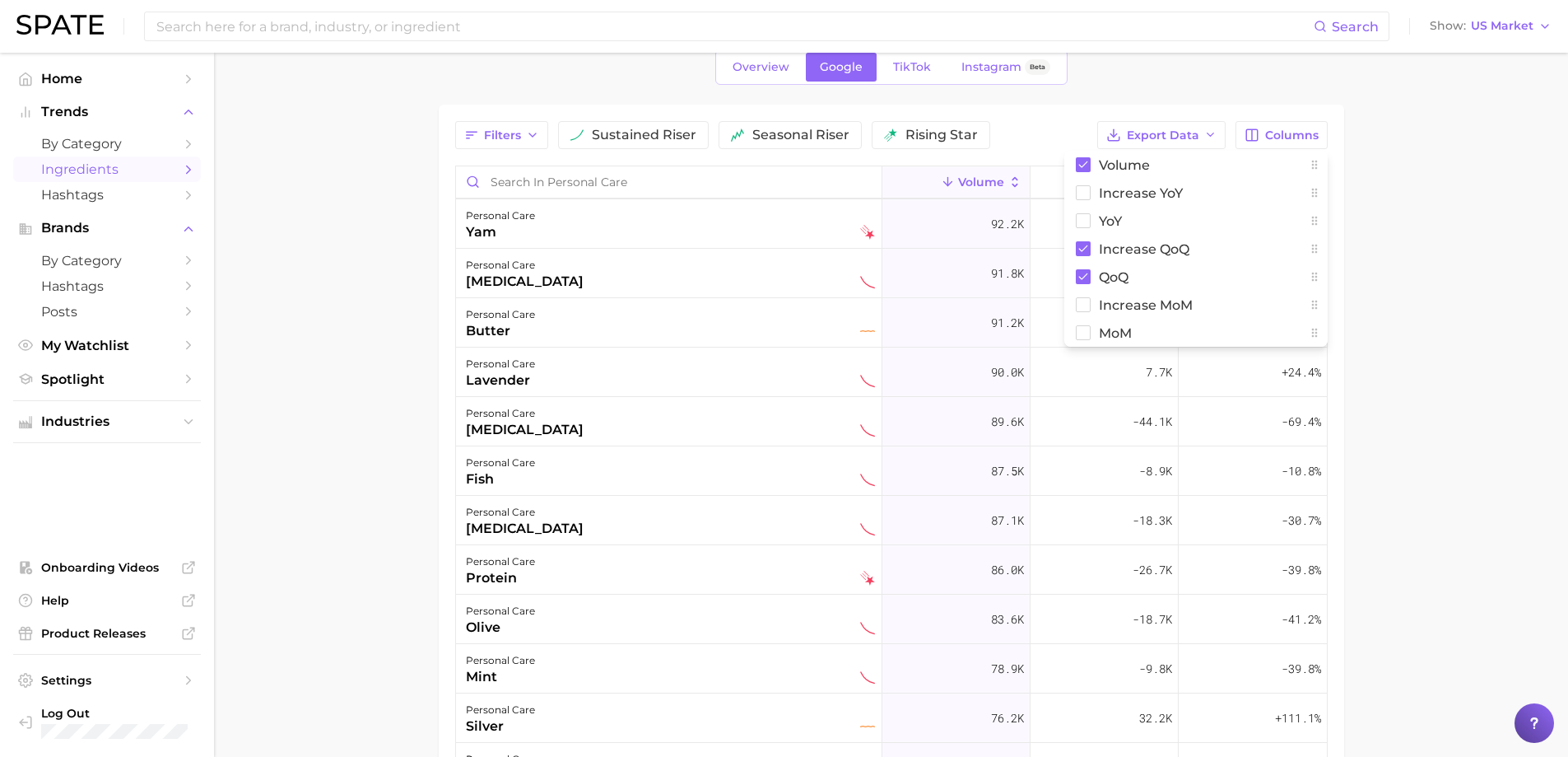
click at [1481, 362] on main "1. personal care 2. Choose Category Overview Google TikTok Instagram Beta Filte…" at bounding box center [891, 495] width 1355 height 1051
click at [1286, 140] on span "Columns" at bounding box center [1292, 135] width 53 height 14
click at [1481, 356] on main "1. personal care 2. Choose Category Overview Google TikTok Instagram Beta Filte…" at bounding box center [891, 495] width 1355 height 1051
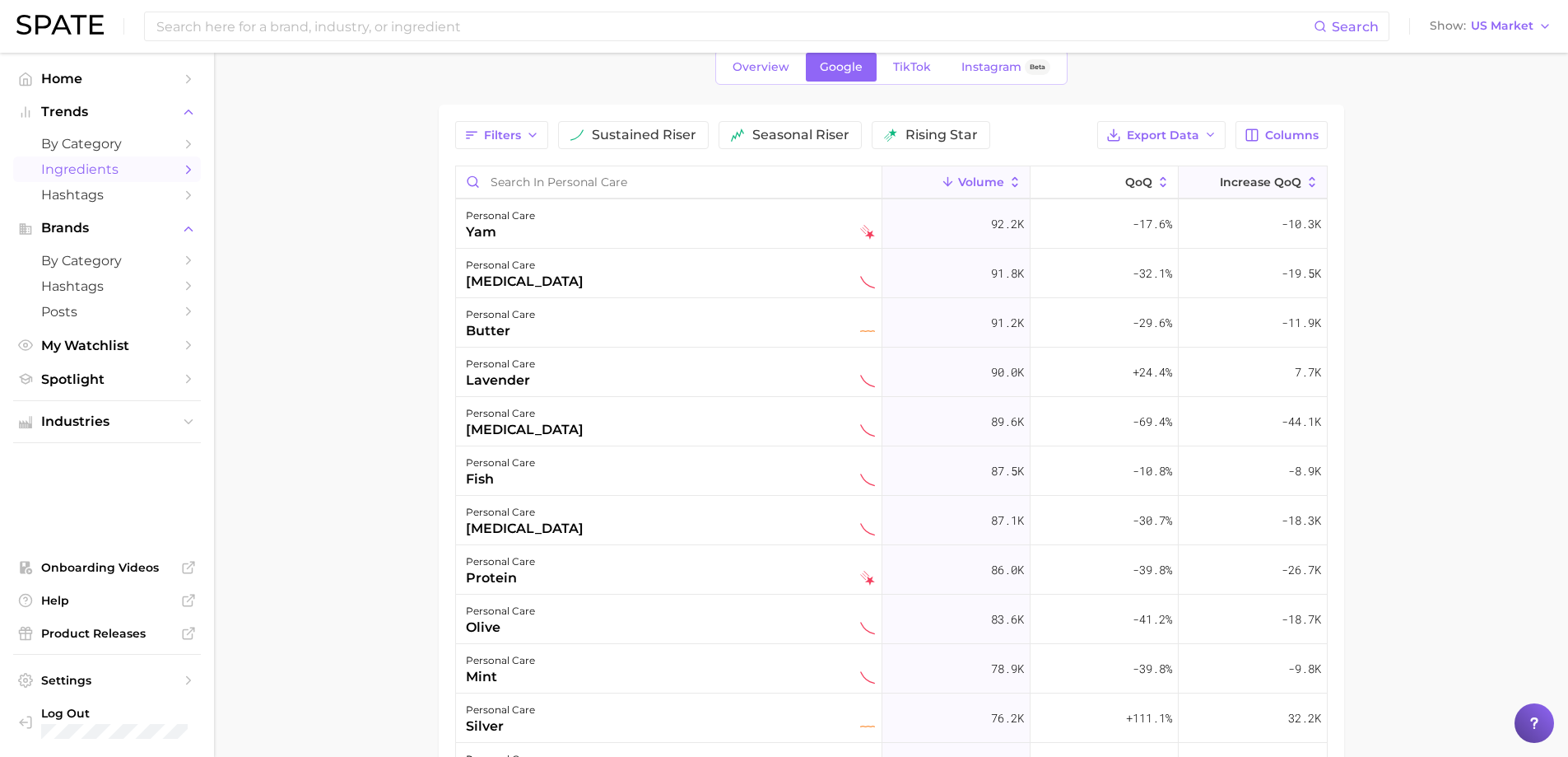
click at [1206, 183] on button "increase QoQ" at bounding box center [1253, 183] width 148 height 33
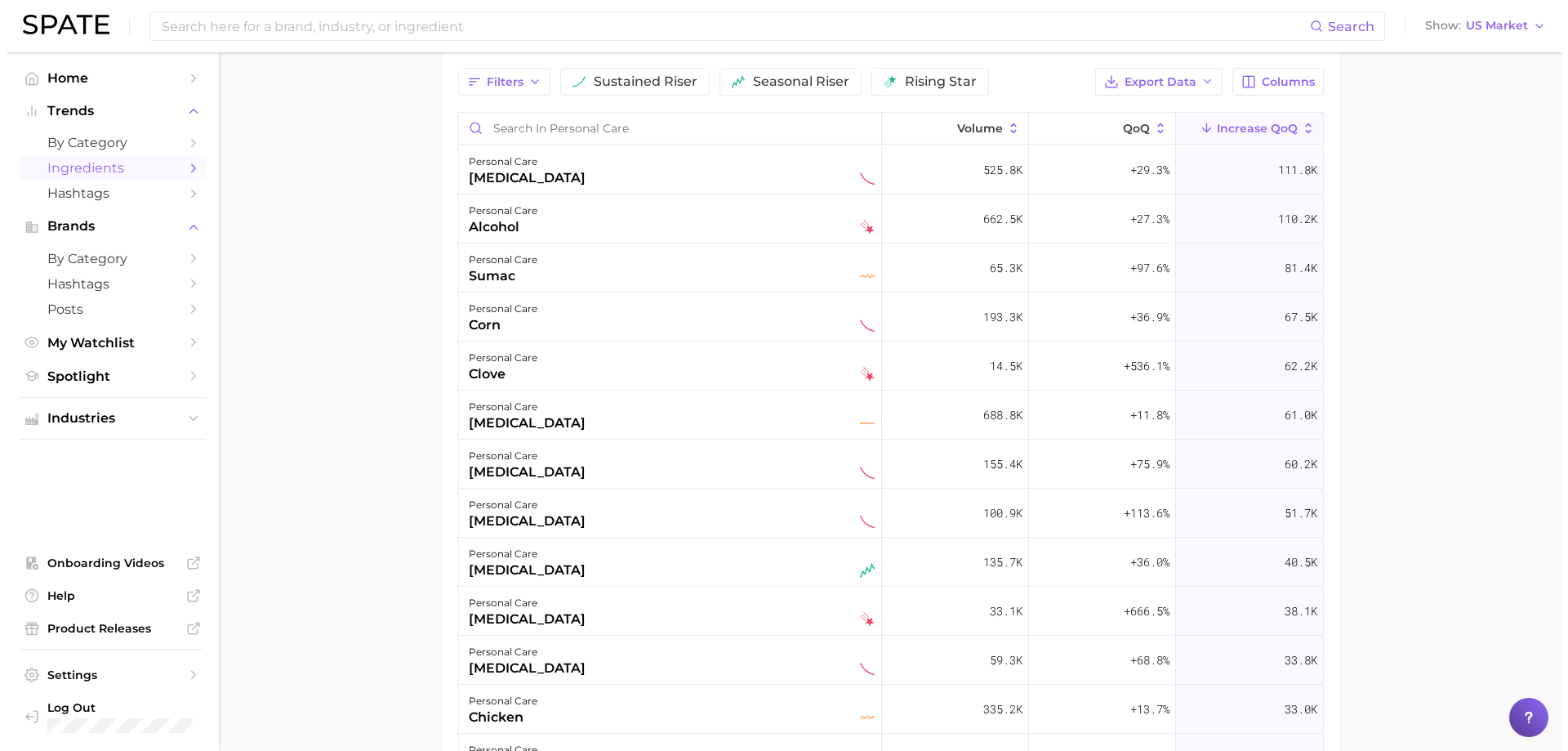
scroll to position [164, 0]
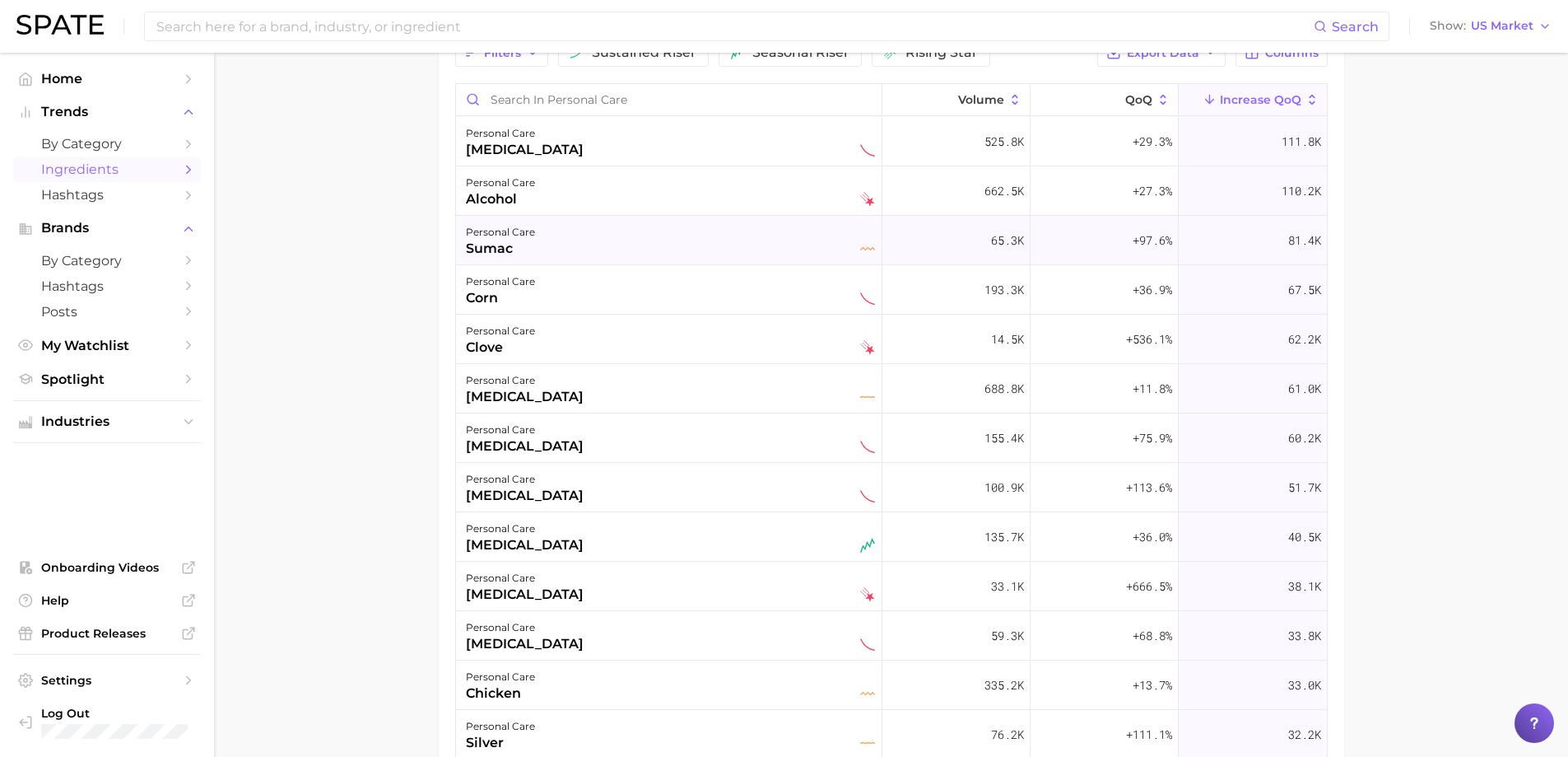
click at [587, 228] on div "personal care sumac" at bounding box center [670, 240] width 409 height 36
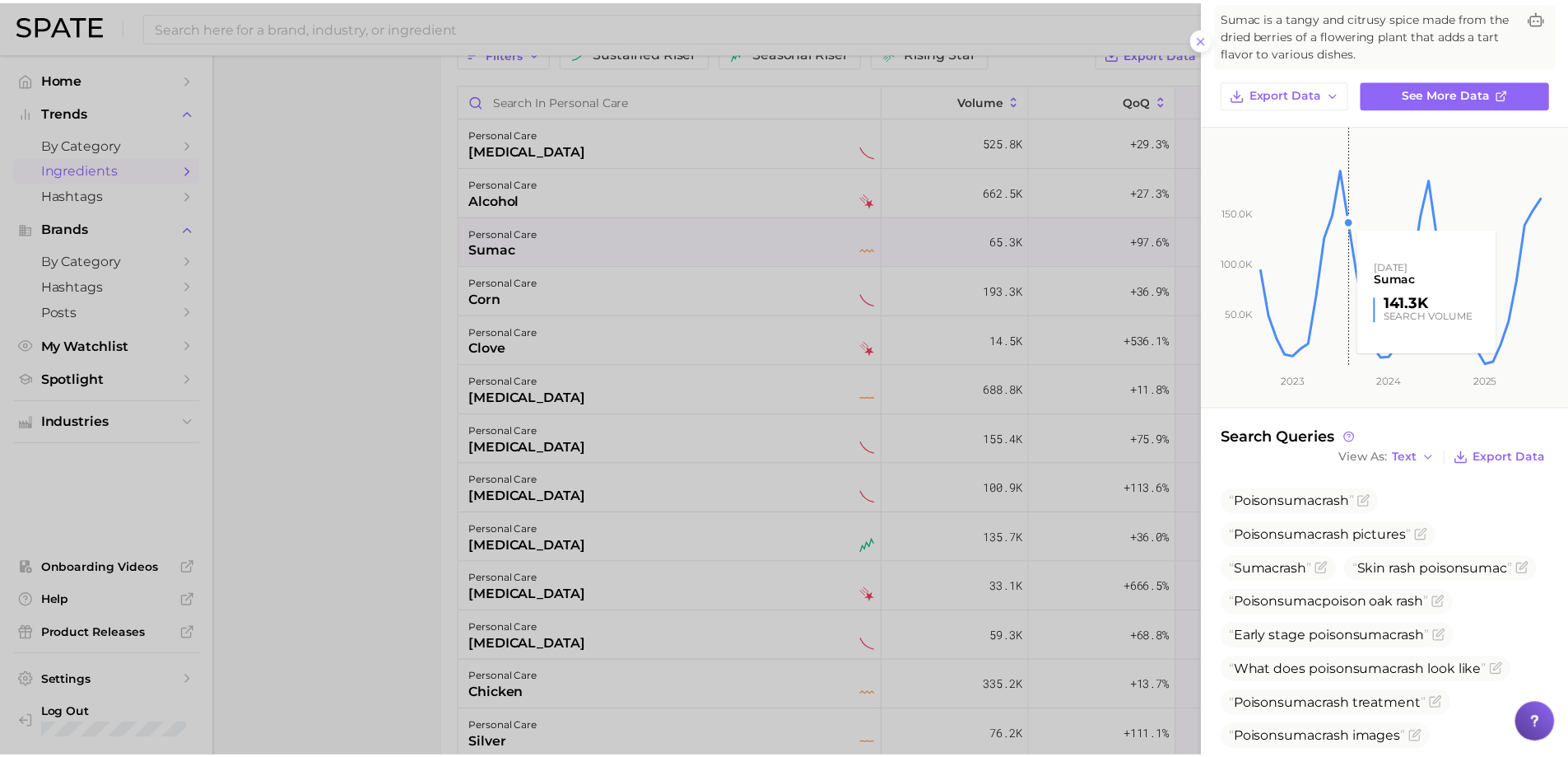
scroll to position [204, 0]
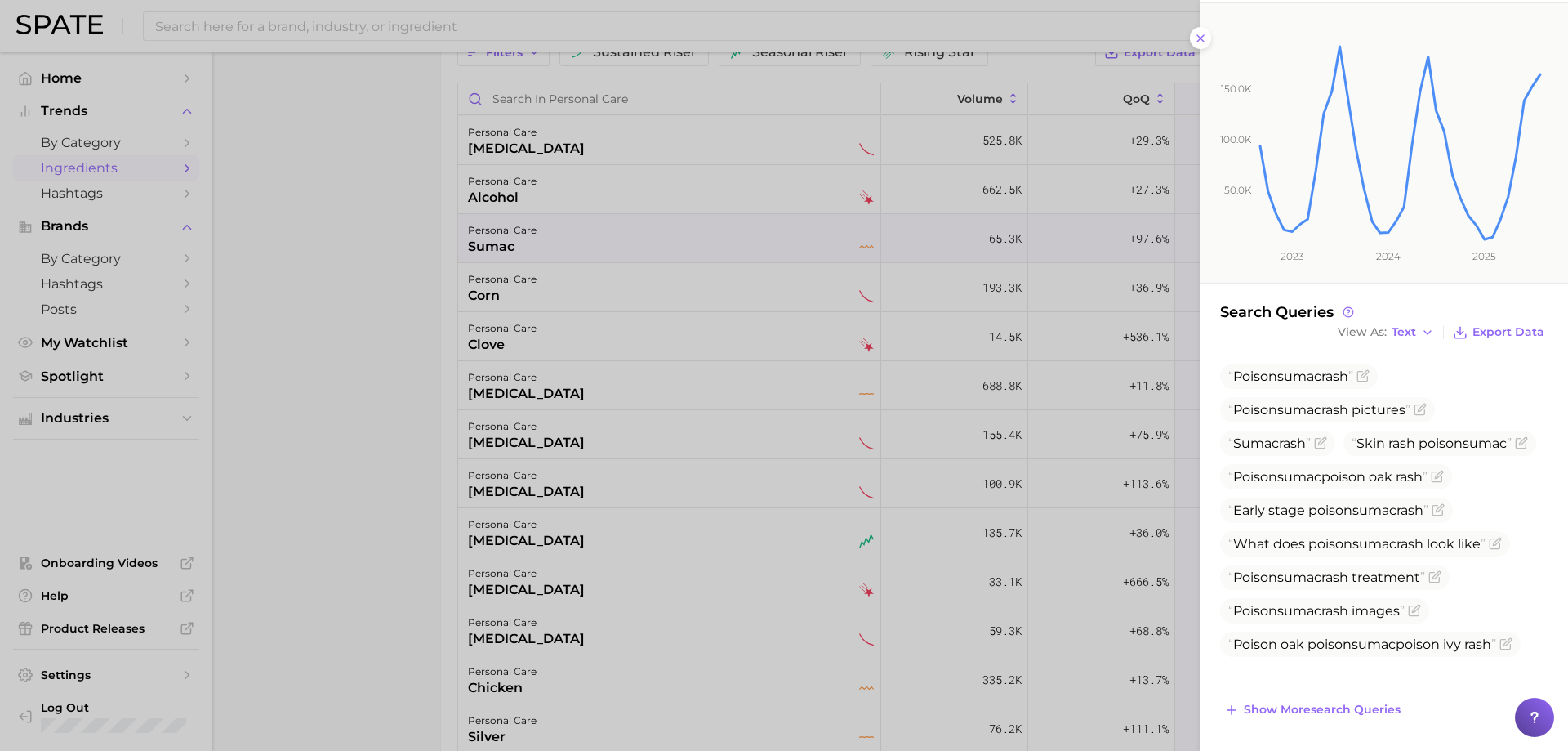
click at [864, 315] on div at bounding box center [784, 376] width 1568 height 751
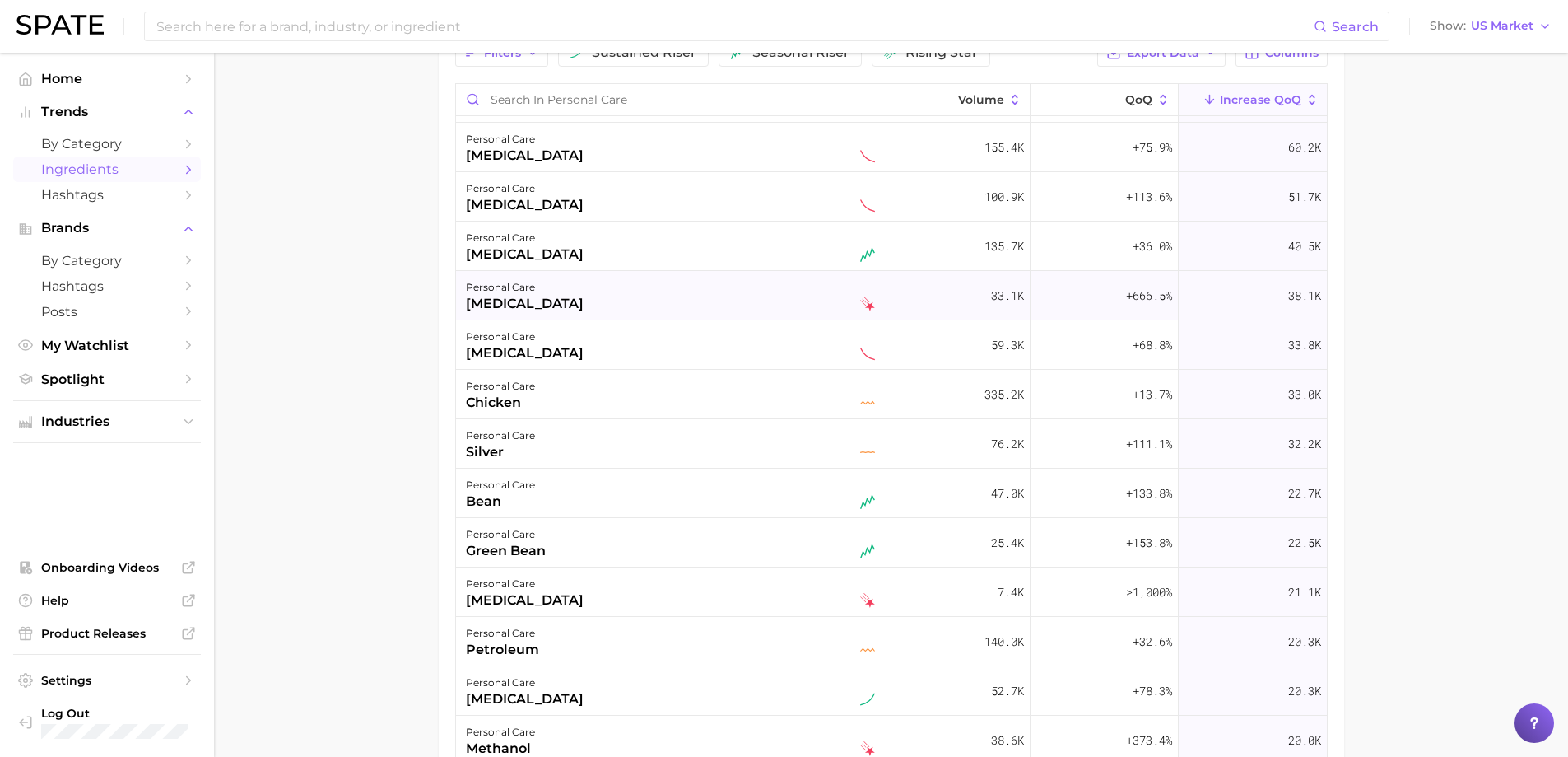
scroll to position [329, 0]
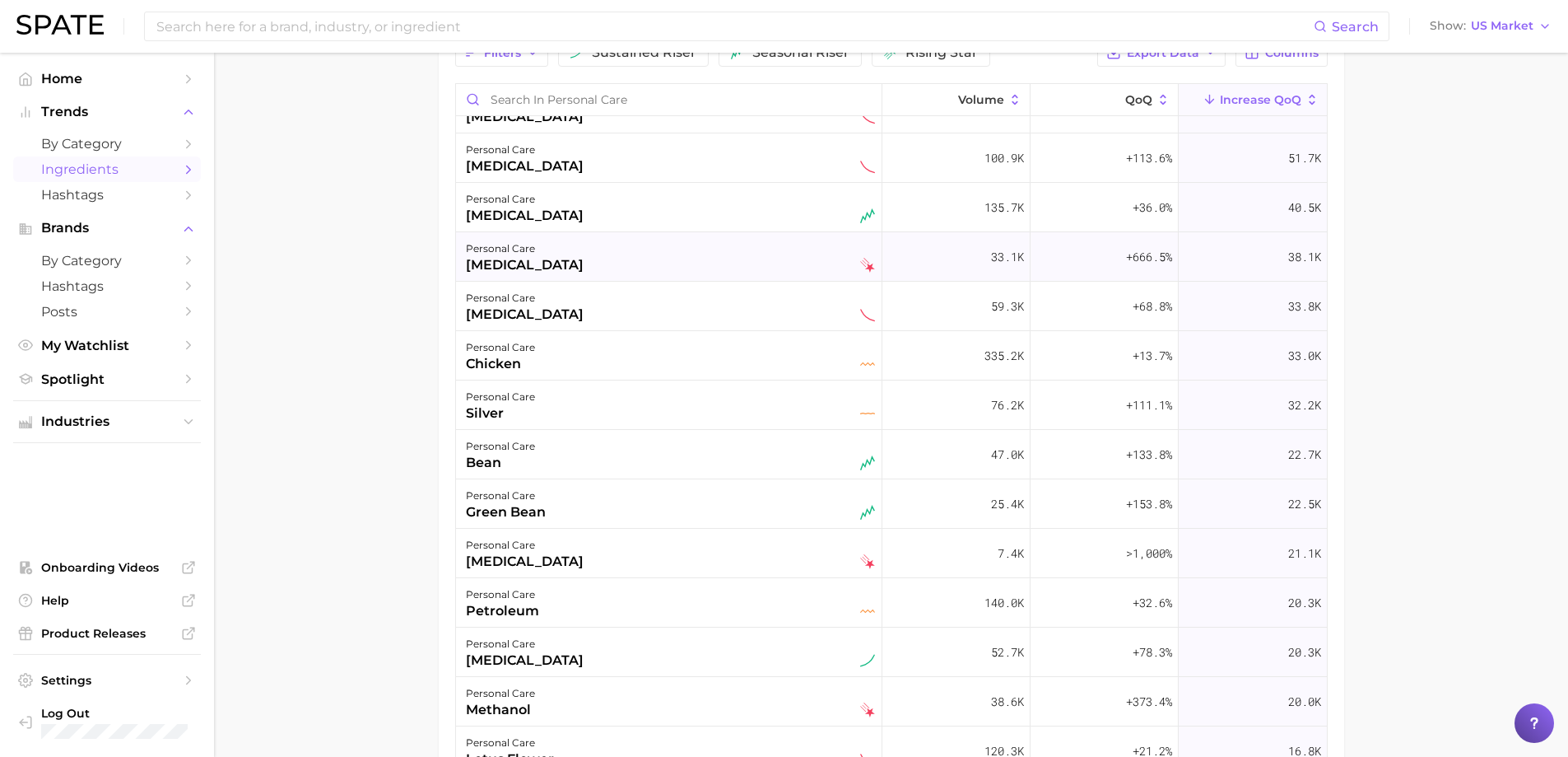
click at [559, 248] on div "personal care [MEDICAL_DATA]" at bounding box center [670, 257] width 409 height 36
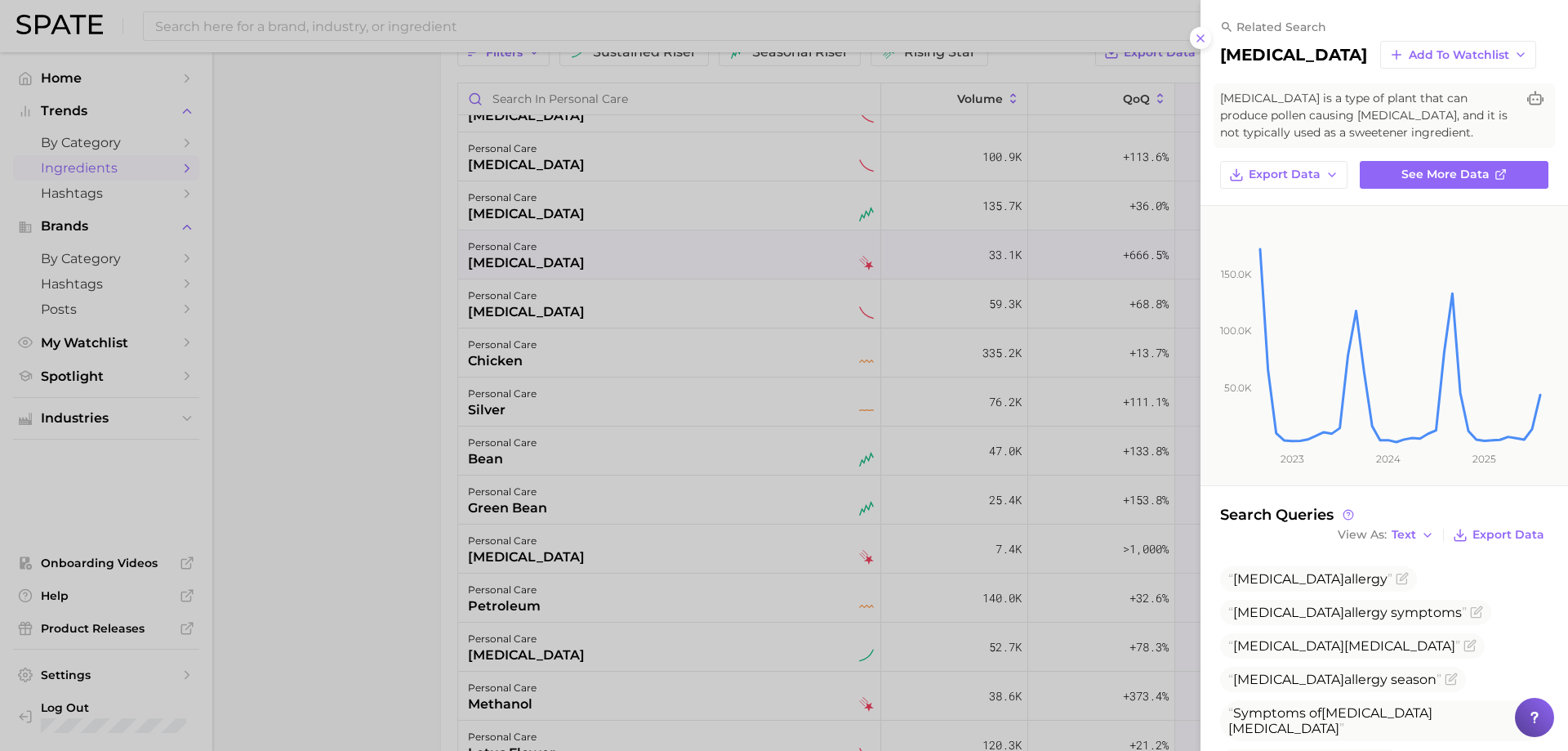
click at [555, 246] on div at bounding box center [784, 376] width 1568 height 751
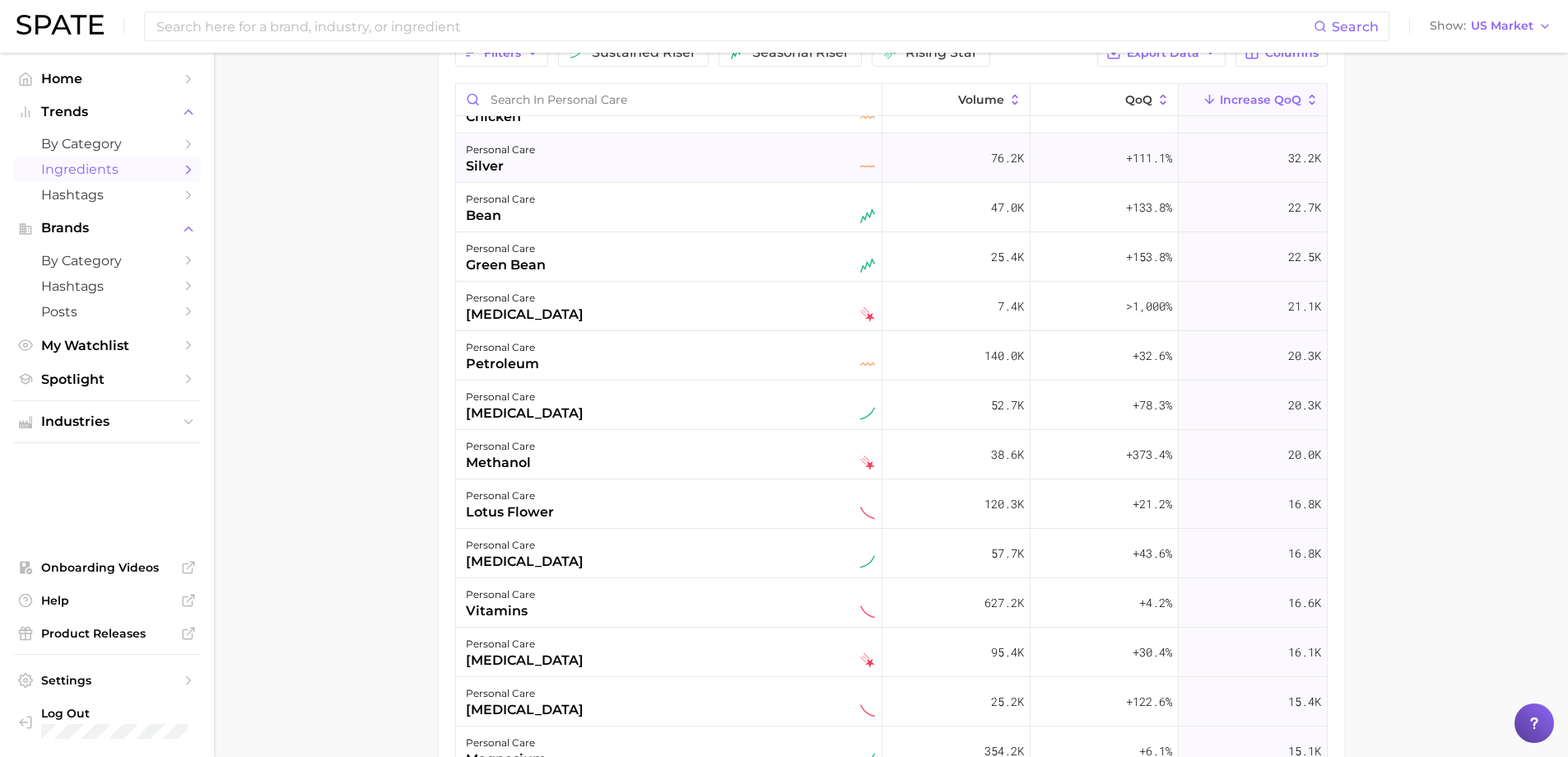
scroll to position [659, 0]
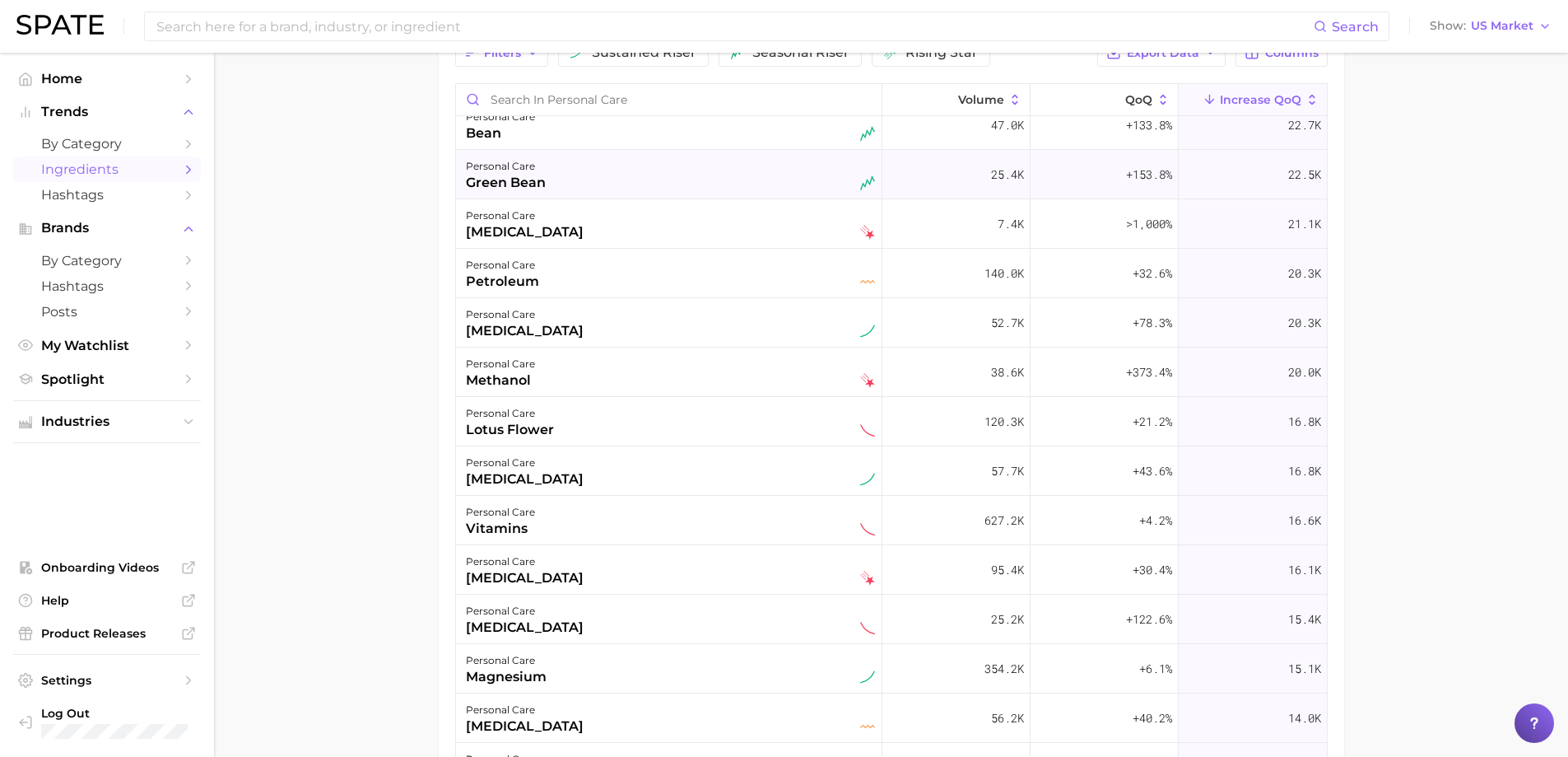
click at [551, 163] on div "personal care green bean" at bounding box center [670, 174] width 409 height 36
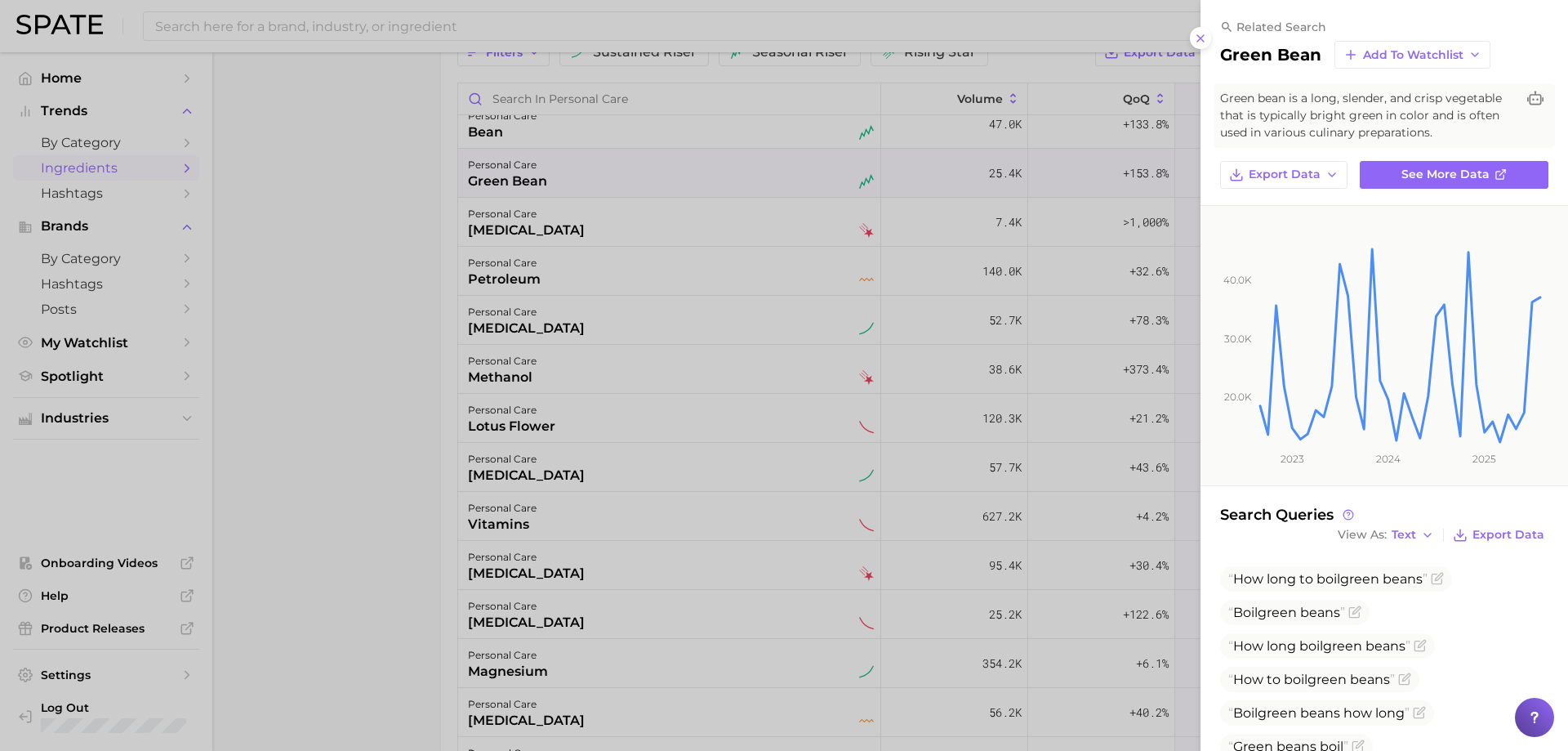
click at [546, 162] on div at bounding box center [784, 376] width 1568 height 751
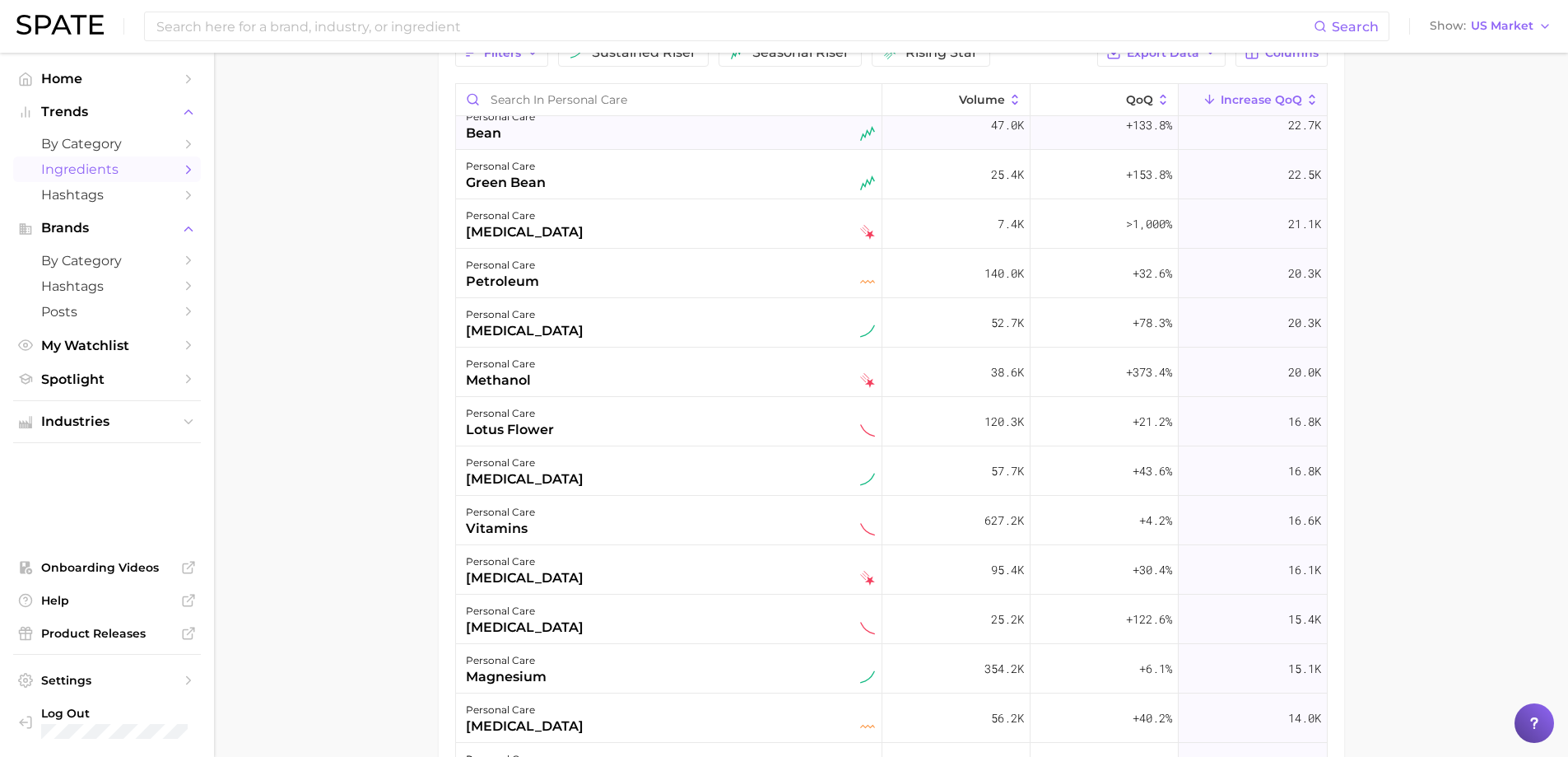
click at [546, 141] on div "personal care bean" at bounding box center [670, 124] width 409 height 36
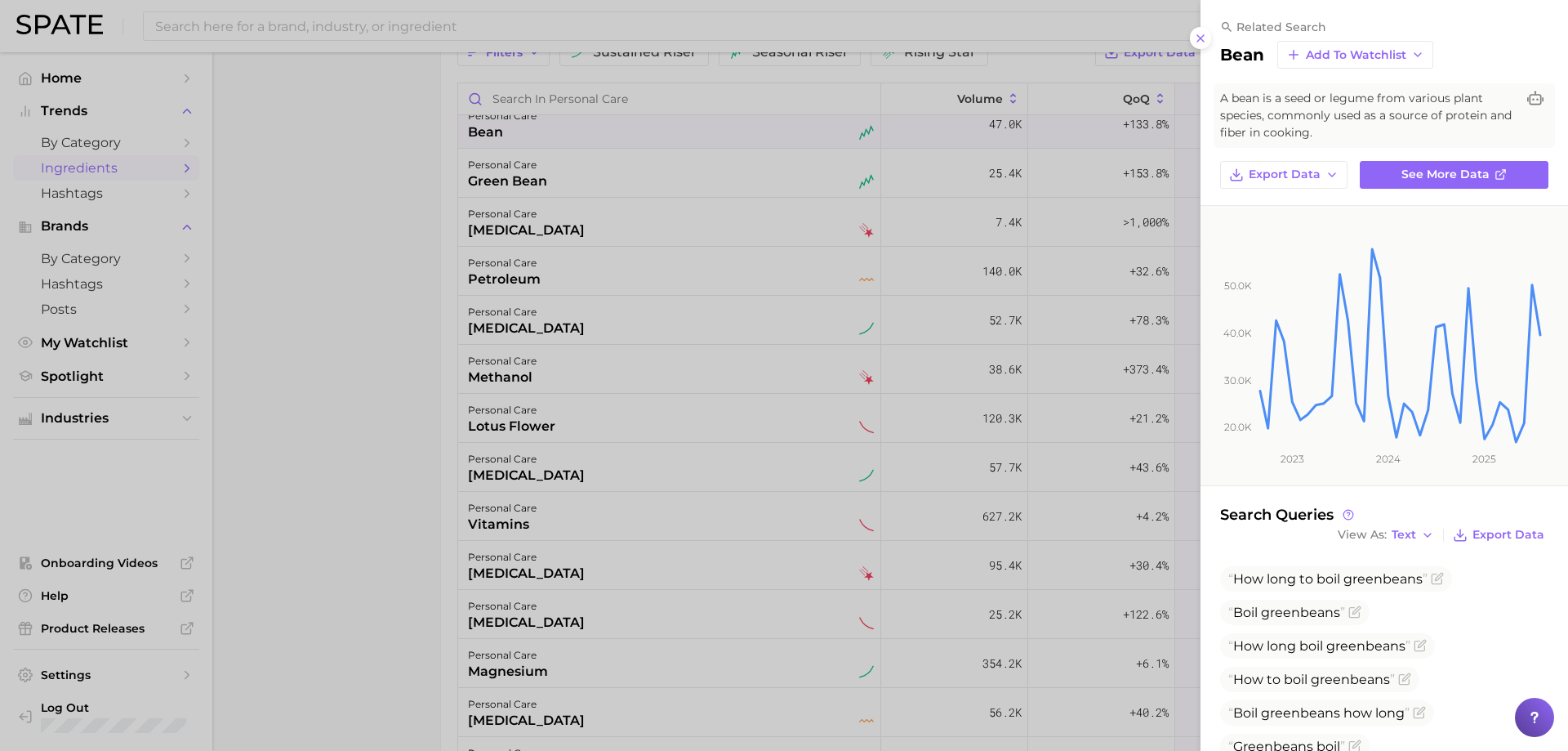
click at [541, 140] on div at bounding box center [784, 376] width 1568 height 751
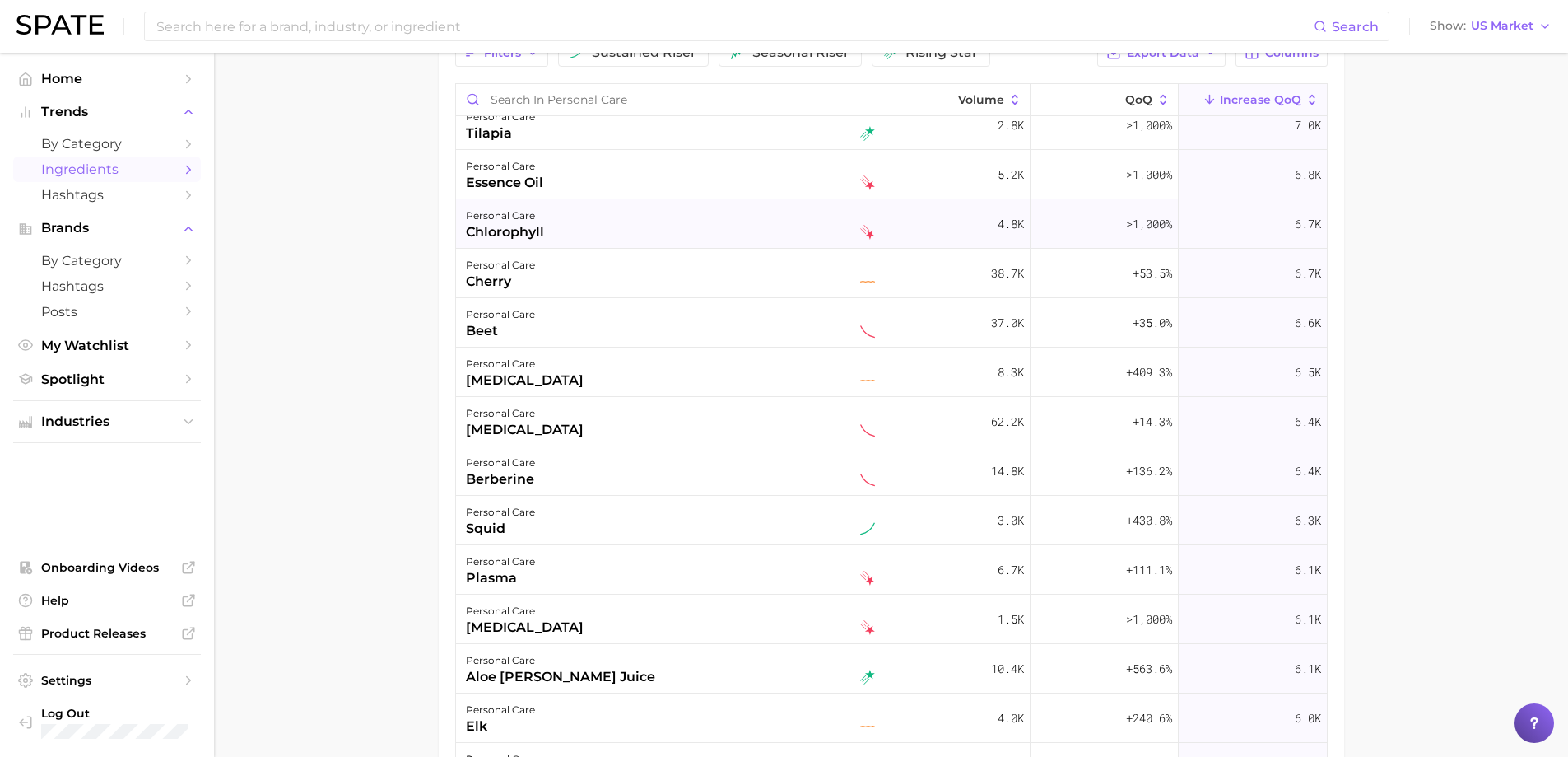
scroll to position [2965, 0]
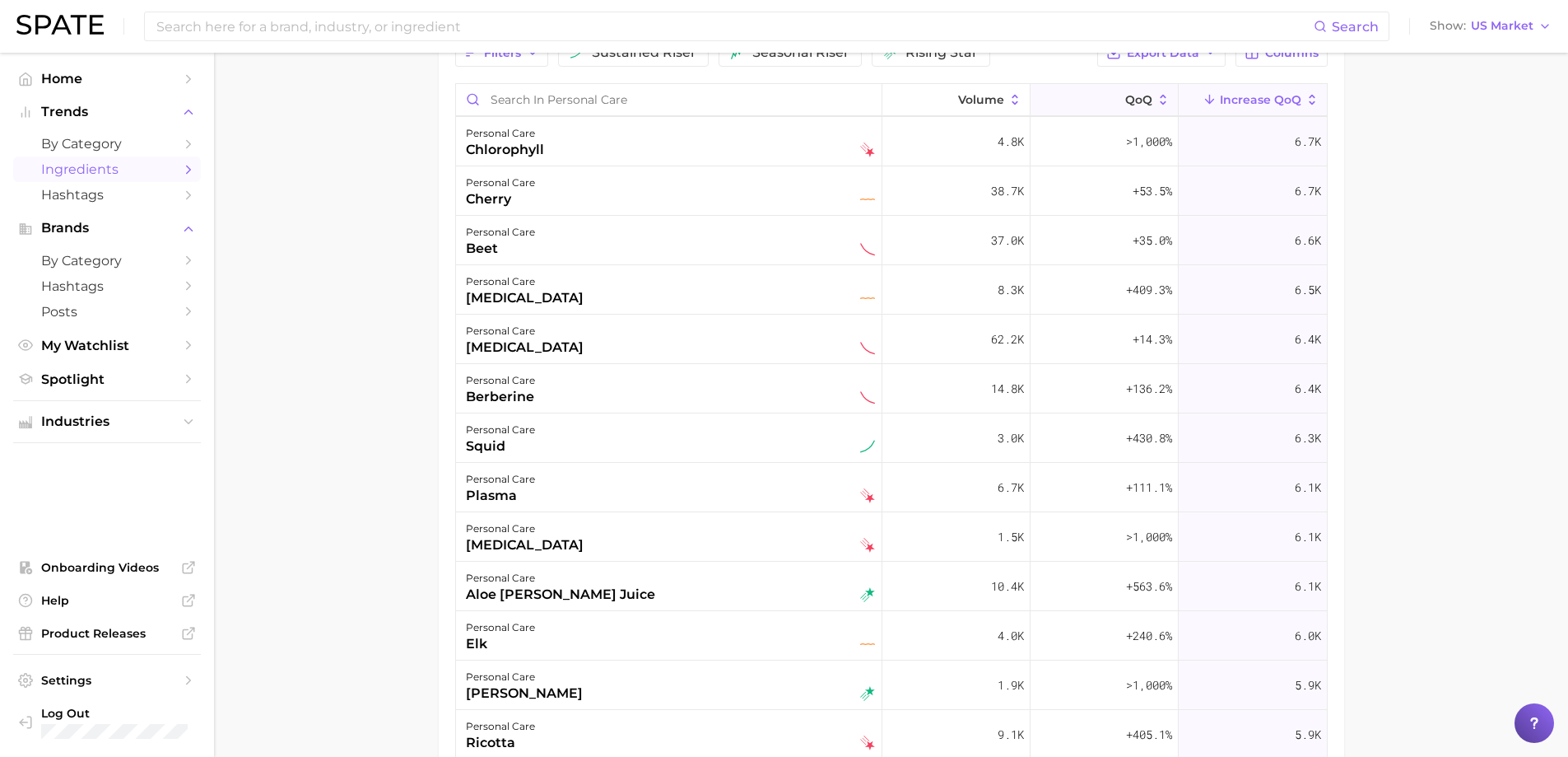
click at [1126, 103] on span "QoQ" at bounding box center [1139, 100] width 27 height 13
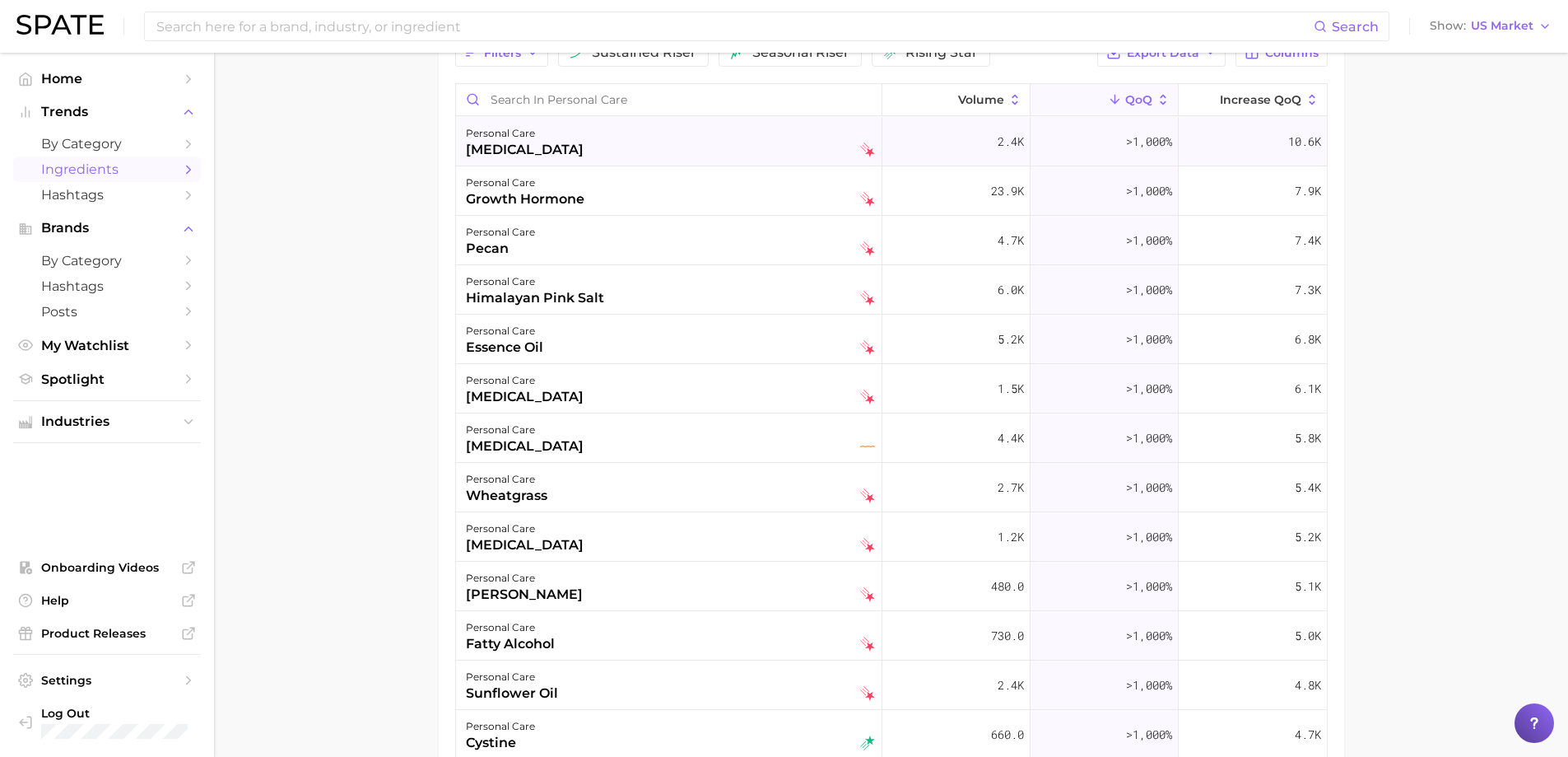
scroll to position [83, 0]
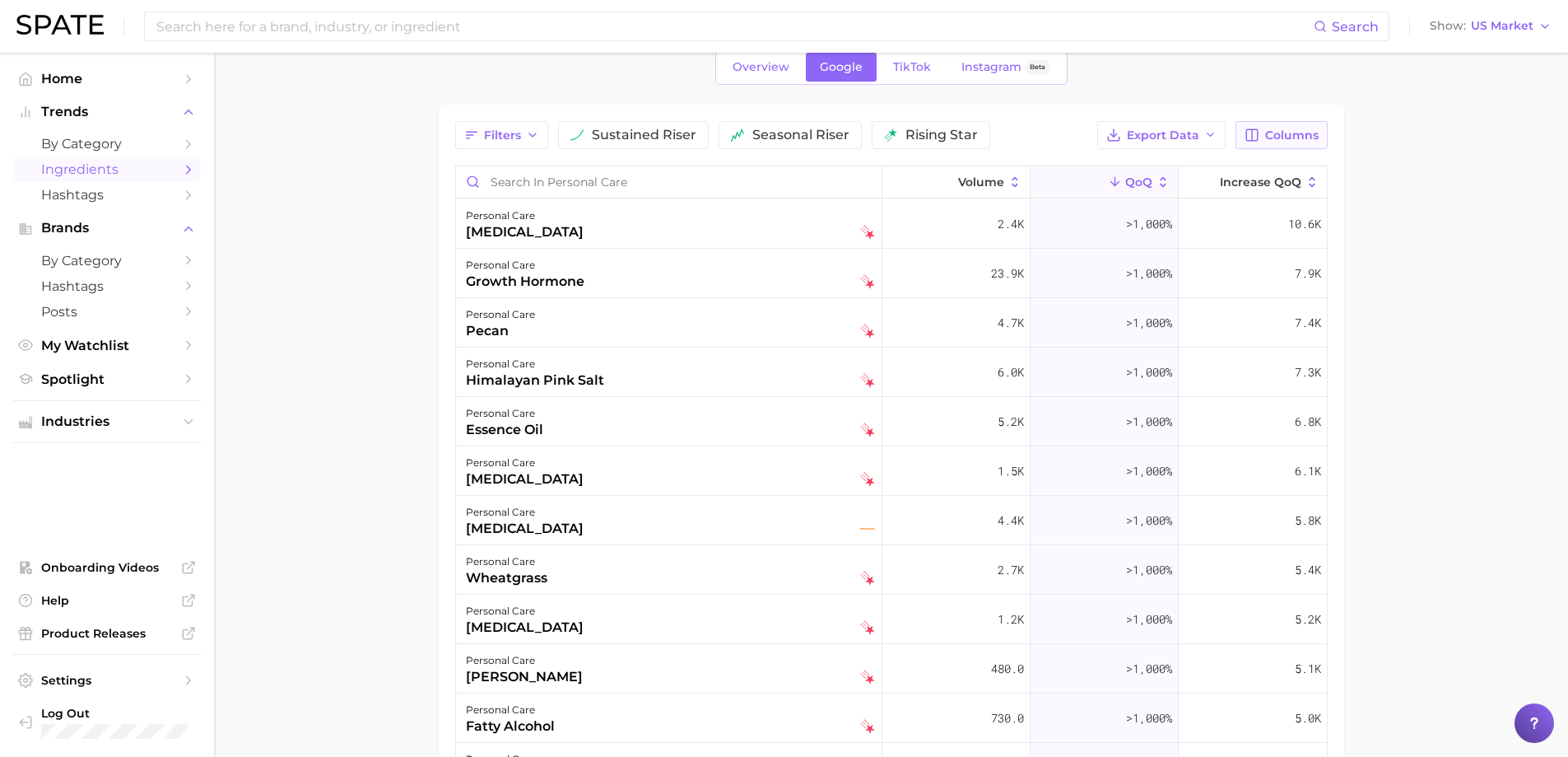
click at [1254, 140] on icon "button" at bounding box center [1253, 135] width 12 height 12
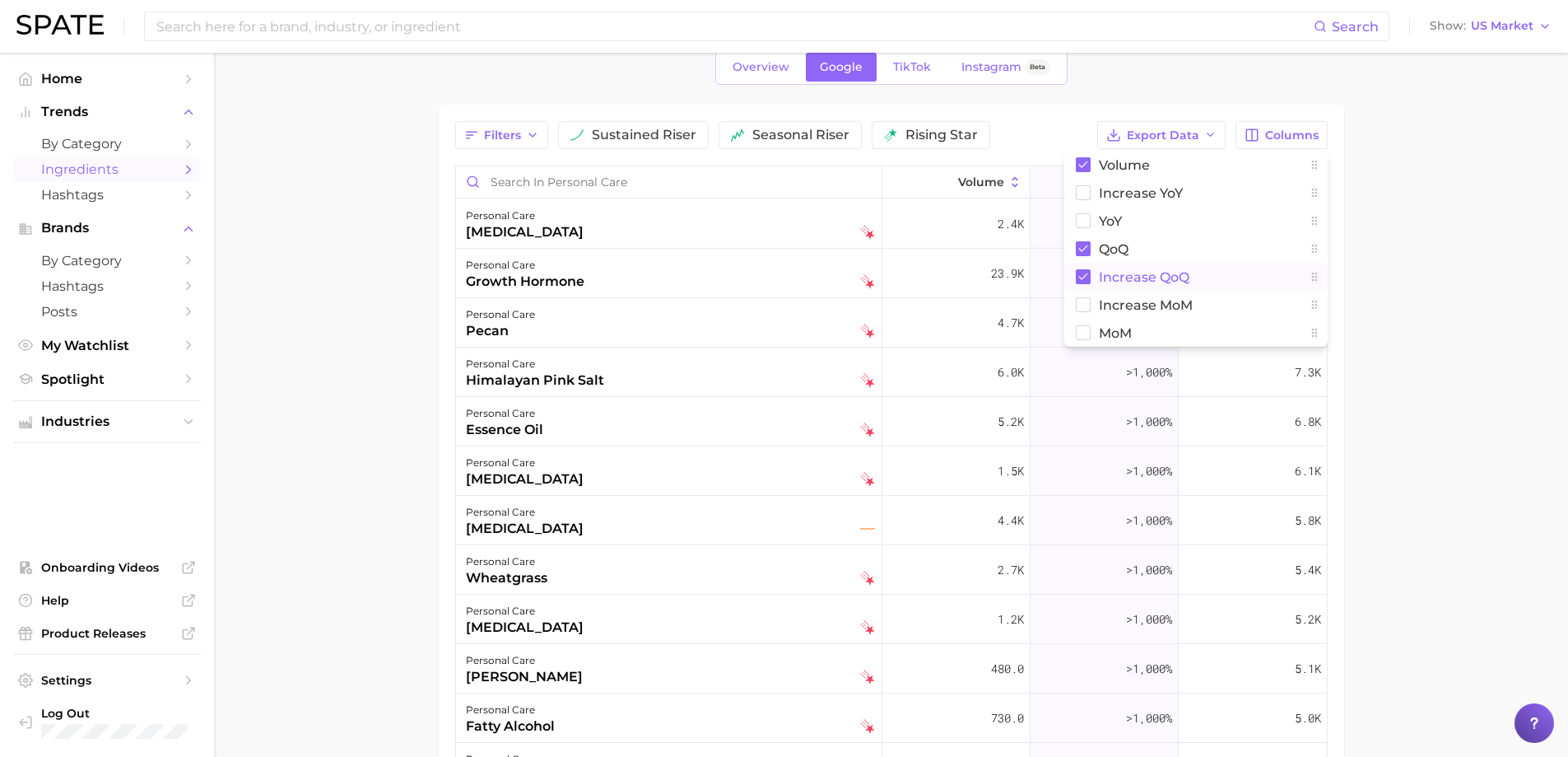
click at [1146, 278] on span "increase QoQ" at bounding box center [1144, 277] width 91 height 14
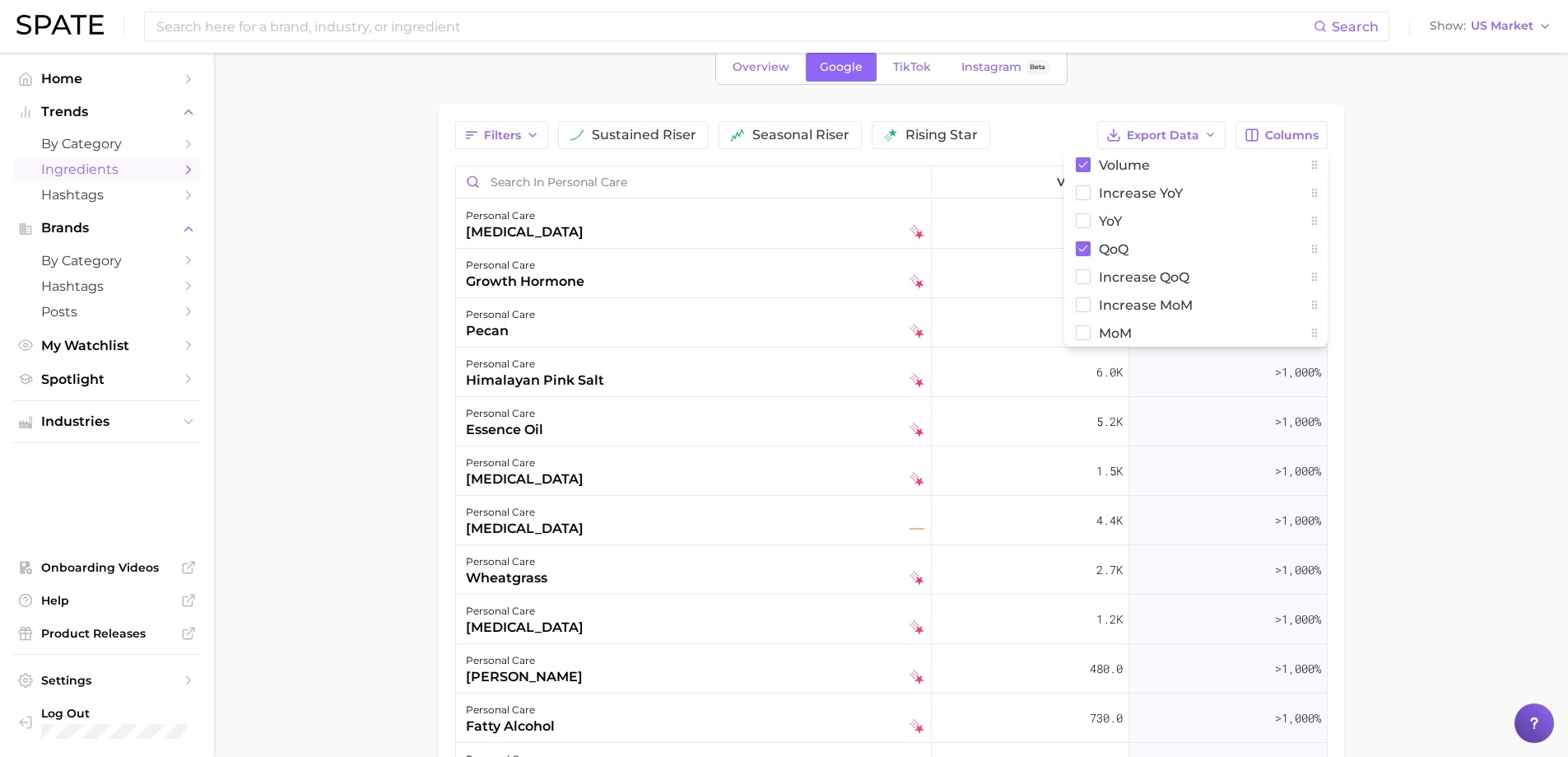
click at [1389, 268] on main "1. personal care 2. Choose Category Overview Google TikTok Instagram Beta Filte…" at bounding box center [891, 495] width 1355 height 1051
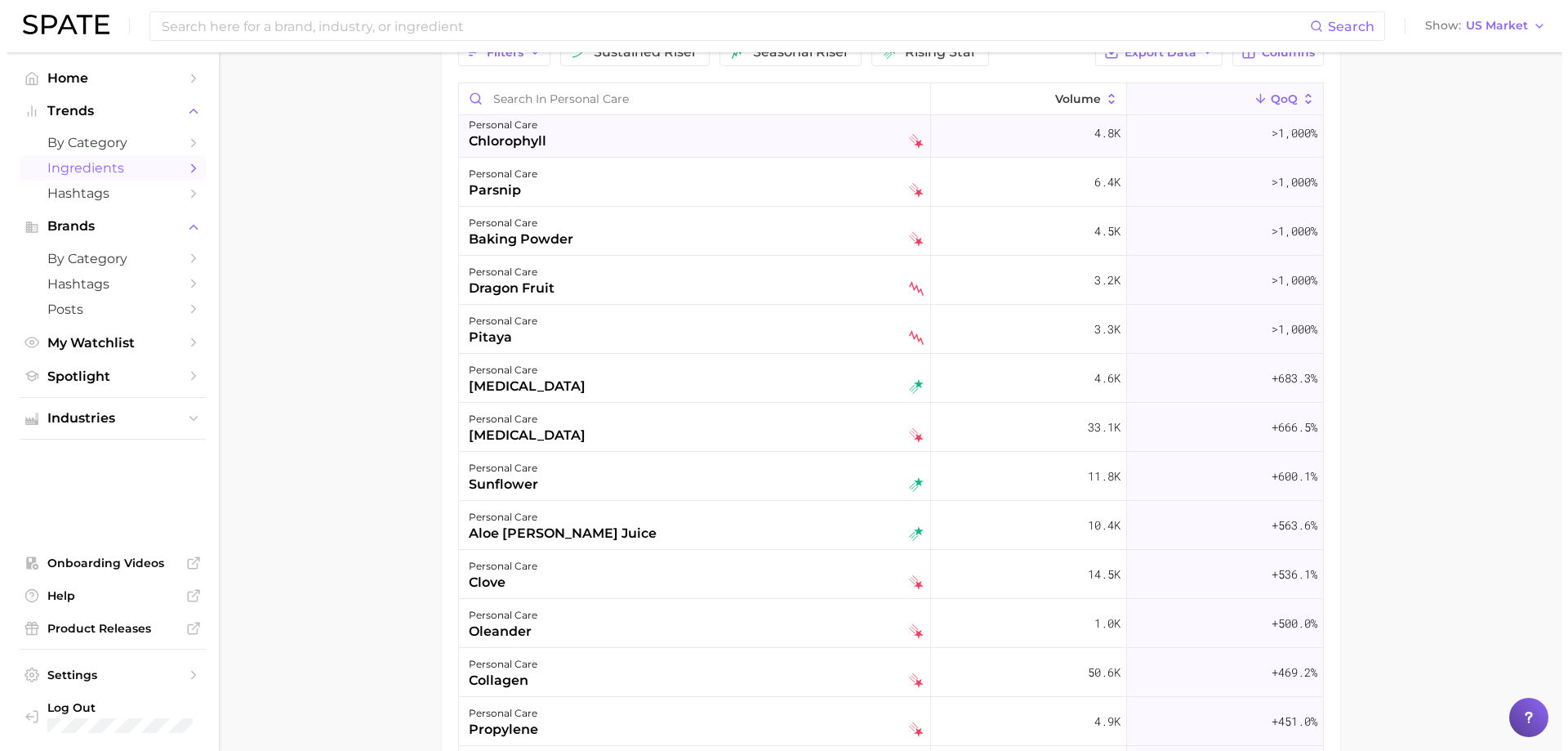
scroll to position [1798, 0]
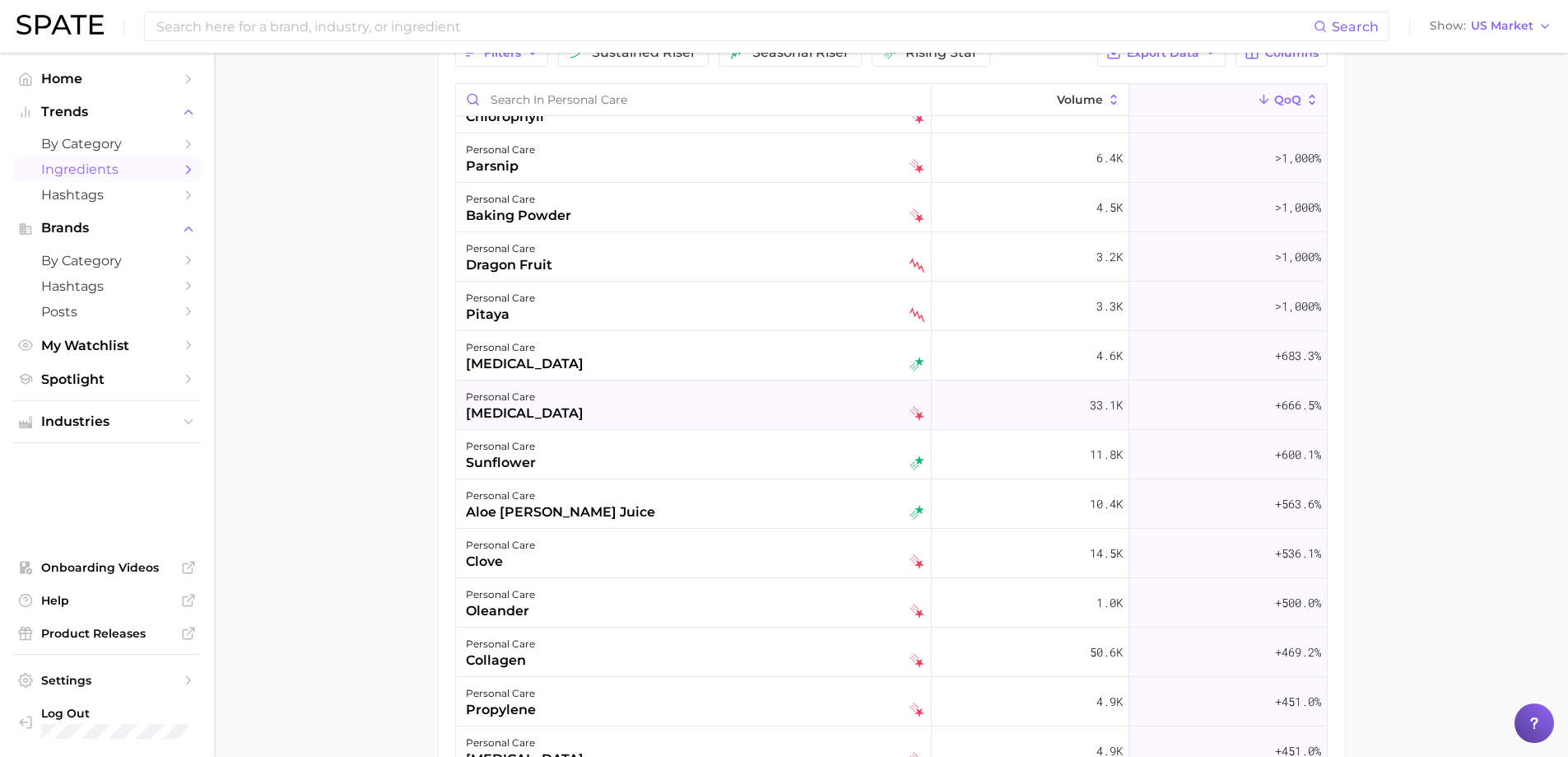
click at [584, 425] on div "personal care [MEDICAL_DATA]" at bounding box center [693, 405] width 476 height 49
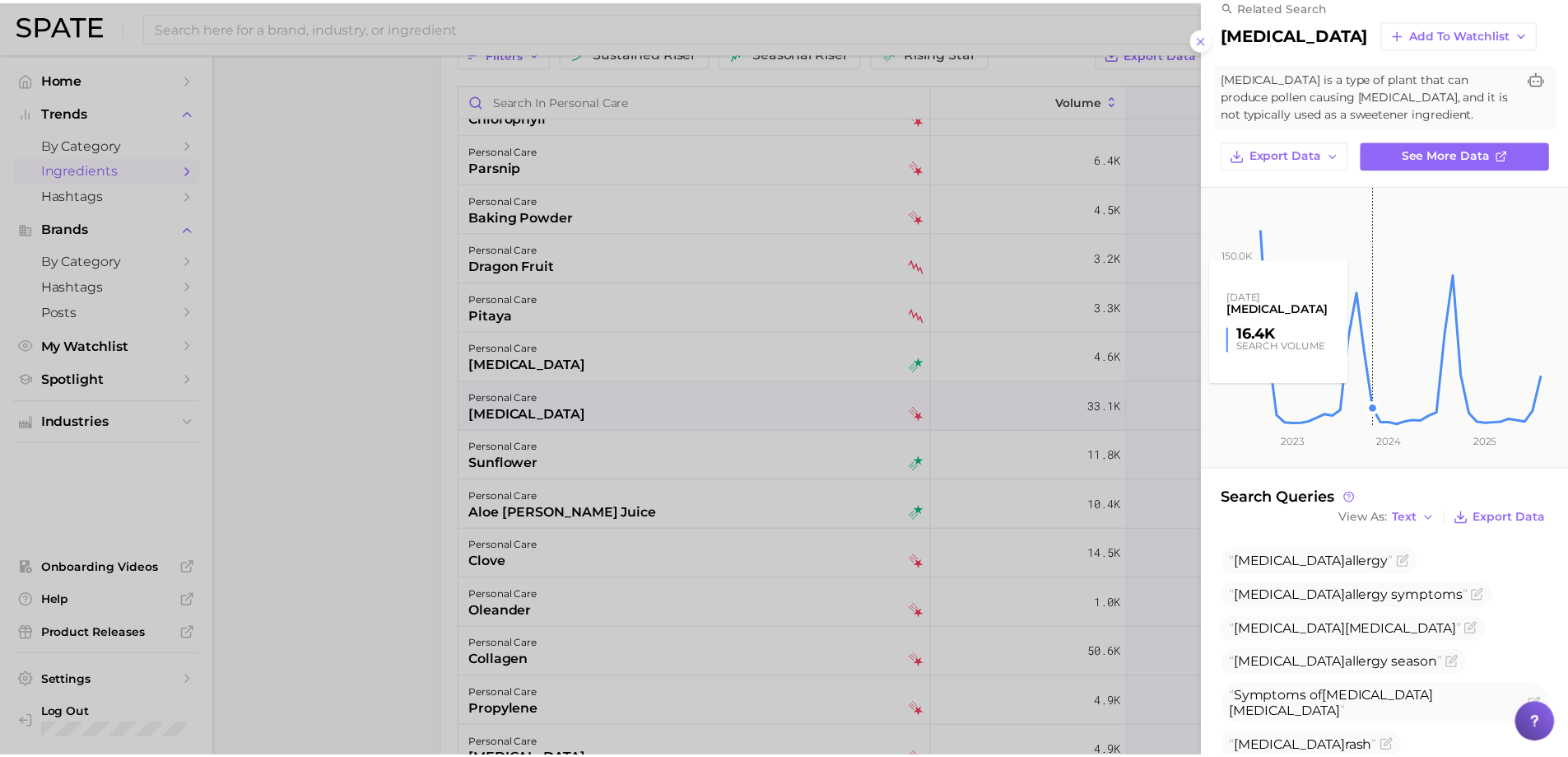
scroll to position [0, 0]
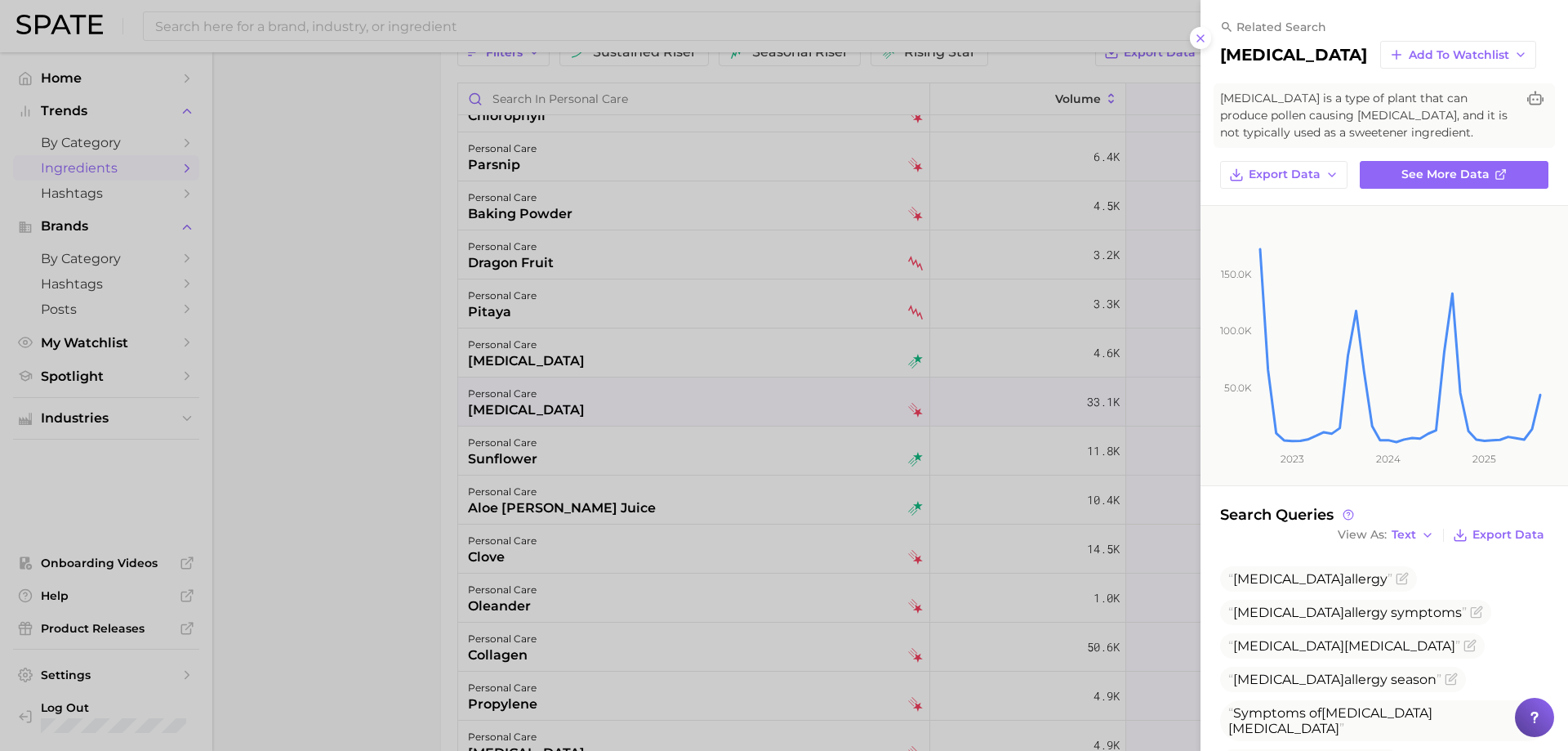
click at [666, 396] on div at bounding box center [784, 376] width 1568 height 751
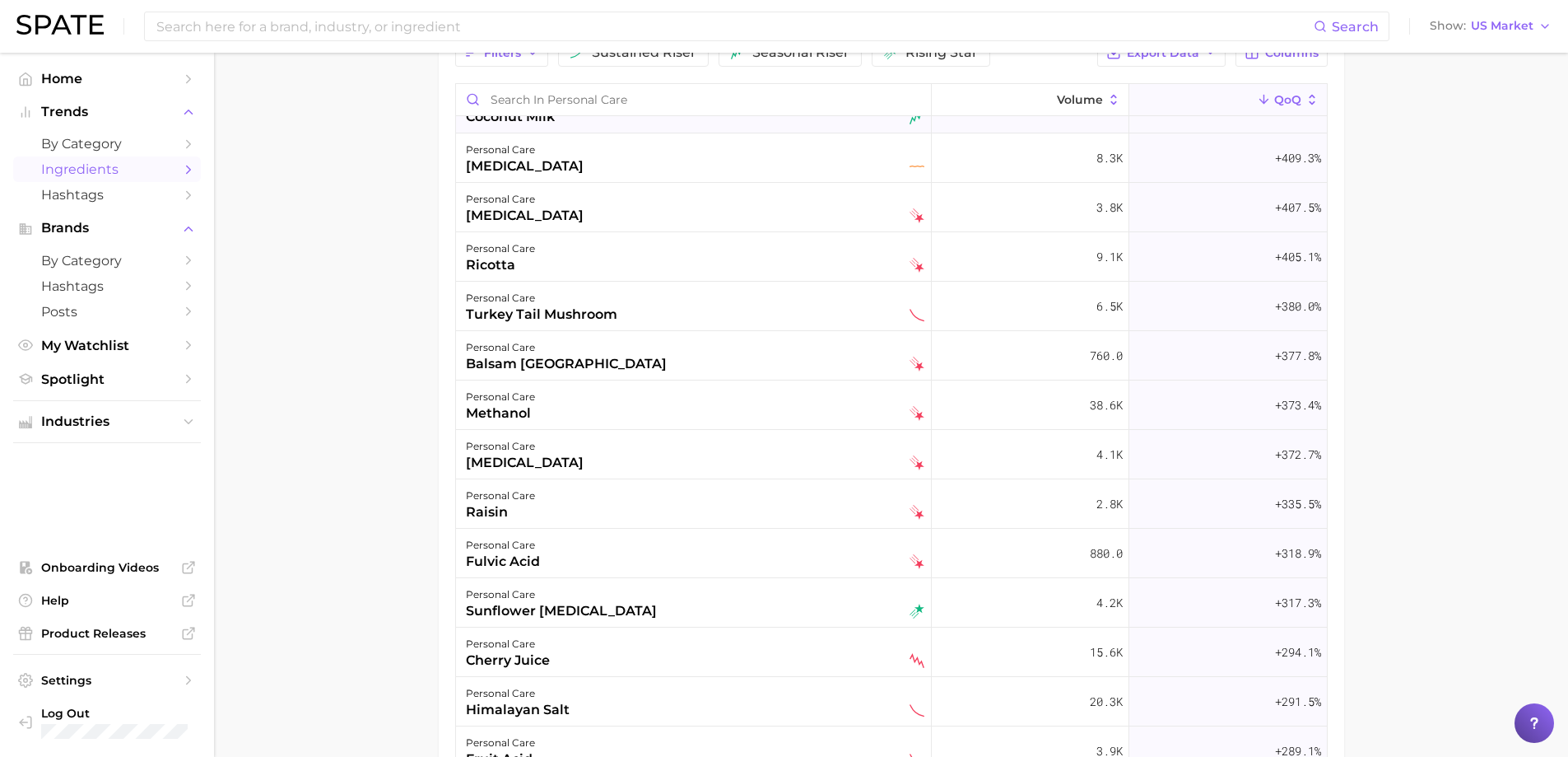
scroll to position [2636, 0]
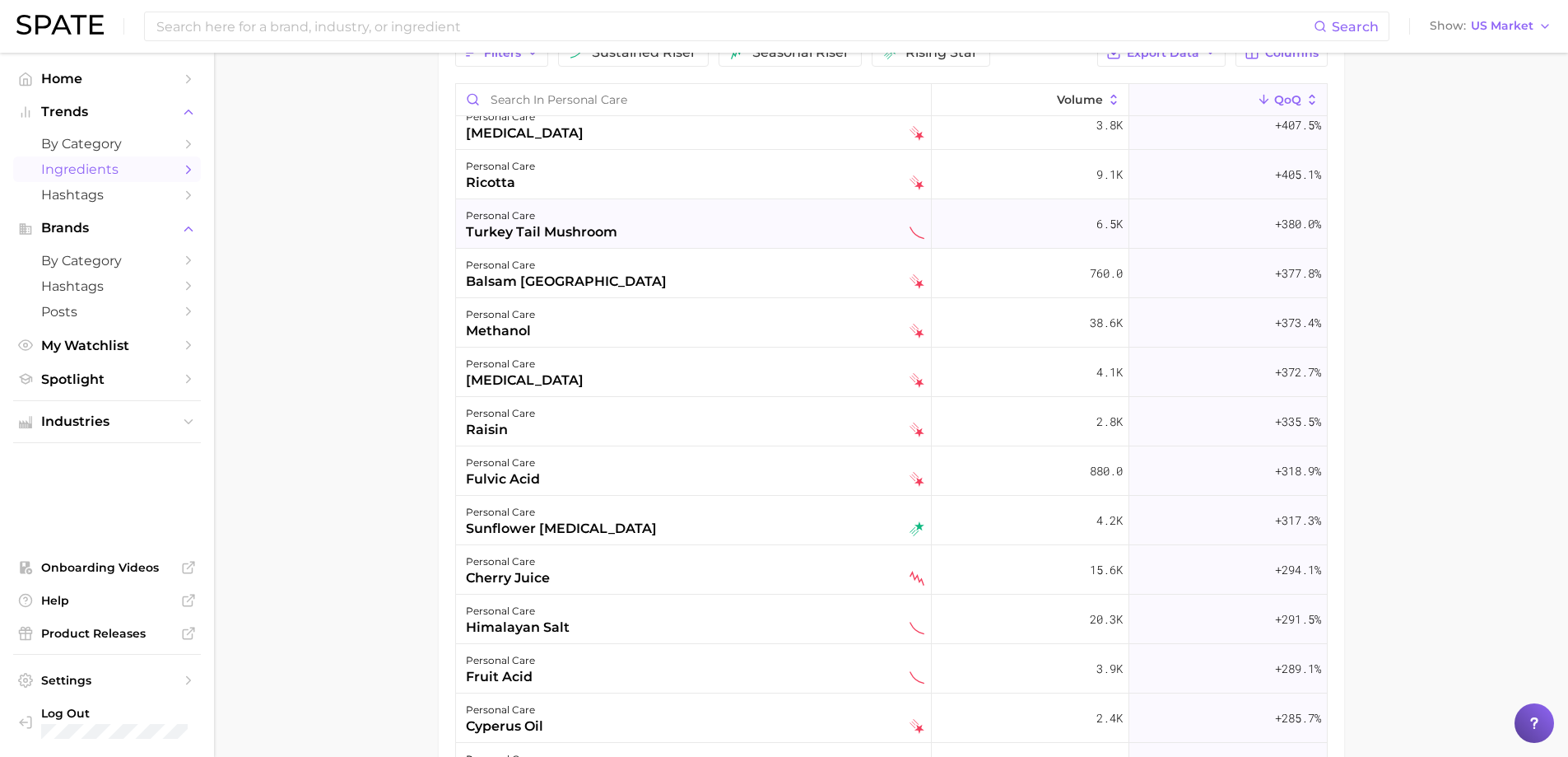
click at [622, 218] on div "personal care turkey tail mushroom" at bounding box center [695, 223] width 458 height 36
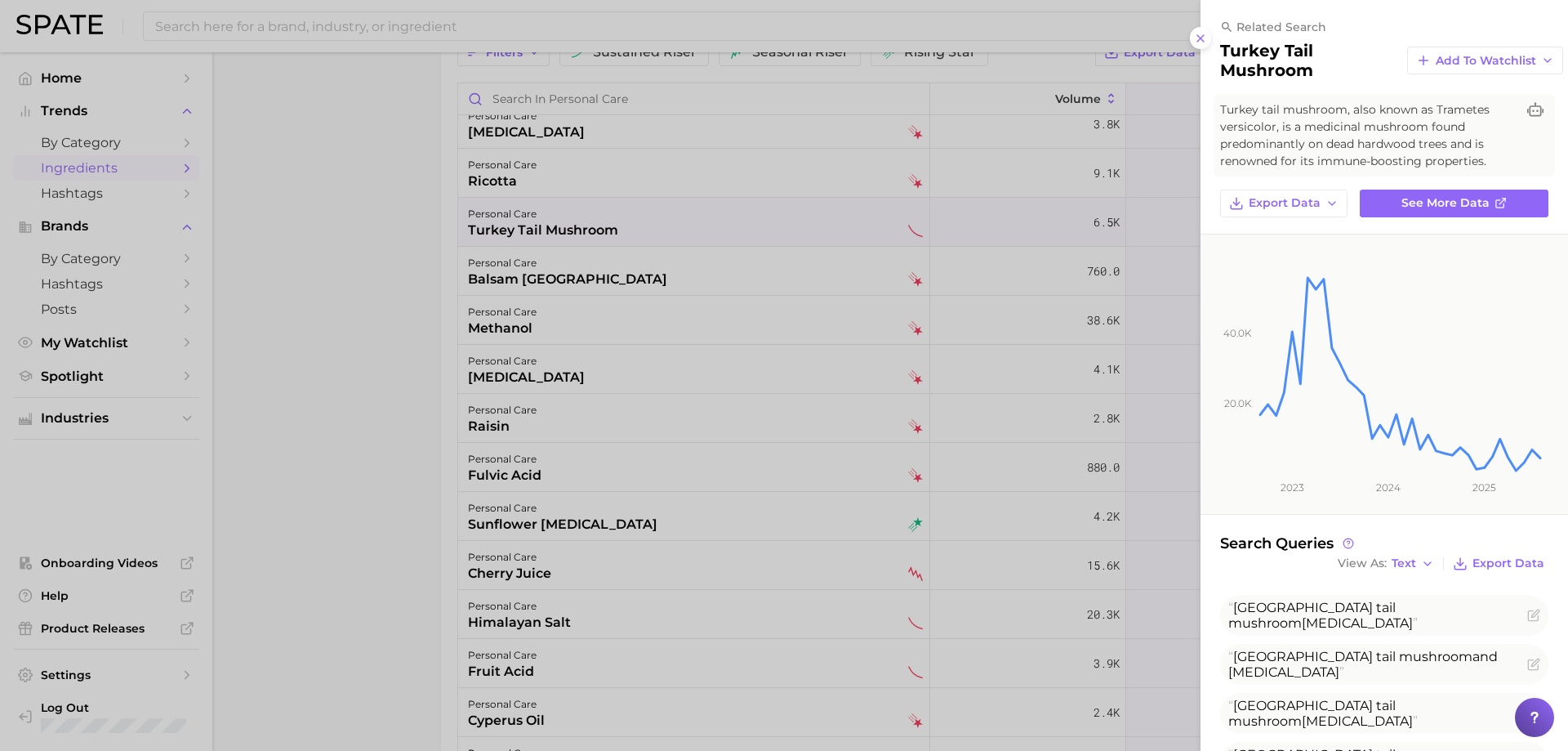
click at [616, 221] on div at bounding box center [784, 376] width 1568 height 751
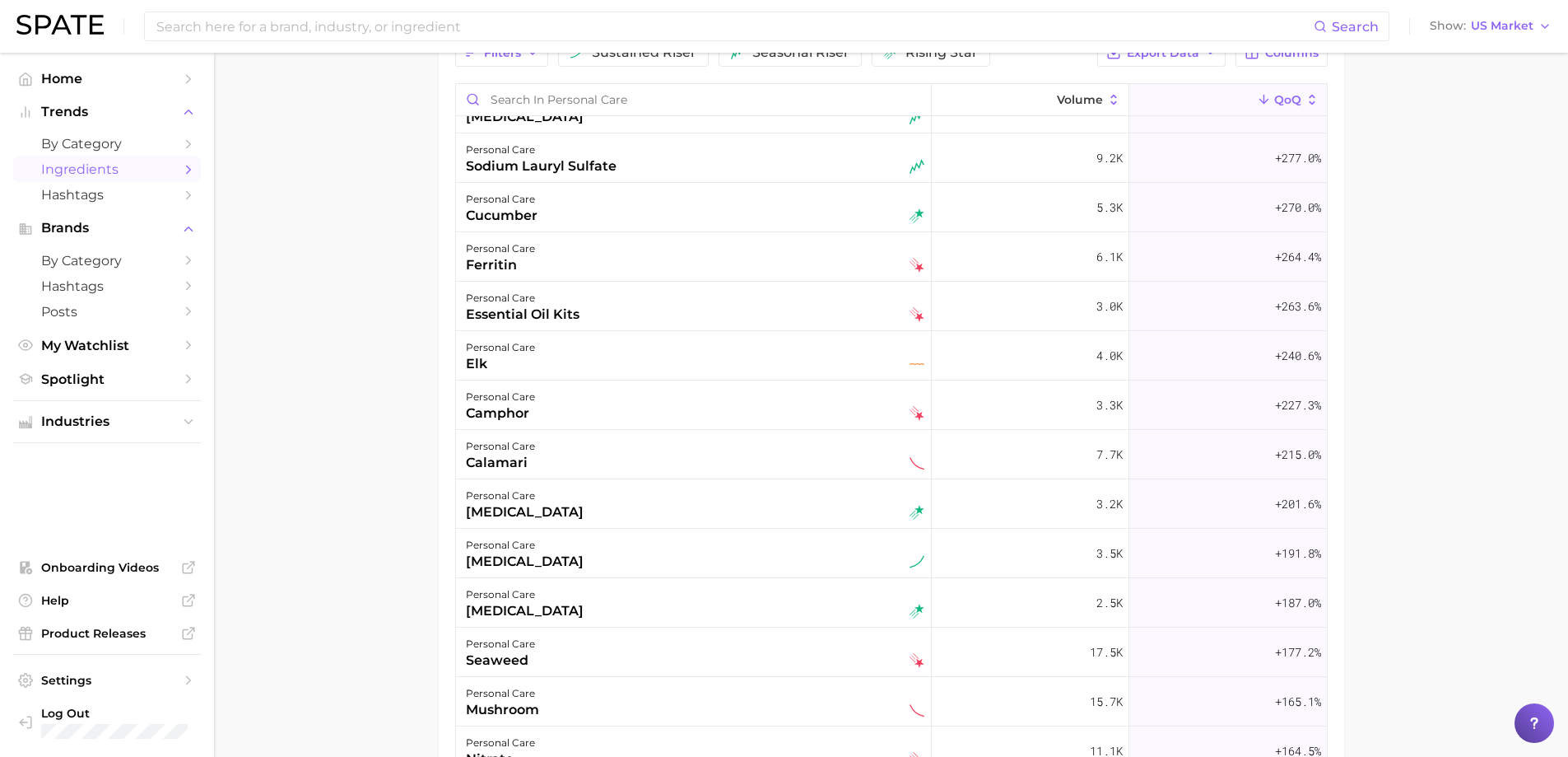
scroll to position [0, 0]
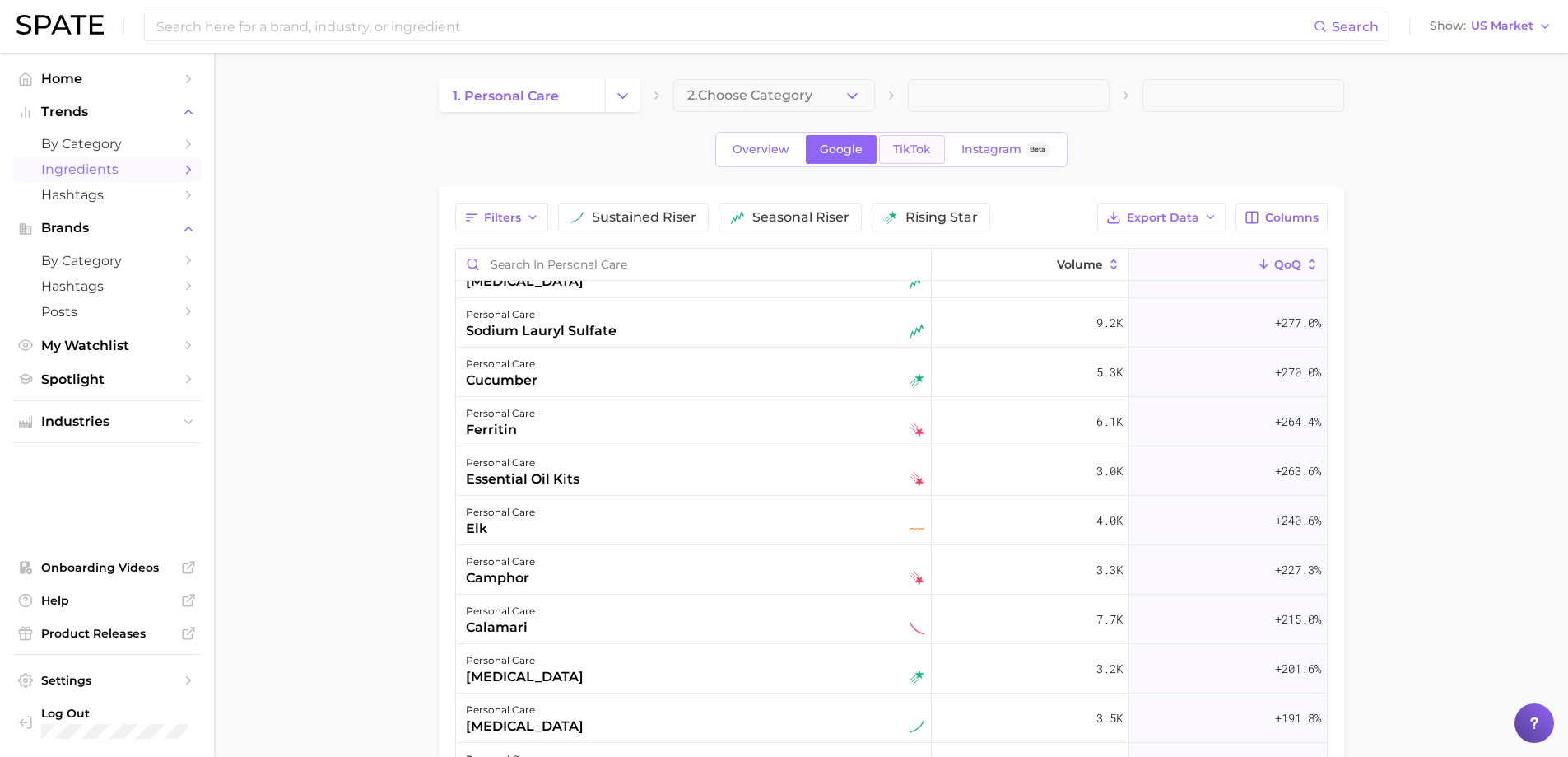
click at [927, 138] on link "TikTok" at bounding box center [911, 149] width 66 height 29
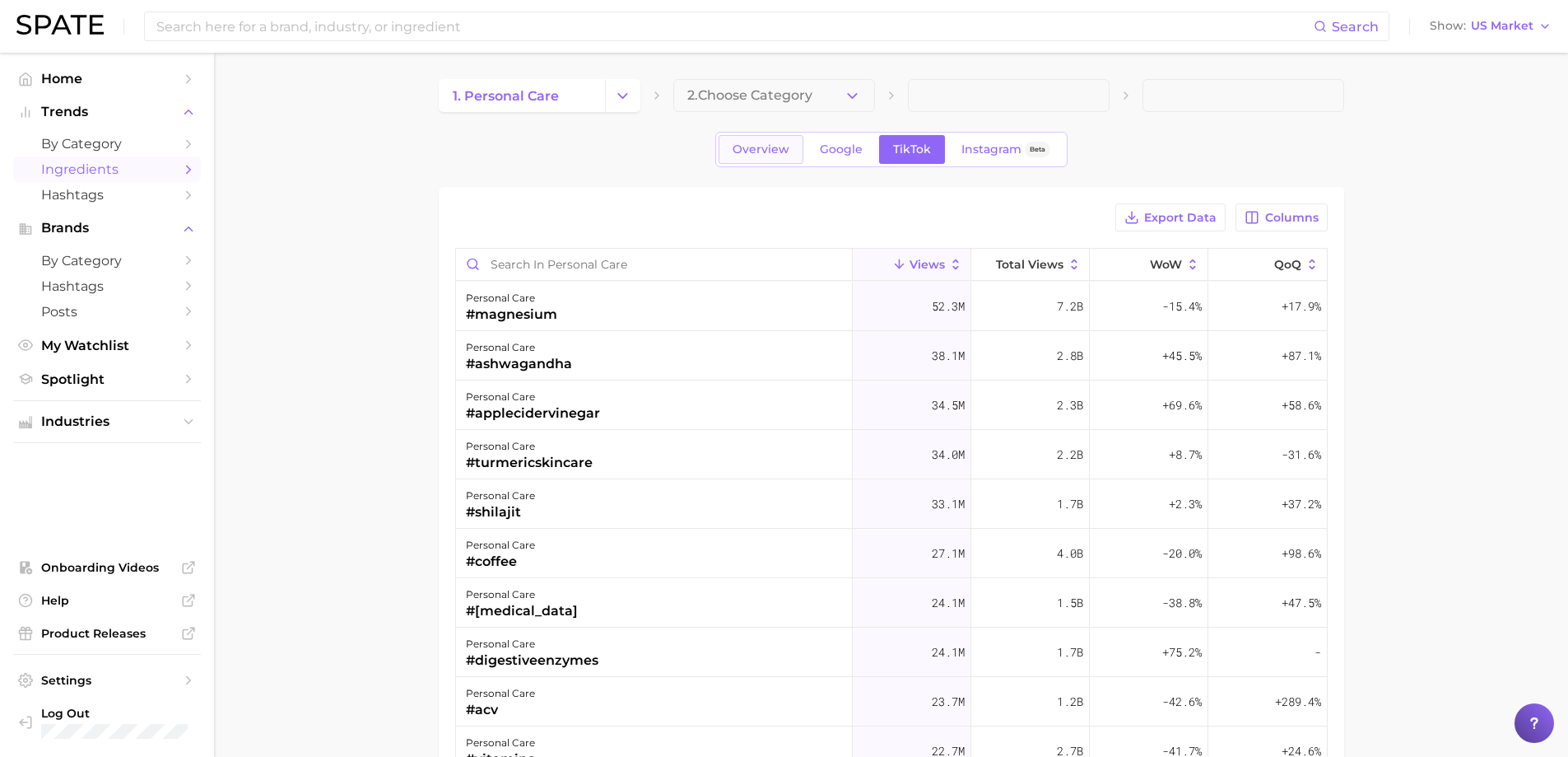
click at [737, 153] on span "Overview" at bounding box center [761, 149] width 57 height 14
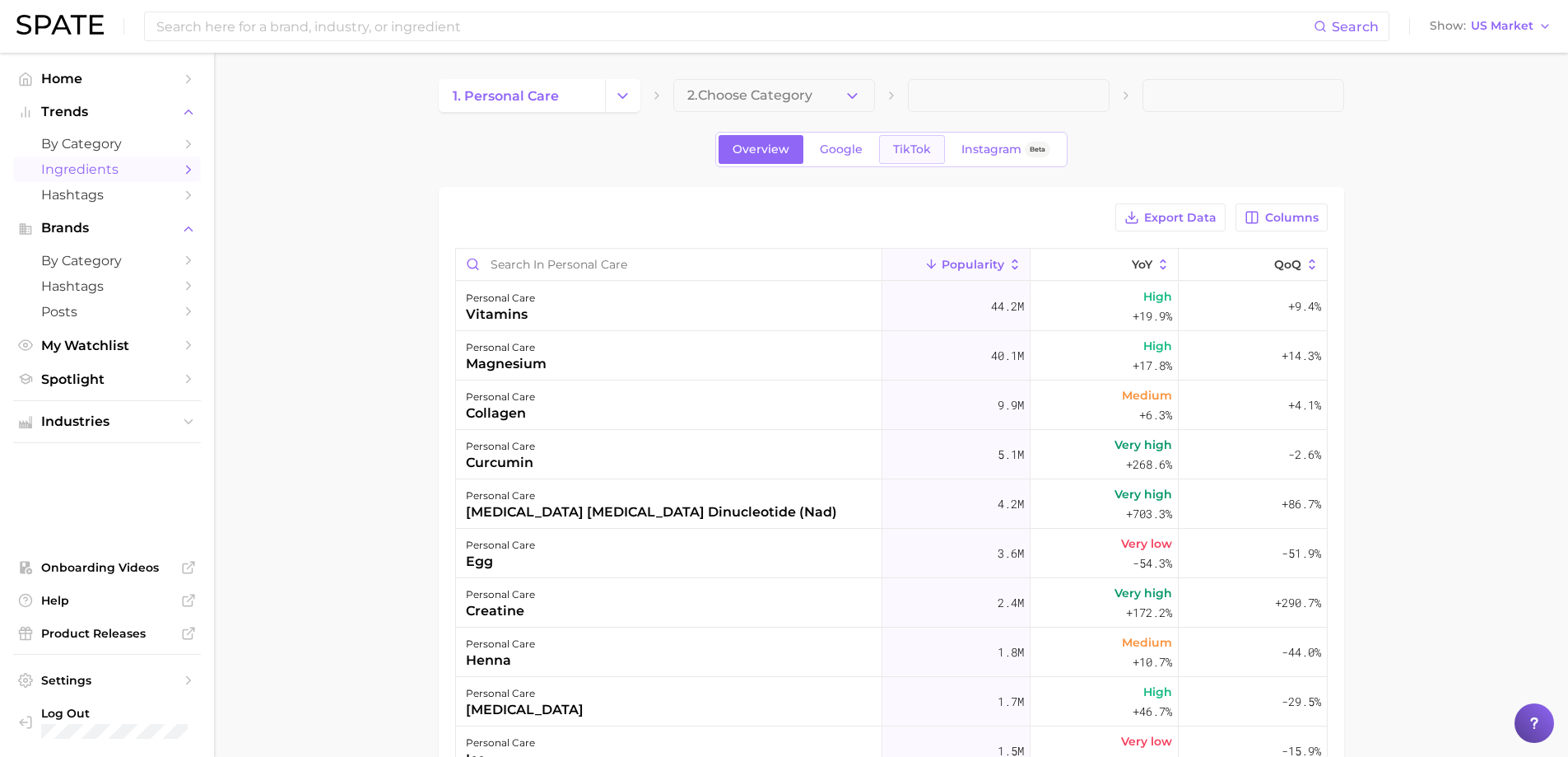
click at [886, 143] on link "TikTok" at bounding box center [911, 149] width 66 height 29
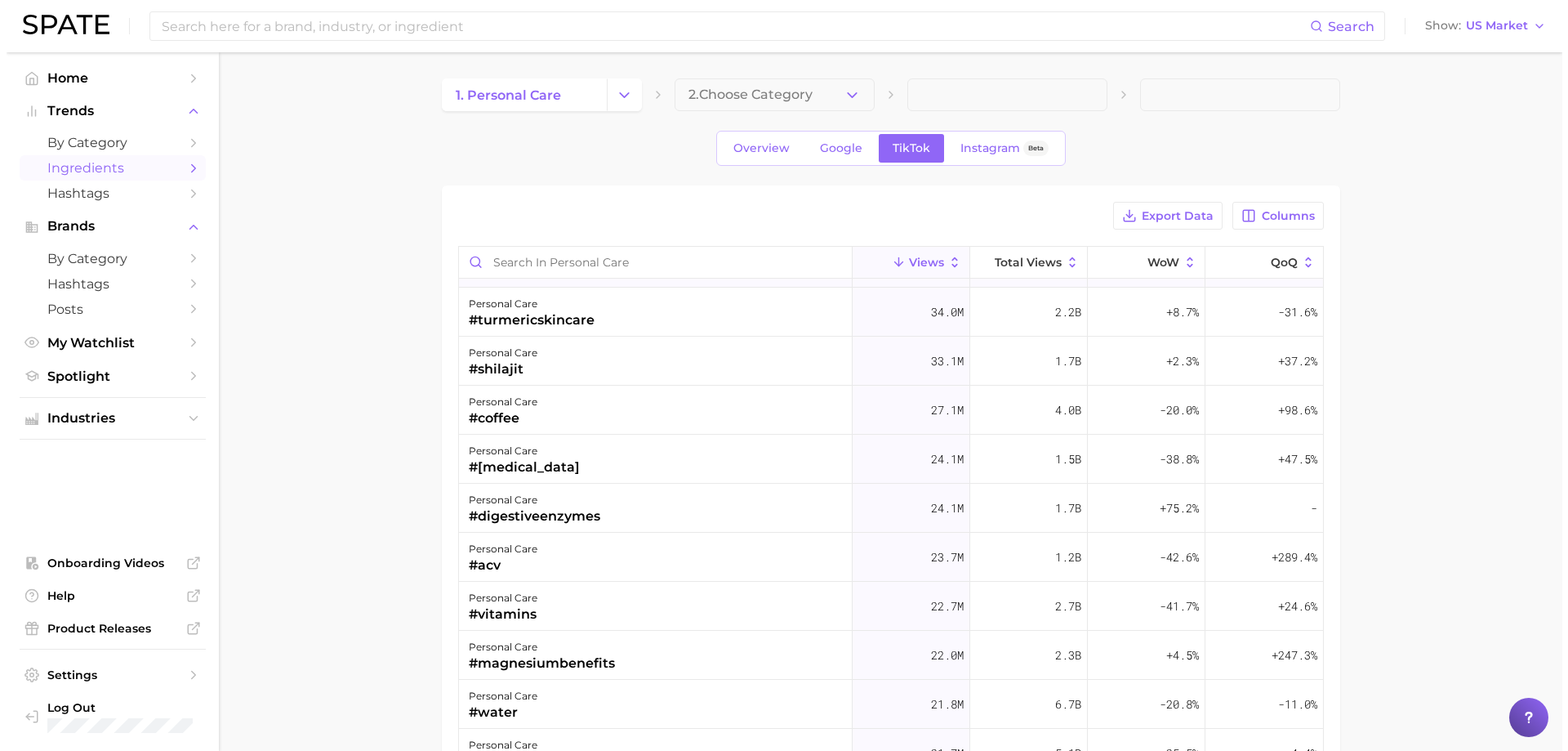
scroll to position [164, 0]
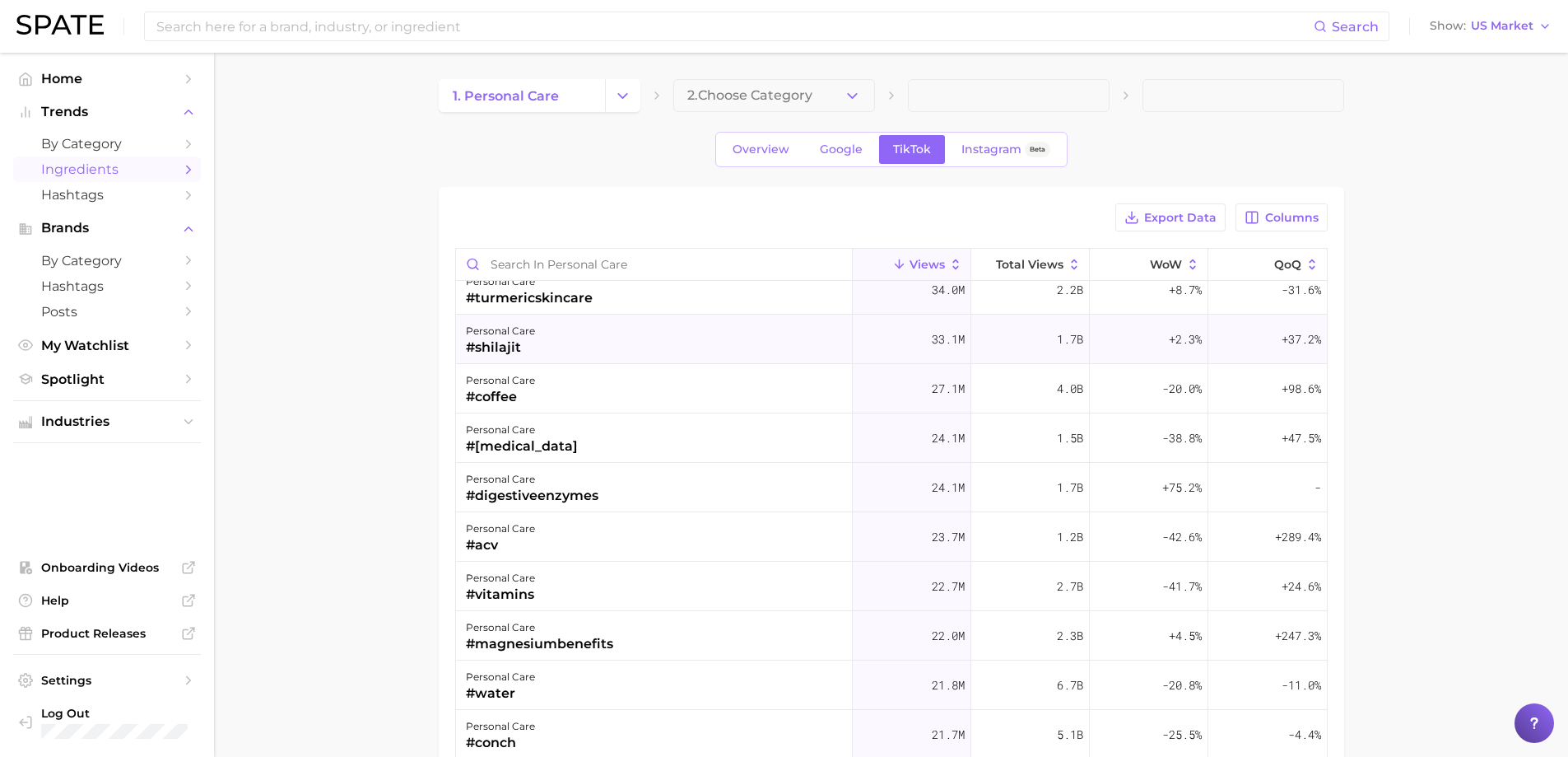
click at [579, 347] on div "personal care #shilajit" at bounding box center [654, 338] width 397 height 49
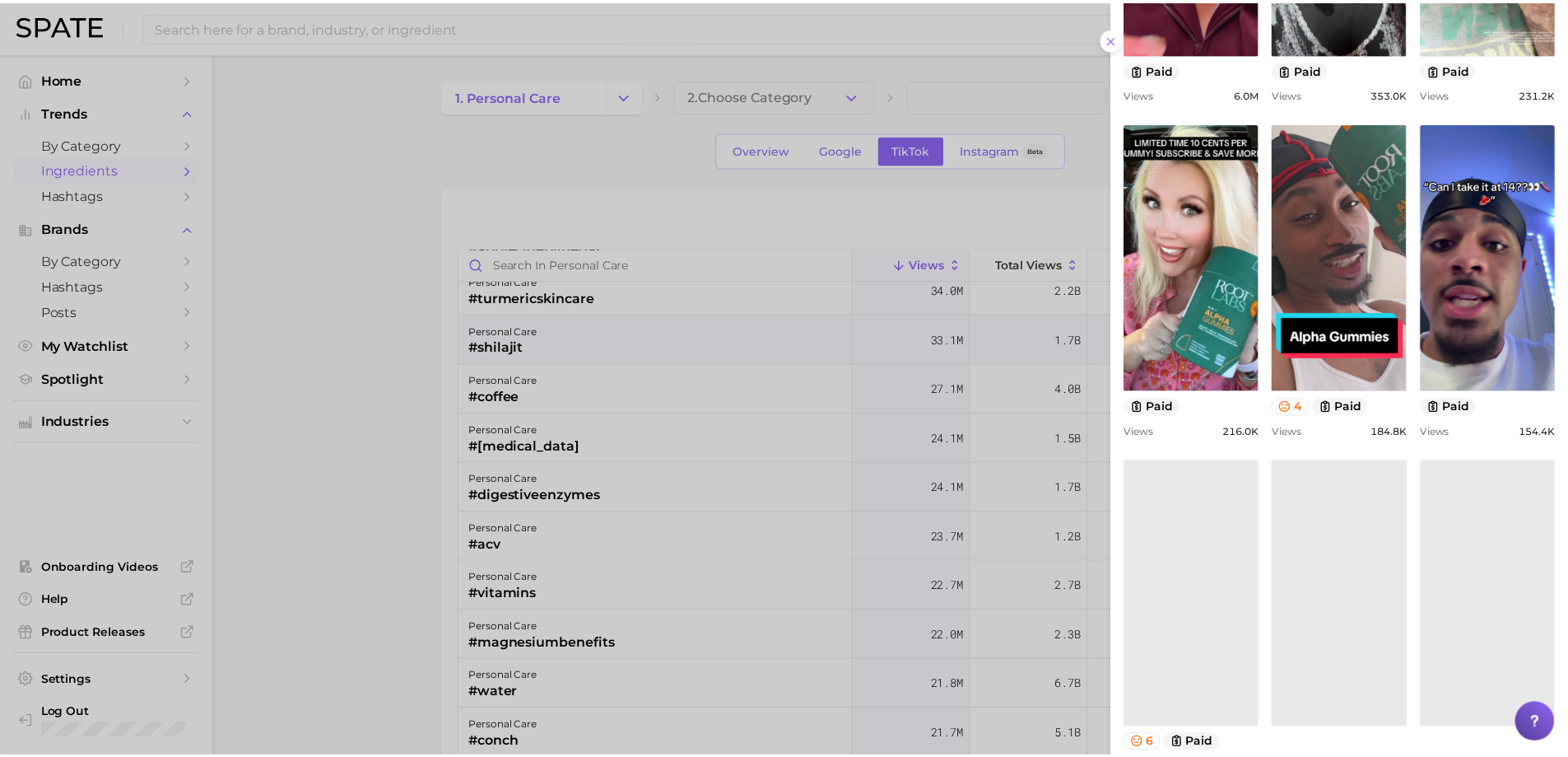
scroll to position [475, 0]
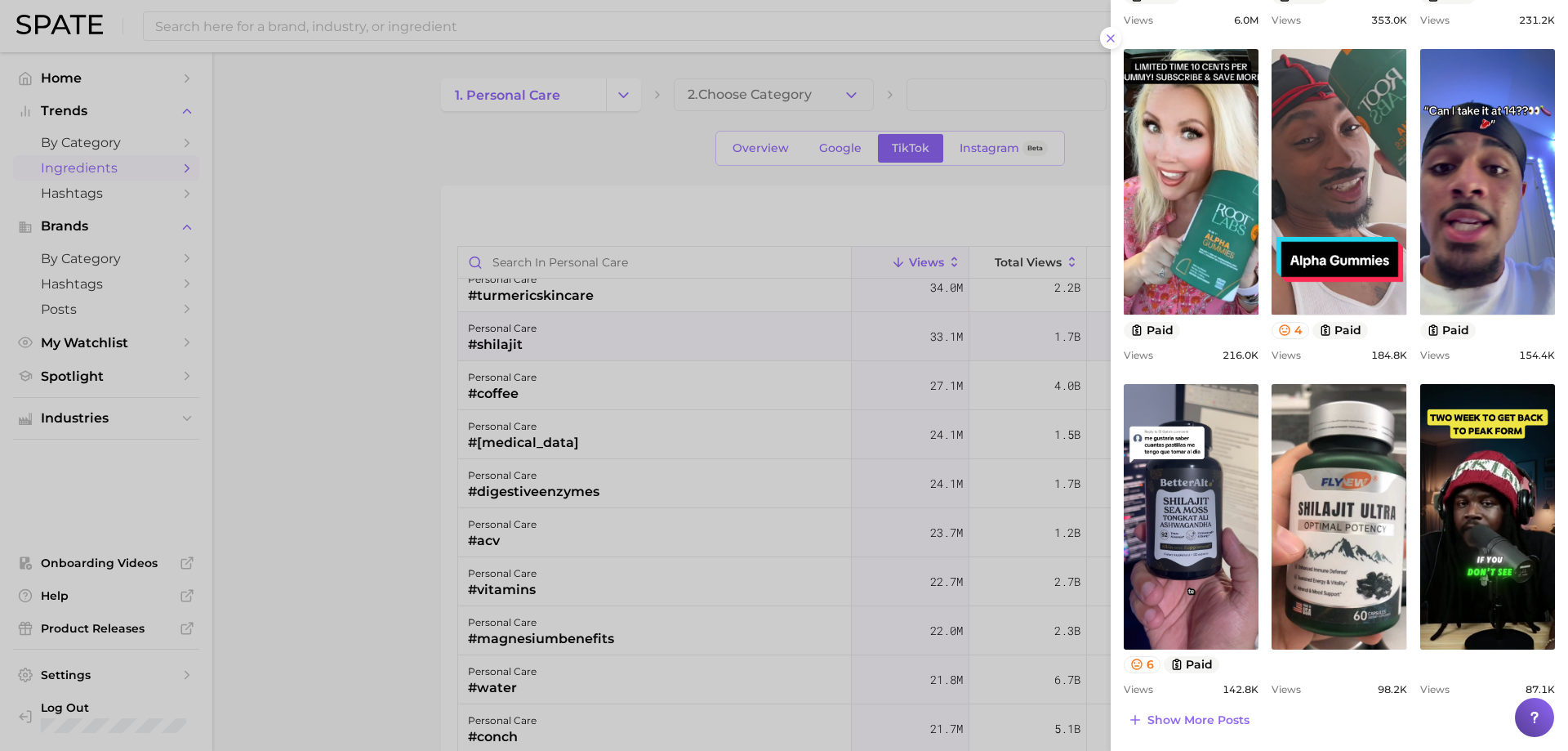
click at [688, 423] on div at bounding box center [784, 376] width 1568 height 751
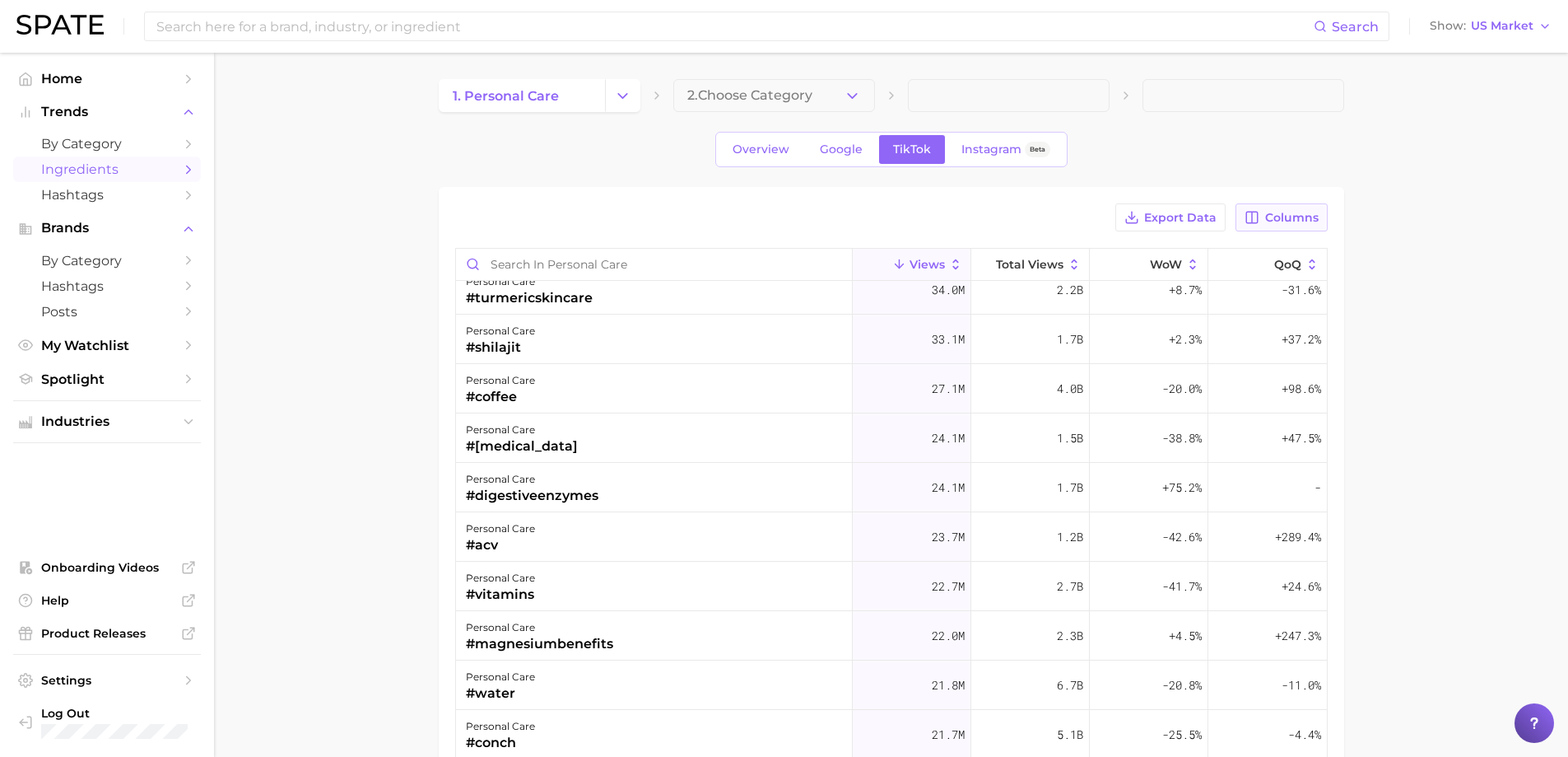
click at [1298, 218] on span "Columns" at bounding box center [1292, 218] width 53 height 14
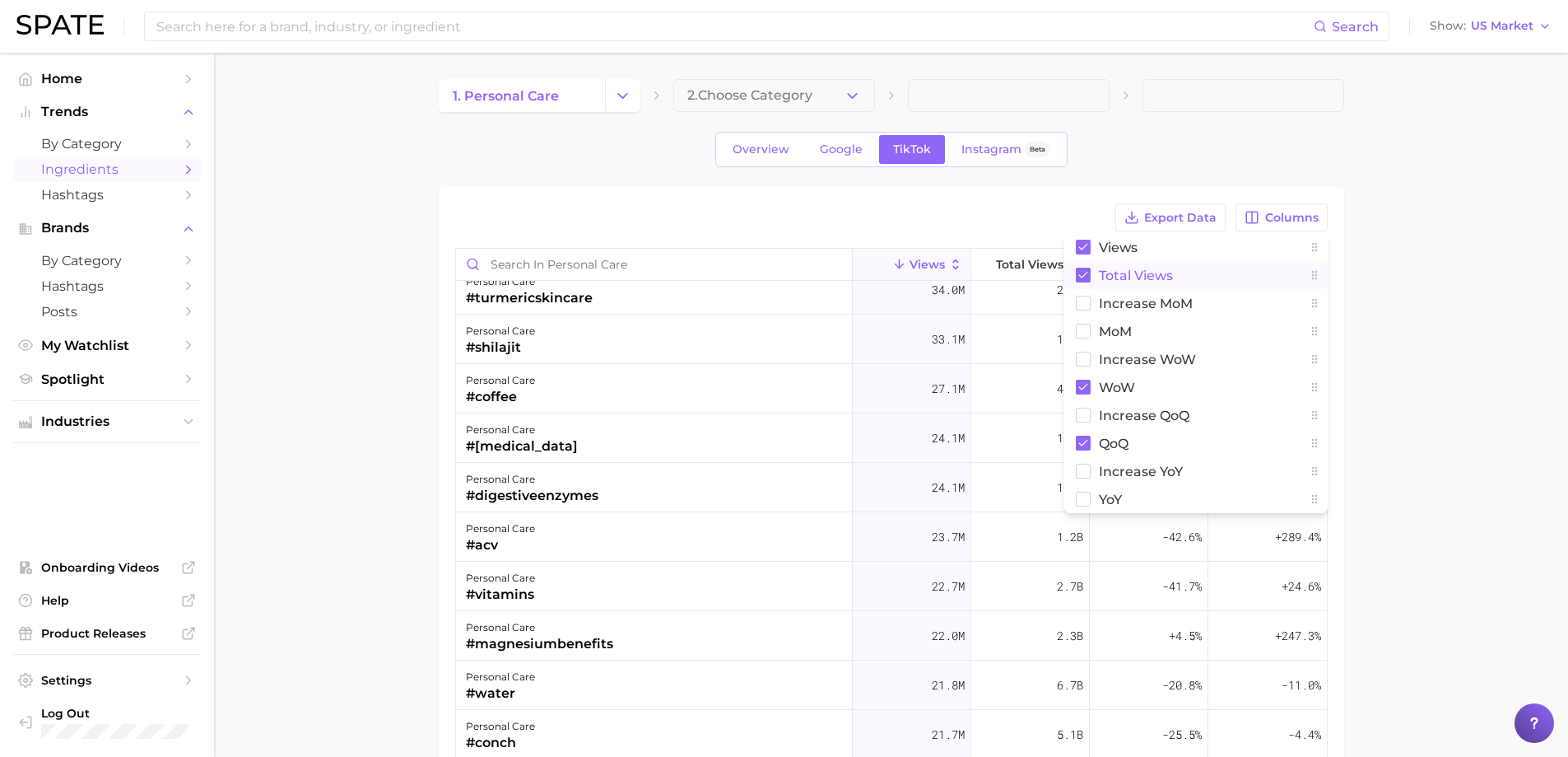
click at [1176, 278] on button "Total Views" at bounding box center [1196, 275] width 263 height 28
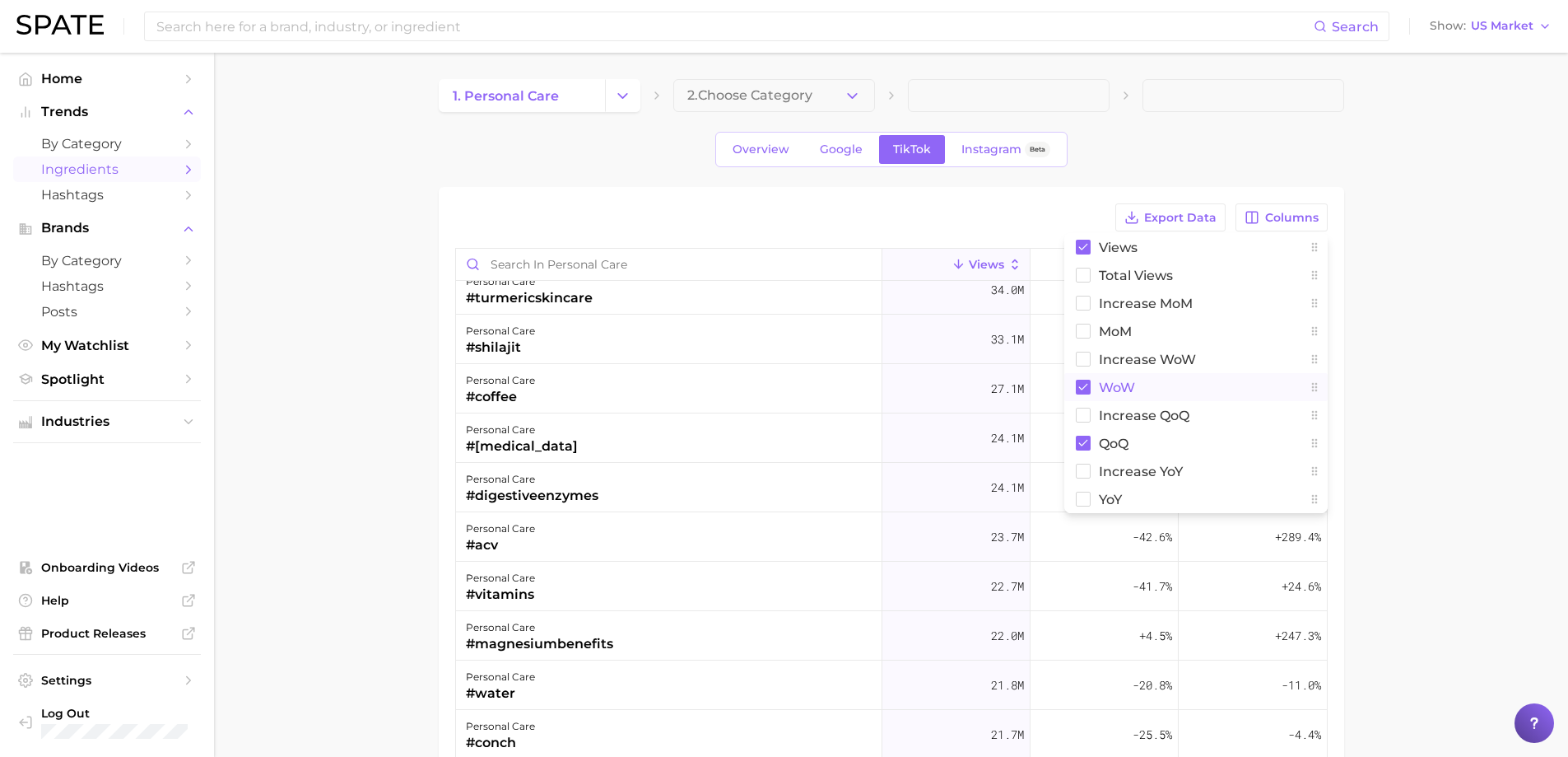
click at [1153, 384] on button "WoW" at bounding box center [1196, 388] width 263 height 28
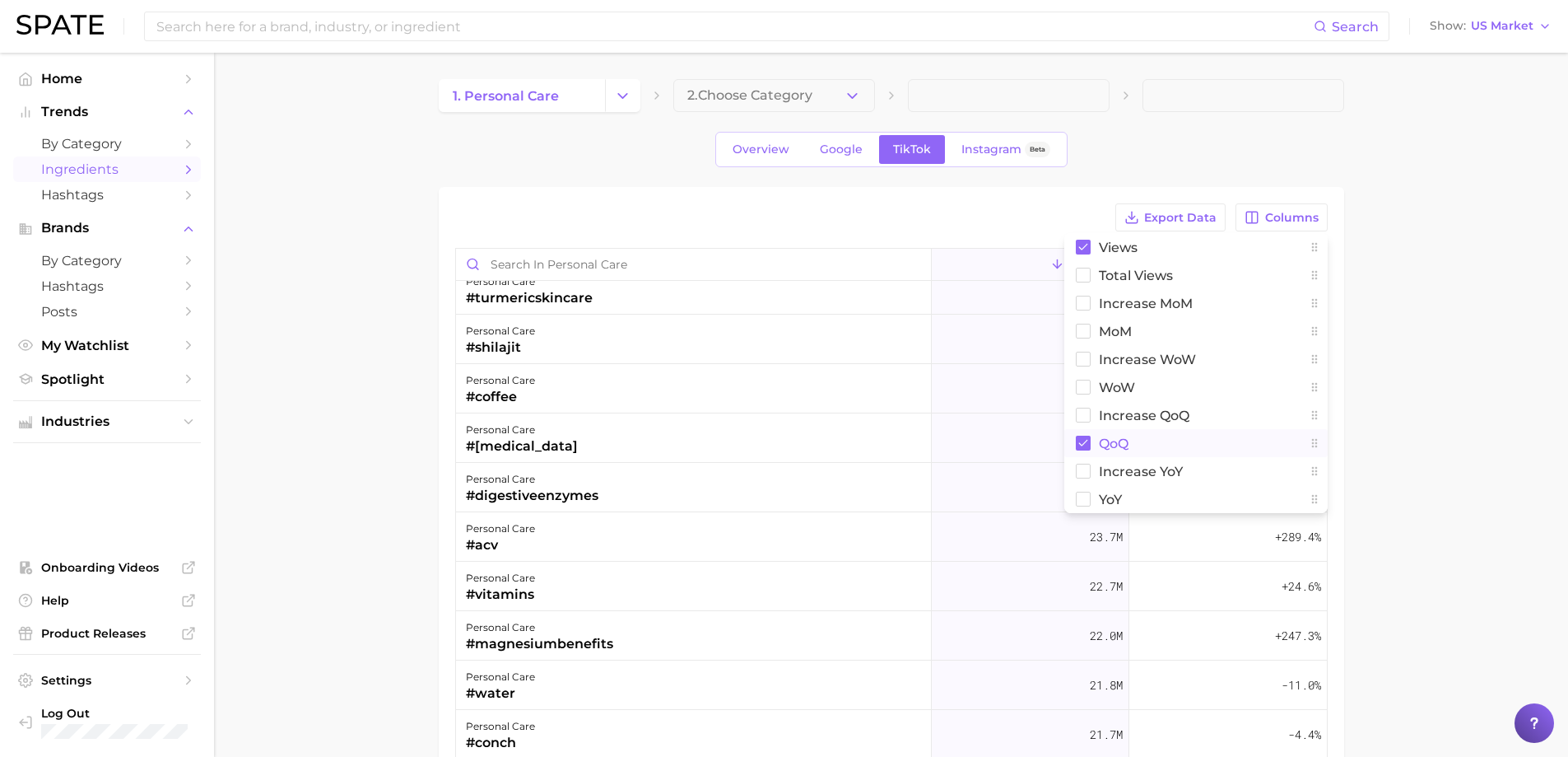
click at [1128, 443] on span "QoQ" at bounding box center [1114, 444] width 30 height 14
click at [1100, 502] on span "YoY" at bounding box center [1111, 499] width 23 height 14
click at [1546, 357] on main "1. personal care 2. Choose Category Overview Google TikTok Instagram Beta Expor…" at bounding box center [891, 578] width 1355 height 1051
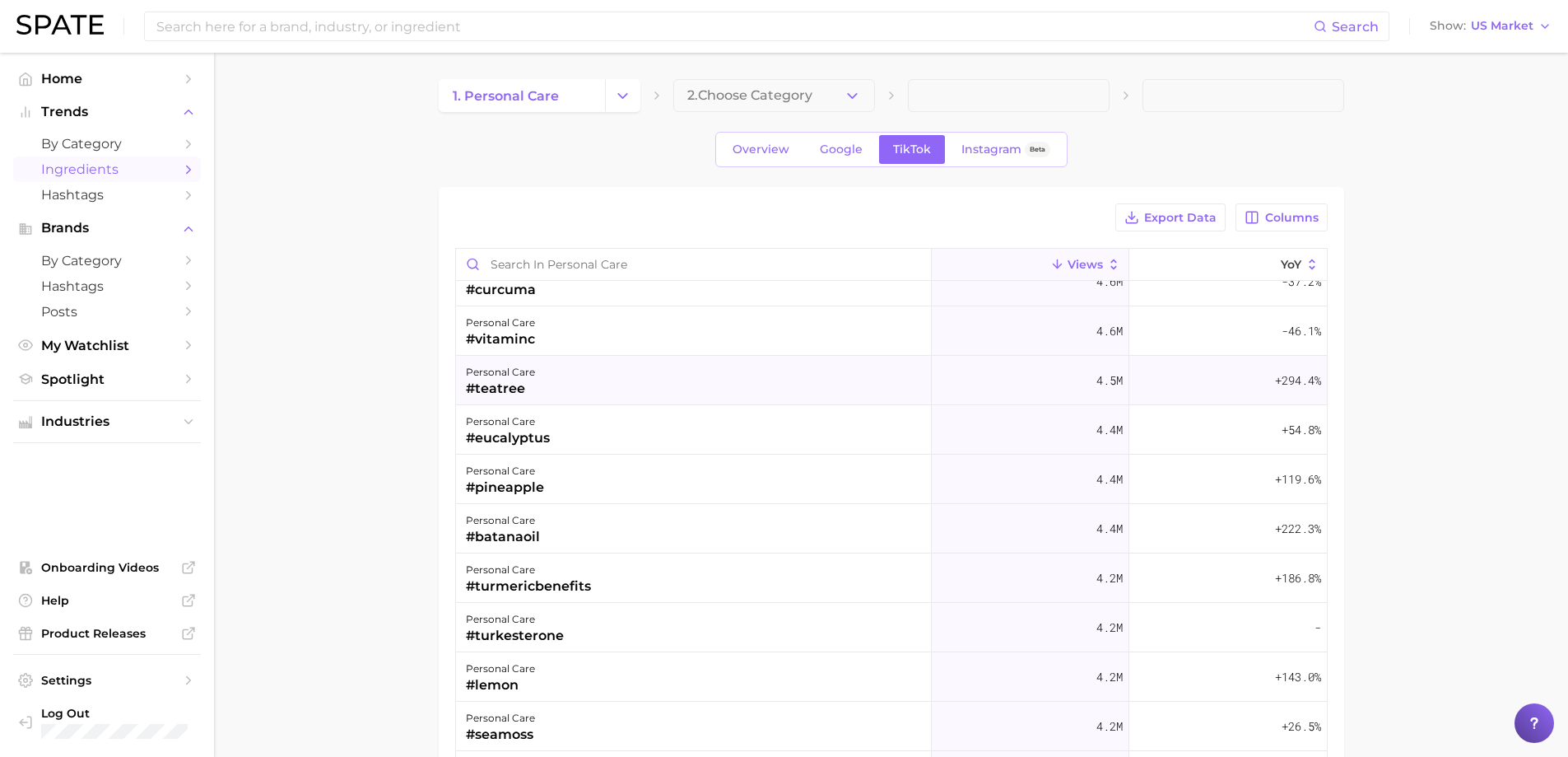
scroll to position [4202, 0]
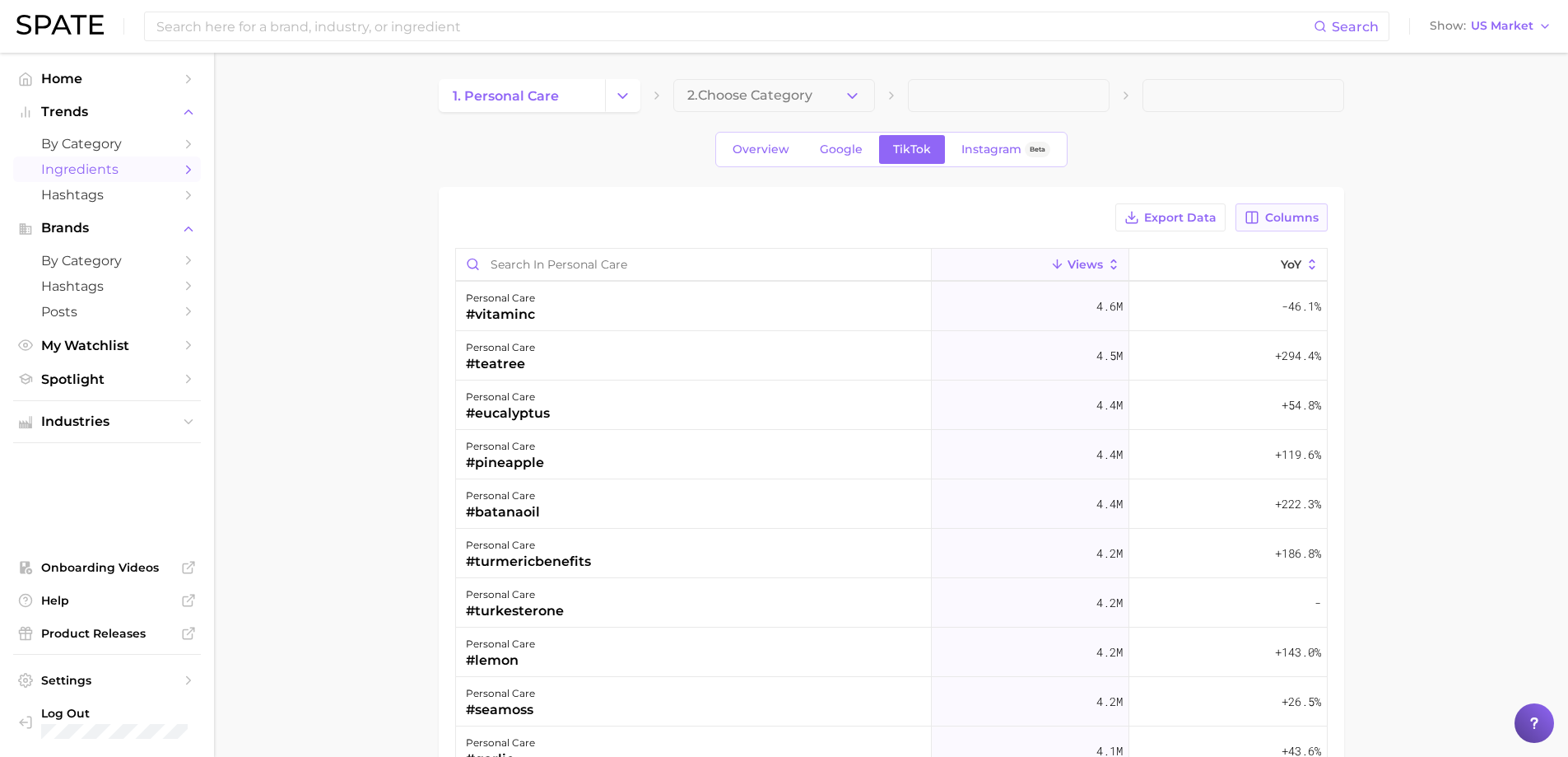
click at [1290, 223] on span "Columns" at bounding box center [1292, 218] width 53 height 14
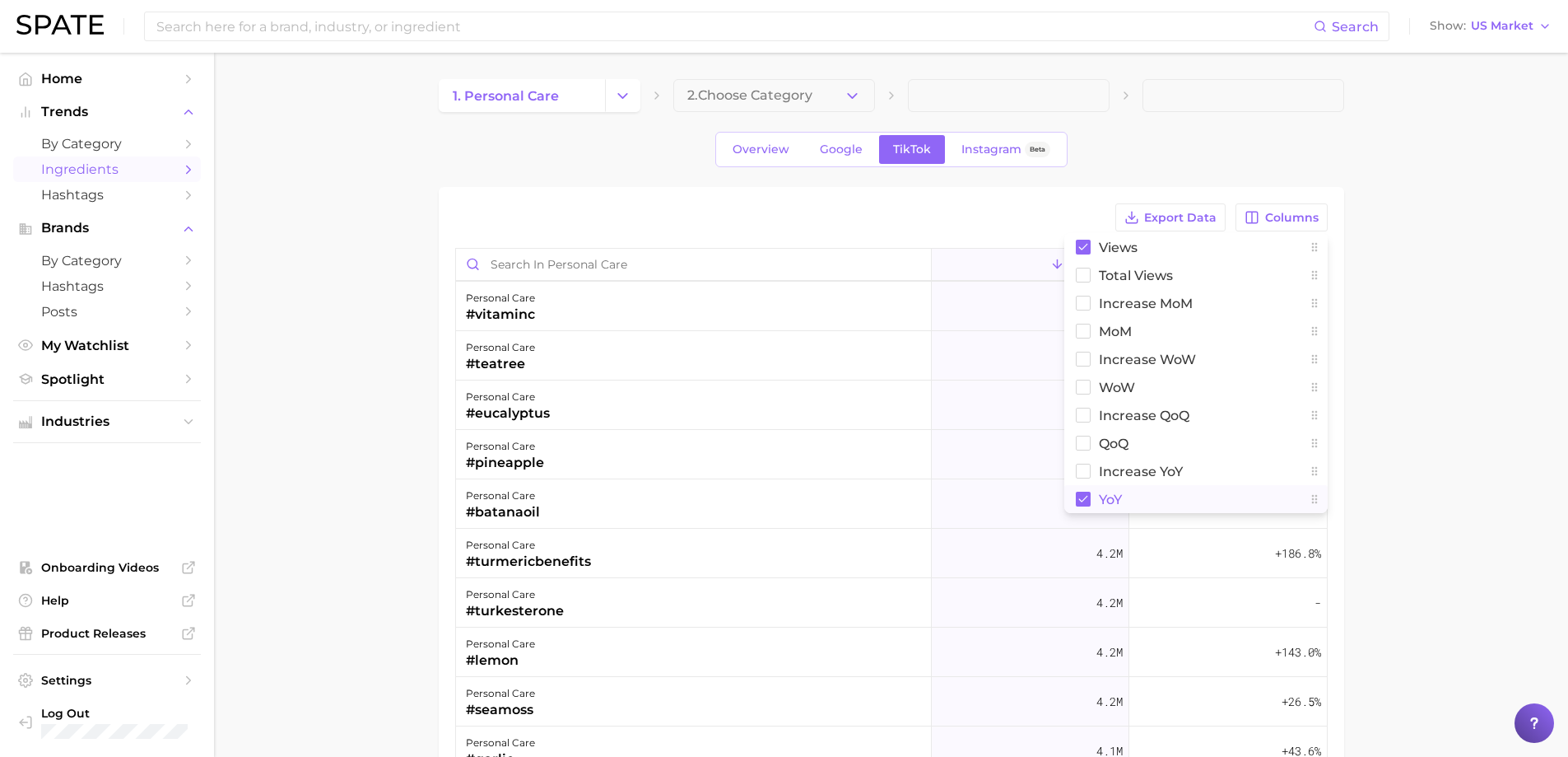
click at [1103, 499] on span "YoY" at bounding box center [1111, 499] width 23 height 14
click at [1129, 440] on span "QoQ" at bounding box center [1114, 444] width 30 height 14
click at [1138, 422] on span "increase QoQ" at bounding box center [1144, 415] width 91 height 14
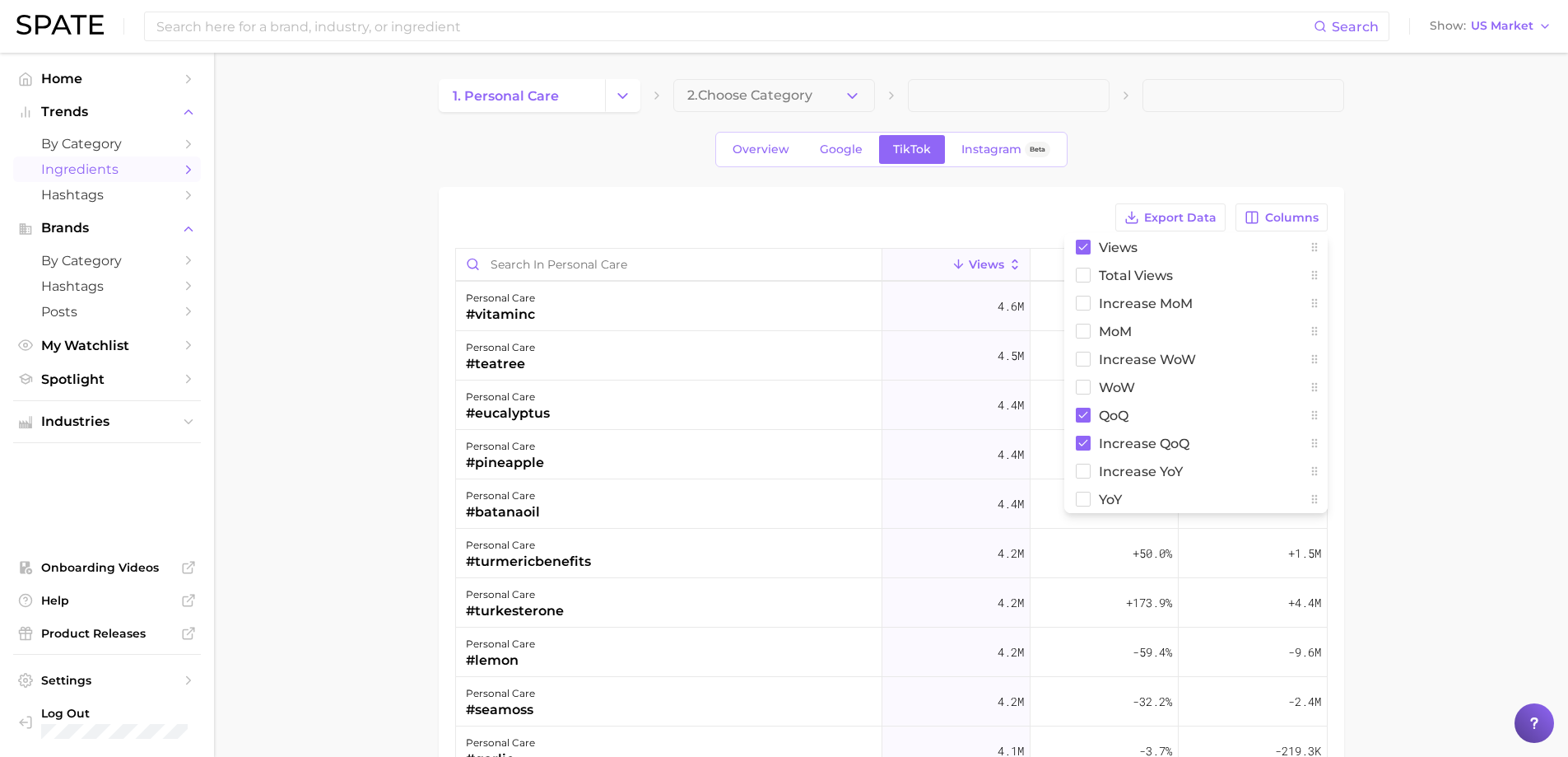
click at [1450, 428] on main "1. personal care 2. Choose Category Overview Google TikTok Instagram Beta Expor…" at bounding box center [891, 578] width 1355 height 1051
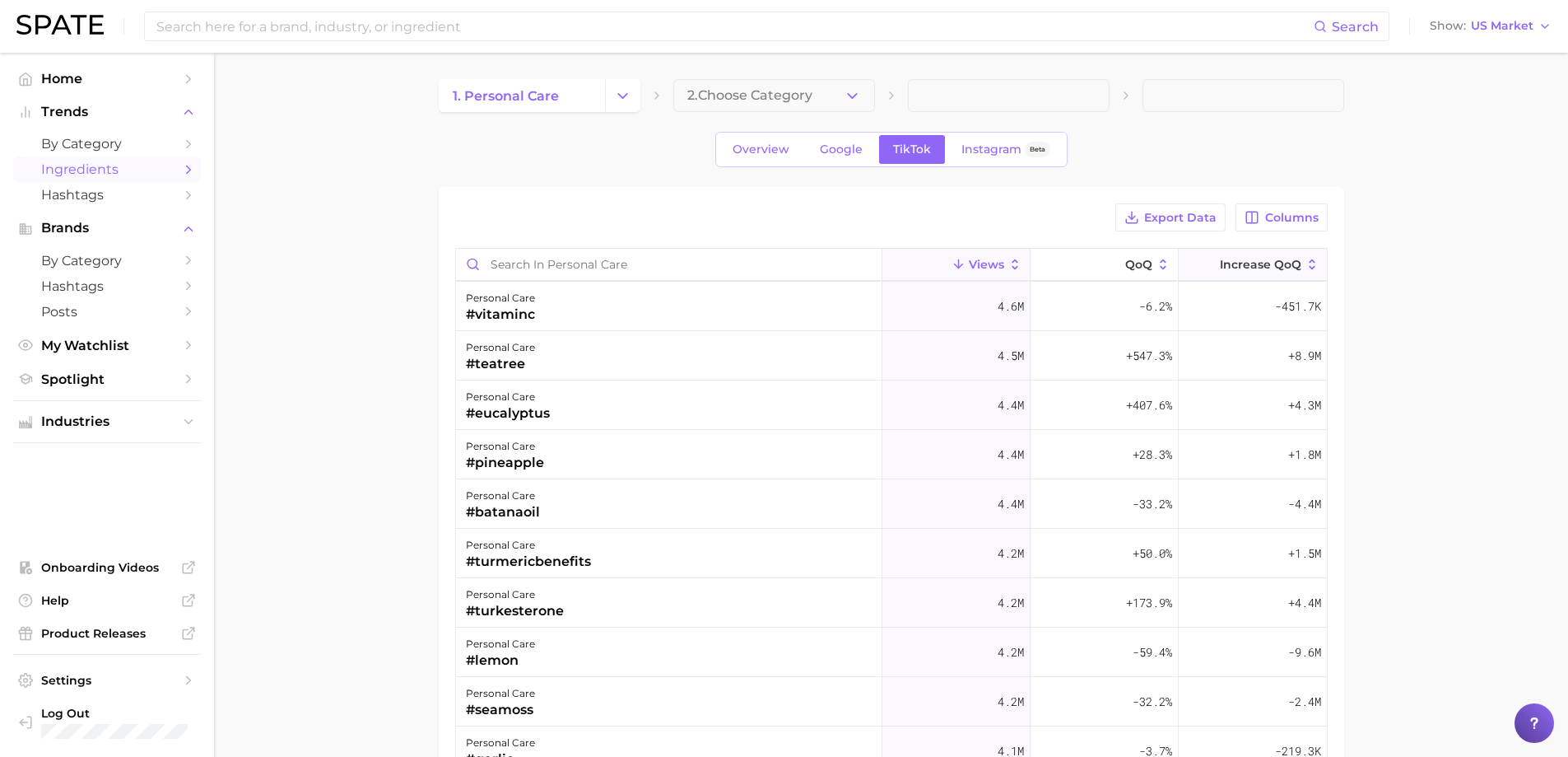
click at [1223, 250] on button "increase QoQ" at bounding box center [1253, 264] width 148 height 33
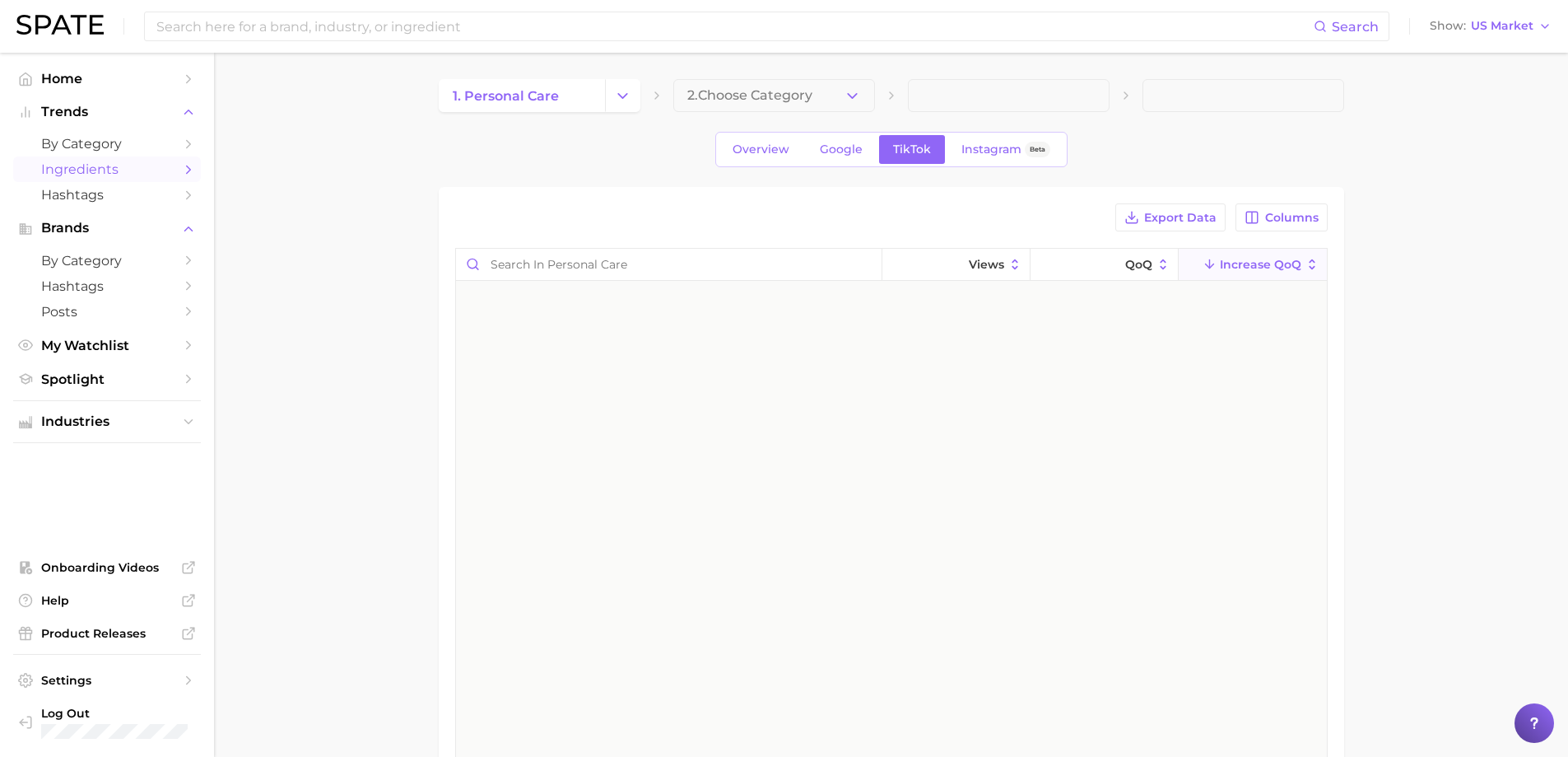
scroll to position [0, 0]
